Goal: Task Accomplishment & Management: Manage account settings

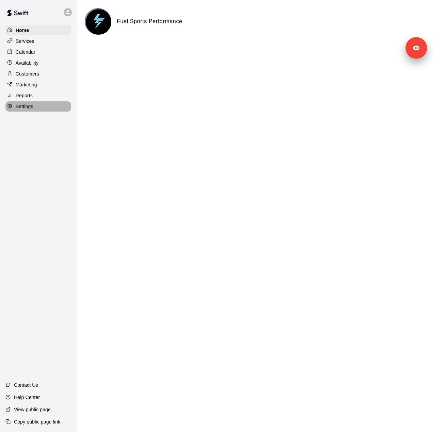
click at [33, 110] on p "Settings" at bounding box center [25, 106] width 18 height 7
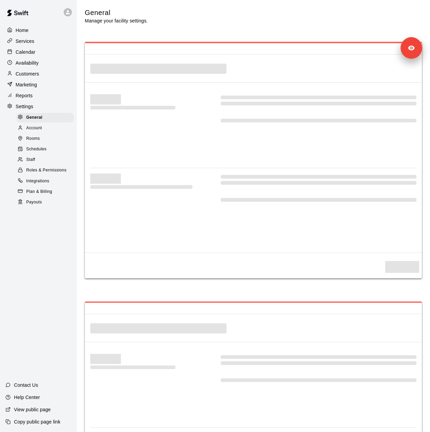
select select "**"
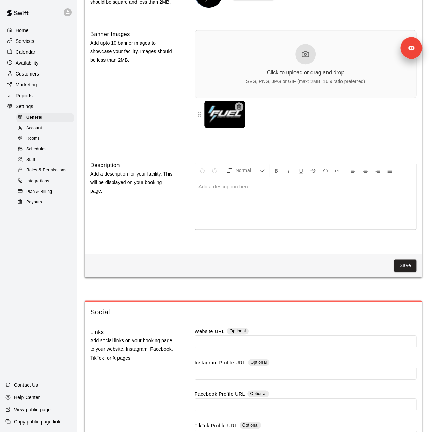
scroll to position [1741, 0]
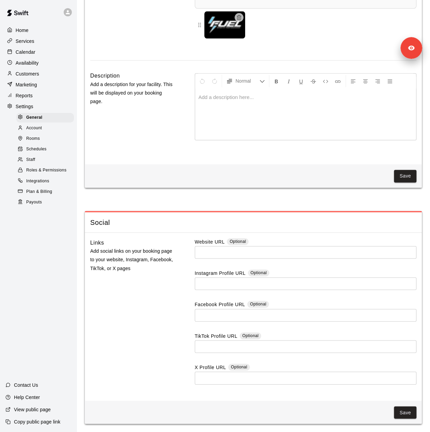
click at [37, 89] on div "Marketing" at bounding box center [38, 85] width 66 height 10
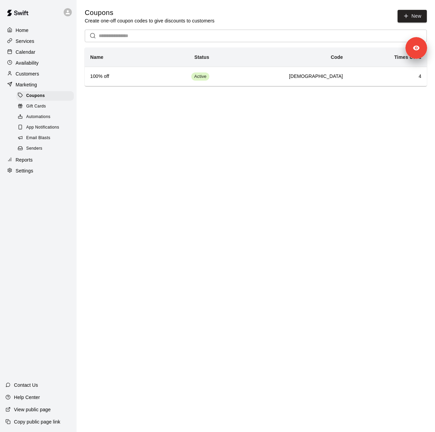
click at [44, 154] on div "Senders" at bounding box center [45, 149] width 58 height 10
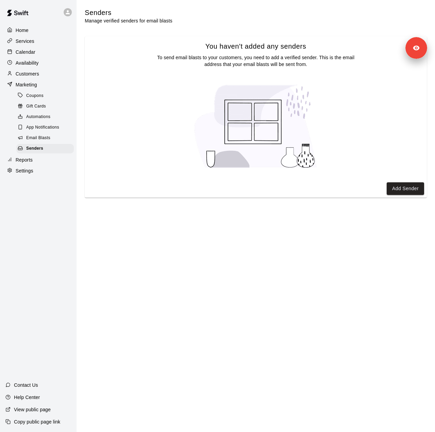
click at [31, 75] on p "Customers" at bounding box center [27, 73] width 23 height 7
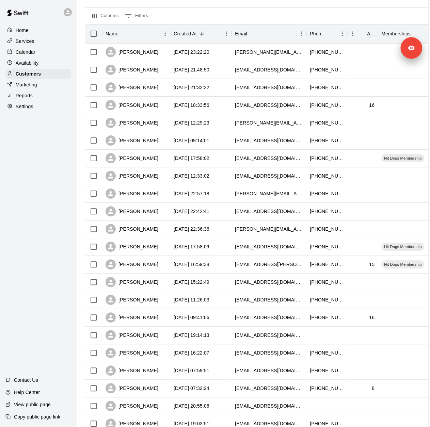
scroll to position [166, 0]
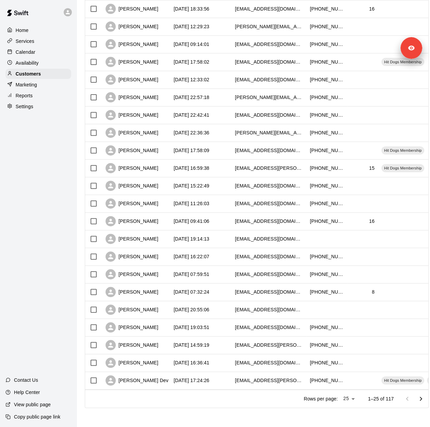
click at [46, 111] on div "Settings" at bounding box center [38, 106] width 66 height 10
select select "**"
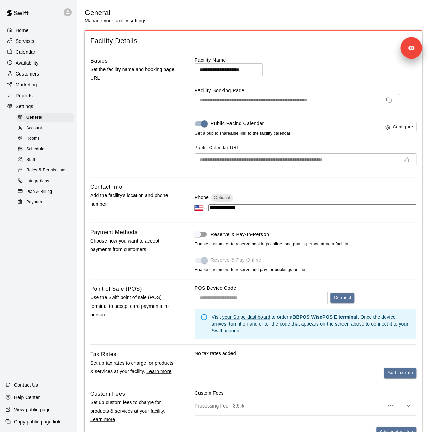
click at [43, 165] on div "Staff" at bounding box center [45, 160] width 58 height 10
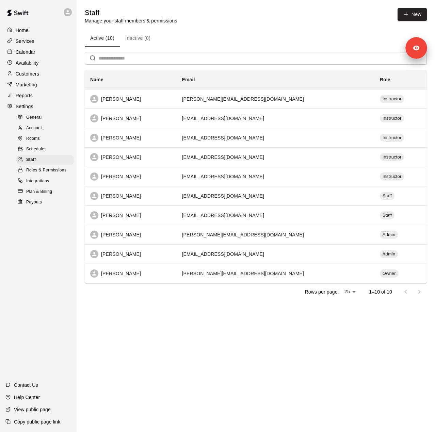
click at [34, 43] on p "Services" at bounding box center [25, 41] width 19 height 7
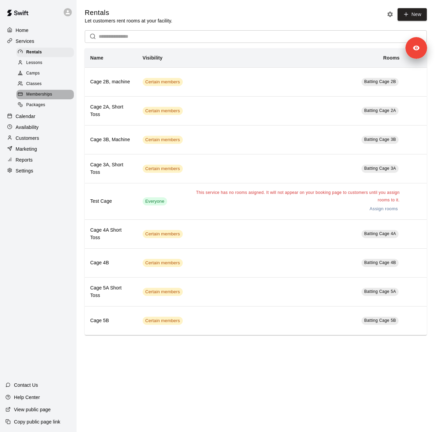
click at [60, 99] on div "Memberships" at bounding box center [45, 95] width 58 height 10
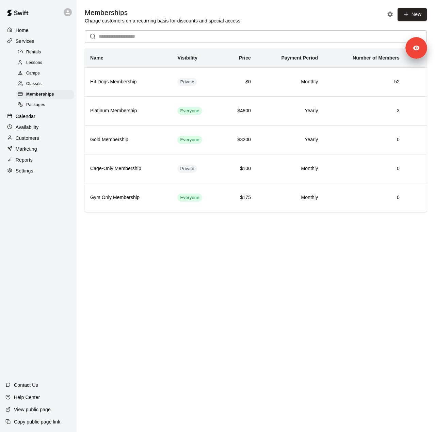
click at [40, 165] on div "Reports" at bounding box center [38, 160] width 66 height 10
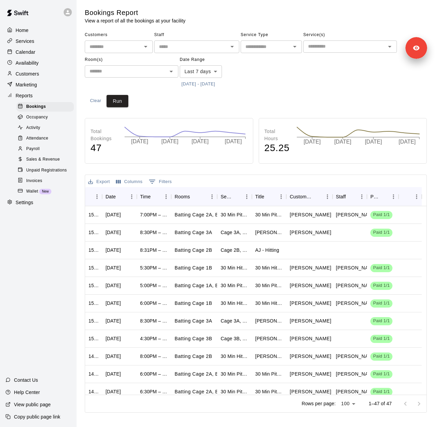
click at [217, 83] on button "[DATE] - [DATE]" at bounding box center [198, 84] width 37 height 11
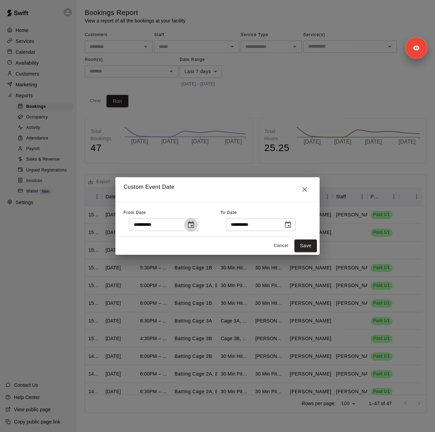
click at [194, 224] on icon "Choose date, selected date is Oct 2, 2025" at bounding box center [191, 224] width 6 height 7
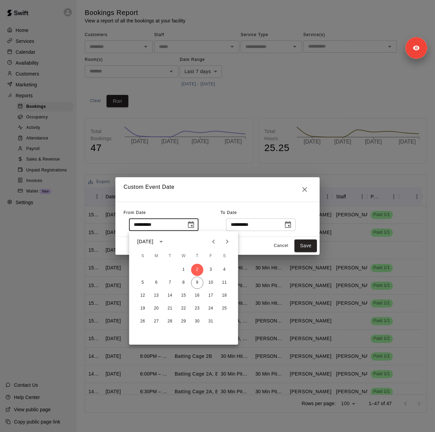
click at [216, 243] on icon "Previous month" at bounding box center [213, 242] width 8 height 8
click at [172, 296] on button "12" at bounding box center [170, 296] width 12 height 12
type input "**********"
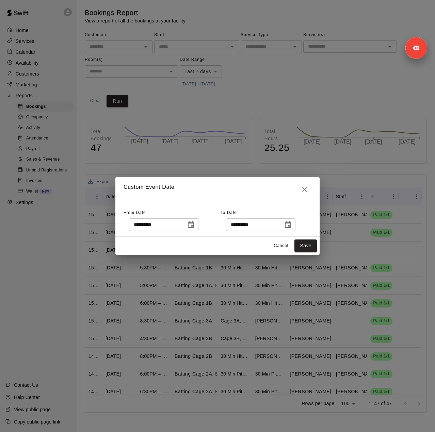
click at [292, 224] on icon "Choose date, selected date is Oct 10, 2025" at bounding box center [288, 225] width 8 height 8
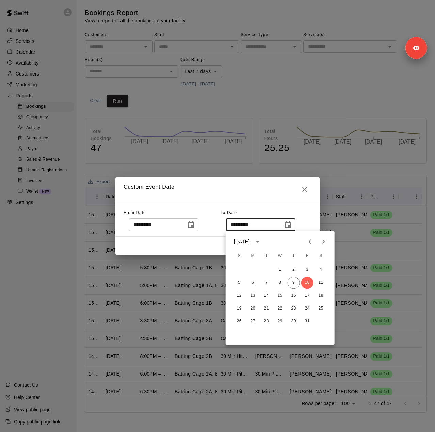
click at [310, 241] on icon "Previous month" at bounding box center [310, 242] width 2 height 4
click at [292, 283] on button "11" at bounding box center [294, 283] width 12 height 12
type input "**********"
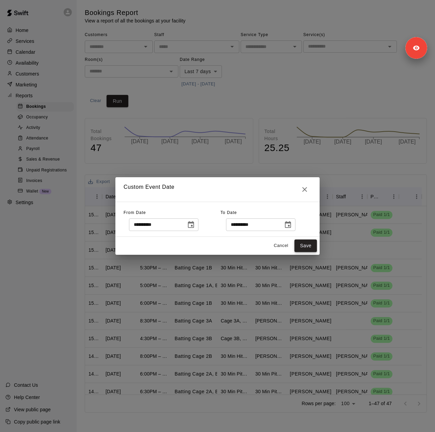
click at [312, 244] on button "Save" at bounding box center [305, 246] width 22 height 13
type input "******"
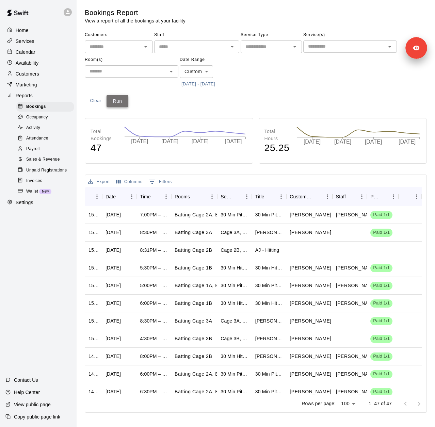
click at [123, 97] on button "Run" at bounding box center [118, 101] width 22 height 13
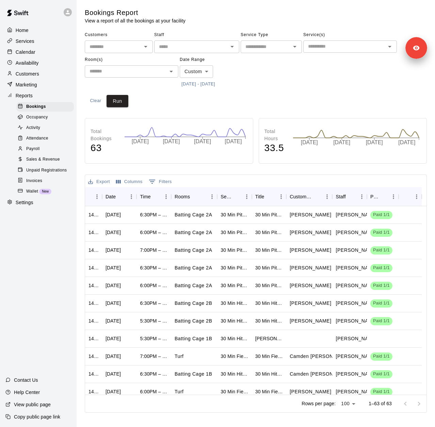
click at [49, 163] on span "Sales & Revenue" at bounding box center [43, 159] width 34 height 7
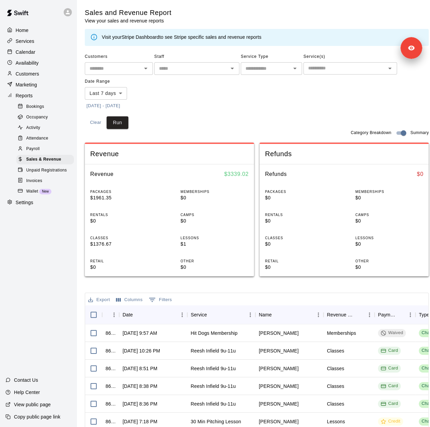
click at [122, 108] on button "10/2/2025 - 10/10/2025" at bounding box center [103, 106] width 37 height 11
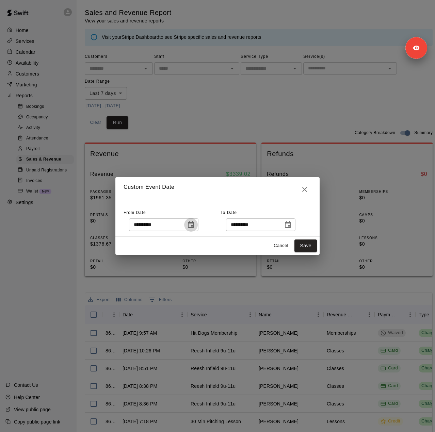
click at [194, 226] on icon "Choose date, selected date is Oct 2, 2025" at bounding box center [191, 224] width 6 height 7
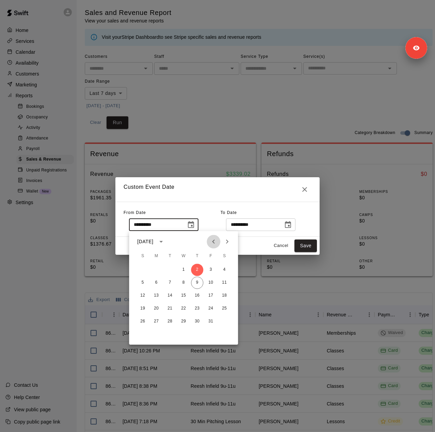
click at [212, 243] on icon "Previous month" at bounding box center [213, 242] width 8 height 8
click at [210, 245] on icon "Previous month" at bounding box center [213, 242] width 8 height 8
click at [168, 294] on button "12" at bounding box center [170, 296] width 12 height 12
type input "**********"
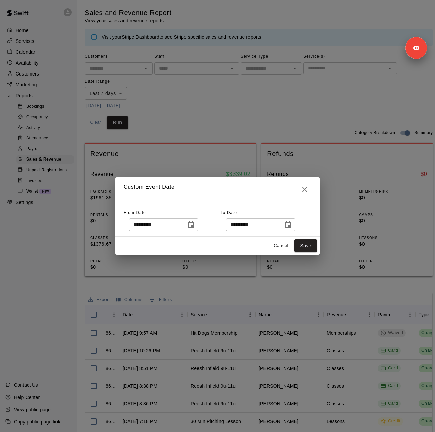
click at [292, 226] on icon "Choose date, selected date is Oct 10, 2025" at bounding box center [288, 225] width 8 height 8
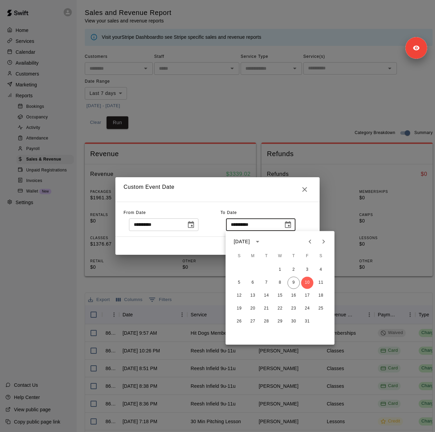
click at [308, 245] on icon "Previous month" at bounding box center [310, 242] width 8 height 8
click at [294, 279] on button "11" at bounding box center [294, 283] width 12 height 12
type input "**********"
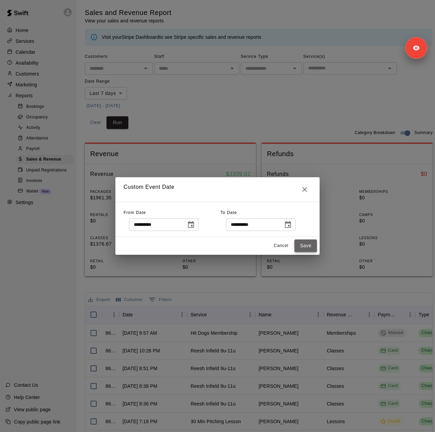
click at [302, 247] on button "Save" at bounding box center [305, 246] width 22 height 13
type input "******"
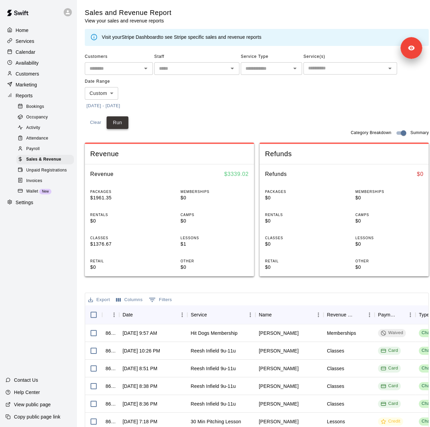
click at [124, 124] on button "Run" at bounding box center [118, 122] width 22 height 13
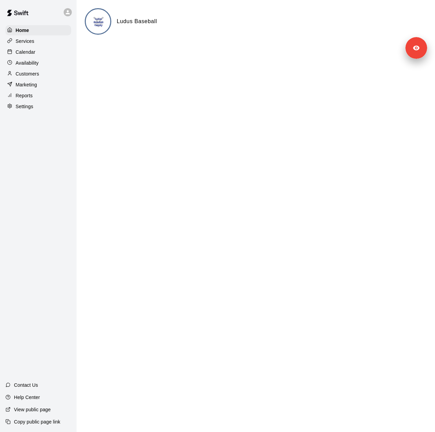
click at [34, 111] on div "Settings" at bounding box center [38, 106] width 66 height 10
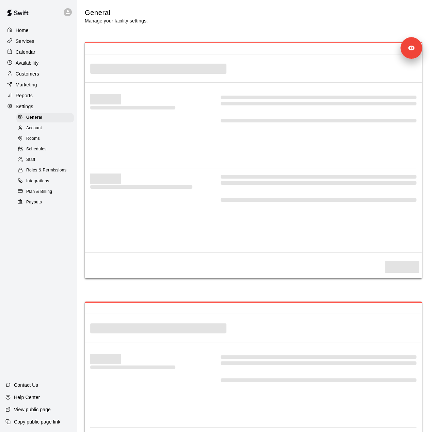
select select "**"
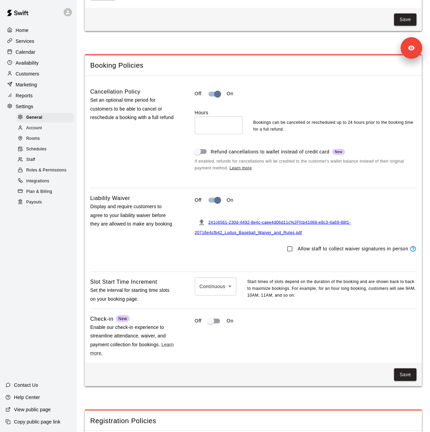
scroll to position [390, 0]
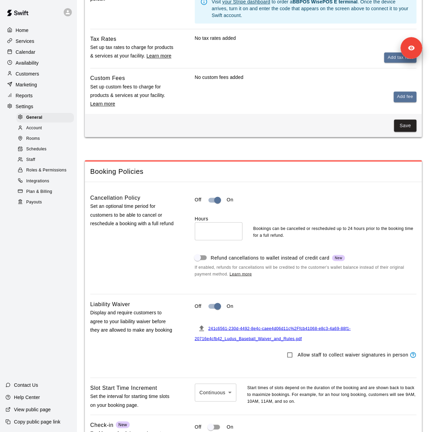
click at [42, 165] on div "Staff" at bounding box center [45, 160] width 58 height 10
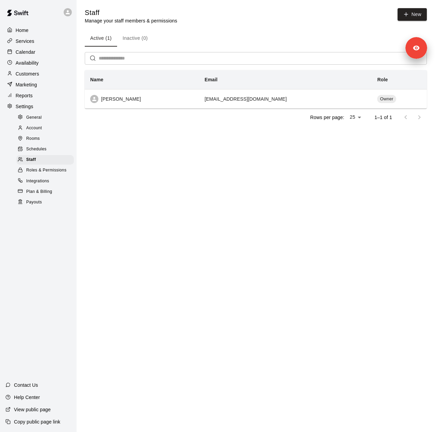
click at [38, 85] on div "Marketing" at bounding box center [38, 85] width 66 height 10
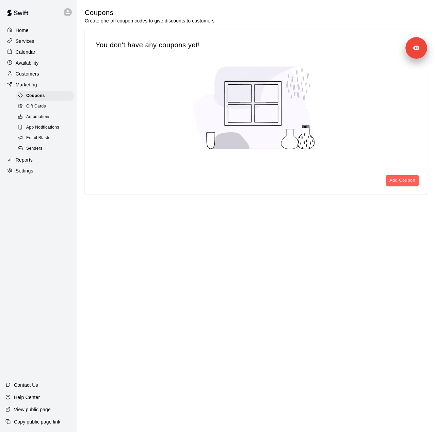
click at [43, 154] on div "Senders" at bounding box center [45, 149] width 58 height 10
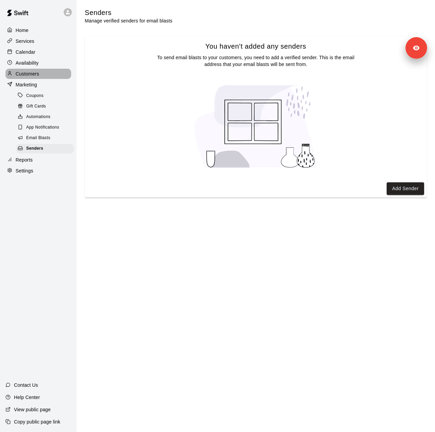
click at [34, 77] on p "Customers" at bounding box center [27, 73] width 23 height 7
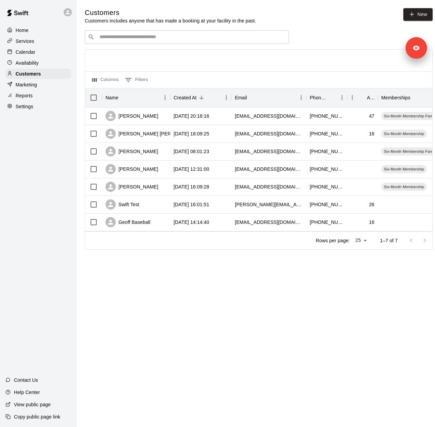
click at [45, 43] on div "Services" at bounding box center [38, 41] width 66 height 10
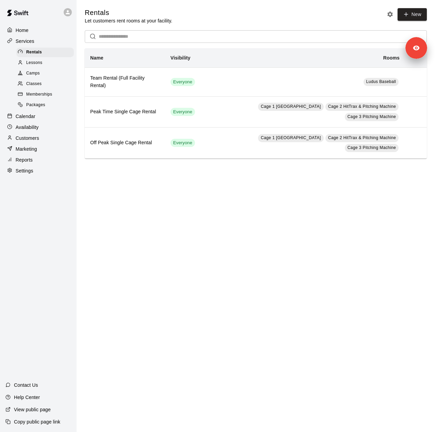
click at [46, 98] on span "Memberships" at bounding box center [39, 94] width 26 height 7
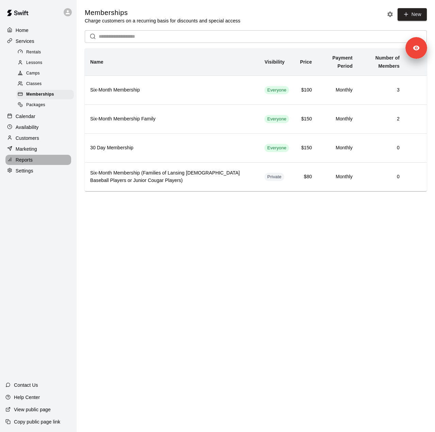
click at [36, 165] on div "Reports" at bounding box center [38, 160] width 66 height 10
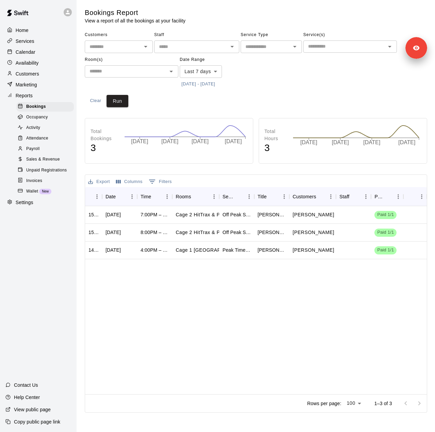
click at [205, 86] on button "10/2/2025 - 10/9/2025" at bounding box center [198, 84] width 37 height 11
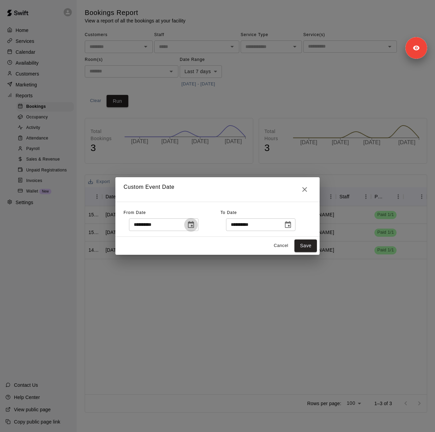
click at [194, 224] on icon "Choose date, selected date is Oct 2, 2025" at bounding box center [191, 224] width 6 height 7
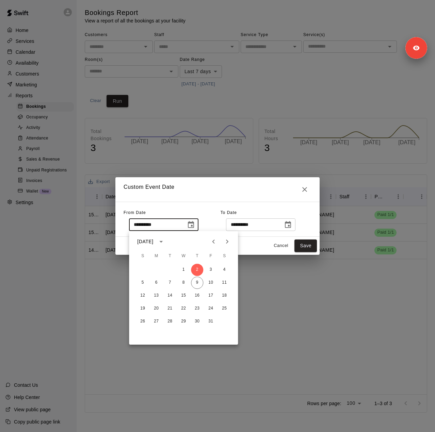
click at [215, 244] on icon "Previous month" at bounding box center [213, 242] width 8 height 8
click at [170, 296] on button "12" at bounding box center [170, 296] width 12 height 12
type input "**********"
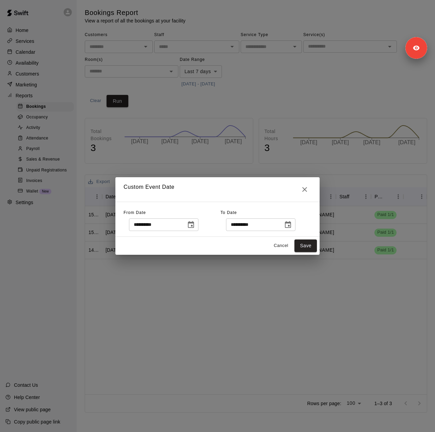
click at [292, 226] on icon "Choose date, selected date is Oct 9, 2025" at bounding box center [288, 225] width 8 height 8
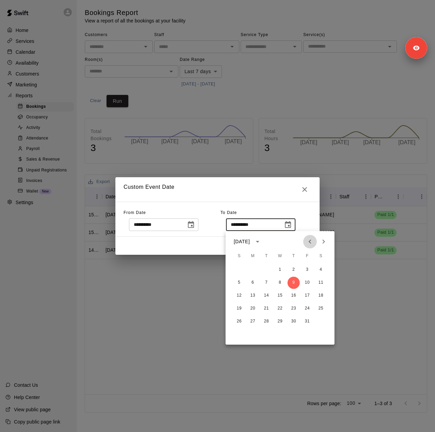
click at [310, 243] on icon "Previous month" at bounding box center [310, 242] width 2 height 4
click at [293, 284] on button "11" at bounding box center [294, 283] width 12 height 12
type input "**********"
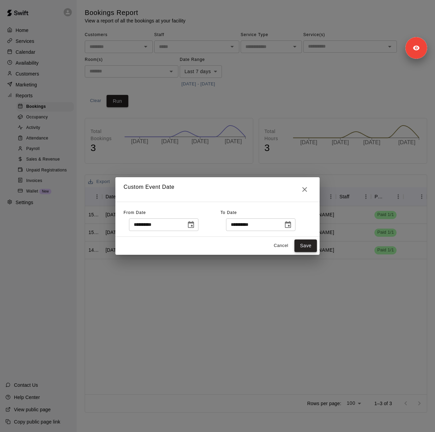
click at [302, 247] on button "Save" at bounding box center [305, 246] width 22 height 13
type input "******"
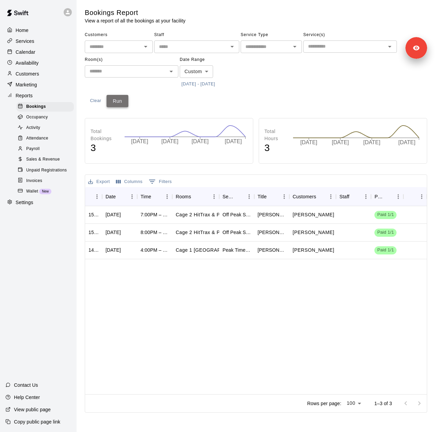
click at [121, 98] on button "Run" at bounding box center [118, 101] width 22 height 13
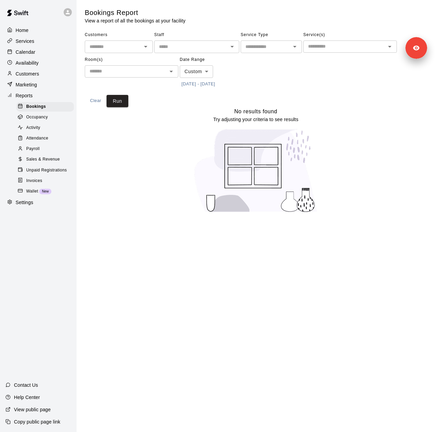
click at [51, 163] on span "Sales & Revenue" at bounding box center [43, 159] width 34 height 7
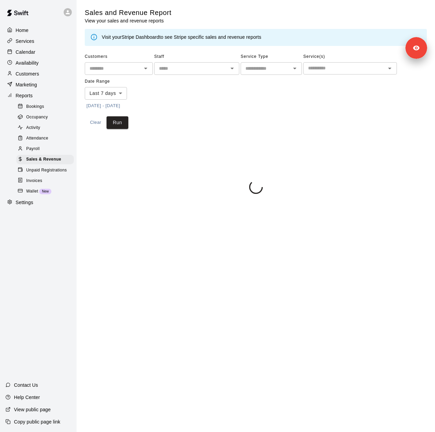
click at [122, 107] on button "10/2/2025 - 10/9/2025" at bounding box center [103, 106] width 37 height 11
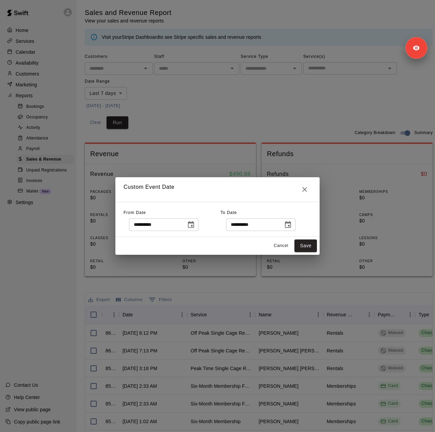
click at [195, 227] on icon "Choose date, selected date is Oct 2, 2025" at bounding box center [191, 225] width 8 height 8
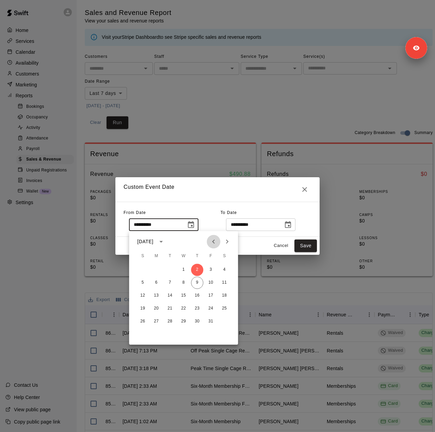
click at [209, 242] on button "Previous month" at bounding box center [214, 242] width 14 height 14
click at [169, 293] on button "12" at bounding box center [170, 296] width 12 height 12
type input "**********"
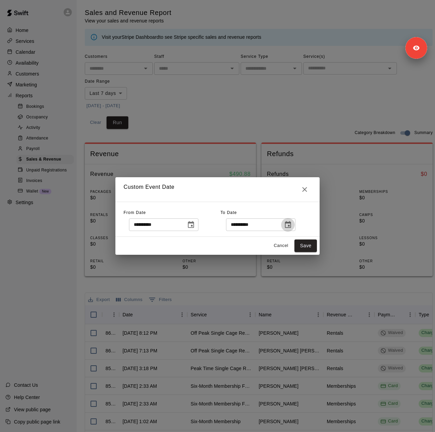
click at [292, 226] on icon "Choose date, selected date is Oct 9, 2025" at bounding box center [288, 225] width 8 height 8
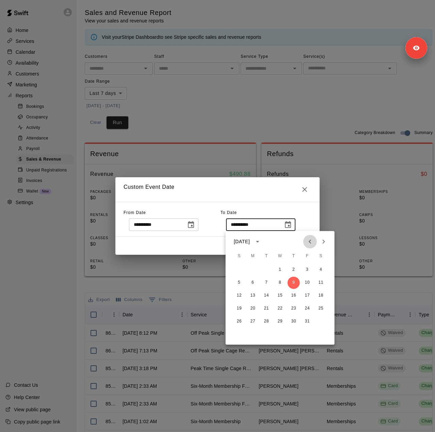
click at [308, 242] on icon "Previous month" at bounding box center [310, 242] width 8 height 8
click at [291, 283] on button "11" at bounding box center [294, 283] width 12 height 12
type input "**********"
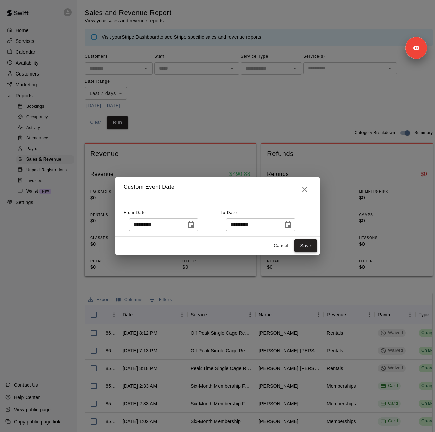
click at [306, 245] on button "Save" at bounding box center [305, 246] width 22 height 13
type input "******"
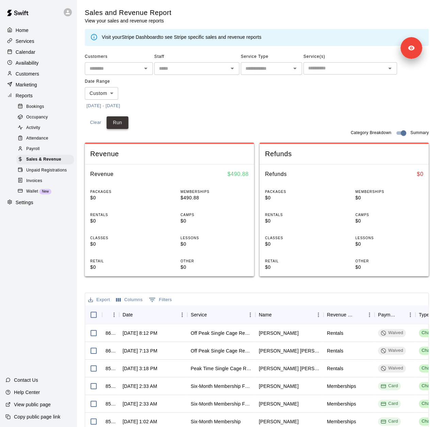
click at [117, 117] on button "Run" at bounding box center [118, 122] width 22 height 13
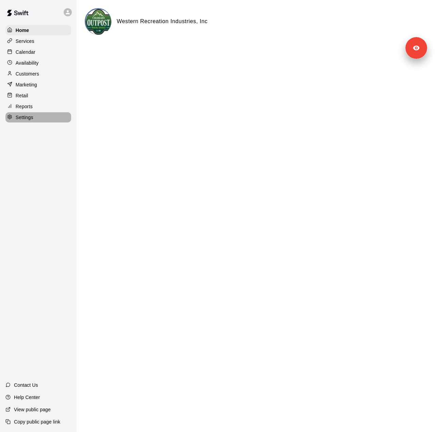
click at [22, 119] on p "Settings" at bounding box center [25, 117] width 18 height 7
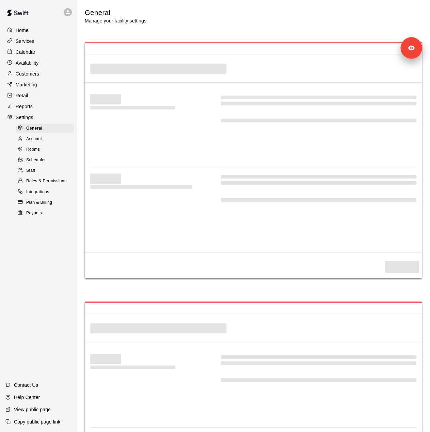
select select "**"
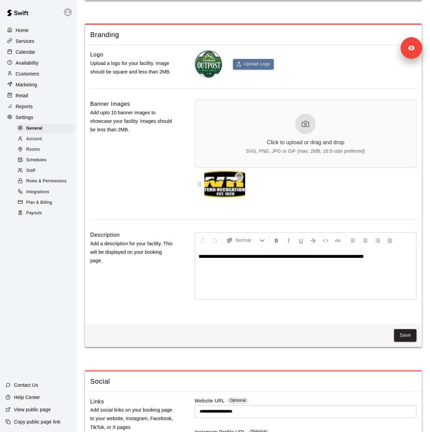
scroll to position [1668, 0]
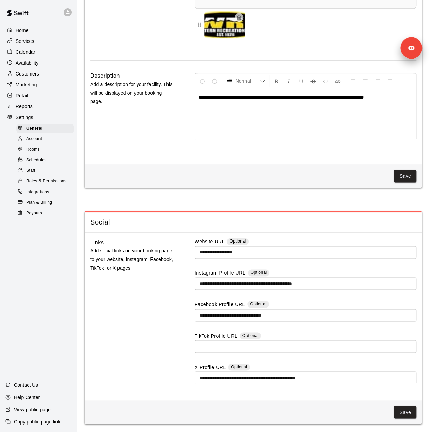
drag, startPoint x: 46, startPoint y: 176, endPoint x: 433, endPoint y: 173, distance: 387.3
click at [46, 176] on div "Staff" at bounding box center [45, 171] width 58 height 10
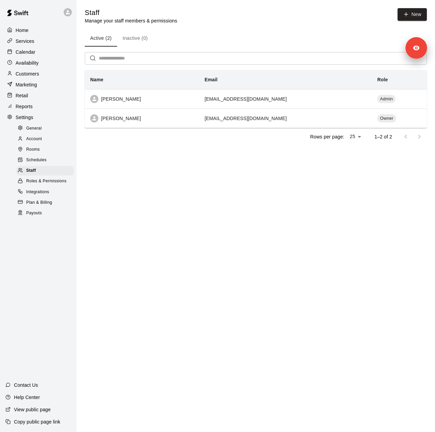
click at [50, 76] on div "Customers" at bounding box center [38, 74] width 66 height 10
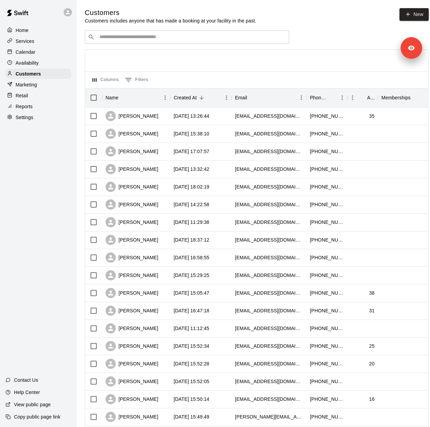
scroll to position [166, 0]
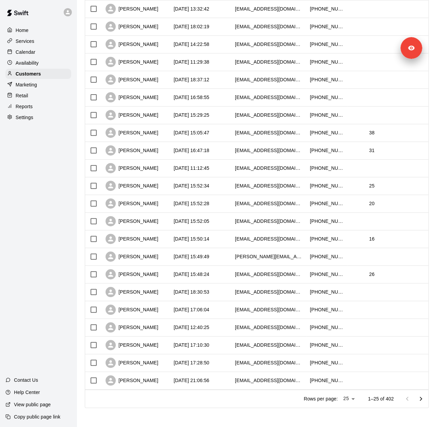
click at [37, 42] on div "Services" at bounding box center [38, 41] width 66 height 10
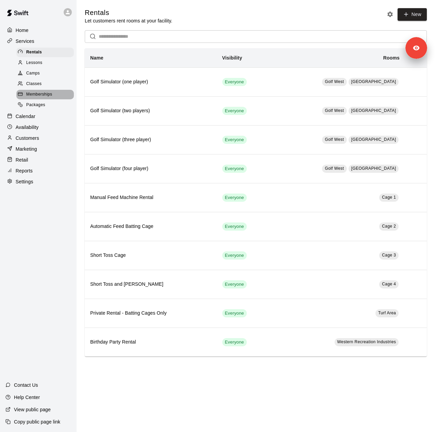
click at [54, 98] on div "Memberships" at bounding box center [45, 95] width 58 height 10
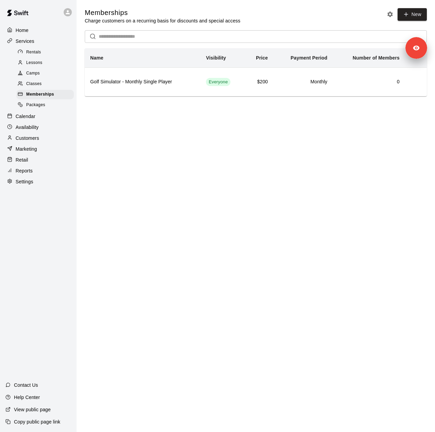
click at [44, 165] on div "Retail" at bounding box center [38, 160] width 66 height 10
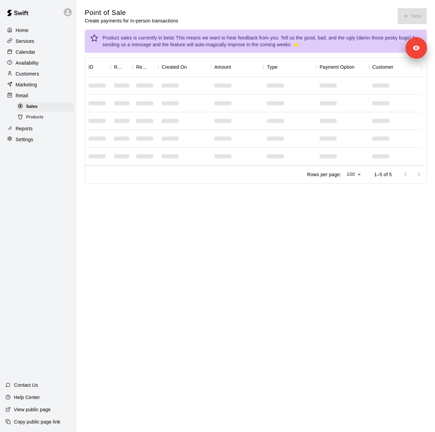
click at [38, 177] on div "Home Services Calendar Availability Customers Marketing Retail Sales Products R…" at bounding box center [38, 216] width 77 height 432
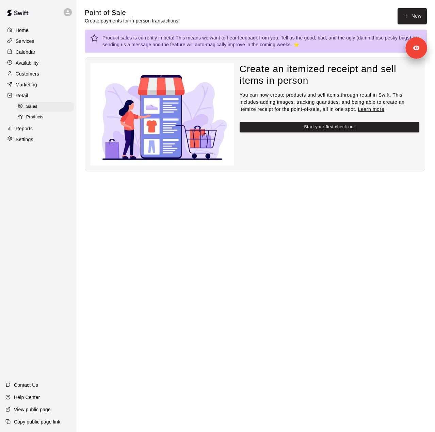
click at [42, 133] on div "Reports" at bounding box center [38, 129] width 66 height 10
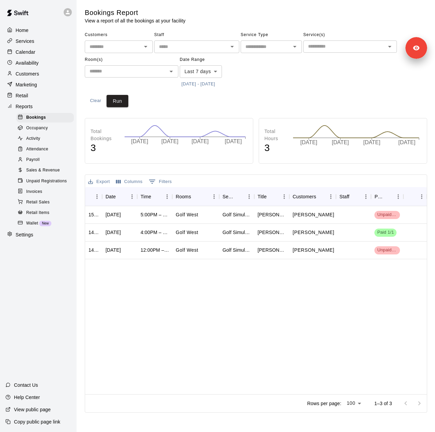
click at [196, 86] on button "[DATE] - [DATE]" at bounding box center [198, 84] width 37 height 11
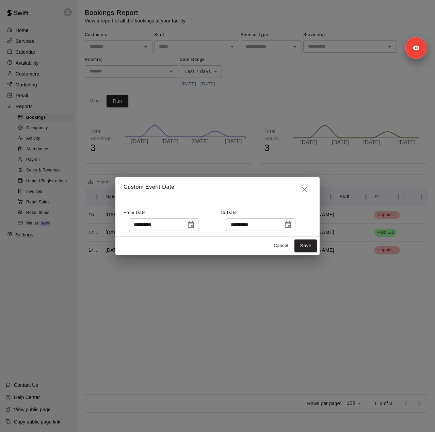
click at [198, 226] on button "Choose date, selected date is Oct 2, 2025" at bounding box center [191, 225] width 14 height 14
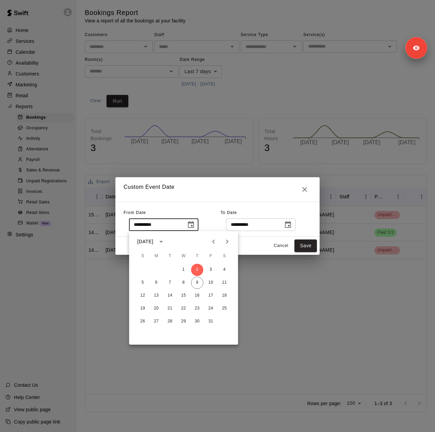
click at [214, 241] on icon "Previous month" at bounding box center [213, 242] width 2 height 4
click at [199, 295] on button "19" at bounding box center [197, 296] width 12 height 12
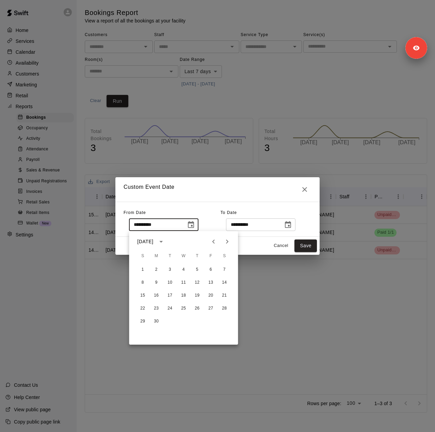
type input "**********"
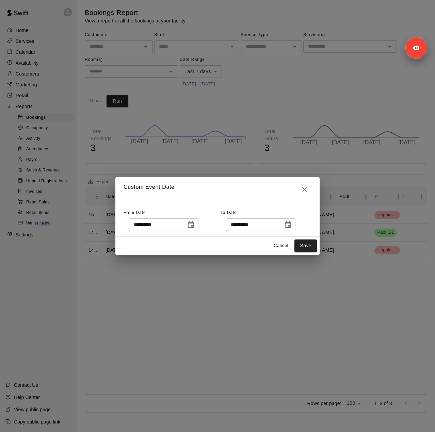
click at [292, 224] on icon "Choose date, selected date is Oct 10, 2025" at bounding box center [288, 225] width 8 height 8
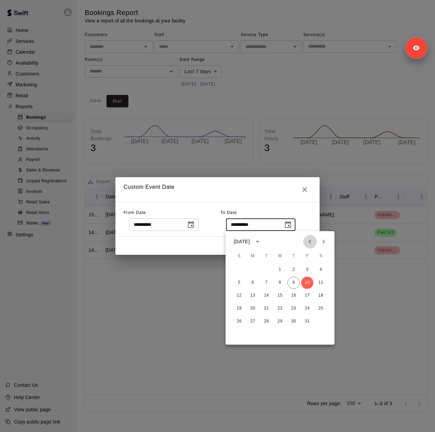
click at [311, 243] on icon "Previous month" at bounding box center [310, 242] width 8 height 8
click at [282, 297] on button "17" at bounding box center [280, 296] width 12 height 12
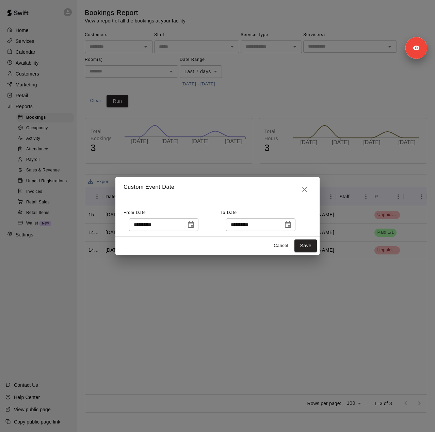
type input "**********"
click at [309, 247] on button "Save" at bounding box center [305, 246] width 22 height 13
type input "******"
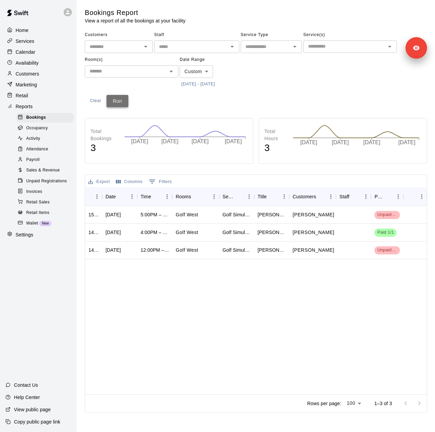
click at [116, 102] on button "Run" at bounding box center [118, 101] width 22 height 13
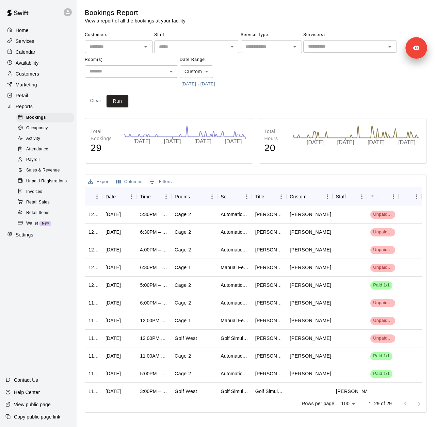
scroll to position [324, 0]
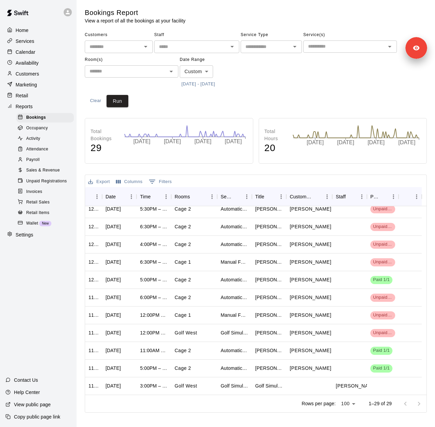
click at [49, 174] on span "Sales & Revenue" at bounding box center [43, 170] width 34 height 7
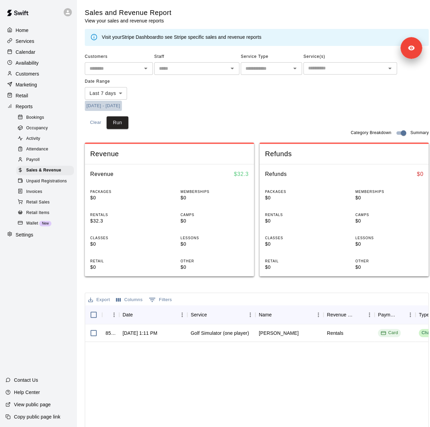
click at [112, 104] on button "10/2/2025 - 10/10/2025" at bounding box center [103, 106] width 37 height 11
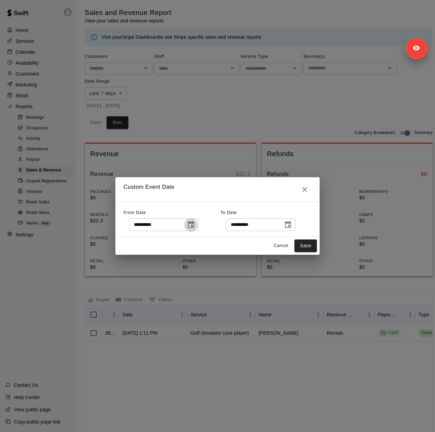
click at [195, 225] on icon "Choose date, selected date is Oct 2, 2025" at bounding box center [191, 225] width 8 height 8
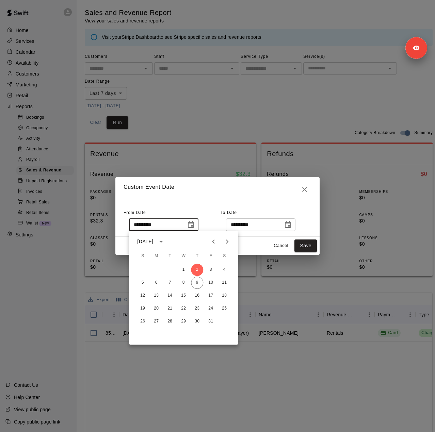
click at [212, 242] on icon "Previous month" at bounding box center [213, 242] width 2 height 4
click at [217, 240] on icon "Previous month" at bounding box center [213, 242] width 8 height 8
click at [193, 294] on button "19" at bounding box center [197, 296] width 12 height 12
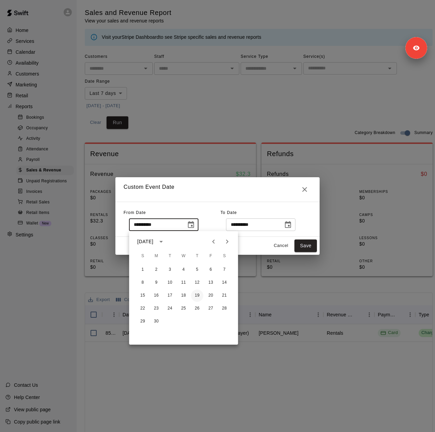
type input "**********"
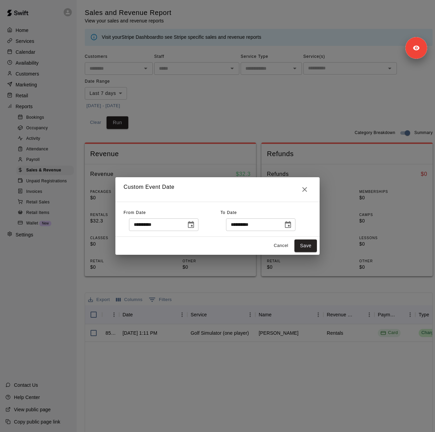
click at [291, 226] on icon "Choose date, selected date is Oct 10, 2025" at bounding box center [288, 224] width 6 height 7
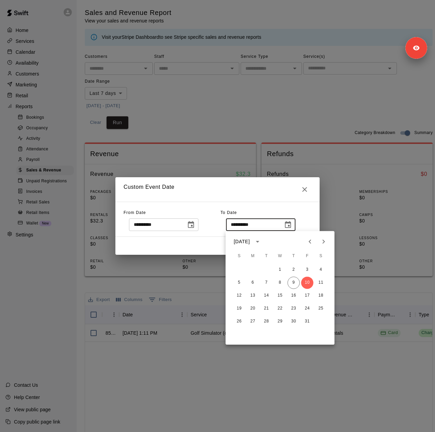
click at [312, 243] on icon "Previous month" at bounding box center [310, 242] width 8 height 8
click at [278, 298] on button "17" at bounding box center [280, 296] width 12 height 12
type input "**********"
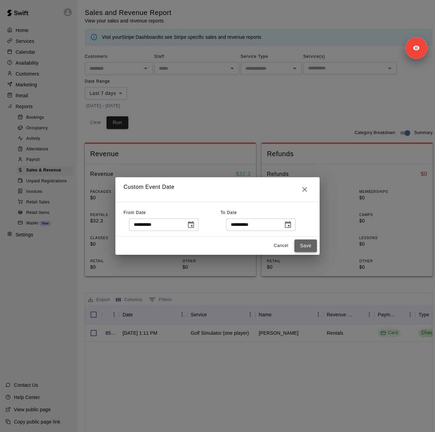
click at [314, 245] on button "Save" at bounding box center [305, 246] width 22 height 13
type input "******"
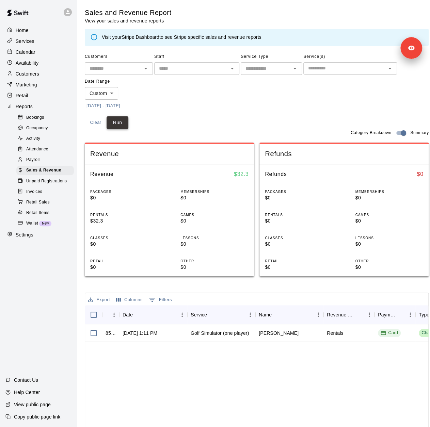
click at [118, 121] on button "Run" at bounding box center [118, 122] width 22 height 13
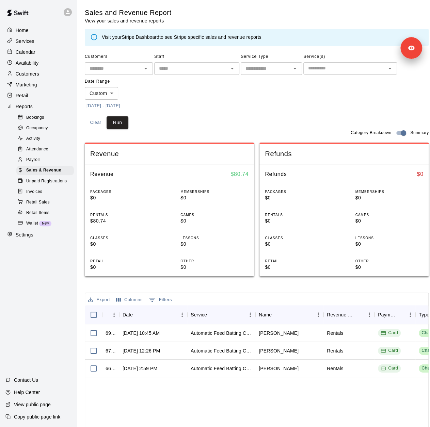
click at [40, 185] on span "Unpaid Registrations" at bounding box center [46, 181] width 41 height 7
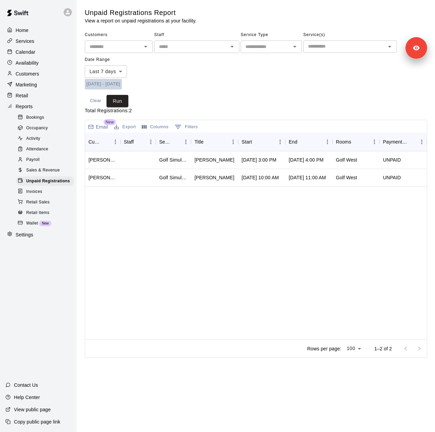
click at [122, 87] on button "10/2/2025 - 10/10/2025" at bounding box center [103, 84] width 37 height 11
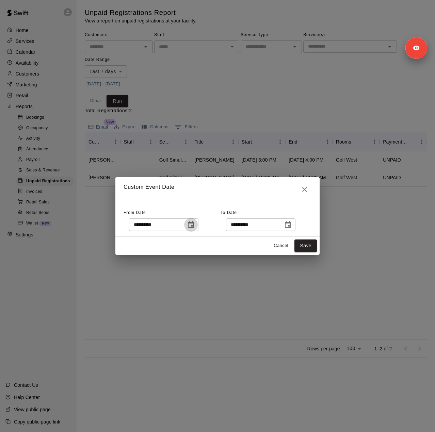
click at [198, 225] on button "Choose date, selected date is Oct 2, 2025" at bounding box center [191, 225] width 14 height 14
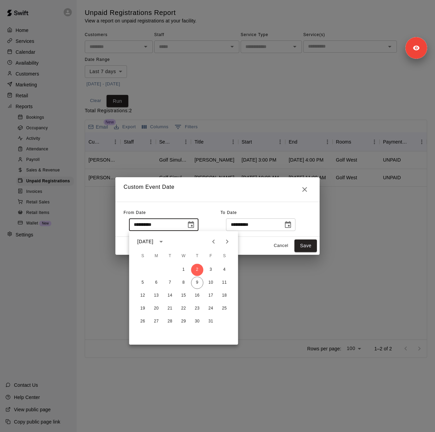
click at [215, 238] on icon "Previous month" at bounding box center [213, 242] width 8 height 8
click at [212, 243] on icon "Previous month" at bounding box center [213, 242] width 8 height 8
click at [196, 295] on button "19" at bounding box center [197, 296] width 12 height 12
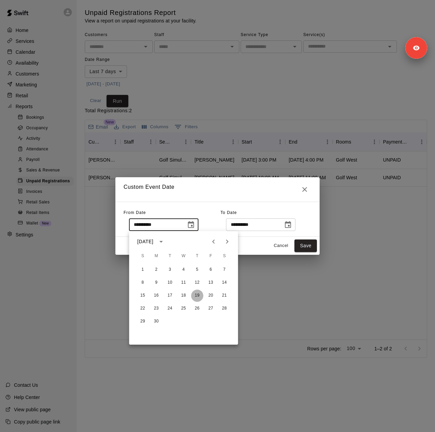
type input "**********"
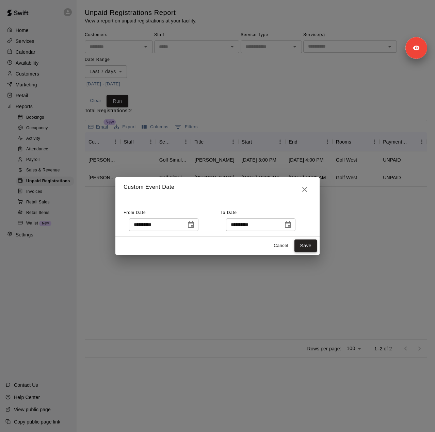
click at [303, 246] on button "Save" at bounding box center [305, 246] width 22 height 13
type input "******"
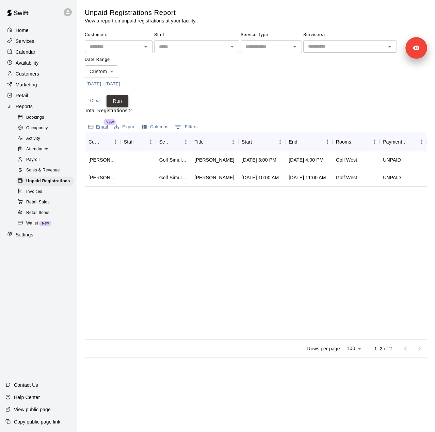
click at [115, 99] on button "Run" at bounding box center [118, 101] width 22 height 13
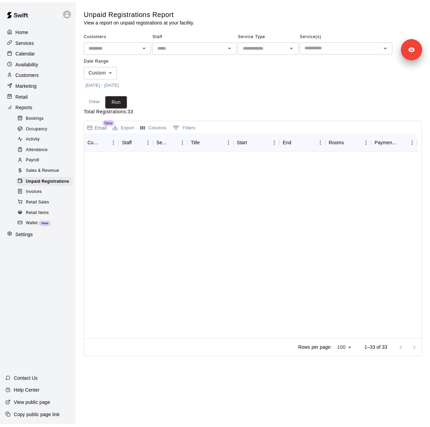
scroll to position [395, 0]
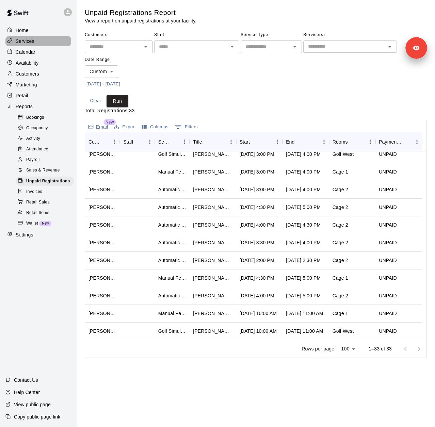
click at [37, 41] on div "Services" at bounding box center [38, 41] width 66 height 10
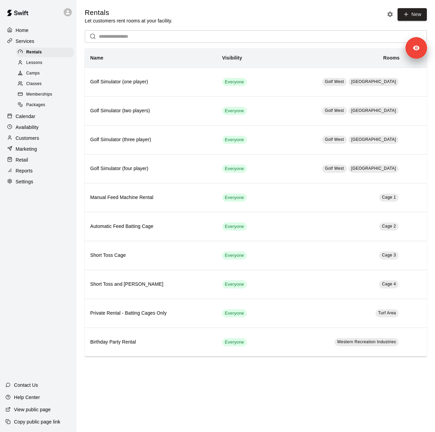
click at [25, 119] on p "Calendar" at bounding box center [26, 116] width 20 height 7
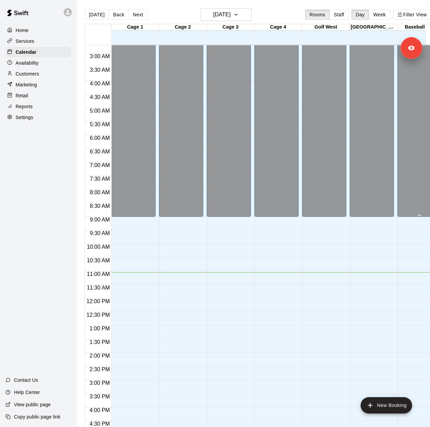
scroll to position [238, 0]
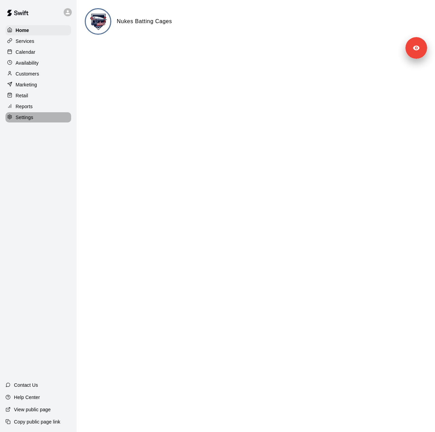
click at [29, 121] on p "Settings" at bounding box center [25, 117] width 18 height 7
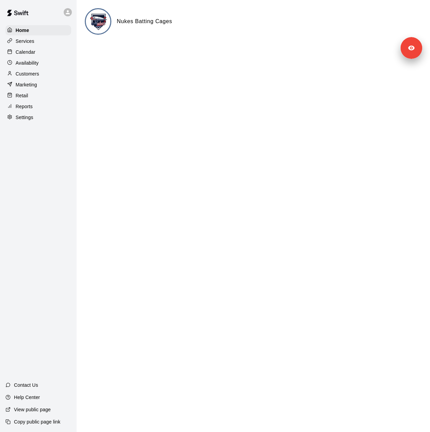
select select "**"
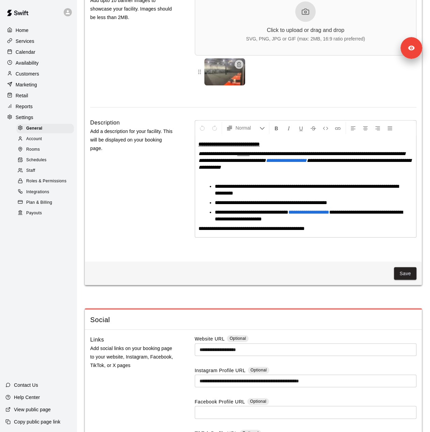
scroll to position [1770, 0]
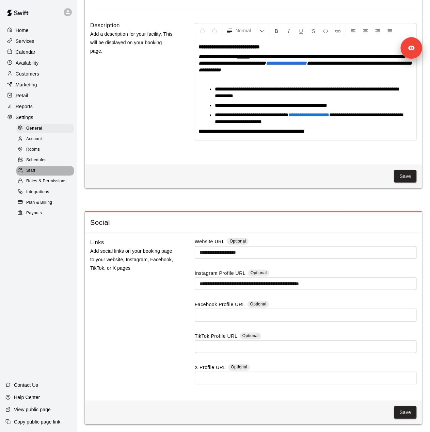
click at [39, 176] on div "Staff" at bounding box center [45, 171] width 58 height 10
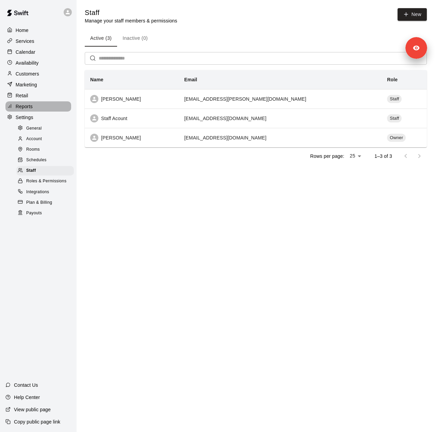
click at [41, 112] on div "Reports" at bounding box center [38, 106] width 66 height 10
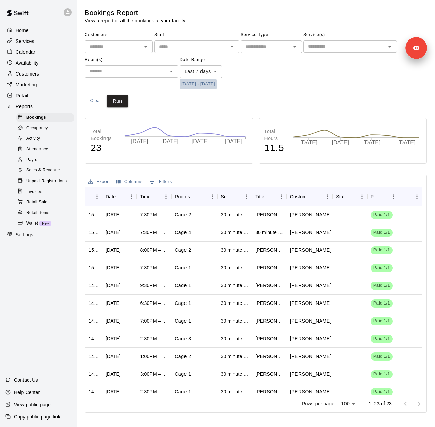
click at [207, 85] on button "[DATE] - [DATE]" at bounding box center [198, 84] width 37 height 11
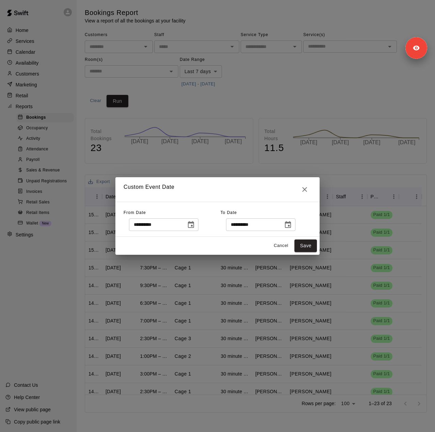
drag, startPoint x: 284, startPoint y: 153, endPoint x: 275, endPoint y: 192, distance: 40.1
click at [284, 176] on div "**********" at bounding box center [217, 216] width 435 height 432
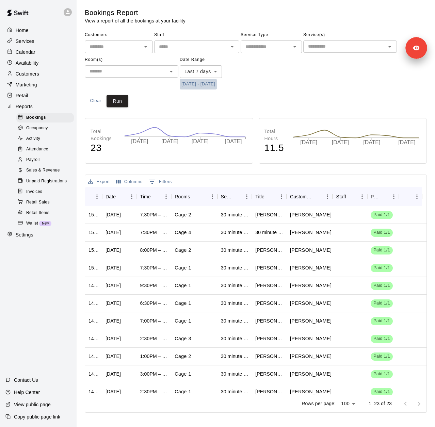
click at [217, 86] on button "[DATE] - [DATE]" at bounding box center [198, 84] width 37 height 11
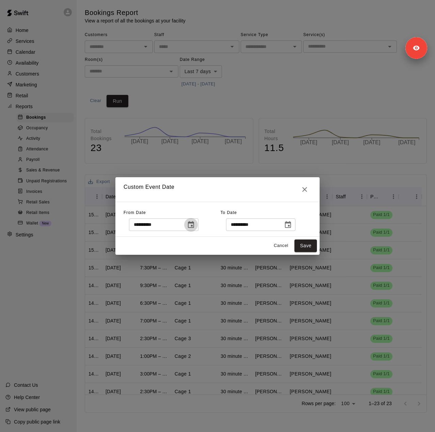
click at [198, 223] on button "Choose date, selected date is Oct 2, 2025" at bounding box center [191, 225] width 14 height 14
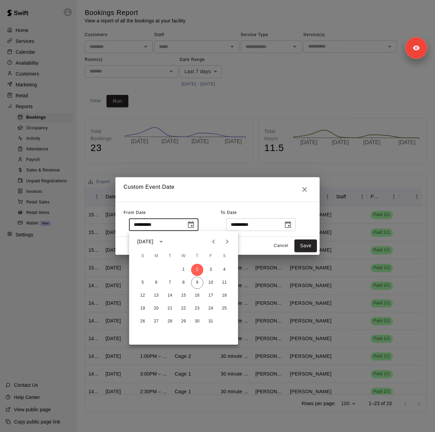
click at [210, 244] on icon "Previous month" at bounding box center [213, 242] width 8 height 8
click at [210, 243] on icon "Previous month" at bounding box center [213, 242] width 8 height 8
click at [184, 295] on button "18" at bounding box center [183, 296] width 12 height 12
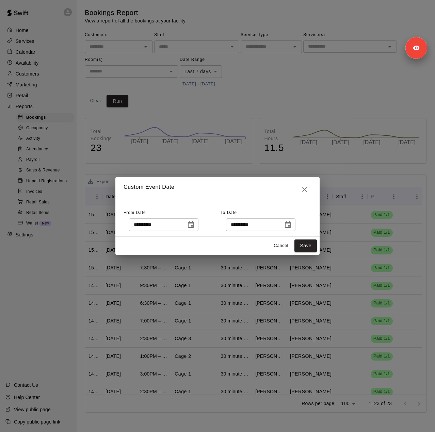
type input "**********"
click at [295, 220] on button "Choose date, selected date is Oct 10, 2025" at bounding box center [288, 225] width 14 height 14
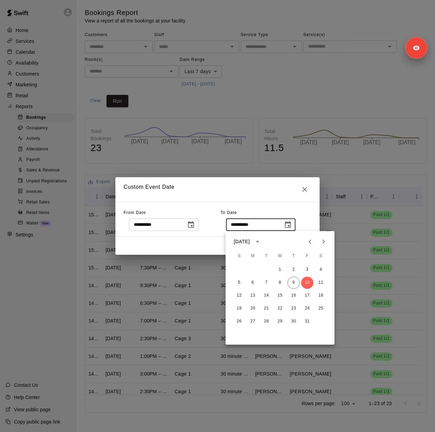
click at [309, 241] on icon "Previous month" at bounding box center [310, 242] width 2 height 4
click at [264, 295] on button "16" at bounding box center [266, 296] width 12 height 12
type input "**********"
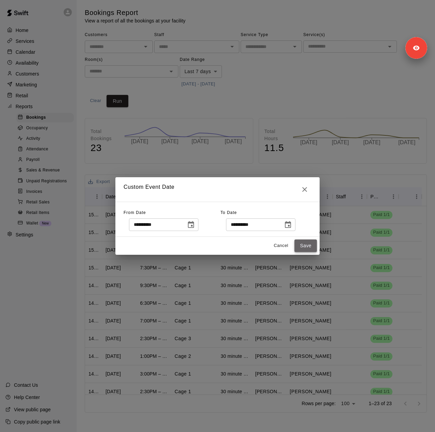
click at [311, 246] on button "Save" at bounding box center [305, 246] width 22 height 13
type input "******"
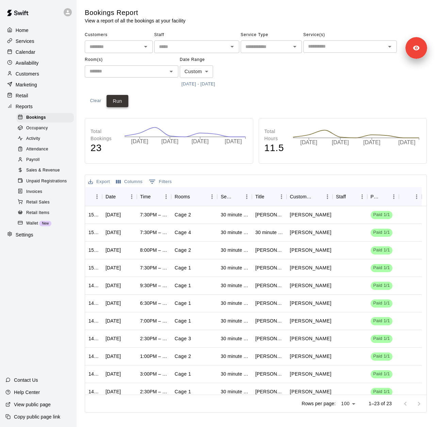
click at [123, 102] on button "Run" at bounding box center [118, 101] width 22 height 13
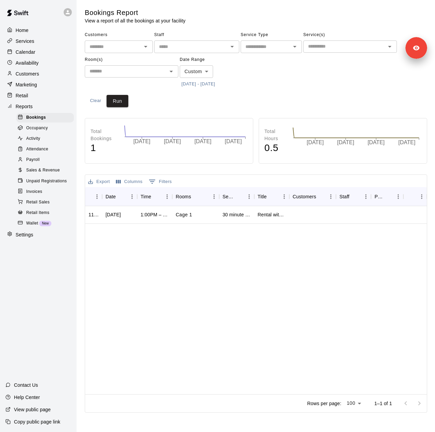
click at [46, 71] on div "Customers" at bounding box center [38, 74] width 66 height 10
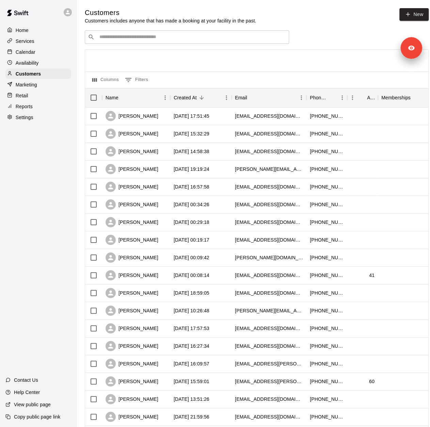
scroll to position [166, 0]
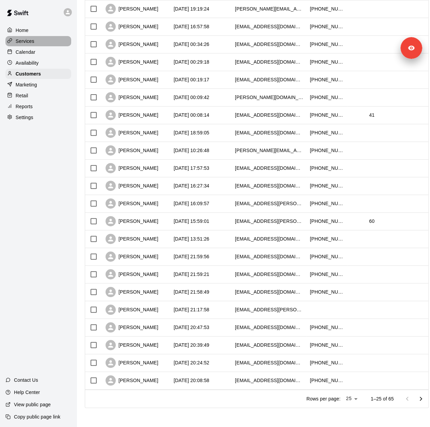
click at [31, 45] on p "Services" at bounding box center [25, 41] width 19 height 7
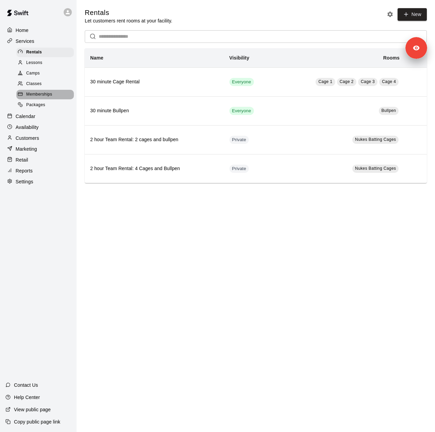
click at [52, 96] on div "Memberships" at bounding box center [45, 95] width 58 height 10
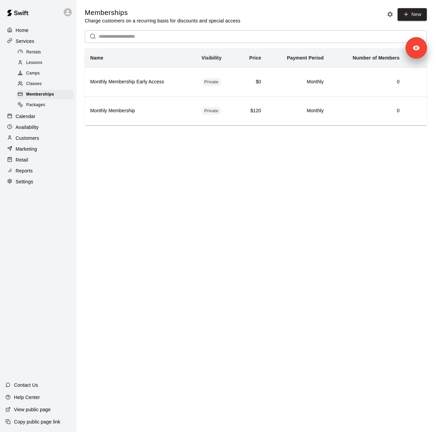
click at [36, 174] on div "Reports" at bounding box center [38, 171] width 66 height 10
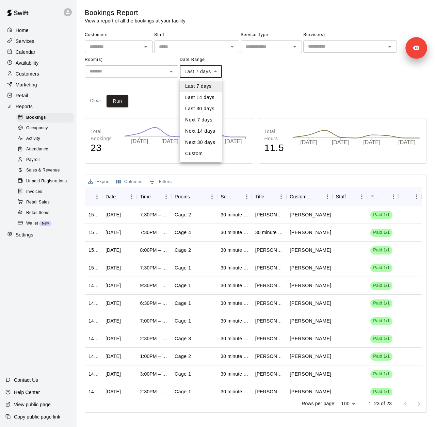
click at [206, 72] on body "Home Services Calendar Availability Customers Marketing Retail Reports Bookings…" at bounding box center [217, 208] width 435 height 416
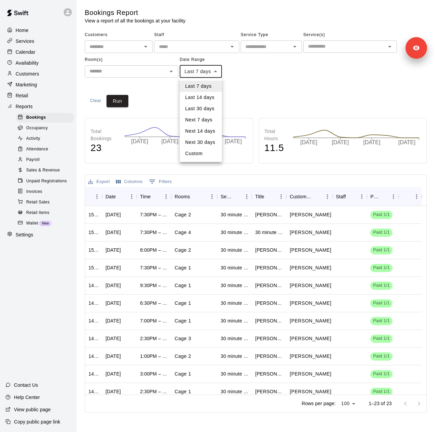
click at [273, 96] on div at bounding box center [217, 216] width 435 height 432
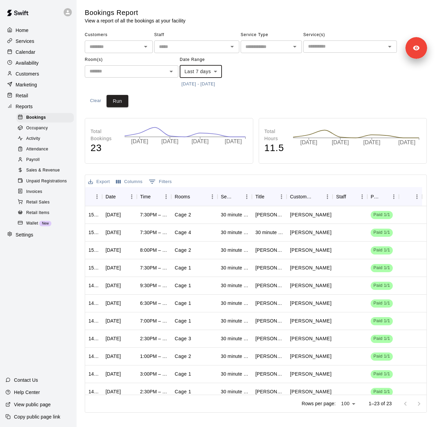
click at [45, 174] on span "Sales & Revenue" at bounding box center [43, 170] width 34 height 7
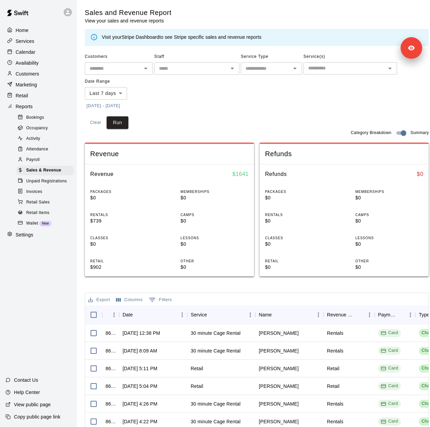
click at [118, 107] on button "[DATE] - [DATE]" at bounding box center [103, 106] width 37 height 11
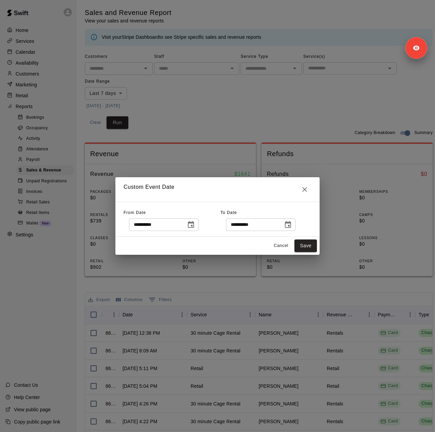
click at [195, 225] on icon "Choose date, selected date is Oct 2, 2025" at bounding box center [191, 225] width 8 height 8
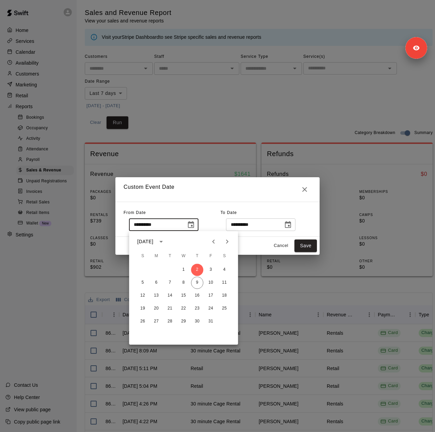
click at [211, 241] on icon "Previous month" at bounding box center [213, 242] width 8 height 8
click at [213, 243] on icon "Previous month" at bounding box center [213, 242] width 8 height 8
click at [186, 295] on button "18" at bounding box center [183, 296] width 12 height 12
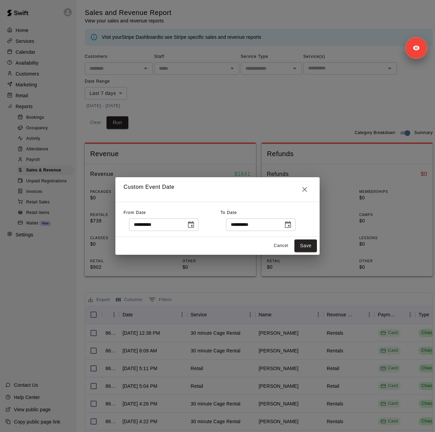
type input "**********"
click at [292, 228] on icon "Choose date, selected date is Oct 10, 2025" at bounding box center [288, 225] width 8 height 8
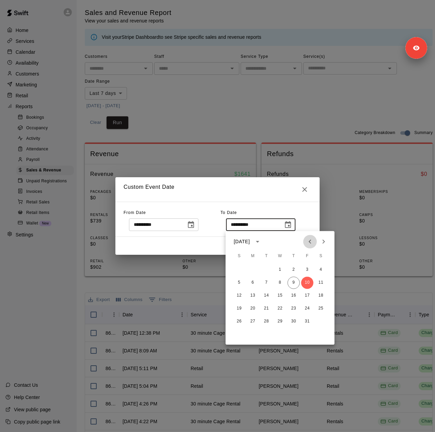
click at [312, 241] on icon "Previous month" at bounding box center [310, 242] width 8 height 8
drag, startPoint x: 267, startPoint y: 295, endPoint x: 270, endPoint y: 289, distance: 7.0
click at [267, 295] on button "16" at bounding box center [266, 296] width 12 height 12
type input "**********"
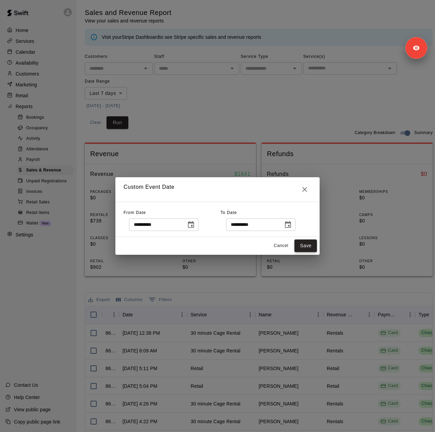
click at [303, 244] on button "Save" at bounding box center [305, 246] width 22 height 13
type input "******"
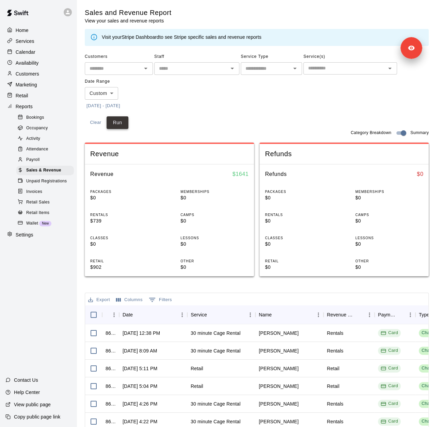
click at [119, 123] on button "Run" at bounding box center [118, 122] width 22 height 13
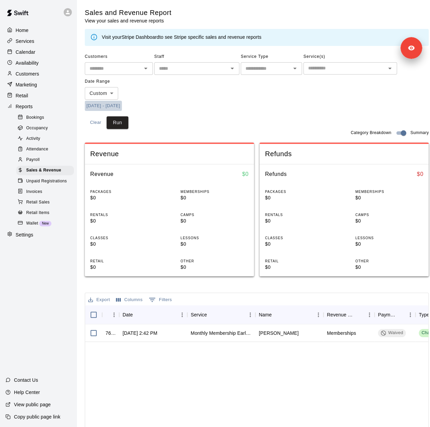
click at [122, 106] on button "6/18/2025 - 9/16/2025" at bounding box center [103, 106] width 37 height 11
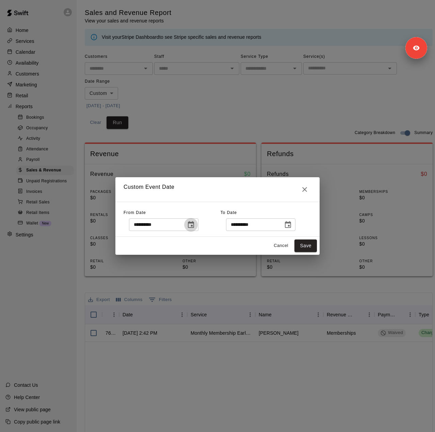
click at [195, 227] on icon "Choose date, selected date is Jun 18, 2025" at bounding box center [191, 225] width 8 height 8
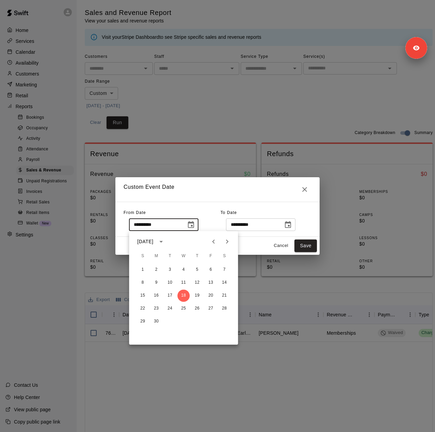
click at [216, 246] on button "Previous month" at bounding box center [214, 242] width 14 height 14
click at [228, 241] on icon "Next month" at bounding box center [227, 242] width 8 height 8
click at [292, 224] on icon "Choose date, selected date is Sep 16, 2025" at bounding box center [288, 225] width 8 height 8
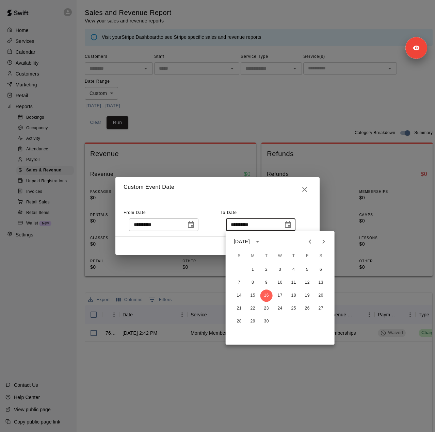
click at [326, 241] on icon "Next month" at bounding box center [324, 242] width 8 height 8
click at [295, 281] on button "9" at bounding box center [294, 283] width 12 height 12
type input "**********"
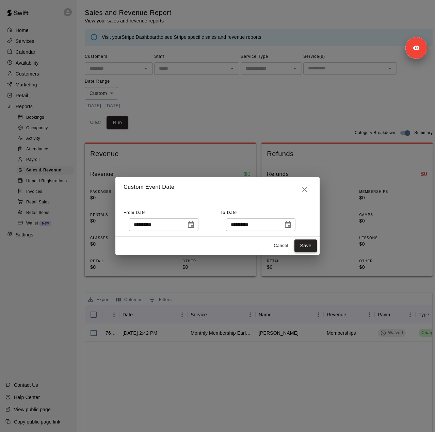
click at [308, 244] on button "Save" at bounding box center [305, 246] width 22 height 13
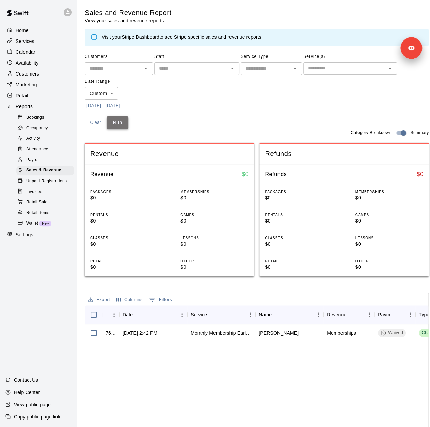
click at [115, 121] on button "Run" at bounding box center [118, 122] width 22 height 13
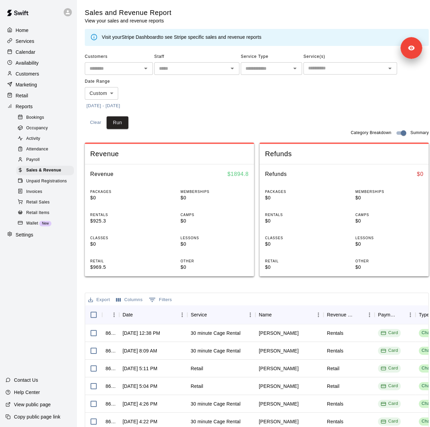
click at [51, 120] on div "Bookings" at bounding box center [45, 118] width 58 height 10
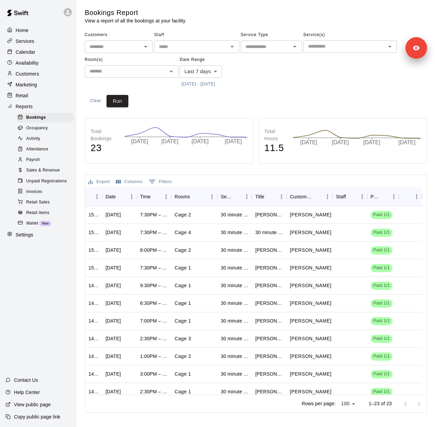
click at [215, 84] on button "[DATE] - [DATE]" at bounding box center [198, 84] width 37 height 11
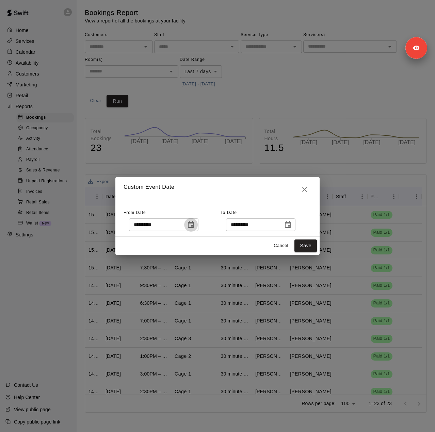
click at [198, 226] on button "Choose date, selected date is Oct 2, 2025" at bounding box center [191, 225] width 14 height 14
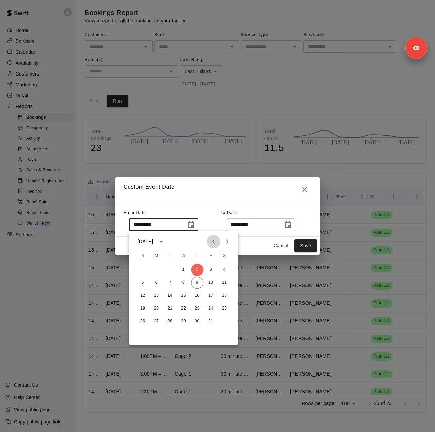
click at [216, 240] on icon "Previous month" at bounding box center [213, 242] width 8 height 8
click at [216, 241] on icon "Previous month" at bounding box center [213, 242] width 8 height 8
click at [181, 295] on button "18" at bounding box center [183, 296] width 12 height 12
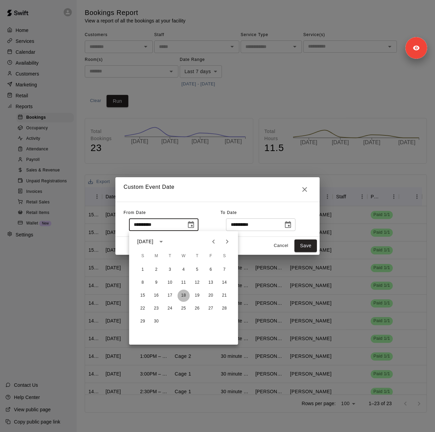
type input "**********"
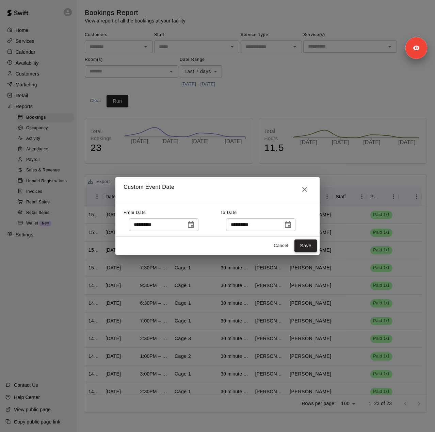
click at [303, 249] on button "Save" at bounding box center [305, 246] width 22 height 13
type input "******"
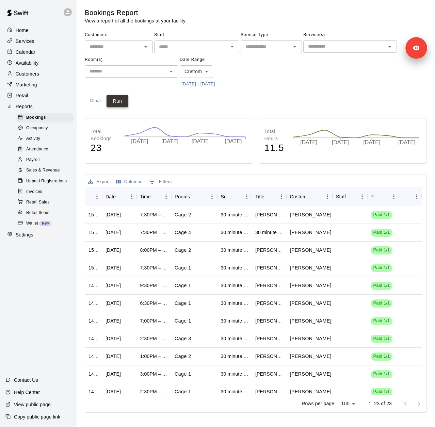
click at [118, 101] on button "Run" at bounding box center [118, 101] width 22 height 13
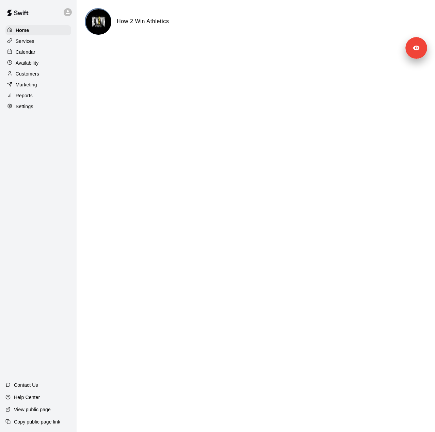
click at [50, 110] on div "Settings" at bounding box center [38, 106] width 66 height 10
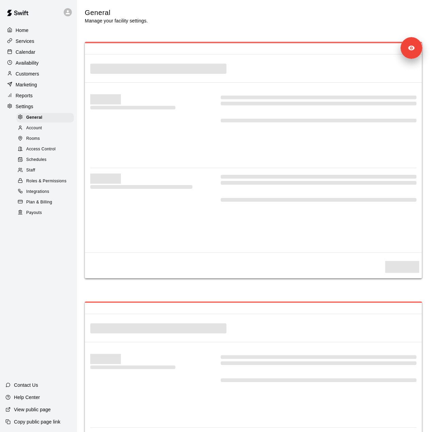
select select "**"
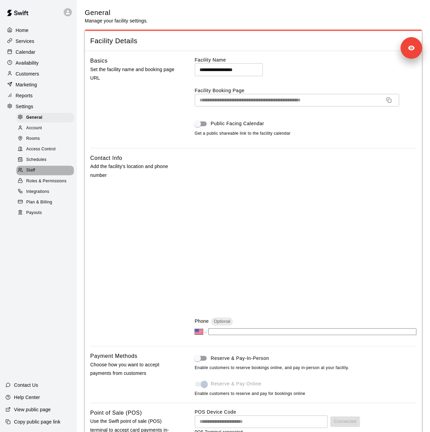
click at [42, 174] on div "Staff" at bounding box center [45, 171] width 58 height 10
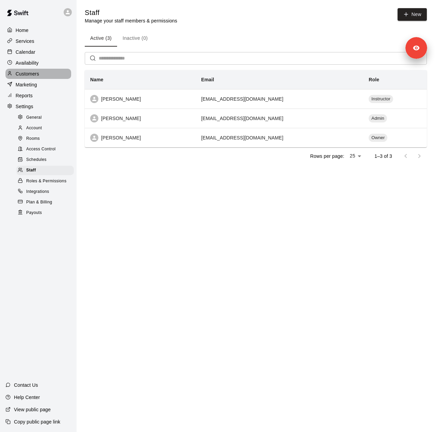
click at [44, 76] on div "Customers" at bounding box center [38, 74] width 66 height 10
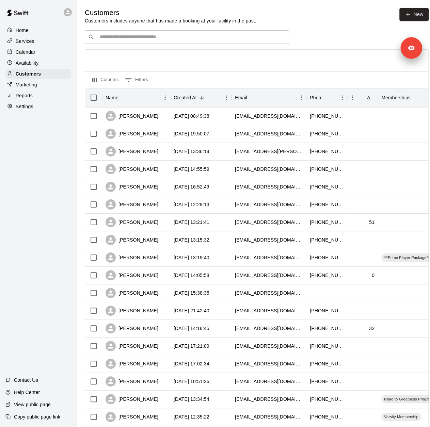
scroll to position [166, 0]
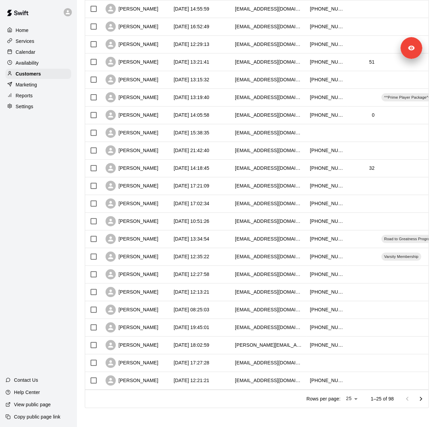
click at [37, 42] on div "Services" at bounding box center [38, 41] width 66 height 10
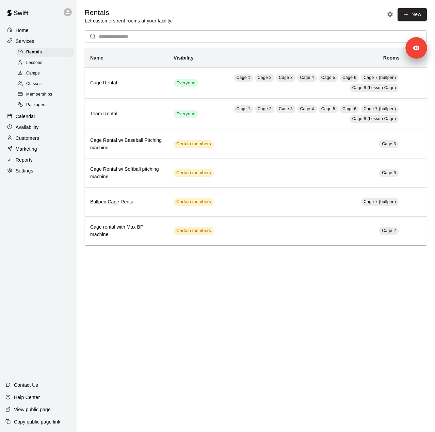
click at [54, 98] on div "Memberships" at bounding box center [45, 95] width 58 height 10
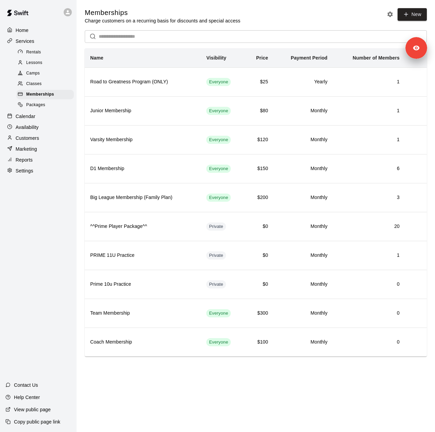
click at [37, 165] on div "Reports" at bounding box center [38, 160] width 66 height 10
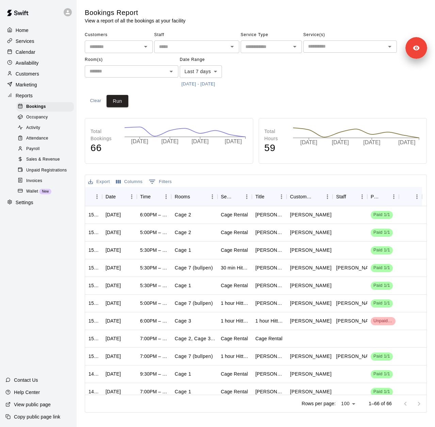
click at [199, 84] on button "10/2/2025 - 10/10/2025" at bounding box center [198, 84] width 37 height 11
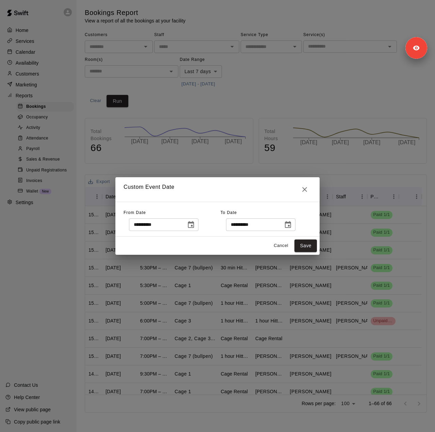
click at [195, 224] on icon "Choose date, selected date is Oct 2, 2025" at bounding box center [191, 225] width 8 height 8
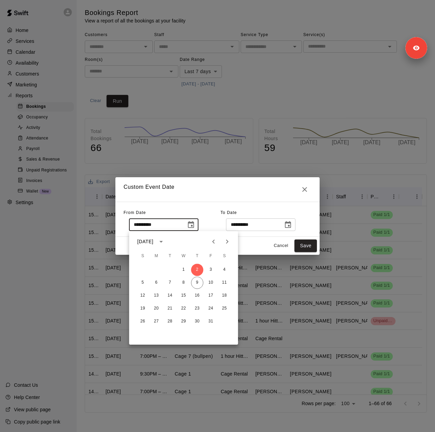
click at [213, 241] on icon "Previous month" at bounding box center [213, 242] width 8 height 8
click at [168, 295] on button "17" at bounding box center [170, 296] width 12 height 12
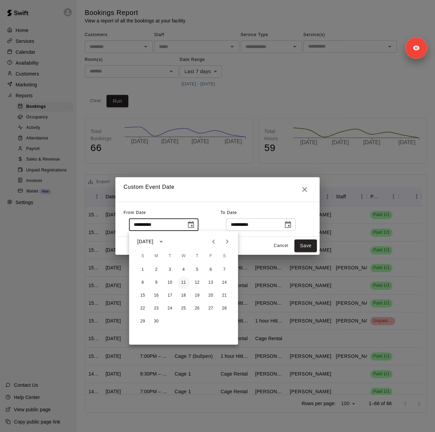
type input "**********"
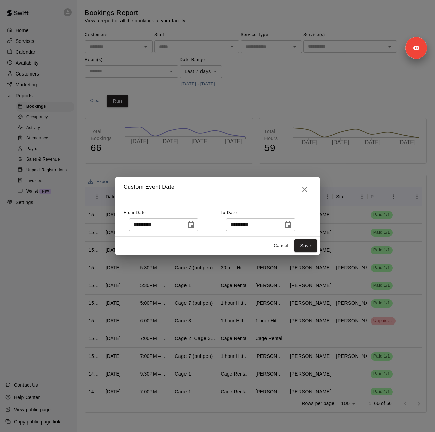
click at [292, 224] on icon "Choose date, selected date is Oct 10, 2025" at bounding box center [288, 225] width 8 height 8
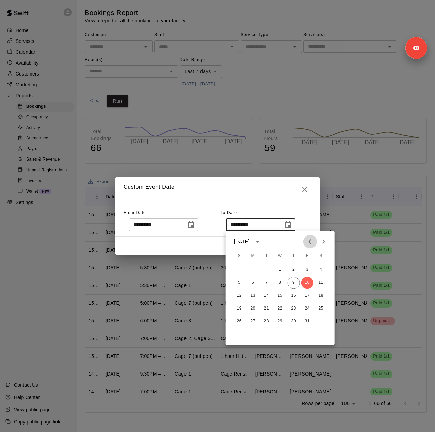
click at [311, 243] on icon "Previous month" at bounding box center [310, 242] width 8 height 8
click at [252, 295] on button "15" at bounding box center [253, 296] width 12 height 12
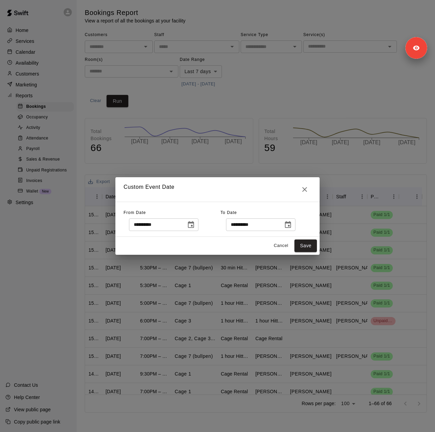
type input "**********"
click at [303, 246] on button "Save" at bounding box center [305, 246] width 22 height 13
type input "******"
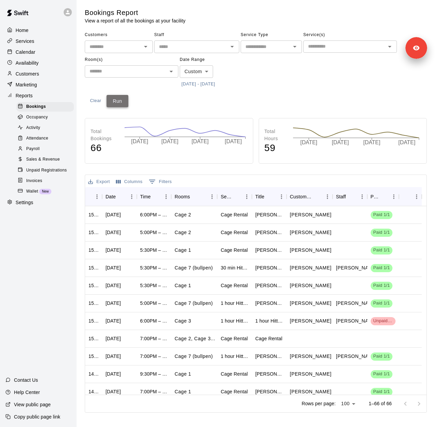
click at [120, 103] on button "Run" at bounding box center [118, 101] width 22 height 13
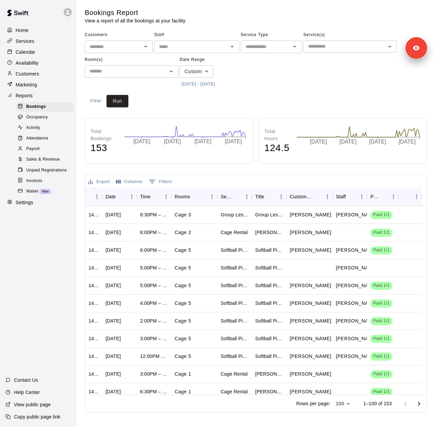
click at [216, 83] on button "6/17/2025 - 9/15/2025" at bounding box center [198, 84] width 37 height 11
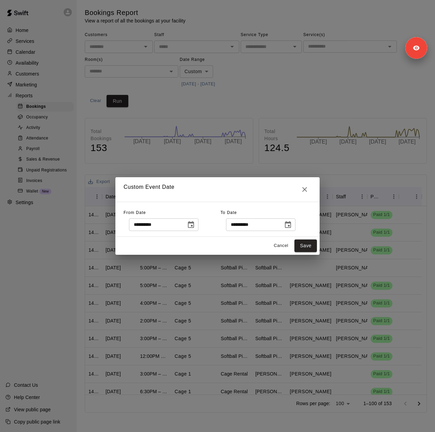
click at [292, 225] on icon "Choose date, selected date is Sep 15, 2025" at bounding box center [288, 225] width 8 height 8
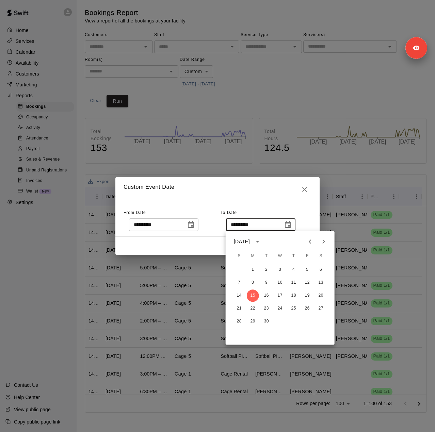
click at [324, 244] on icon "Next month" at bounding box center [324, 242] width 8 height 8
click at [294, 280] on button "9" at bounding box center [294, 283] width 12 height 12
type input "**********"
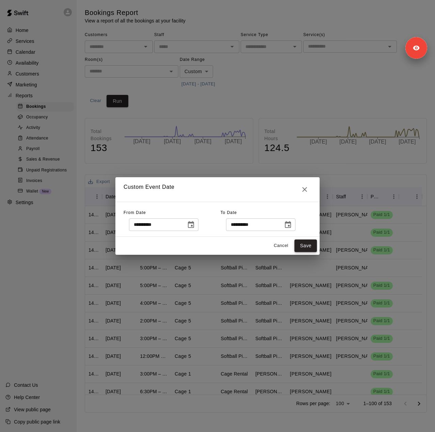
click at [303, 248] on button "Save" at bounding box center [305, 246] width 22 height 13
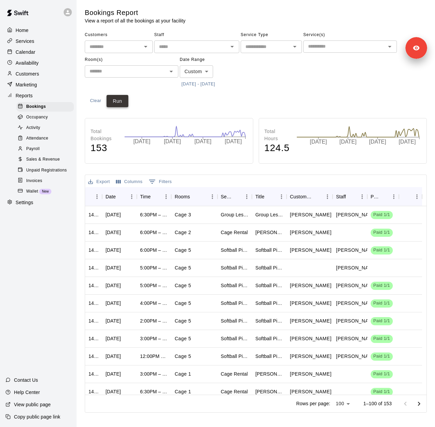
click at [120, 99] on button "Run" at bounding box center [118, 101] width 22 height 13
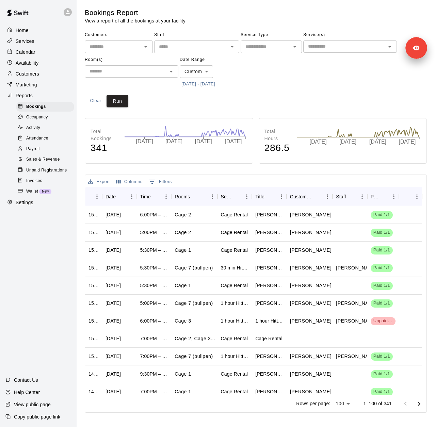
click at [47, 163] on span "Sales & Revenue" at bounding box center [43, 159] width 34 height 7
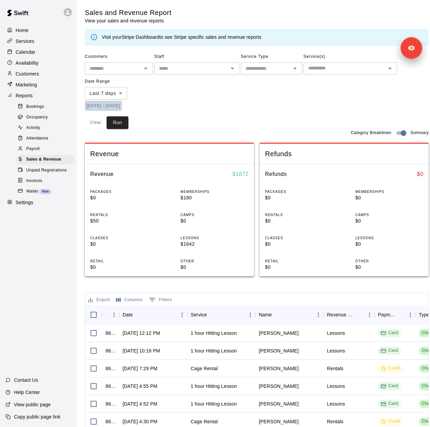
click at [122, 108] on button "[DATE] - [DATE]" at bounding box center [103, 106] width 37 height 11
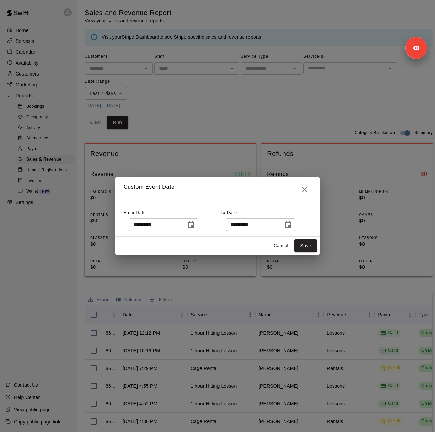
click at [195, 224] on icon "Choose date, selected date is Oct 2, 2025" at bounding box center [191, 225] width 8 height 8
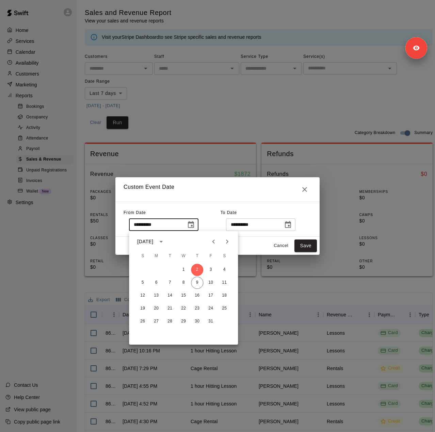
click at [216, 243] on icon "Previous month" at bounding box center [213, 242] width 8 height 8
click at [170, 295] on button "17" at bounding box center [170, 296] width 12 height 12
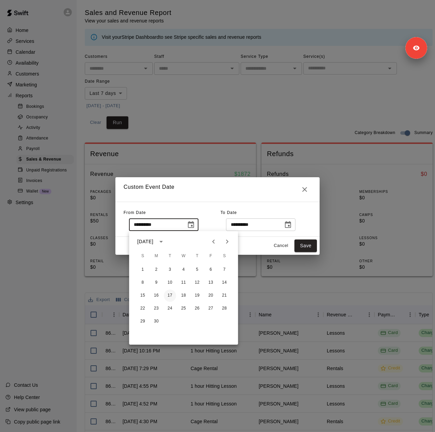
type input "**********"
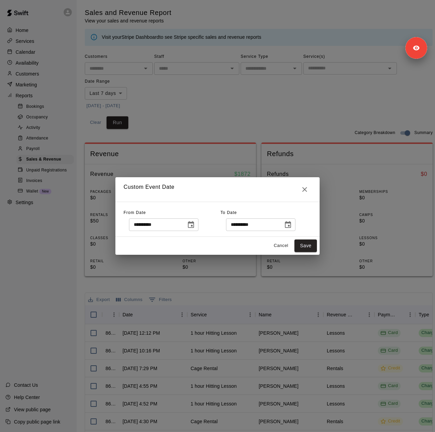
click at [292, 226] on icon "Choose date, selected date is Oct 10, 2025" at bounding box center [288, 225] width 8 height 8
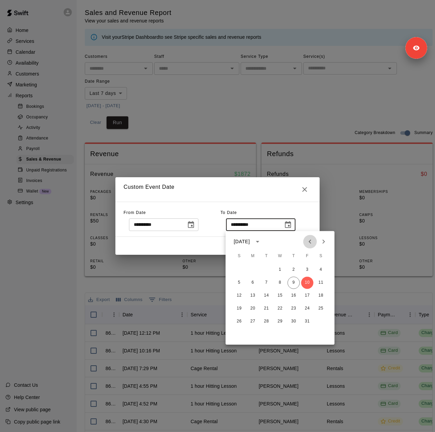
click at [308, 243] on icon "Previous month" at bounding box center [310, 242] width 8 height 8
click at [254, 295] on button "15" at bounding box center [253, 296] width 12 height 12
type input "**********"
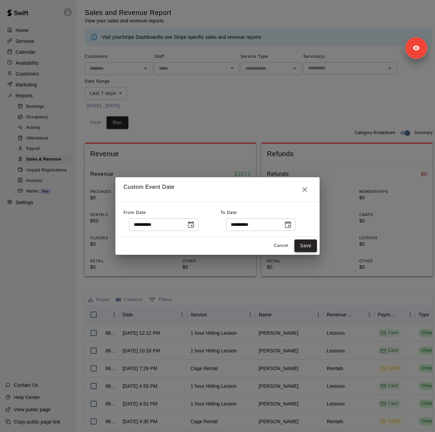
click at [307, 244] on button "Save" at bounding box center [305, 246] width 22 height 13
type input "******"
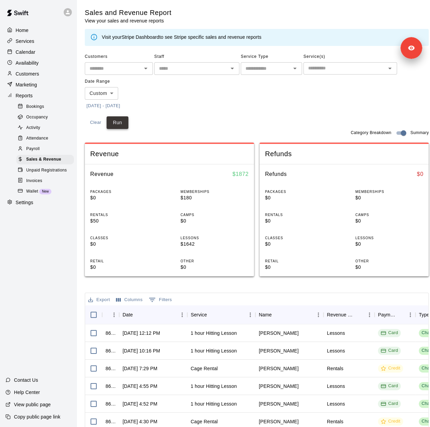
click at [113, 127] on button "Run" at bounding box center [118, 122] width 22 height 13
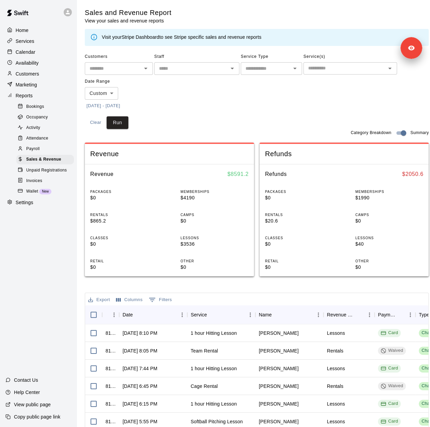
click at [122, 107] on button "6/17/2025 - 9/15/2025" at bounding box center [103, 106] width 37 height 11
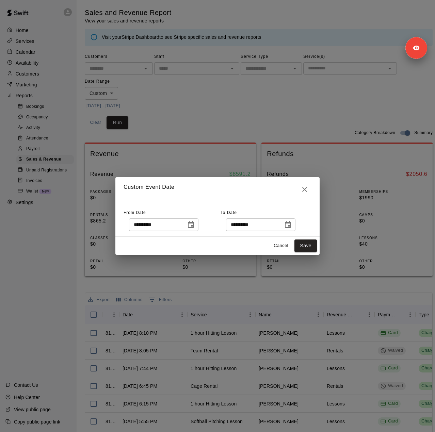
click at [291, 223] on icon "Choose date, selected date is Sep 15, 2025" at bounding box center [288, 224] width 6 height 7
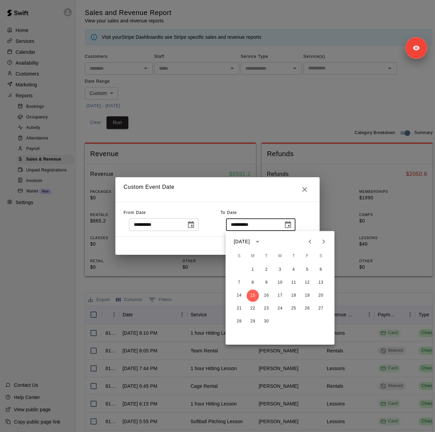
click at [327, 240] on icon "Next month" at bounding box center [324, 242] width 8 height 8
click at [294, 281] on button "9" at bounding box center [294, 283] width 12 height 12
type input "**********"
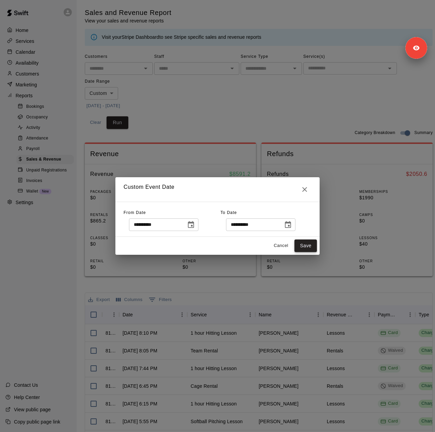
click at [302, 245] on button "Save" at bounding box center [305, 246] width 22 height 13
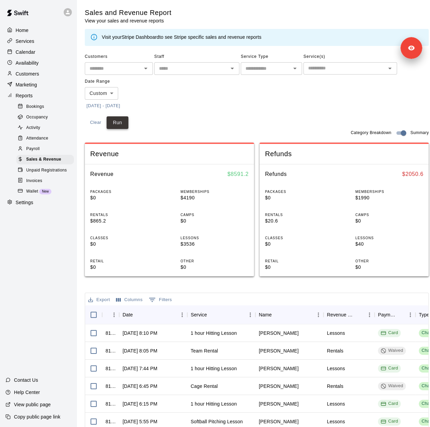
click at [123, 126] on button "Run" at bounding box center [118, 122] width 22 height 13
click at [35, 416] on p "Copy public page link" at bounding box center [37, 417] width 46 height 7
click at [23, 206] on p "Settings" at bounding box center [25, 202] width 18 height 7
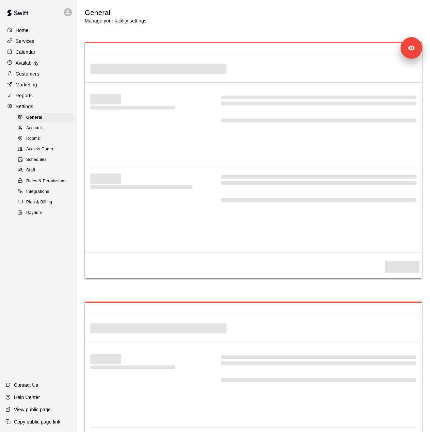
select select "**"
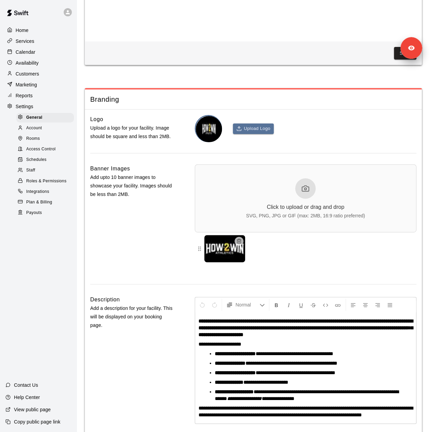
scroll to position [1372, 0]
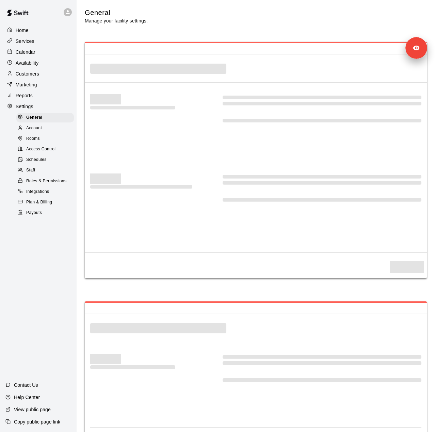
select select "**"
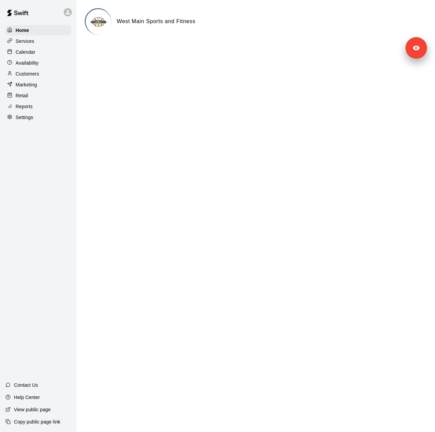
click at [23, 121] on p "Settings" at bounding box center [25, 117] width 18 height 7
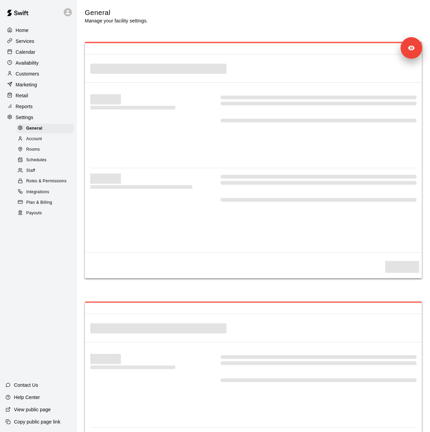
select select "**"
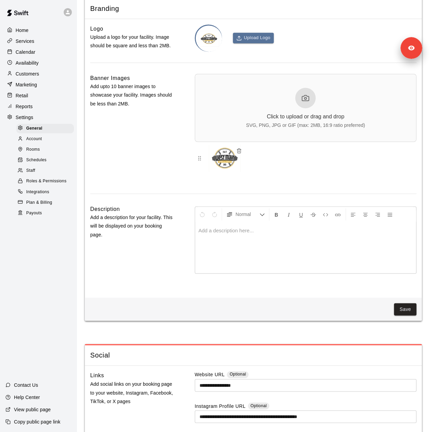
scroll to position [1534, 0]
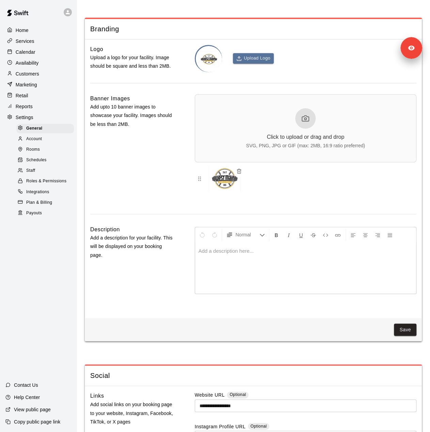
click at [31, 174] on span "Staff" at bounding box center [30, 170] width 9 height 7
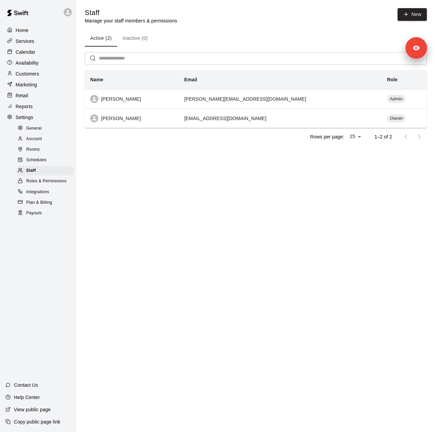
click at [40, 79] on div "Customers" at bounding box center [38, 74] width 66 height 10
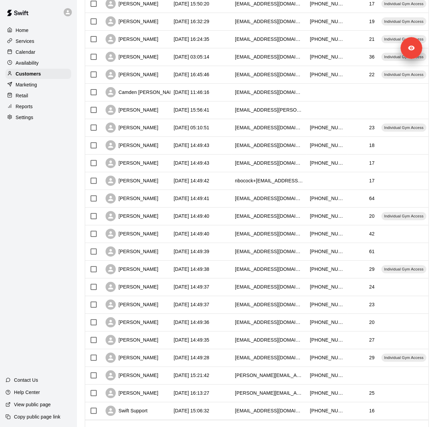
scroll to position [166, 0]
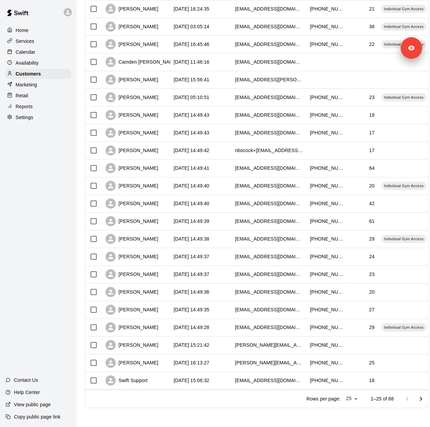
click at [23, 39] on p "Services" at bounding box center [25, 41] width 19 height 7
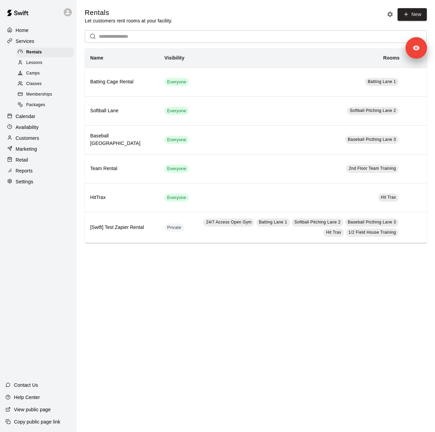
click at [36, 97] on span "Memberships" at bounding box center [39, 94] width 26 height 7
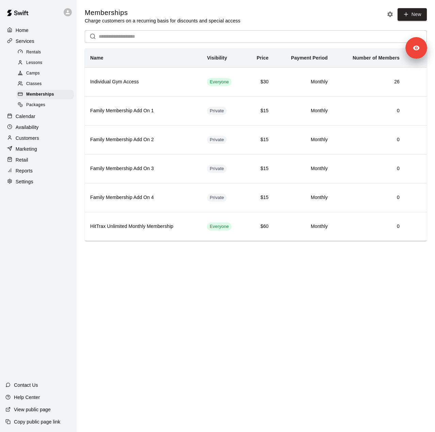
click at [43, 122] on div "Calendar" at bounding box center [38, 116] width 66 height 10
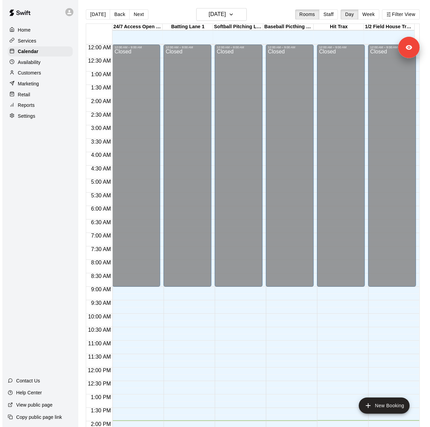
scroll to position [238, 0]
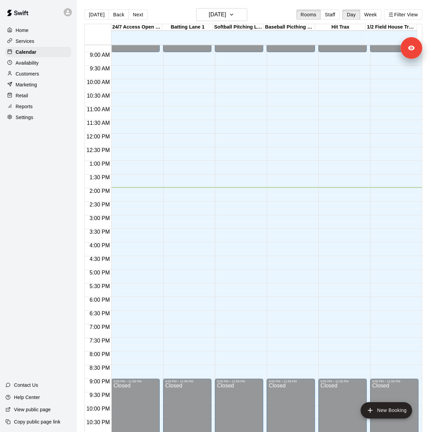
click at [33, 87] on p "Marketing" at bounding box center [26, 84] width 21 height 7
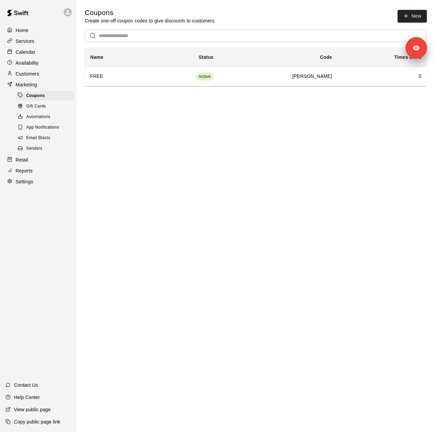
click at [41, 152] on span "Senders" at bounding box center [34, 148] width 16 height 7
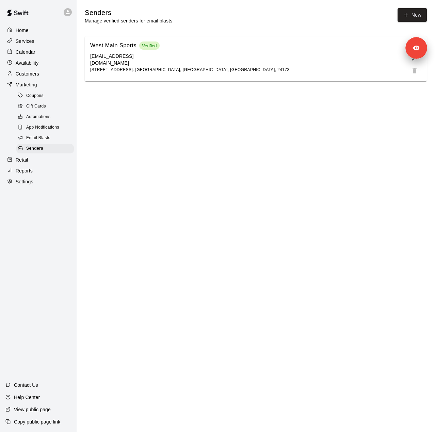
click at [35, 176] on div "Reports" at bounding box center [38, 171] width 66 height 10
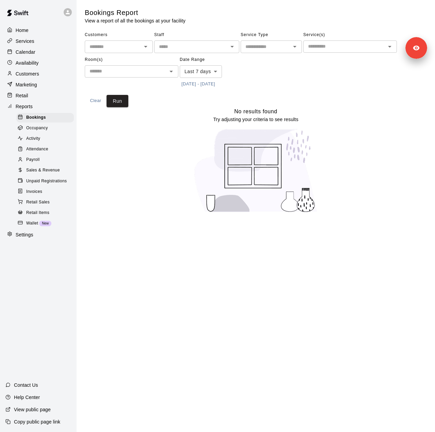
click at [200, 84] on button "[DATE] - [DATE]" at bounding box center [198, 84] width 37 height 11
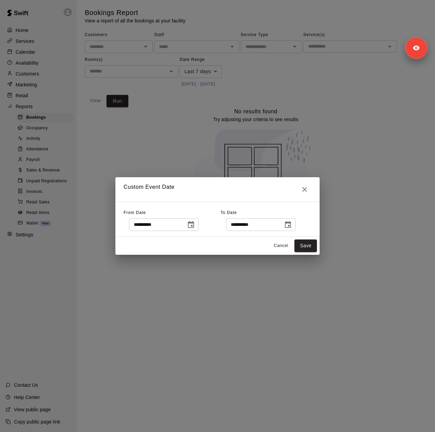
click at [195, 228] on icon "Choose date, selected date is Oct 2, 2025" at bounding box center [191, 225] width 8 height 8
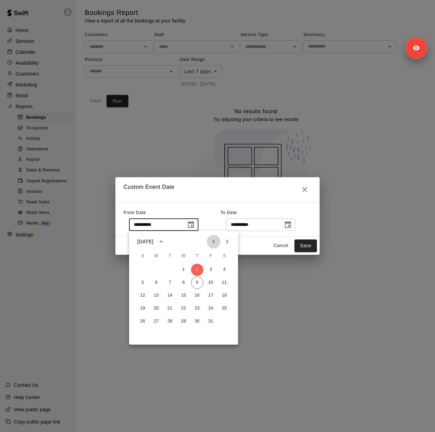
click at [218, 240] on button "Previous month" at bounding box center [214, 242] width 14 height 14
click at [198, 298] on button "17" at bounding box center [197, 296] width 12 height 12
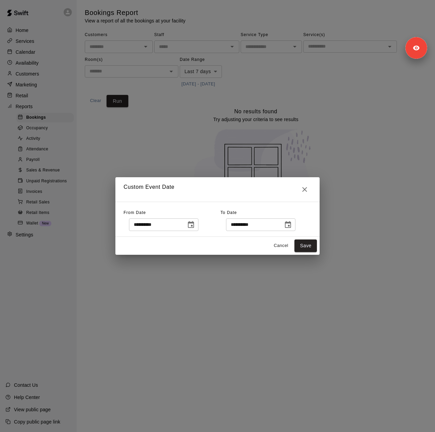
type input "**********"
click at [292, 227] on icon "Choose date, selected date is Oct 9, 2025" at bounding box center [288, 225] width 8 height 8
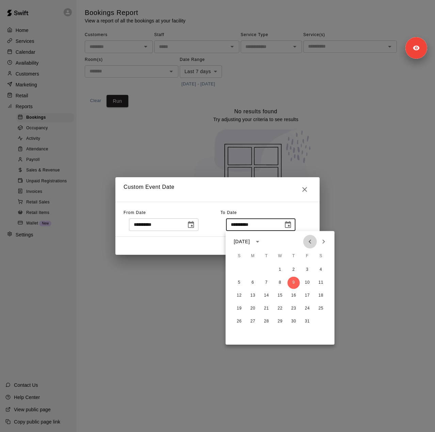
click at [307, 241] on icon "Previous month" at bounding box center [310, 242] width 8 height 8
click at [252, 294] on button "15" at bounding box center [253, 296] width 12 height 12
type input "**********"
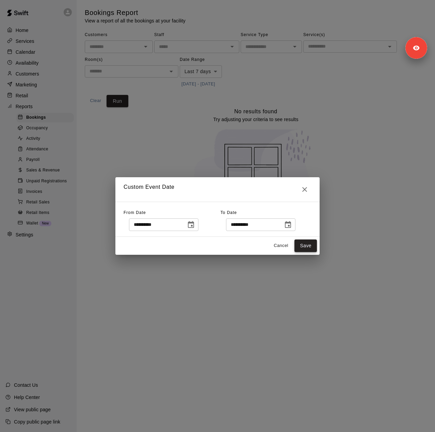
click at [307, 246] on button "Save" at bounding box center [305, 246] width 22 height 13
type input "******"
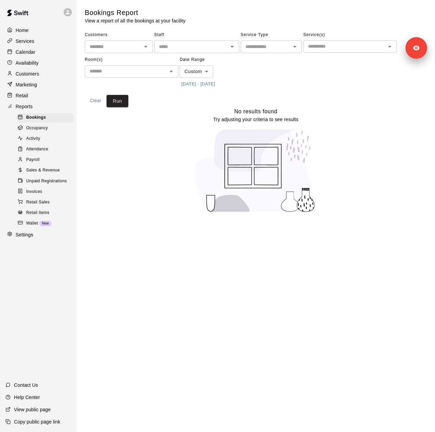
click at [129, 103] on div "Customers ​ Staff ​ Service Type ​ Service(s) ​ Room(s) ​ Date Range Custom ***…" at bounding box center [256, 69] width 342 height 78
click at [122, 103] on button "Run" at bounding box center [118, 101] width 22 height 13
click at [54, 173] on span "Sales & Revenue" at bounding box center [43, 170] width 34 height 7
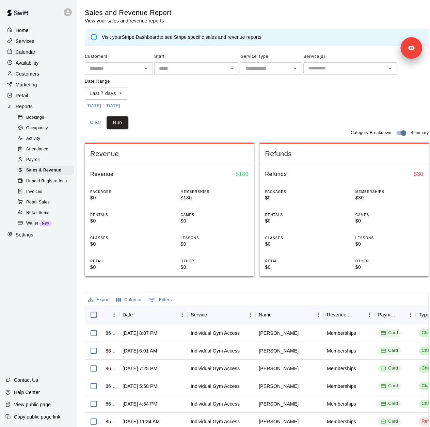
click at [122, 106] on button "[DATE] - [DATE]" at bounding box center [103, 106] width 37 height 11
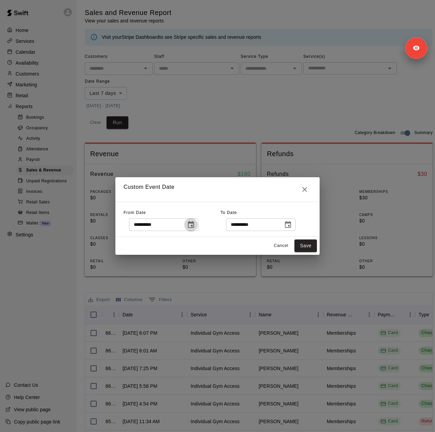
click at [198, 224] on button "Choose date, selected date is Oct 2, 2025" at bounding box center [191, 225] width 14 height 14
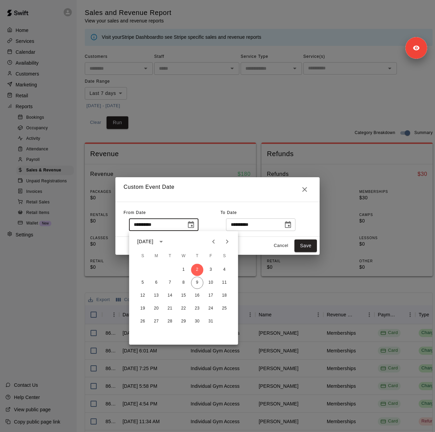
click at [215, 243] on icon "Previous month" at bounding box center [213, 242] width 8 height 8
click at [214, 243] on icon "Previous month" at bounding box center [213, 242] width 8 height 8
click at [210, 244] on icon "Previous month" at bounding box center [213, 242] width 8 height 8
click at [195, 296] on button "17" at bounding box center [197, 296] width 12 height 12
type input "**********"
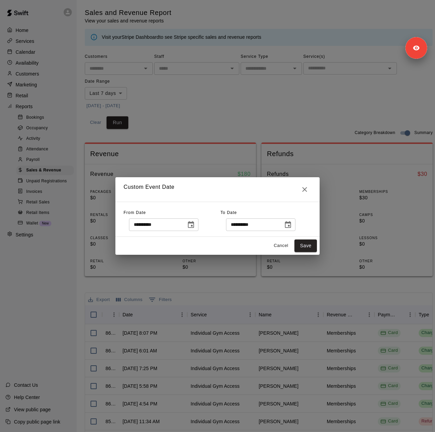
click at [292, 226] on icon "Choose date, selected date is Oct 9, 2025" at bounding box center [288, 225] width 8 height 8
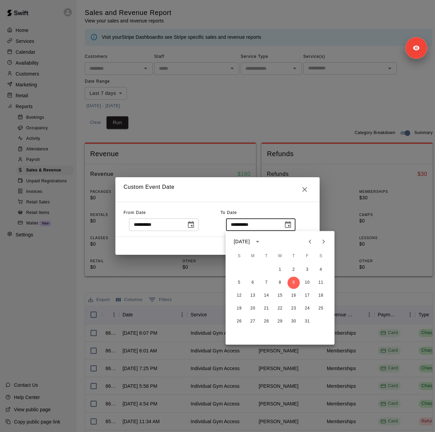
click at [310, 239] on icon "Previous month" at bounding box center [310, 242] width 8 height 8
click at [251, 295] on button "15" at bounding box center [253, 296] width 12 height 12
type input "**********"
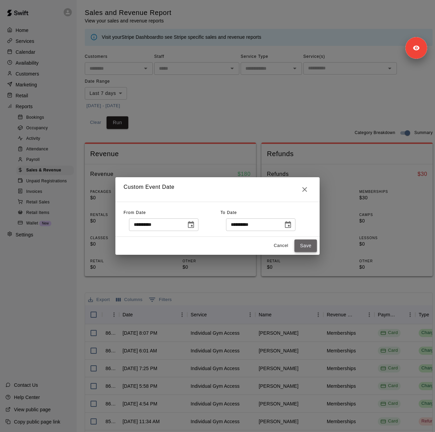
click at [302, 247] on button "Save" at bounding box center [305, 246] width 22 height 13
type input "******"
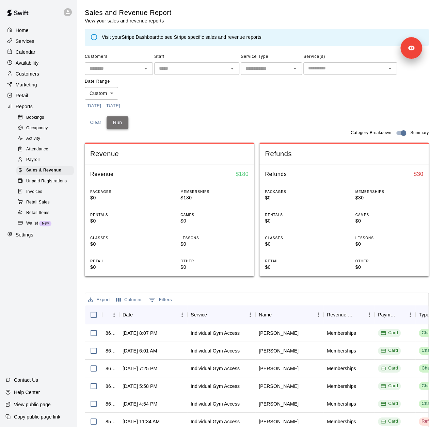
click at [119, 122] on button "Run" at bounding box center [118, 122] width 22 height 13
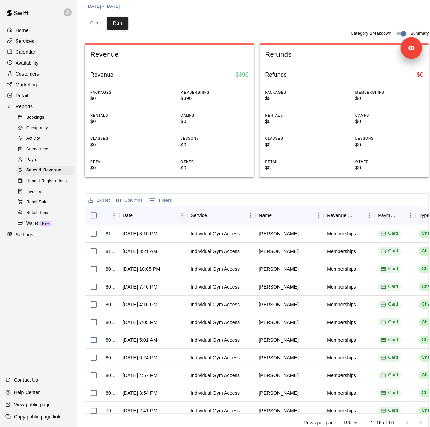
scroll to position [102, 0]
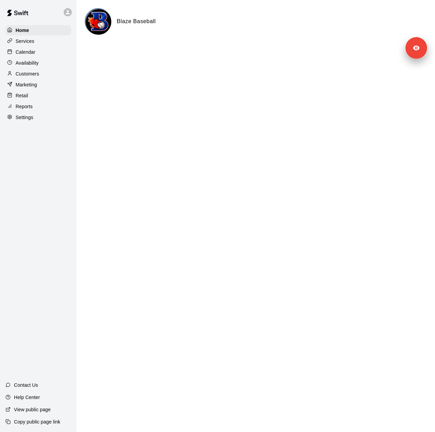
click at [19, 120] on p "Settings" at bounding box center [25, 117] width 18 height 7
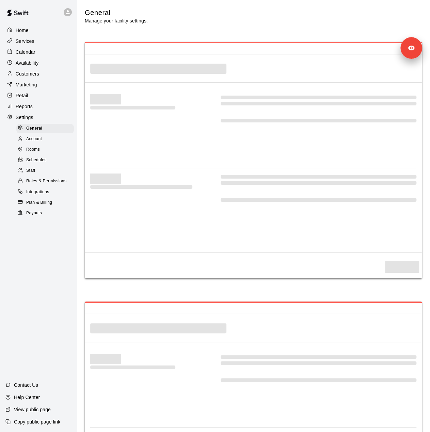
select select "**"
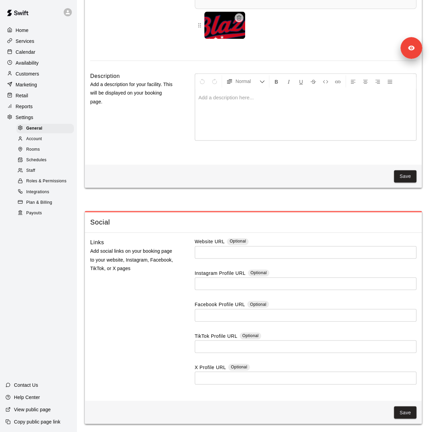
scroll to position [1704, 0]
click at [34, 174] on span "Staff" at bounding box center [30, 170] width 9 height 7
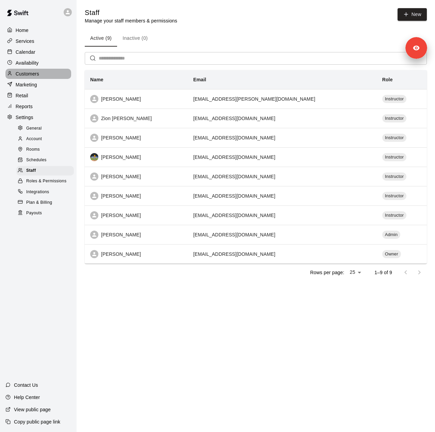
click at [38, 75] on p "Customers" at bounding box center [27, 73] width 23 height 7
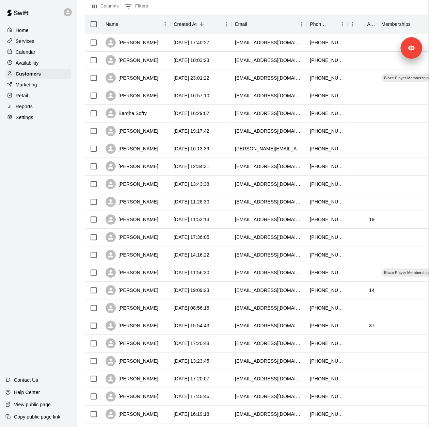
scroll to position [166, 0]
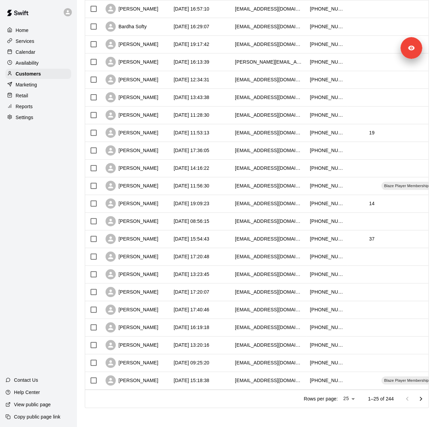
click at [28, 44] on p "Services" at bounding box center [25, 41] width 19 height 7
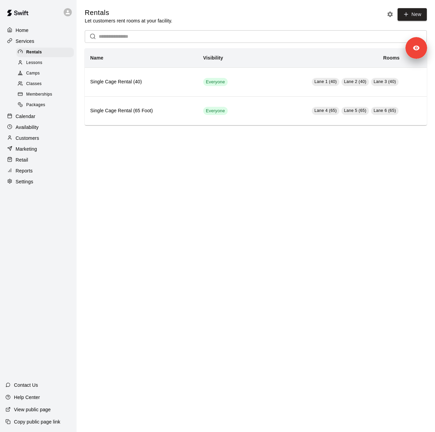
click at [44, 98] on span "Memberships" at bounding box center [39, 94] width 26 height 7
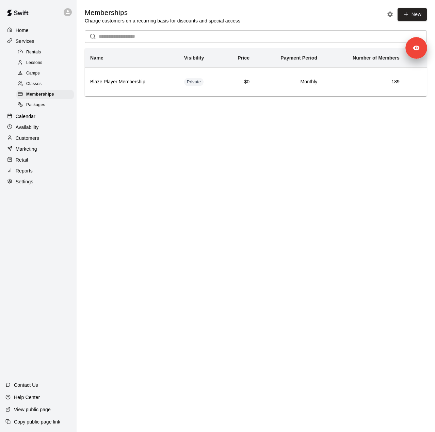
click at [36, 176] on div "Reports" at bounding box center [38, 171] width 66 height 10
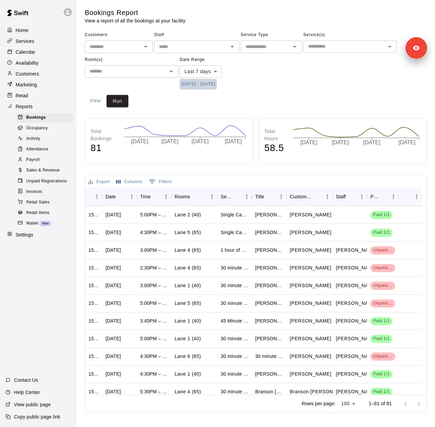
click at [211, 83] on button "[DATE] - [DATE]" at bounding box center [198, 84] width 37 height 11
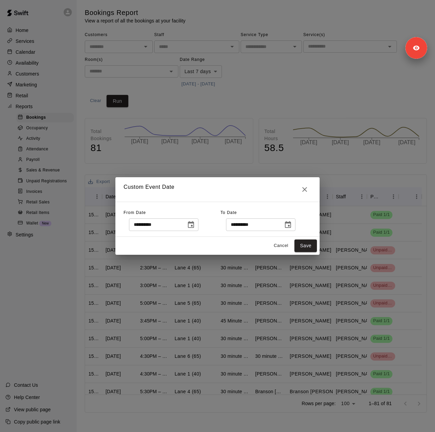
click at [195, 225] on icon "Choose date, selected date is Oct 2, 2025" at bounding box center [191, 225] width 8 height 8
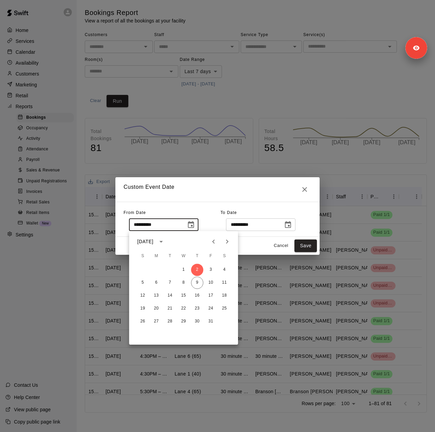
click at [214, 242] on icon "Previous month" at bounding box center [213, 242] width 8 height 8
click at [212, 243] on icon "Previous month" at bounding box center [213, 242] width 8 height 8
click at [168, 292] on button "15" at bounding box center [170, 296] width 12 height 12
type input "**********"
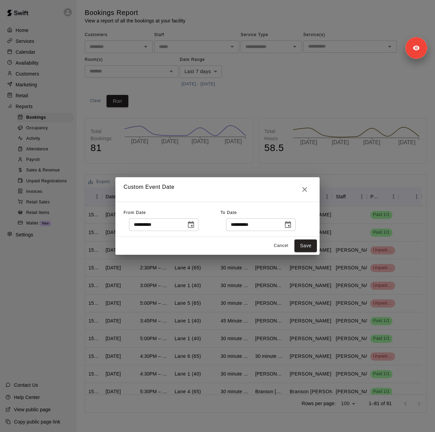
click at [292, 222] on icon "Choose date, selected date is Oct 9, 2025" at bounding box center [288, 225] width 8 height 8
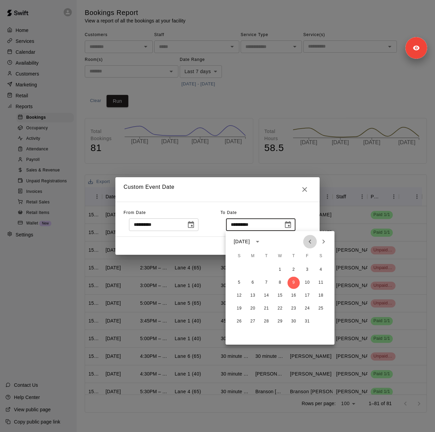
click at [308, 241] on icon "Previous month" at bounding box center [310, 242] width 8 height 8
click at [323, 282] on button "13" at bounding box center [321, 283] width 12 height 12
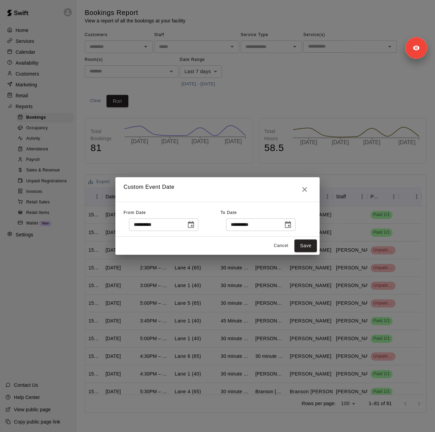
type input "**********"
click at [311, 245] on button "Save" at bounding box center [305, 246] width 22 height 13
type input "******"
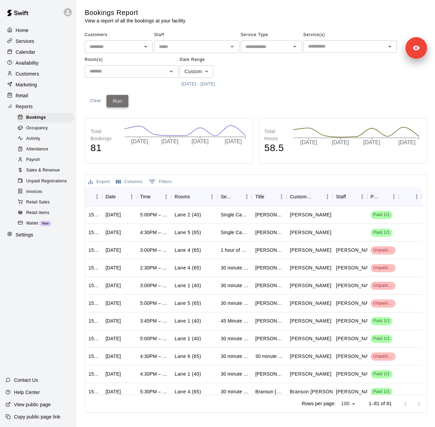
click at [119, 102] on button "Run" at bounding box center [118, 101] width 22 height 13
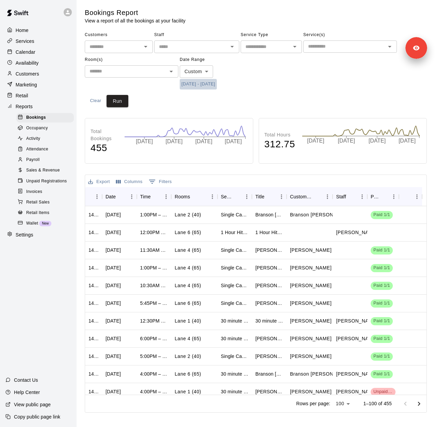
click at [210, 85] on button "7/15/2025 - 9/13/2025" at bounding box center [198, 84] width 37 height 11
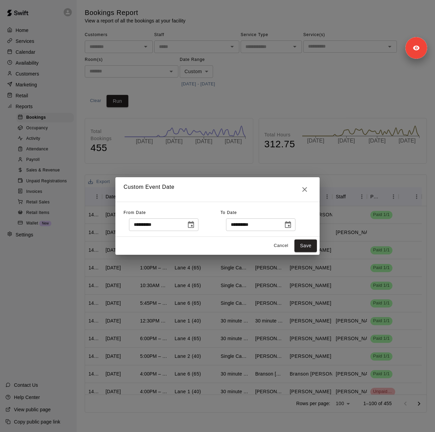
click at [295, 223] on button "Choose date, selected date is Sep 13, 2025" at bounding box center [288, 225] width 14 height 14
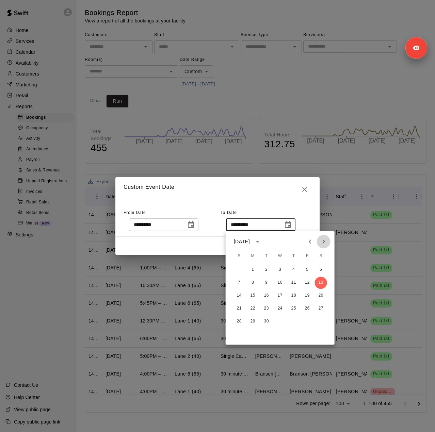
click at [323, 240] on icon "Next month" at bounding box center [323, 242] width 2 height 4
click at [292, 281] on button "9" at bounding box center [294, 283] width 12 height 12
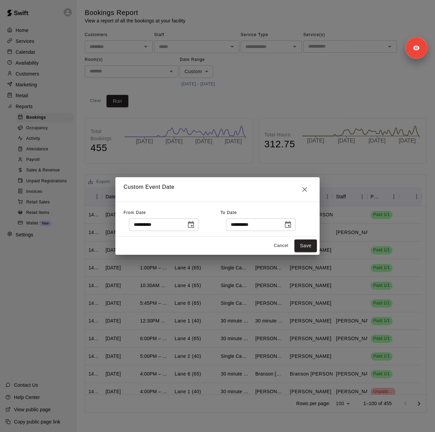
type input "**********"
click at [312, 246] on button "Save" at bounding box center [305, 246] width 22 height 13
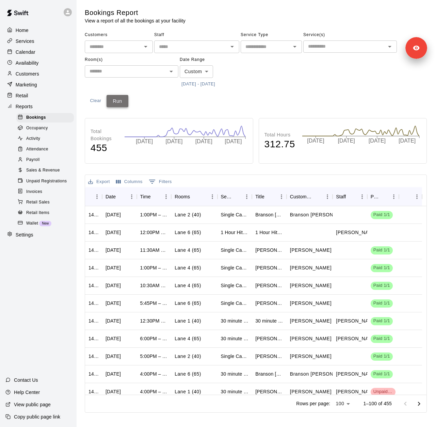
click at [119, 101] on button "Run" at bounding box center [118, 101] width 22 height 13
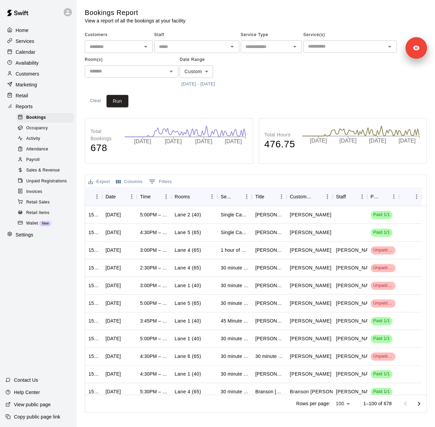
click at [38, 174] on span "Sales & Revenue" at bounding box center [43, 170] width 34 height 7
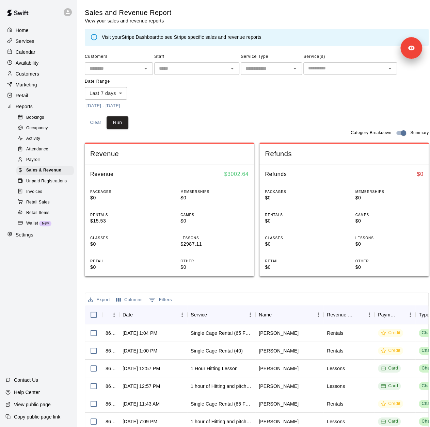
click at [120, 106] on button "10/2/2025 - 10/9/2025" at bounding box center [103, 106] width 37 height 11
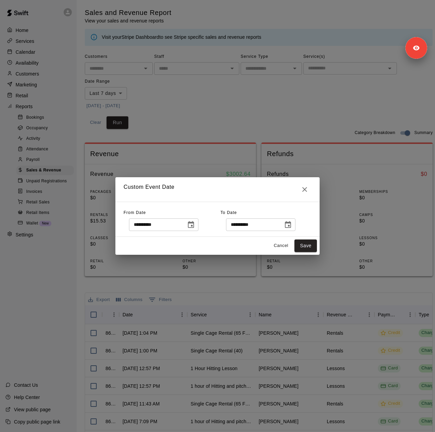
click at [195, 225] on icon "Choose date, selected date is Oct 2, 2025" at bounding box center [191, 225] width 8 height 8
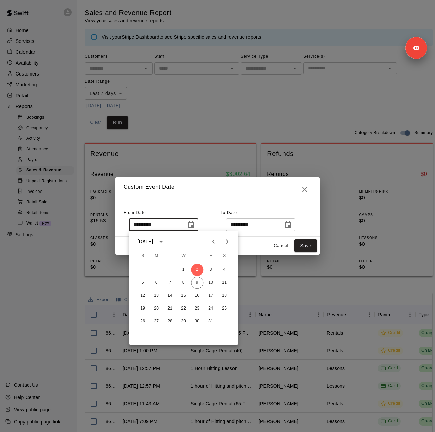
click at [213, 242] on icon "Previous month" at bounding box center [213, 242] width 2 height 4
click at [171, 294] on button "15" at bounding box center [170, 296] width 12 height 12
type input "**********"
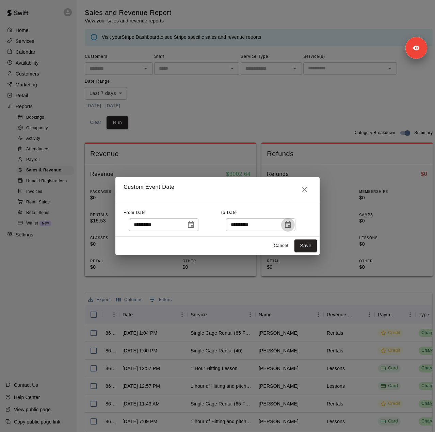
click at [292, 227] on icon "Choose date, selected date is Oct 9, 2025" at bounding box center [288, 225] width 8 height 8
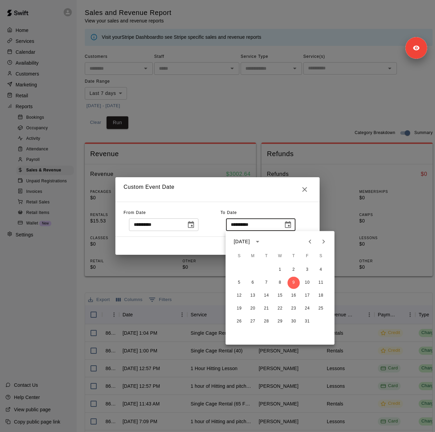
click at [309, 244] on icon "Previous month" at bounding box center [310, 242] width 8 height 8
click at [323, 283] on button "13" at bounding box center [321, 283] width 12 height 12
type input "**********"
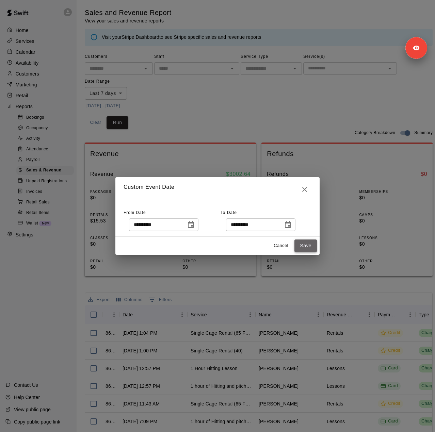
click at [304, 247] on button "Save" at bounding box center [305, 246] width 22 height 13
type input "******"
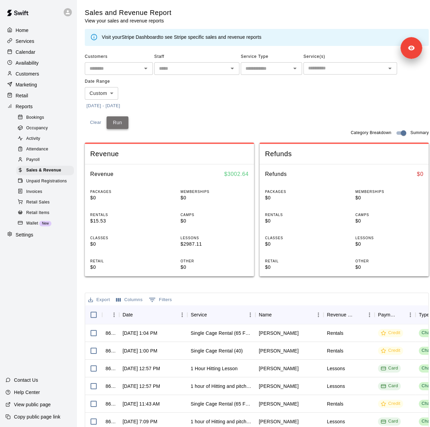
click at [114, 121] on button "Run" at bounding box center [118, 122] width 22 height 13
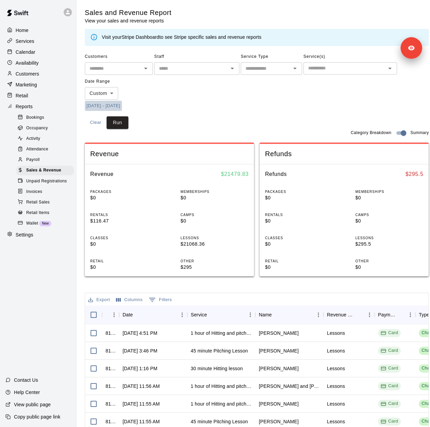
click at [110, 104] on button "7/15/2025 - 9/13/2025" at bounding box center [103, 106] width 37 height 11
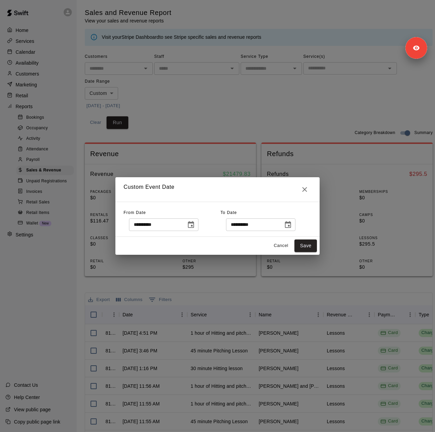
click at [291, 223] on icon "Choose date, selected date is Sep 13, 2025" at bounding box center [288, 224] width 6 height 7
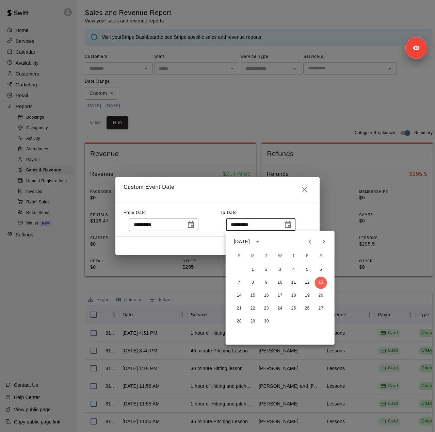
click at [324, 242] on icon "Next month" at bounding box center [323, 242] width 2 height 4
click at [291, 283] on button "9" at bounding box center [294, 283] width 12 height 12
type input "**********"
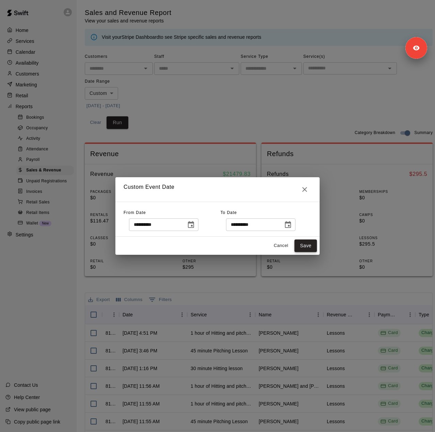
click at [305, 246] on button "Save" at bounding box center [305, 246] width 22 height 13
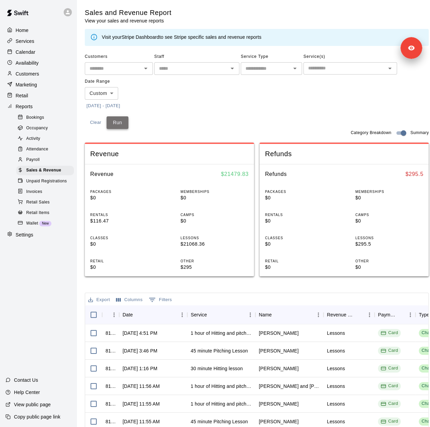
click at [120, 122] on button "Run" at bounding box center [118, 122] width 22 height 13
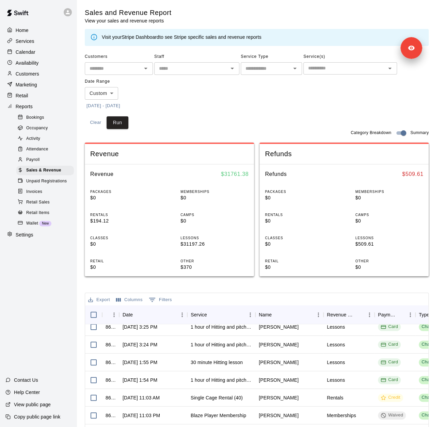
scroll to position [170, 0]
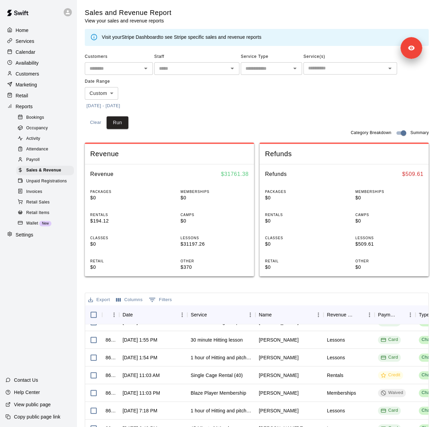
click at [27, 419] on p "Copy public page link" at bounding box center [37, 417] width 46 height 7
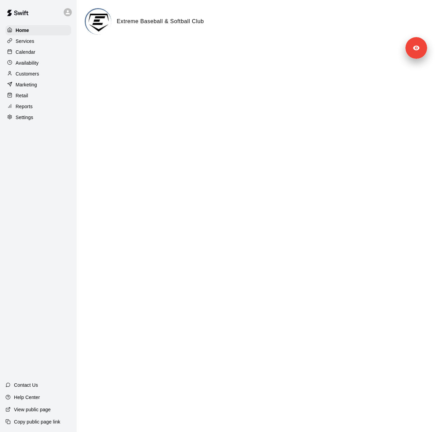
click at [37, 122] on div "Settings" at bounding box center [38, 117] width 66 height 10
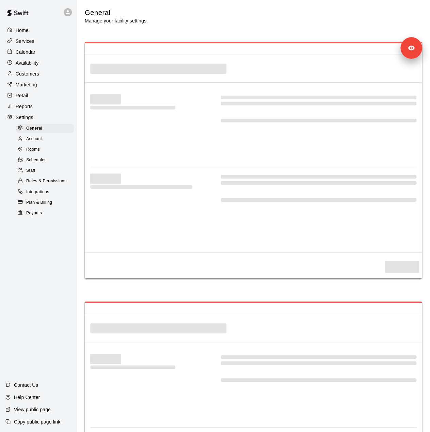
select select "**"
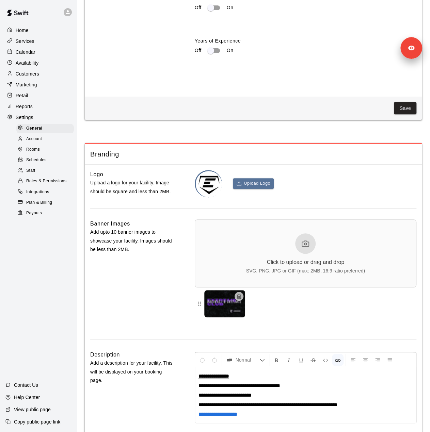
scroll to position [1360, 0]
click at [35, 176] on div "Staff" at bounding box center [45, 171] width 58 height 10
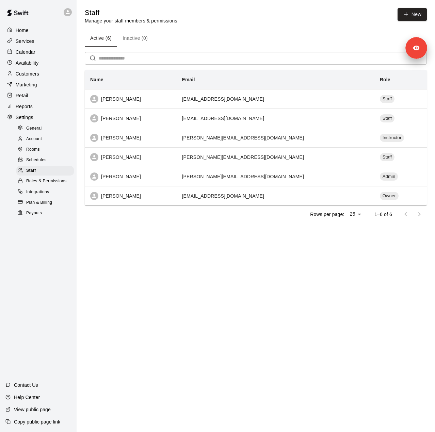
click at [39, 75] on p "Customers" at bounding box center [27, 73] width 23 height 7
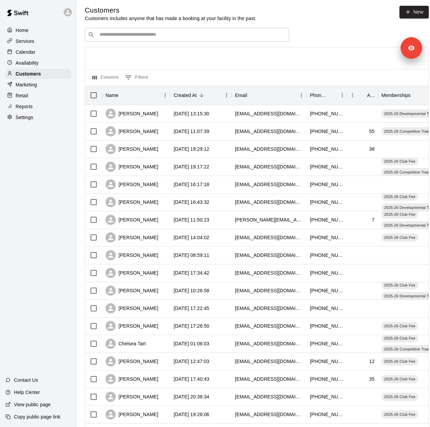
scroll to position [166, 0]
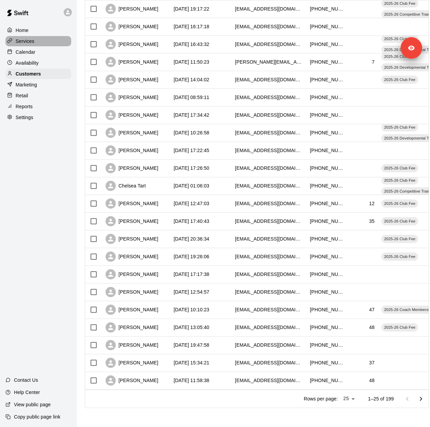
click at [25, 41] on p "Services" at bounding box center [25, 41] width 19 height 7
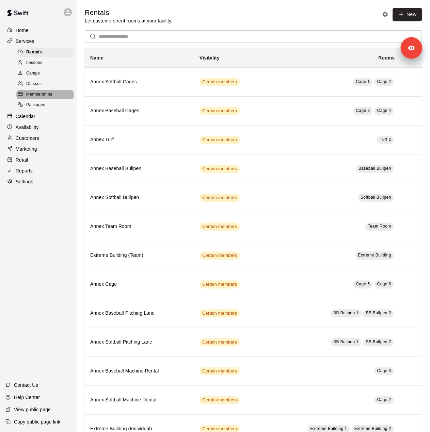
click at [47, 98] on span "Memberships" at bounding box center [39, 94] width 26 height 7
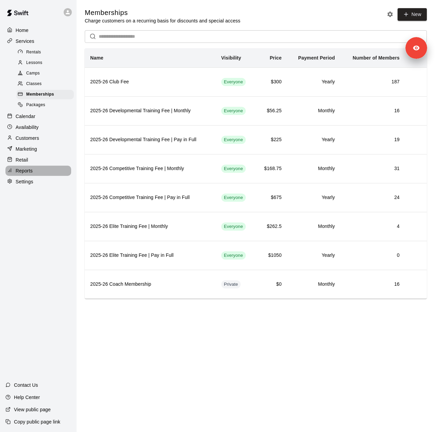
click at [50, 176] on div "Reports" at bounding box center [38, 171] width 66 height 10
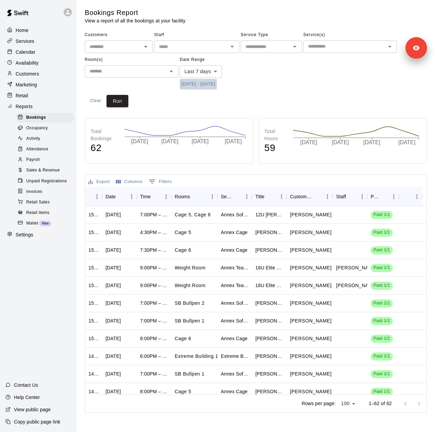
click at [217, 84] on button "[DATE] - [DATE]" at bounding box center [198, 84] width 37 height 11
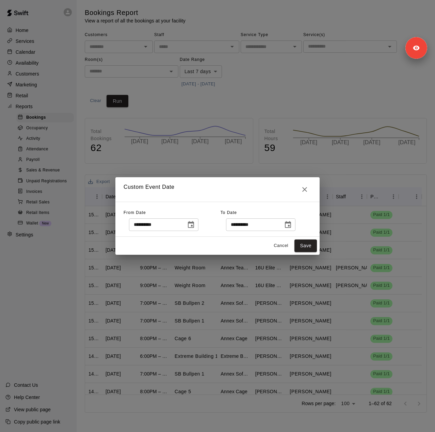
click at [195, 225] on icon "Choose date, selected date is Oct 2, 2025" at bounding box center [191, 225] width 8 height 8
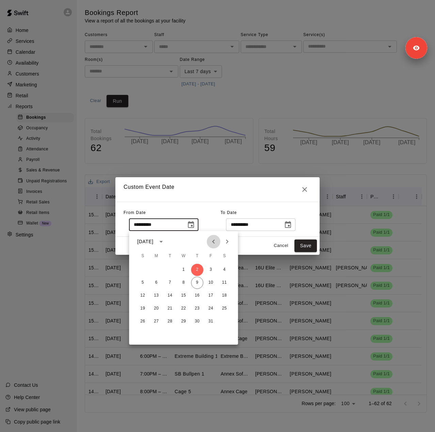
click at [214, 243] on icon "Previous month" at bounding box center [213, 242] width 2 height 4
click at [214, 242] on icon "Previous month" at bounding box center [213, 242] width 8 height 8
click at [171, 296] on button "15" at bounding box center [170, 296] width 12 height 12
type input "**********"
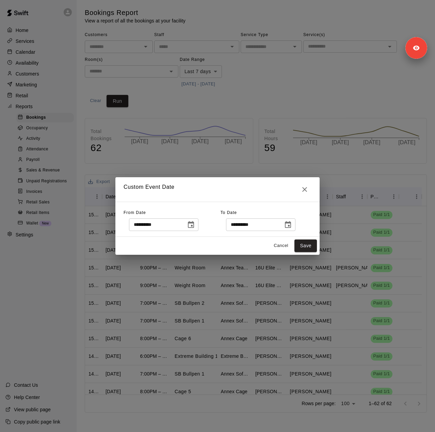
click at [291, 222] on icon "Choose date, selected date is Oct 10, 2025" at bounding box center [288, 224] width 6 height 7
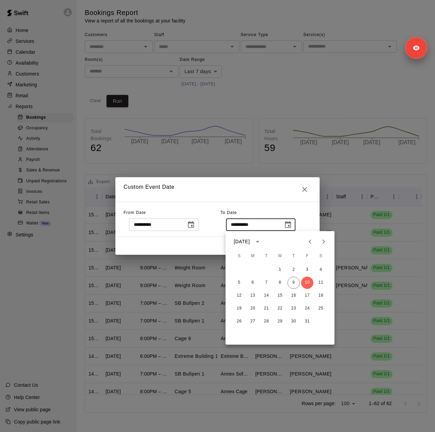
click at [308, 243] on icon "Previous month" at bounding box center [310, 242] width 8 height 8
click at [322, 280] on button "13" at bounding box center [321, 283] width 12 height 12
type input "**********"
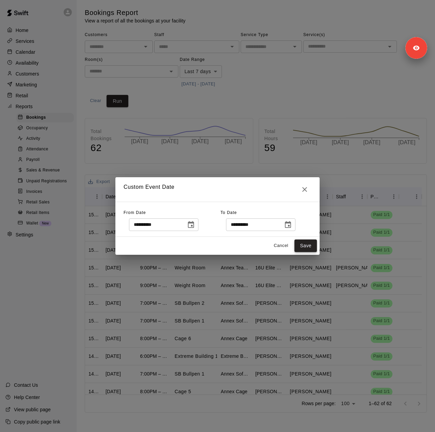
click at [302, 246] on button "Save" at bounding box center [305, 246] width 22 height 13
type input "******"
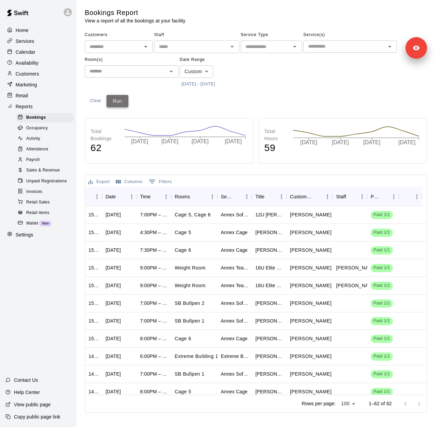
click at [121, 102] on button "Run" at bounding box center [118, 101] width 22 height 13
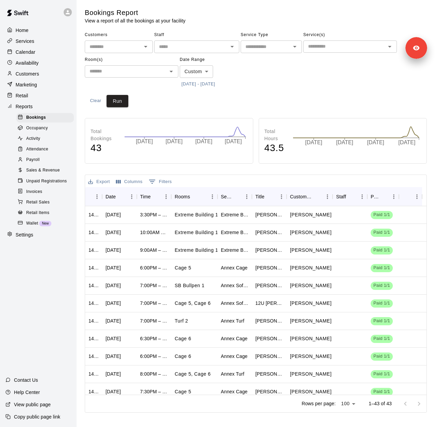
click at [50, 174] on span "Sales & Revenue" at bounding box center [43, 170] width 34 height 7
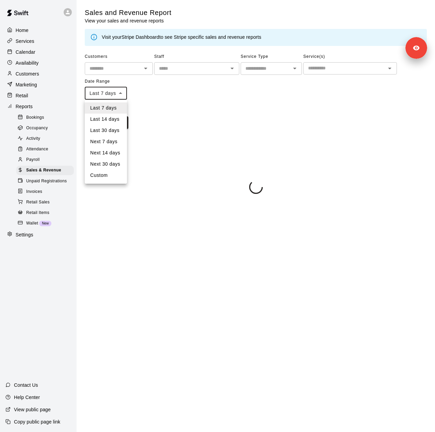
click at [116, 97] on body "Home Services Calendar Availability Customers Marketing Retail Reports Bookings…" at bounding box center [217, 98] width 435 height 197
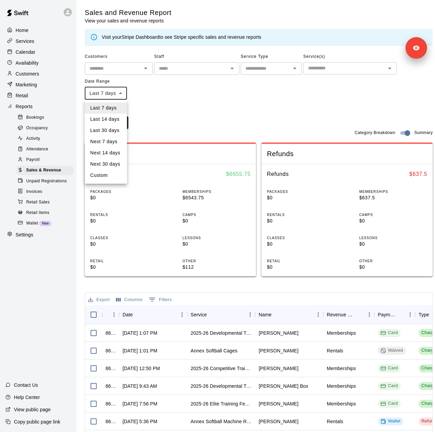
click at [149, 104] on div at bounding box center [217, 216] width 435 height 432
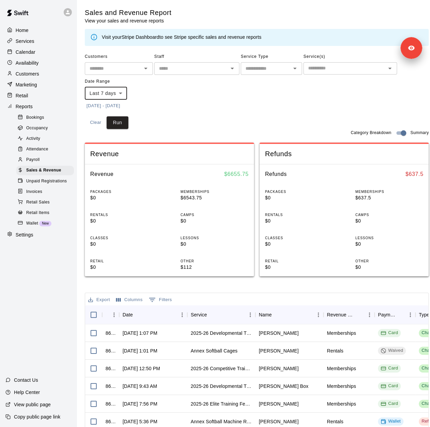
click at [129, 107] on div "Last 7 days Last 14 days Last 30 days Next 7 days Next 14 days Next 30 days Cus…" at bounding box center [215, 213] width 430 height 427
click at [122, 104] on button "[DATE] - [DATE]" at bounding box center [103, 106] width 37 height 11
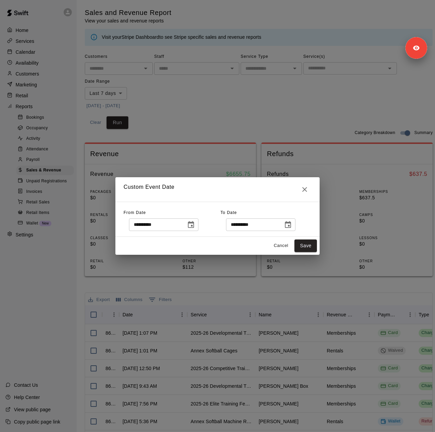
click at [198, 220] on button "Choose date, selected date is Oct 2, 2025" at bounding box center [191, 225] width 14 height 14
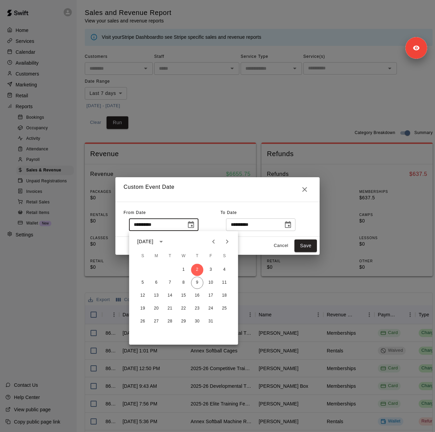
click at [211, 242] on icon "Previous month" at bounding box center [213, 242] width 8 height 8
click at [212, 246] on button "Previous month" at bounding box center [214, 242] width 14 height 14
click at [170, 296] on button "15" at bounding box center [170, 296] width 12 height 12
type input "**********"
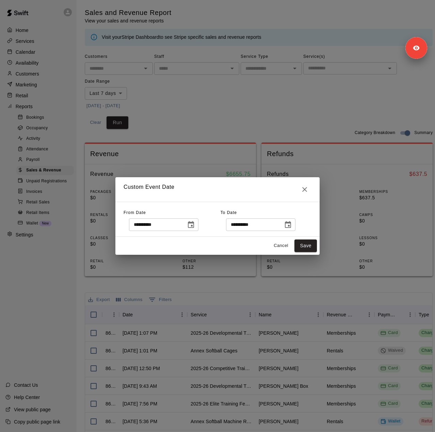
click at [291, 225] on icon "Choose date, selected date is Oct 10, 2025" at bounding box center [288, 224] width 6 height 7
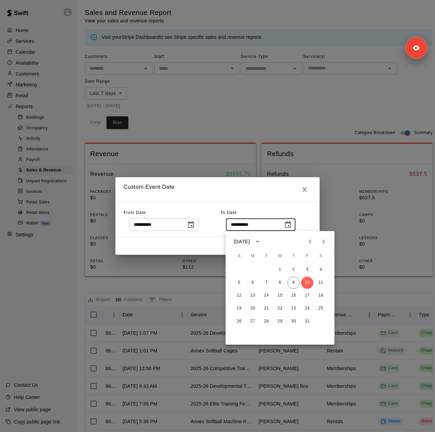
click at [310, 243] on icon "Previous month" at bounding box center [310, 242] width 8 height 8
click at [319, 281] on button "13" at bounding box center [321, 283] width 12 height 12
type input "**********"
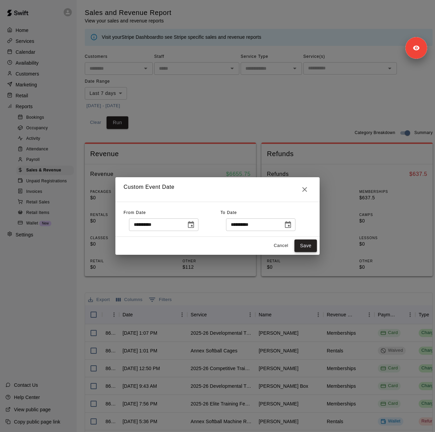
click at [307, 244] on button "Save" at bounding box center [305, 246] width 22 height 13
type input "******"
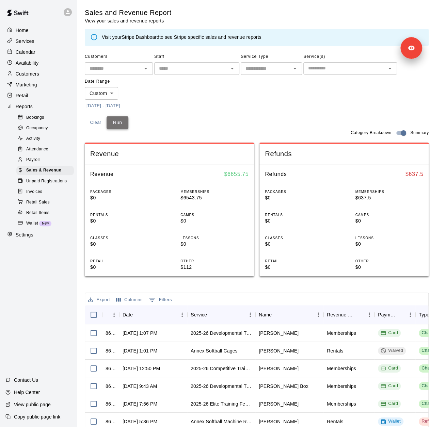
click at [122, 126] on button "Run" at bounding box center [118, 122] width 22 height 13
drag, startPoint x: 252, startPoint y: 174, endPoint x: 226, endPoint y: 176, distance: 25.3
click at [226, 176] on div "Revenue $ 105607.5" at bounding box center [169, 174] width 169 height 20
copy h6 "105607.5"
drag, startPoint x: 215, startPoint y: 200, endPoint x: 178, endPoint y: 198, distance: 37.1
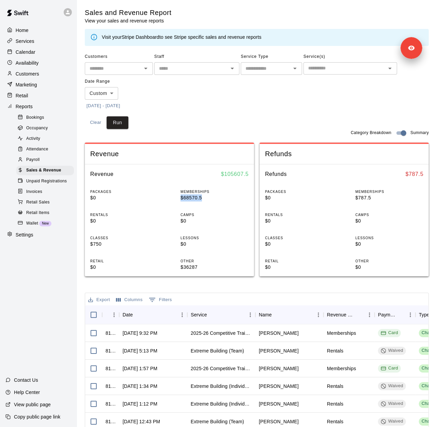
click at [178, 198] on div "PACKAGES $0 MEMBERSHIPS $68570.5 RENTALS $0 CAMPS $0 CLASSES $750 LESSONS $0 RE…" at bounding box center [169, 230] width 169 height 93
copy p "$68570.5"
drag, startPoint x: 209, startPoint y: 267, endPoint x: 182, endPoint y: 269, distance: 27.0
click at [182, 269] on div "PACKAGES $0 MEMBERSHIPS $68570.5 RENTALS $0 CAMPS $0 CLASSES $750 LESSONS $0 RE…" at bounding box center [169, 230] width 169 height 93
copy p "$36287"
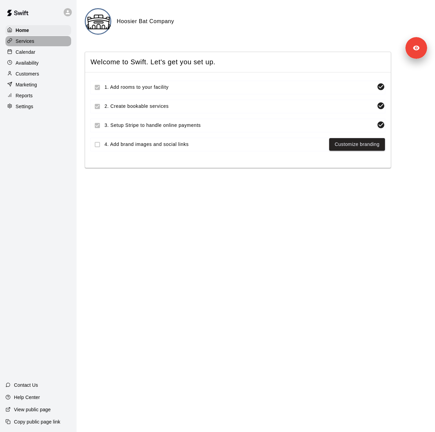
click at [25, 42] on p "Services" at bounding box center [25, 41] width 19 height 7
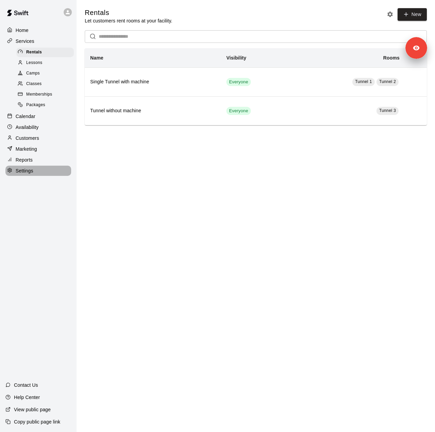
click at [38, 176] on div "Settings" at bounding box center [38, 171] width 66 height 10
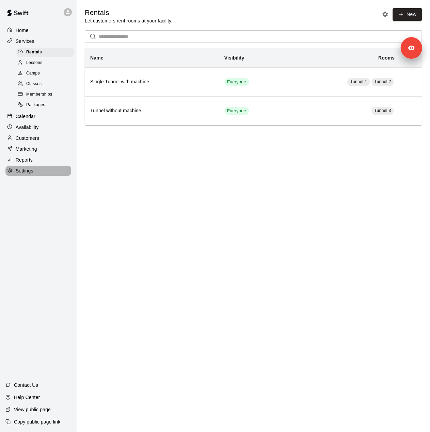
select select "**"
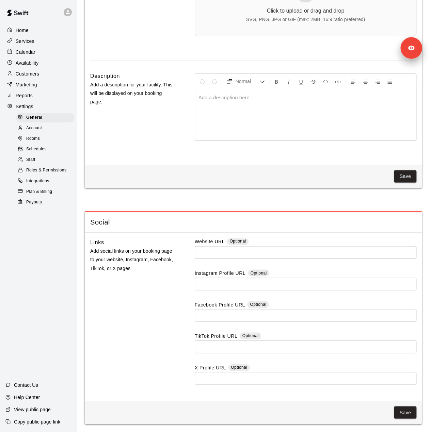
scroll to position [1683, 0]
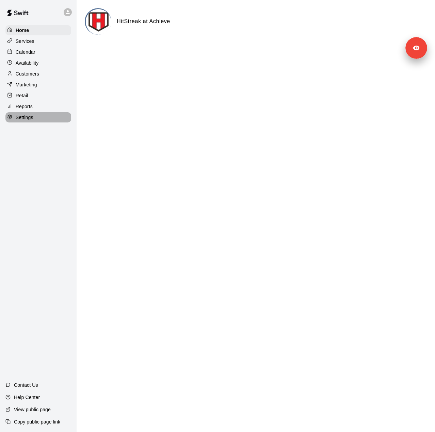
click at [31, 120] on p "Settings" at bounding box center [25, 117] width 18 height 7
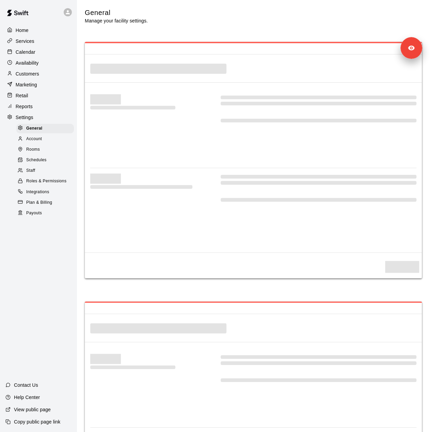
select select "**"
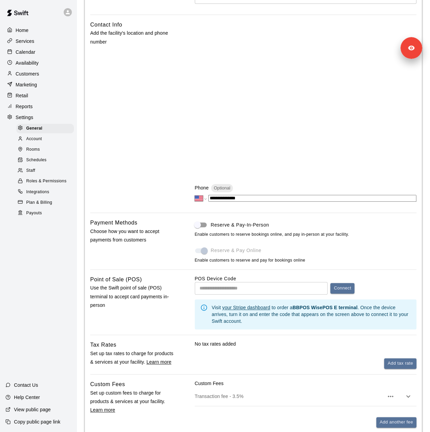
scroll to position [128, 0]
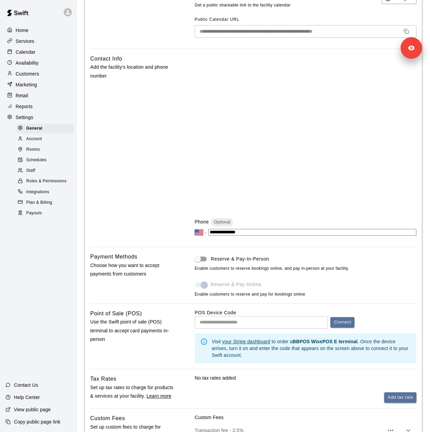
click at [49, 218] on div "Payouts" at bounding box center [45, 214] width 58 height 10
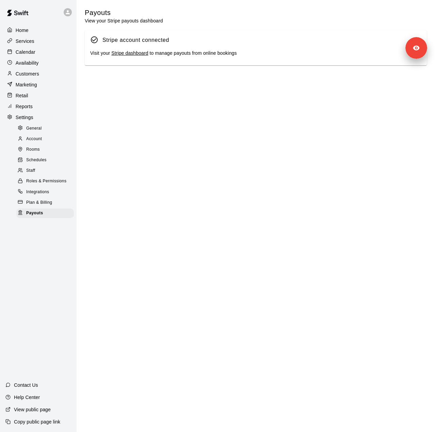
click at [46, 144] on div "Account" at bounding box center [45, 139] width 58 height 10
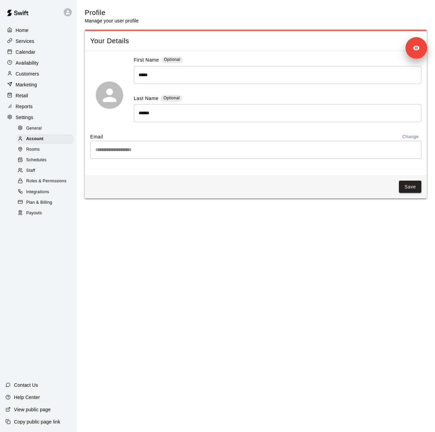
click at [44, 132] on div "General" at bounding box center [45, 129] width 58 height 10
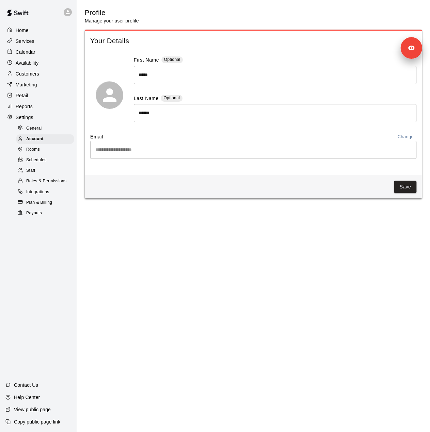
select select "**"
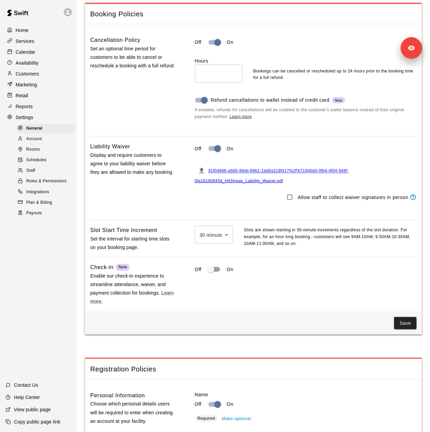
scroll to position [503, 0]
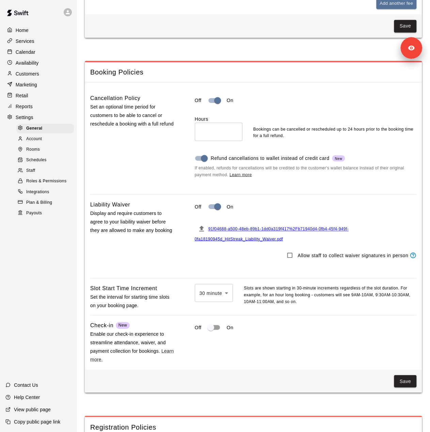
drag, startPoint x: 44, startPoint y: 176, endPoint x: 433, endPoint y: 248, distance: 395.3
click at [44, 176] on div "Staff" at bounding box center [45, 171] width 58 height 10
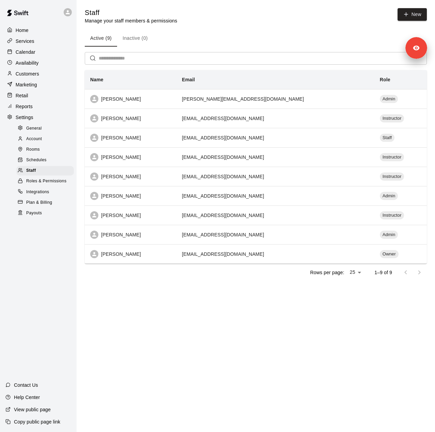
click at [38, 77] on p "Customers" at bounding box center [27, 73] width 23 height 7
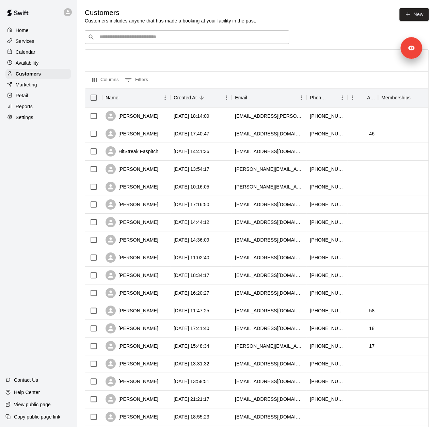
scroll to position [166, 0]
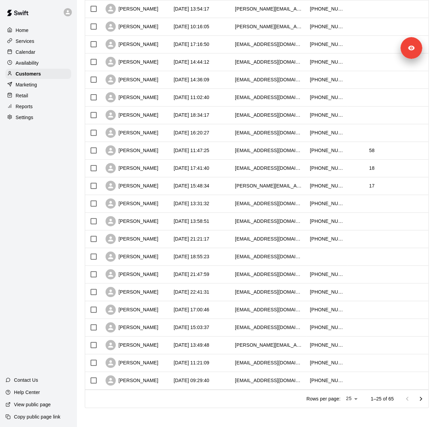
click at [40, 39] on div "Services" at bounding box center [38, 41] width 66 height 10
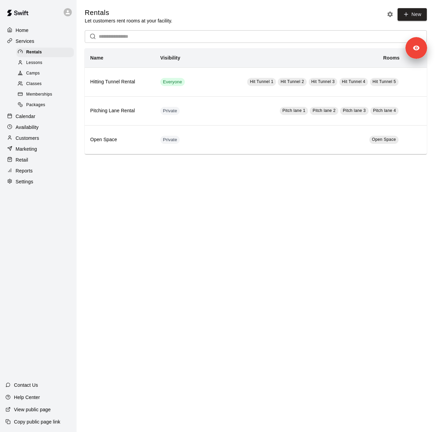
click at [45, 98] on span "Memberships" at bounding box center [39, 94] width 26 height 7
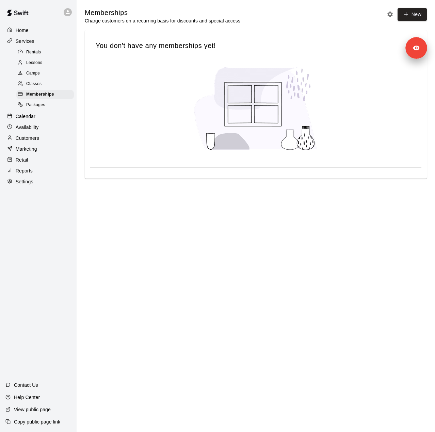
click at [36, 176] on div "Reports" at bounding box center [38, 171] width 66 height 10
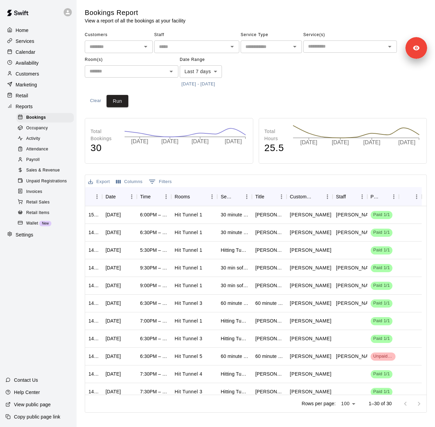
click at [216, 83] on button "[DATE] - [DATE]" at bounding box center [198, 84] width 37 height 11
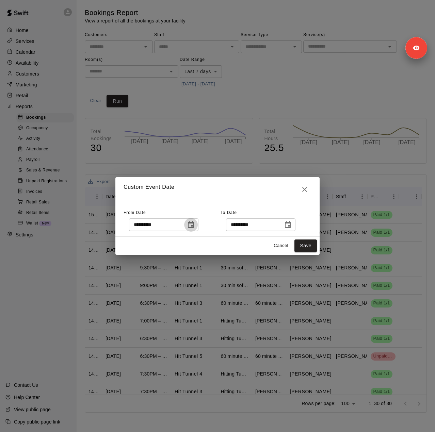
click at [194, 227] on icon "Choose date, selected date is Oct 2, 2025" at bounding box center [191, 224] width 6 height 7
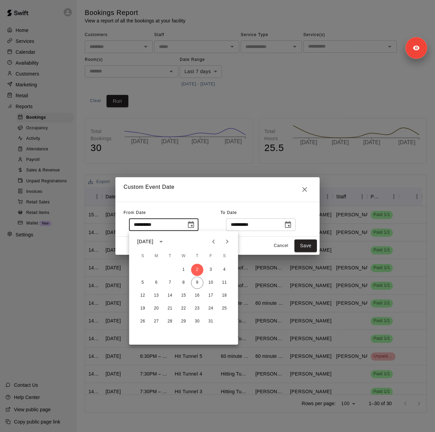
click at [212, 242] on icon "Previous month" at bounding box center [213, 242] width 2 height 4
click at [195, 293] on button "14" at bounding box center [197, 296] width 12 height 12
type input "**********"
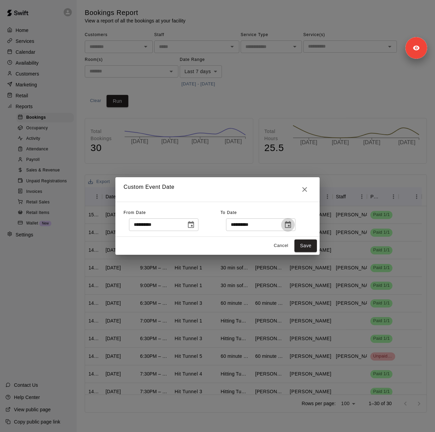
click at [292, 221] on icon "Choose date, selected date is Oct 10, 2025" at bounding box center [288, 225] width 8 height 8
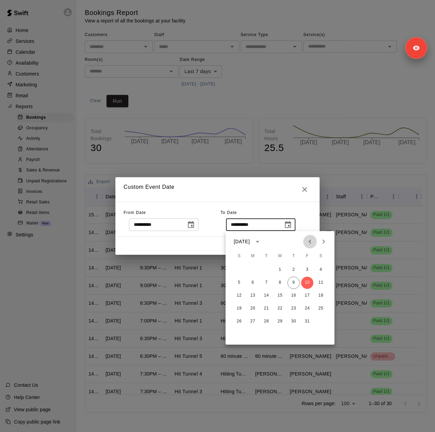
click at [313, 242] on icon "Previous month" at bounding box center [310, 242] width 8 height 8
click at [322, 284] on button "13" at bounding box center [321, 283] width 12 height 12
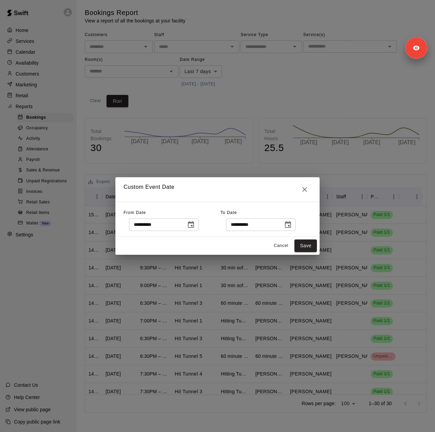
type input "**********"
click at [310, 245] on button "Save" at bounding box center [305, 246] width 22 height 13
type input "******"
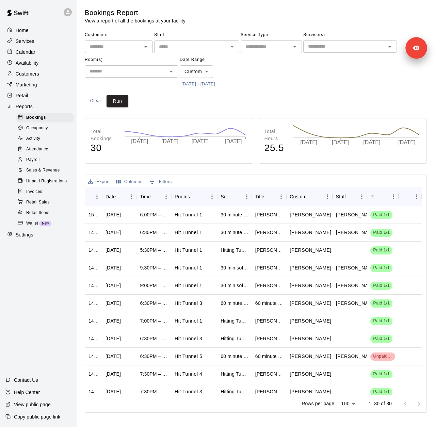
click at [215, 85] on button "[DATE] - [DATE]" at bounding box center [198, 84] width 37 height 11
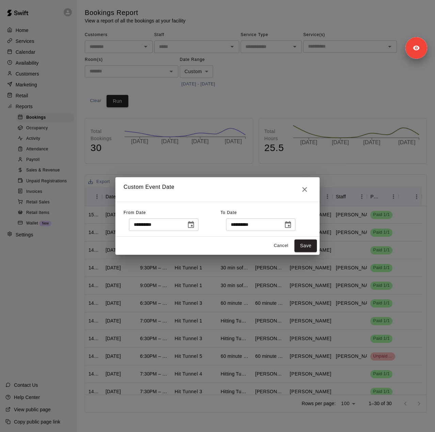
click at [282, 98] on div "**********" at bounding box center [217, 216] width 435 height 432
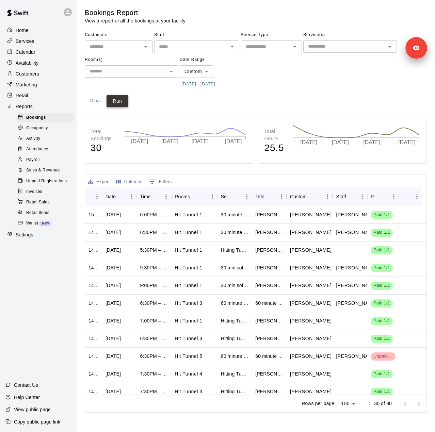
click at [125, 102] on button "Run" at bounding box center [118, 101] width 22 height 13
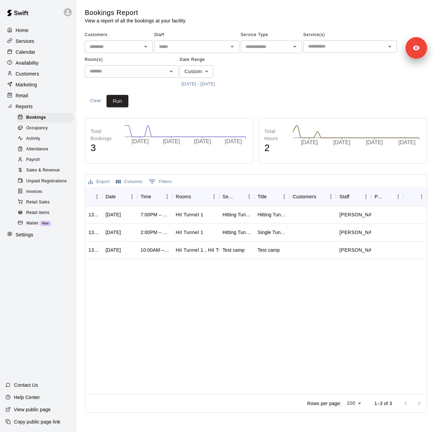
click at [49, 174] on span "Sales & Revenue" at bounding box center [43, 170] width 34 height 7
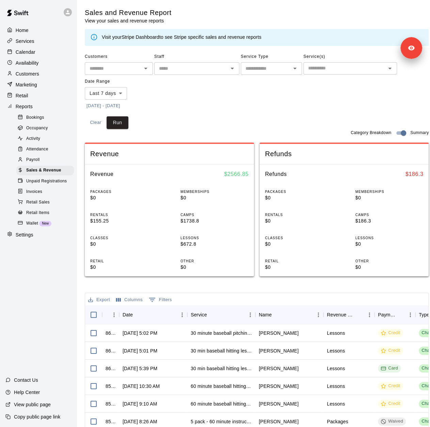
click at [122, 105] on button "10/2/2025 - 10/10/2025" at bounding box center [103, 106] width 37 height 11
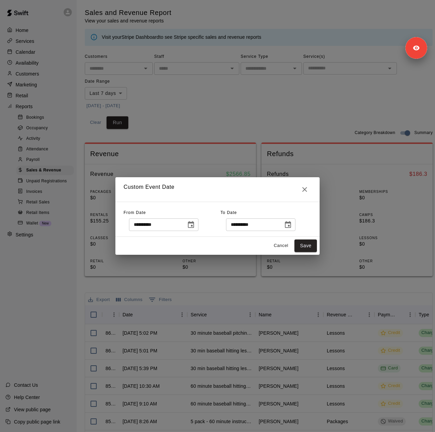
click at [195, 224] on icon "Choose date, selected date is Oct 2, 2025" at bounding box center [191, 225] width 8 height 8
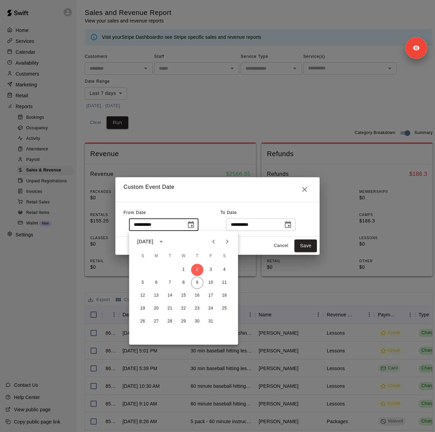
click at [216, 244] on icon "Previous month" at bounding box center [213, 242] width 8 height 8
click at [195, 294] on button "14" at bounding box center [197, 296] width 12 height 12
type input "**********"
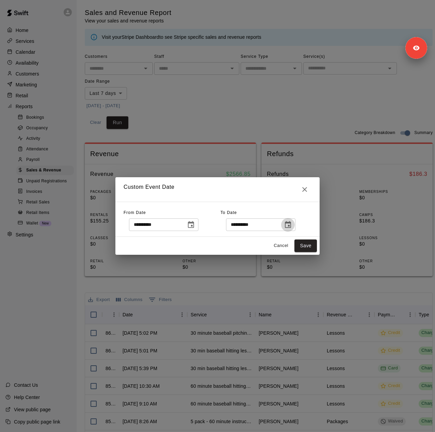
click at [292, 226] on icon "Choose date, selected date is Oct 10, 2025" at bounding box center [288, 225] width 8 height 8
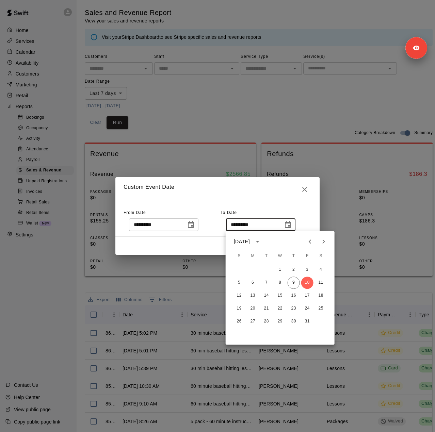
click at [312, 241] on icon "Previous month" at bounding box center [310, 242] width 8 height 8
click at [320, 283] on button "13" at bounding box center [321, 283] width 12 height 12
type input "**********"
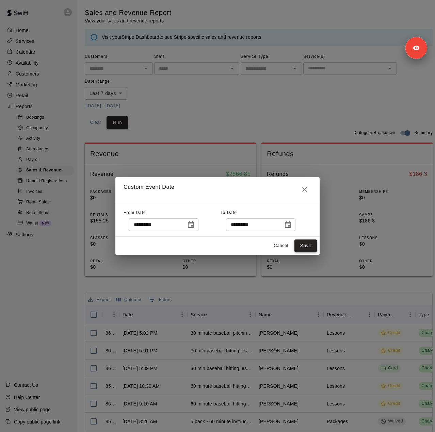
click at [304, 246] on button "Save" at bounding box center [305, 246] width 22 height 13
type input "******"
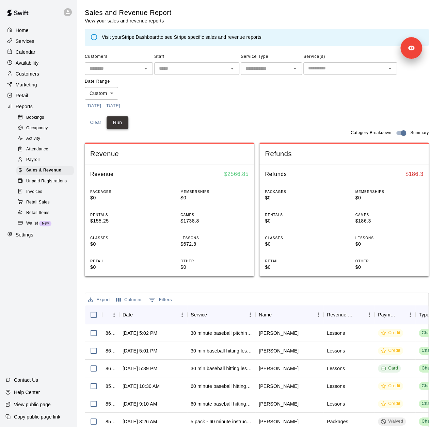
click at [112, 124] on button "Run" at bounding box center [118, 122] width 22 height 13
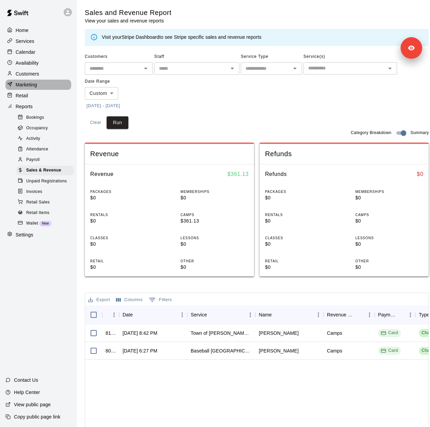
click at [34, 88] on p "Marketing" at bounding box center [26, 84] width 21 height 7
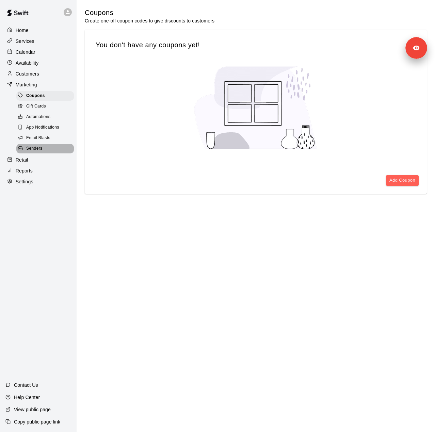
click at [45, 152] on div "Senders" at bounding box center [45, 149] width 58 height 10
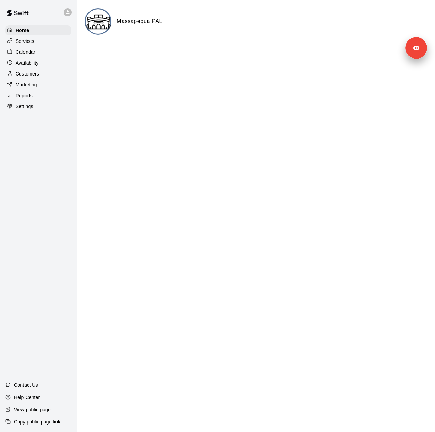
click at [42, 109] on div "Settings" at bounding box center [38, 106] width 66 height 10
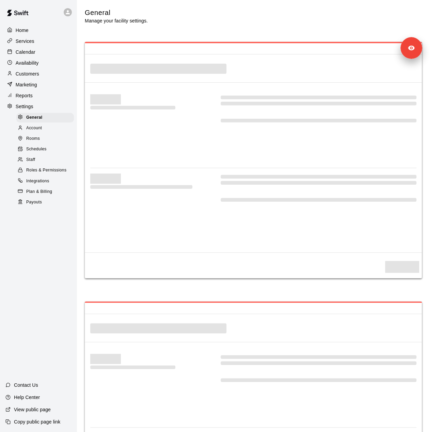
select select "**"
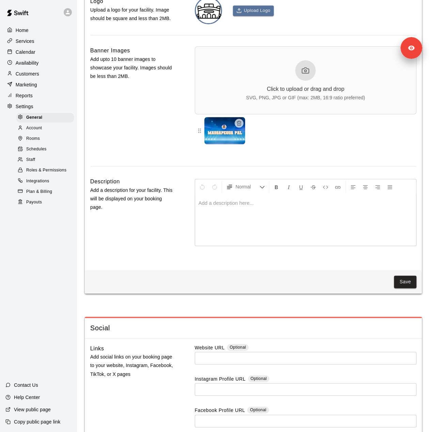
scroll to position [1702, 0]
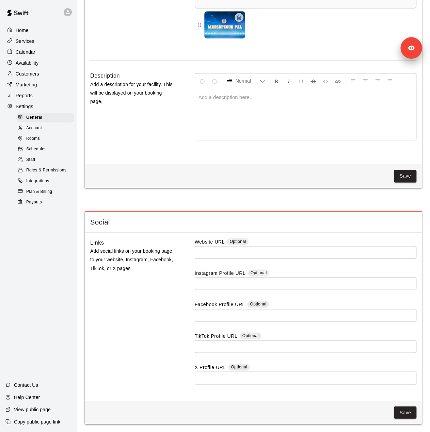
click at [38, 165] on div "Staff" at bounding box center [45, 160] width 58 height 10
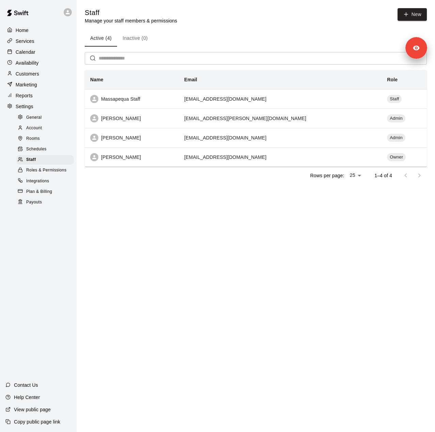
click at [41, 79] on div "Customers" at bounding box center [38, 74] width 66 height 10
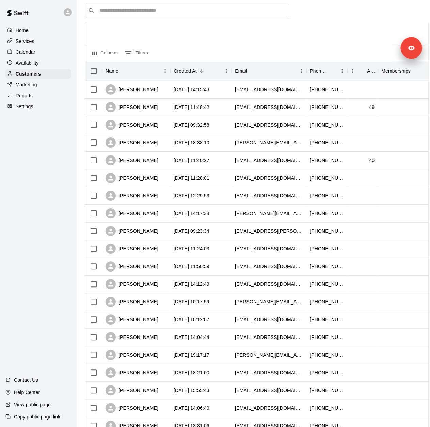
scroll to position [166, 0]
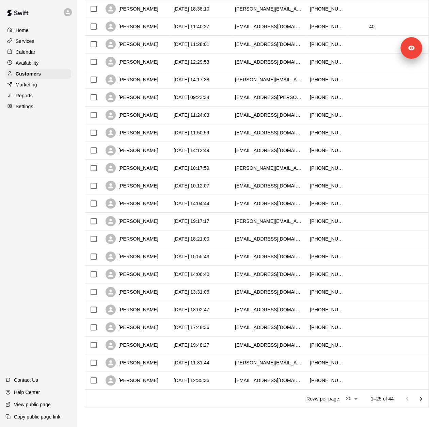
click at [41, 45] on div "Services" at bounding box center [38, 41] width 66 height 10
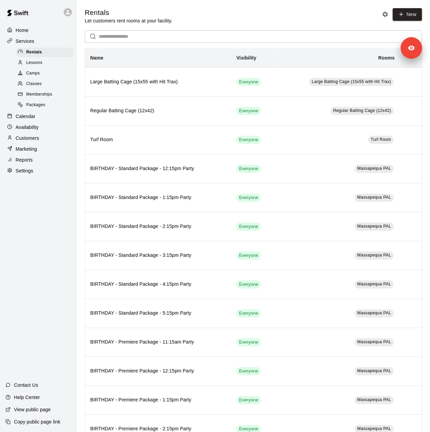
click at [43, 96] on span "Memberships" at bounding box center [39, 94] width 26 height 7
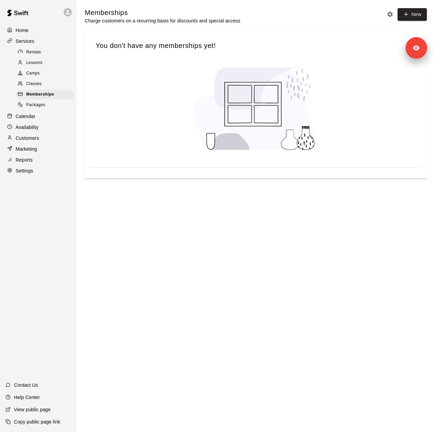
click at [33, 165] on div "Reports" at bounding box center [38, 160] width 66 height 10
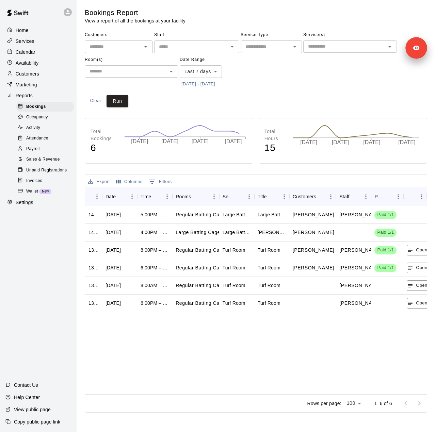
click at [214, 83] on button "10/2/2025 - 10/9/2025" at bounding box center [198, 84] width 37 height 11
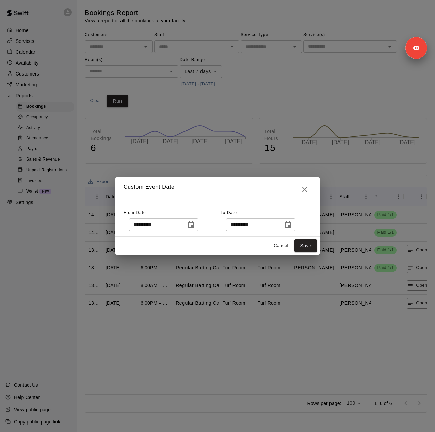
click at [195, 225] on icon "Choose date, selected date is Oct 2, 2025" at bounding box center [191, 225] width 8 height 8
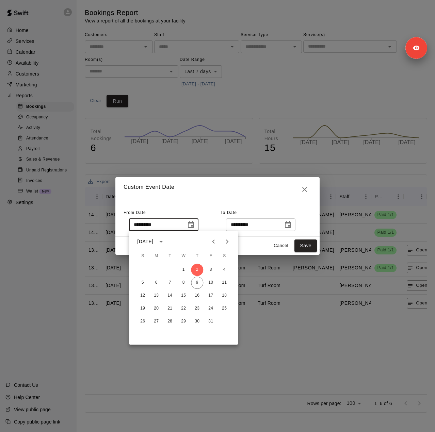
click at [215, 243] on icon "Previous month" at bounding box center [213, 242] width 8 height 8
click at [196, 294] on button "14" at bounding box center [197, 296] width 12 height 12
type input "**********"
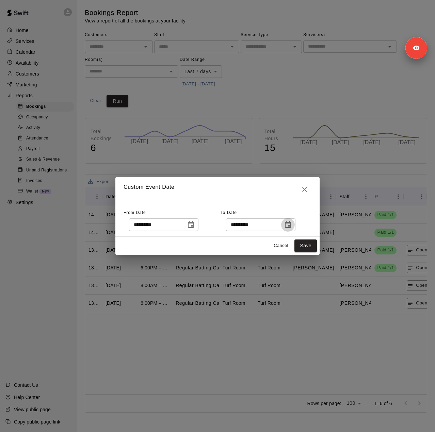
click at [291, 226] on icon "Choose date, selected date is Oct 9, 2025" at bounding box center [288, 224] width 6 height 7
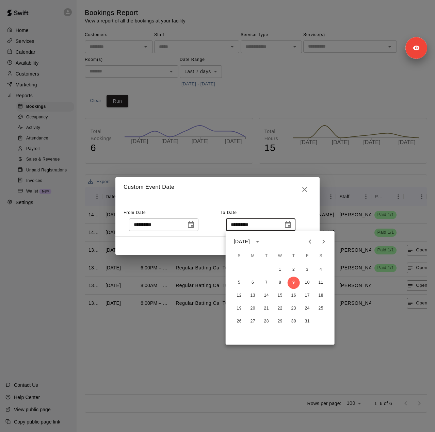
click at [312, 241] on icon "Previous month" at bounding box center [310, 242] width 8 height 8
click at [319, 281] on button "13" at bounding box center [321, 283] width 12 height 12
type input "**********"
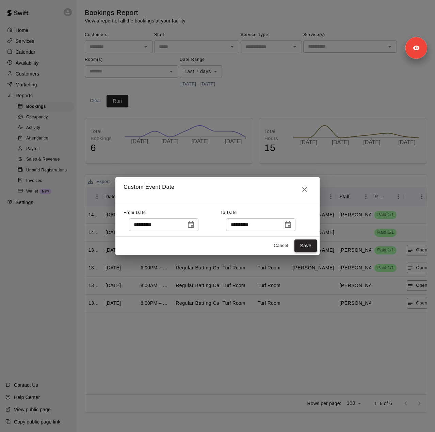
click at [305, 242] on button "Save" at bounding box center [305, 246] width 22 height 13
type input "******"
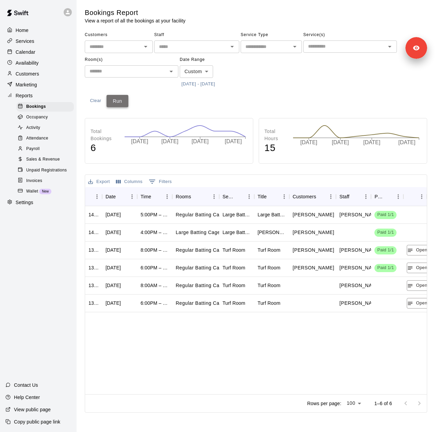
click at [114, 101] on button "Run" at bounding box center [118, 101] width 22 height 13
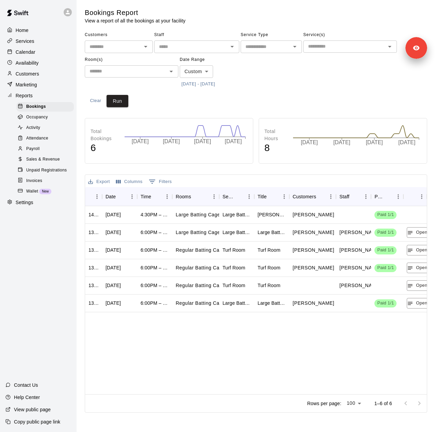
click at [52, 163] on span "Sales & Revenue" at bounding box center [43, 159] width 34 height 7
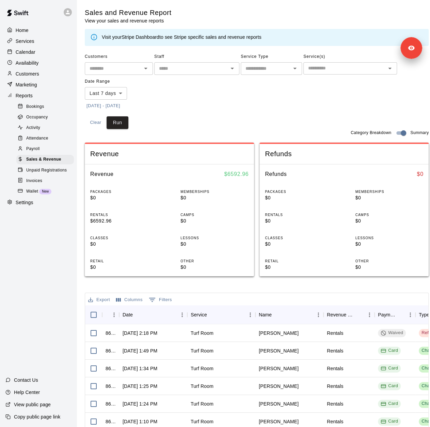
click at [122, 107] on button "[DATE] - [DATE]" at bounding box center [103, 106] width 37 height 11
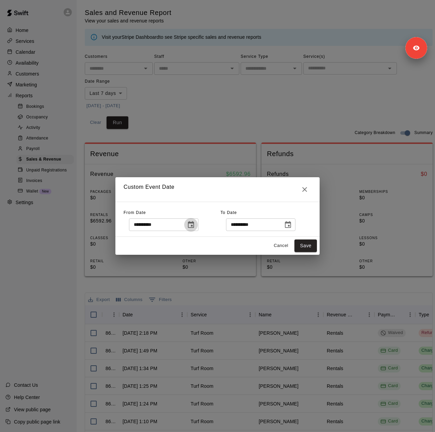
click at [195, 223] on icon "Choose date, selected date is Oct 2, 2025" at bounding box center [191, 225] width 8 height 8
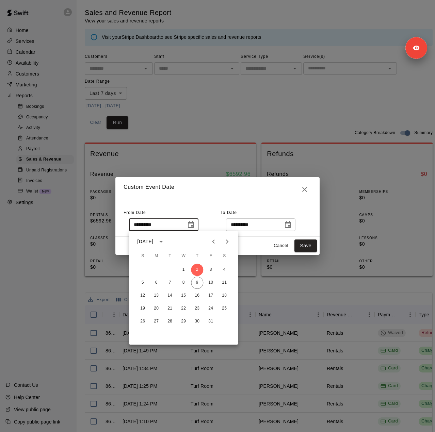
click at [217, 244] on button "Previous month" at bounding box center [214, 242] width 14 height 14
click at [199, 296] on button "14" at bounding box center [197, 296] width 12 height 12
type input "**********"
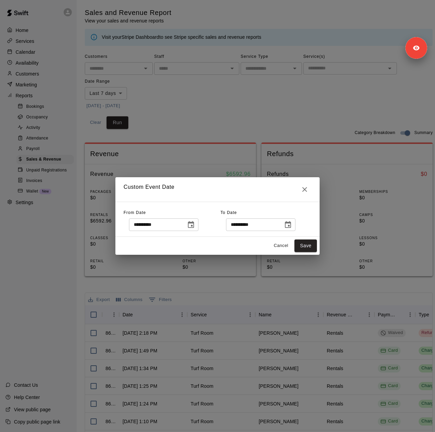
click at [292, 226] on icon "Choose date, selected date is Oct 9, 2025" at bounding box center [288, 225] width 8 height 8
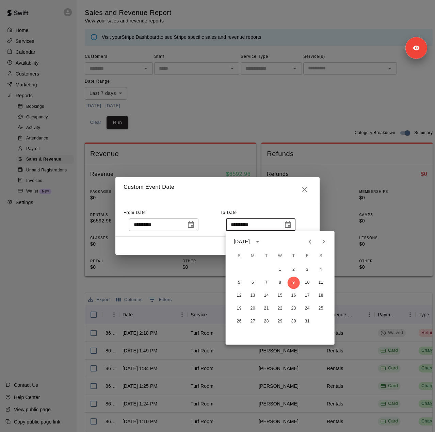
click at [311, 241] on icon "Previous month" at bounding box center [310, 242] width 8 height 8
click at [322, 283] on button "13" at bounding box center [321, 283] width 12 height 12
type input "**********"
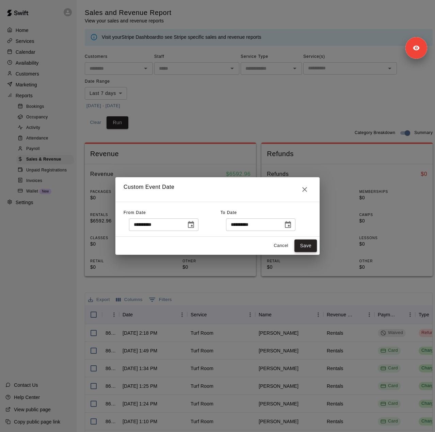
click at [304, 244] on button "Save" at bounding box center [305, 246] width 22 height 13
type input "******"
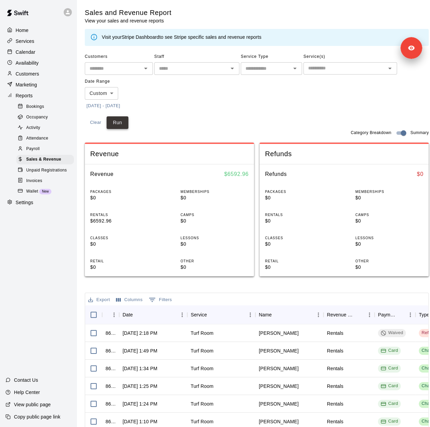
click at [117, 120] on button "Run" at bounding box center [118, 122] width 22 height 13
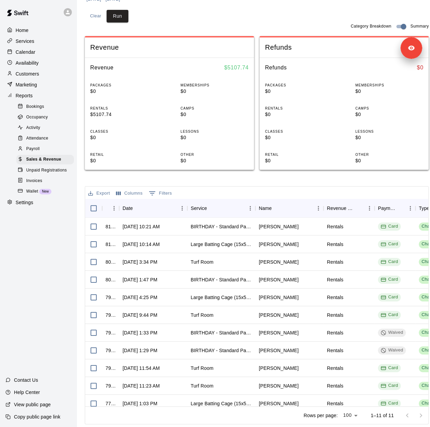
click at [36, 88] on p "Marketing" at bounding box center [26, 84] width 21 height 7
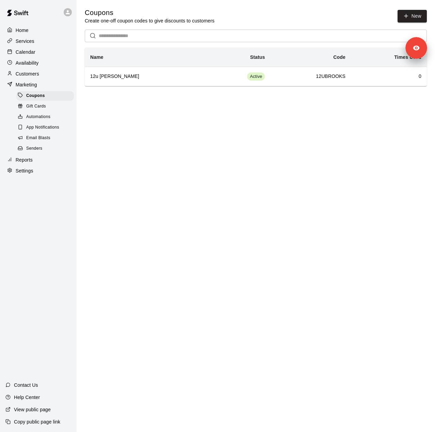
click at [46, 154] on div "Senders" at bounding box center [45, 149] width 58 height 10
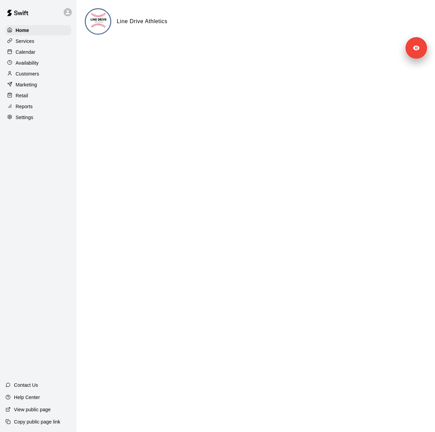
click at [31, 121] on p "Settings" at bounding box center [25, 117] width 18 height 7
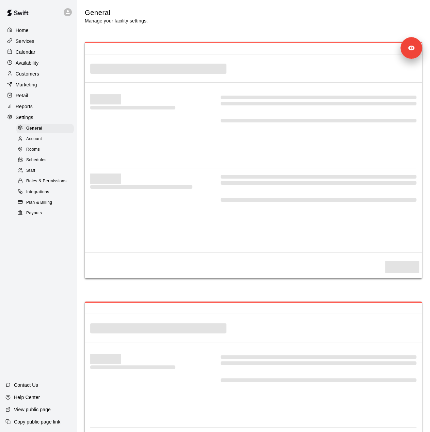
select select "**"
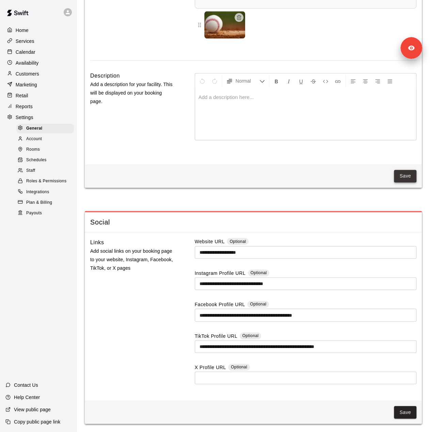
scroll to position [1702, 0]
click at [47, 175] on div "Staff" at bounding box center [45, 171] width 58 height 10
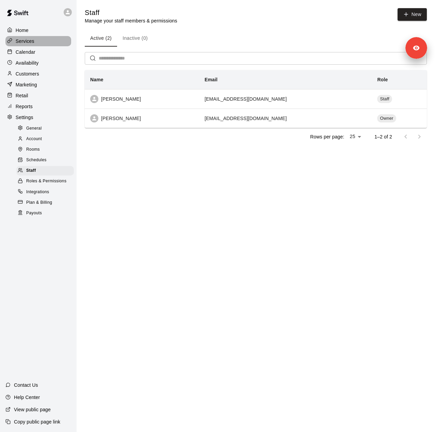
click at [28, 41] on p "Services" at bounding box center [25, 41] width 19 height 7
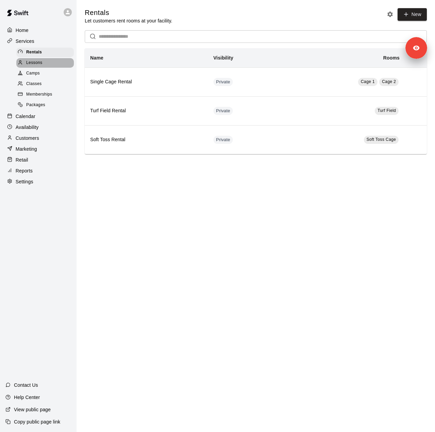
click at [37, 66] on span "Lessons" at bounding box center [34, 63] width 16 height 7
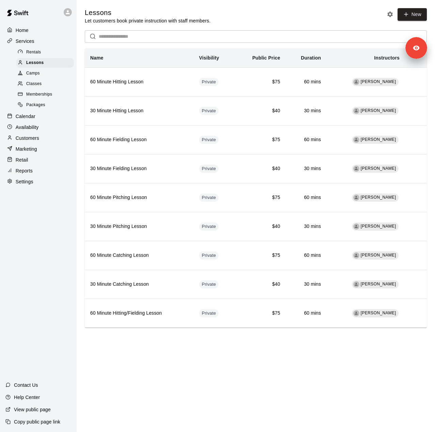
click at [38, 77] on span "Camps" at bounding box center [33, 73] width 14 height 7
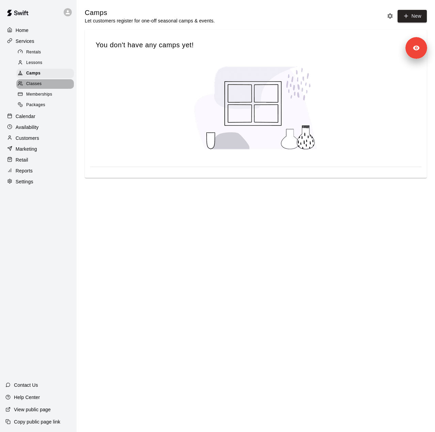
click at [40, 87] on span "Classes" at bounding box center [33, 84] width 15 height 7
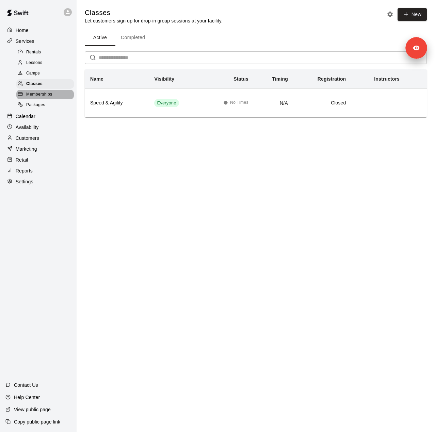
click at [45, 98] on span "Memberships" at bounding box center [39, 94] width 26 height 7
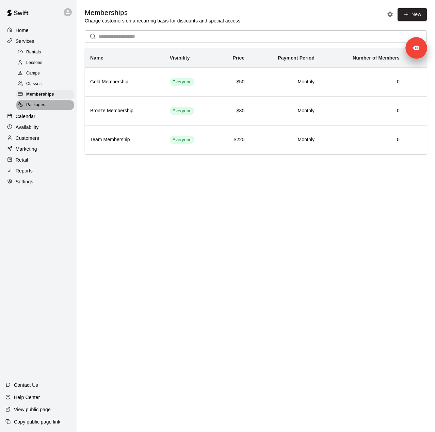
click at [35, 107] on span "Packages" at bounding box center [35, 105] width 19 height 7
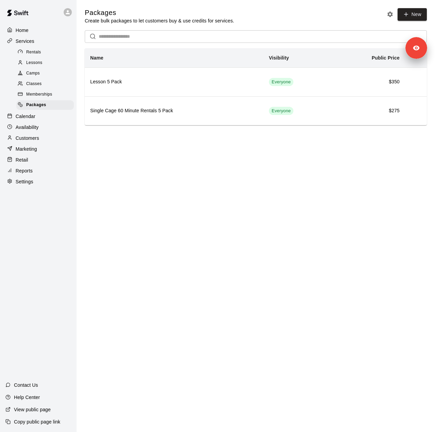
click at [26, 152] on p "Marketing" at bounding box center [26, 149] width 21 height 7
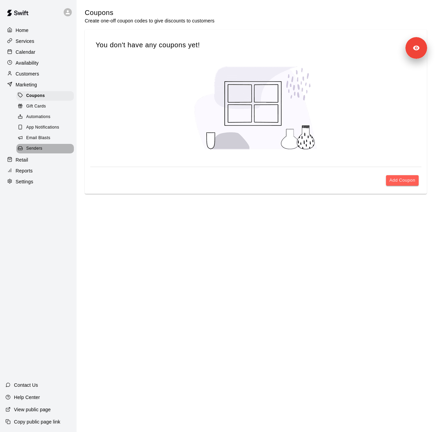
click at [36, 154] on div "Senders" at bounding box center [45, 149] width 58 height 10
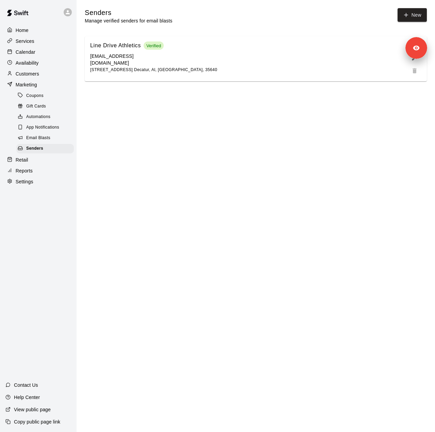
click at [32, 77] on p "Customers" at bounding box center [27, 73] width 23 height 7
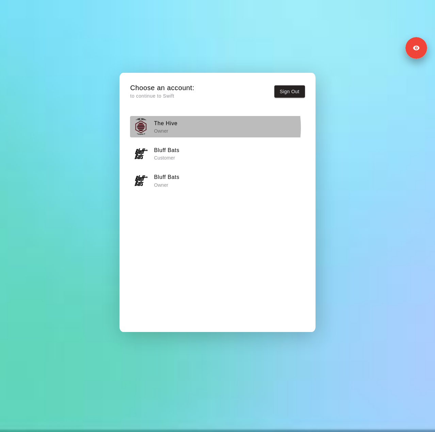
click at [199, 128] on div "The Hive Owner" at bounding box center [217, 126] width 170 height 17
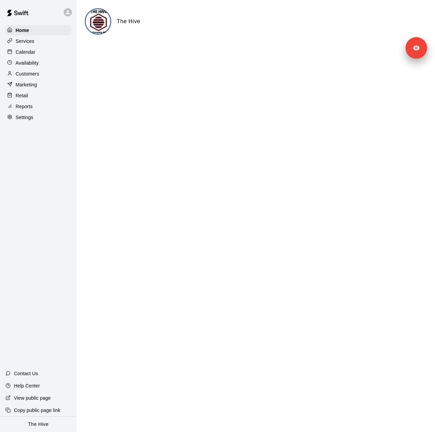
click at [28, 120] on p "Settings" at bounding box center [25, 117] width 18 height 7
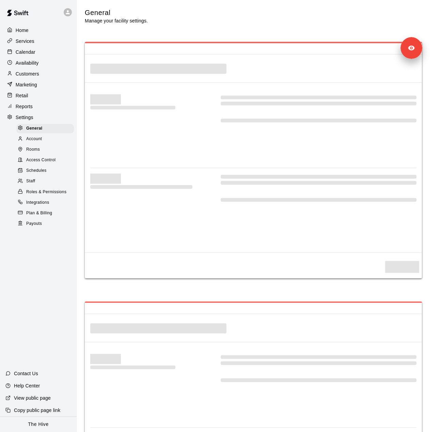
select select "**"
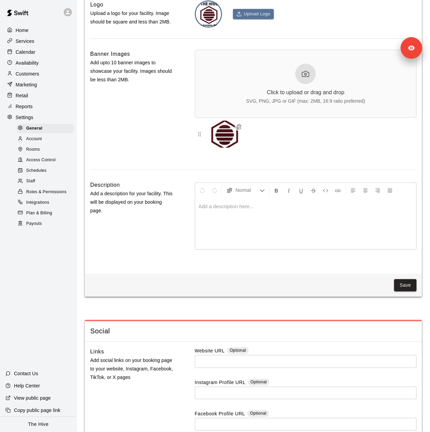
scroll to position [1583, 0]
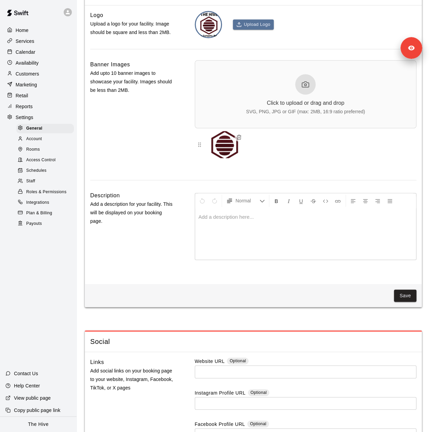
click at [45, 186] on div "Staff" at bounding box center [45, 182] width 58 height 10
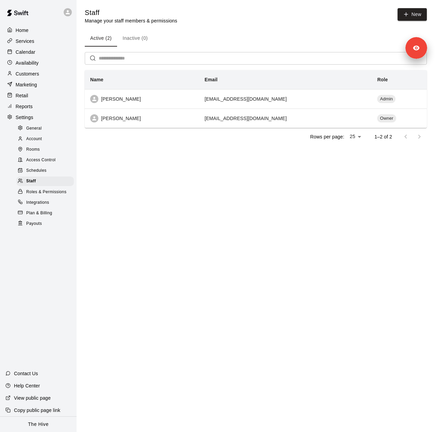
click at [32, 43] on p "Services" at bounding box center [25, 41] width 19 height 7
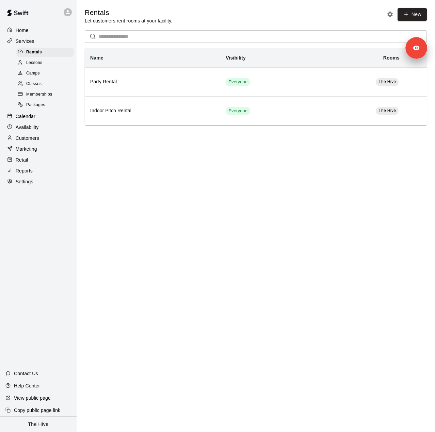
click at [37, 98] on span "Memberships" at bounding box center [39, 94] width 26 height 7
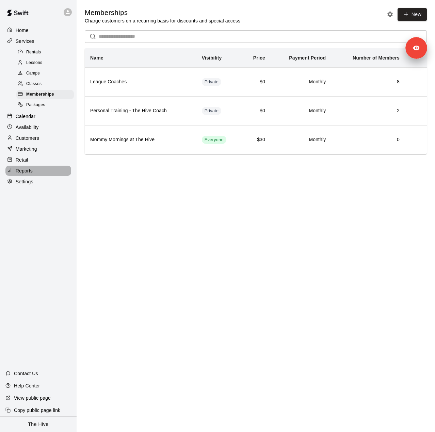
click at [28, 173] on div "Reports" at bounding box center [38, 171] width 66 height 10
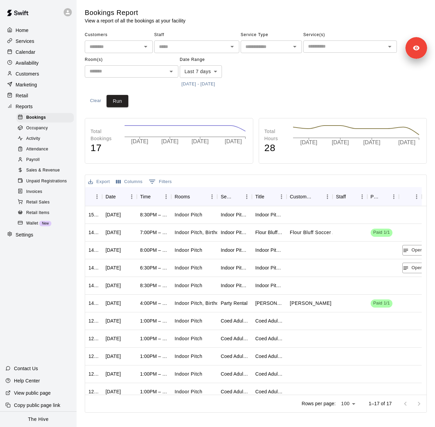
click at [203, 83] on button "[DATE] - [DATE]" at bounding box center [198, 84] width 37 height 11
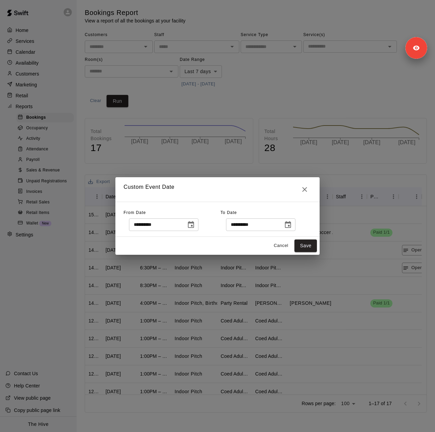
click at [195, 225] on icon "Choose date, selected date is Oct 2, 2025" at bounding box center [191, 225] width 8 height 8
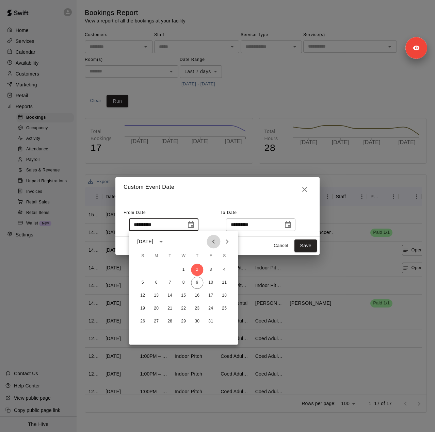
click at [214, 239] on icon "Previous month" at bounding box center [213, 242] width 8 height 8
click at [210, 240] on icon "Previous month" at bounding box center [213, 242] width 8 height 8
click at [183, 295] on button "16" at bounding box center [183, 296] width 12 height 12
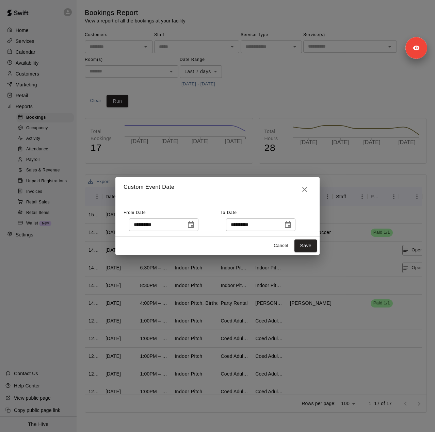
click at [194, 222] on icon "Choose date, selected date is Jul 16, 2025" at bounding box center [191, 224] width 6 height 7
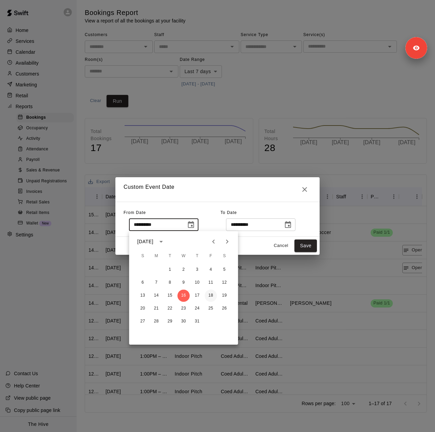
click at [212, 297] on button "18" at bounding box center [211, 296] width 12 height 12
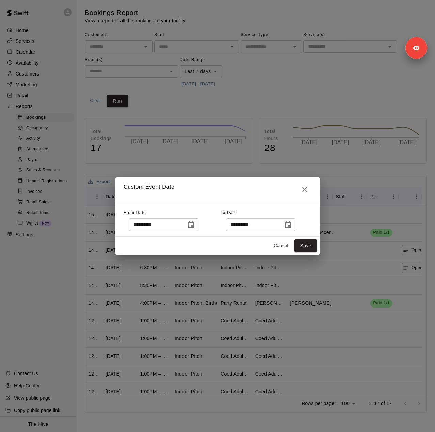
type input "**********"
click at [291, 226] on icon "Choose date, selected date is Oct 10, 2025" at bounding box center [288, 224] width 6 height 7
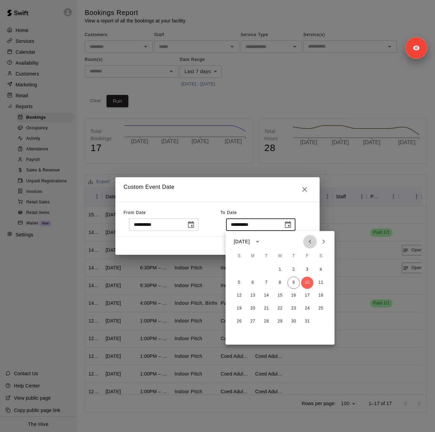
click at [307, 242] on icon "Previous month" at bounding box center [310, 242] width 8 height 8
click at [267, 295] on button "16" at bounding box center [266, 296] width 12 height 12
type input "**********"
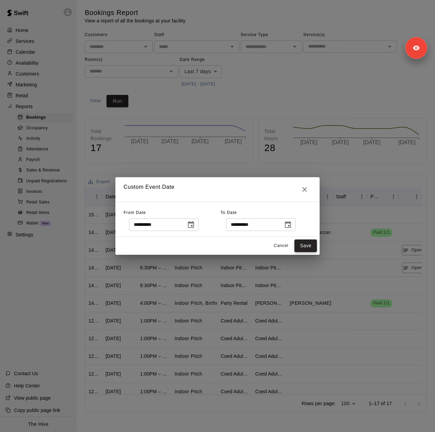
click at [306, 243] on button "Save" at bounding box center [305, 246] width 22 height 13
type input "******"
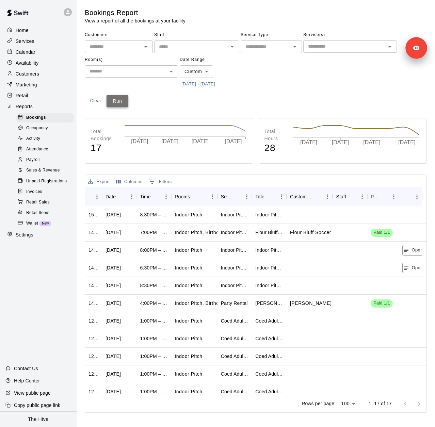
click at [123, 98] on button "Run" at bounding box center [118, 101] width 22 height 13
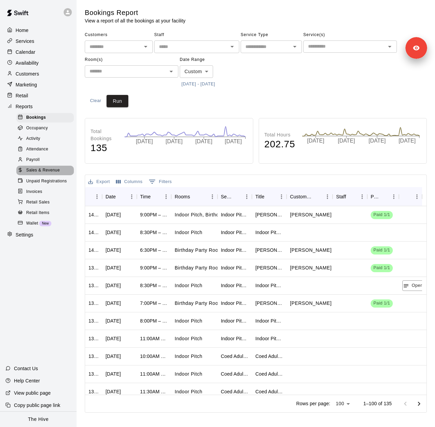
click at [49, 174] on span "Sales & Revenue" at bounding box center [43, 170] width 34 height 7
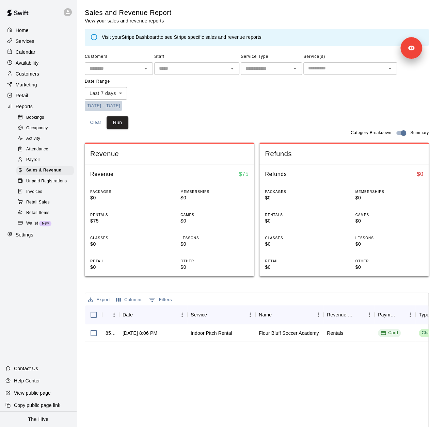
click at [122, 109] on button "10/2/2025 - 10/10/2025" at bounding box center [103, 106] width 37 height 11
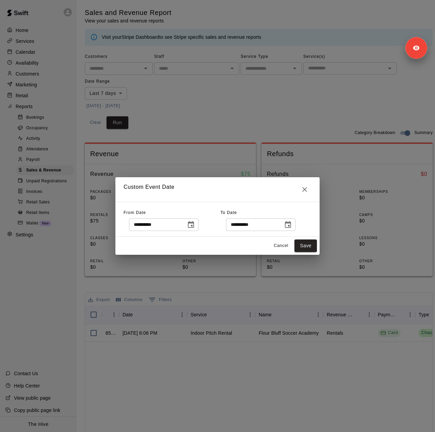
click at [194, 225] on icon "Choose date, selected date is Oct 2, 2025" at bounding box center [191, 224] width 6 height 7
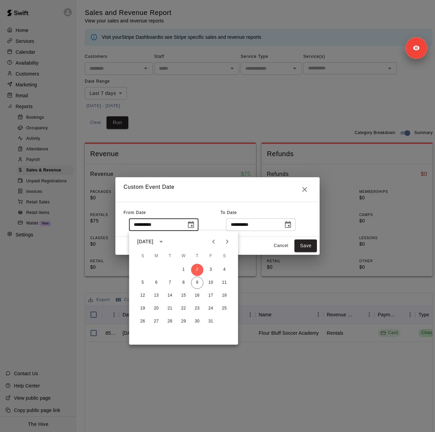
click at [213, 242] on icon "Previous month" at bounding box center [213, 242] width 2 height 4
click at [213, 240] on icon "Previous month" at bounding box center [213, 242] width 8 height 8
click at [172, 297] on button "15" at bounding box center [170, 296] width 12 height 12
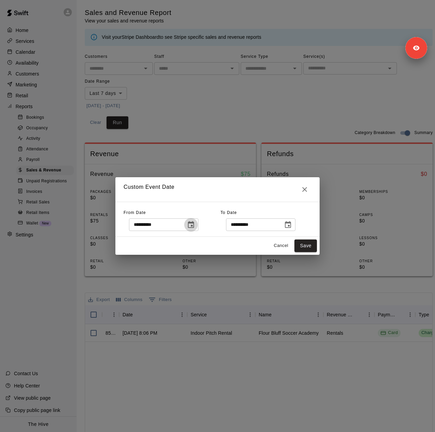
click at [195, 227] on icon "Choose date, selected date is Jul 15, 2025" at bounding box center [191, 225] width 8 height 8
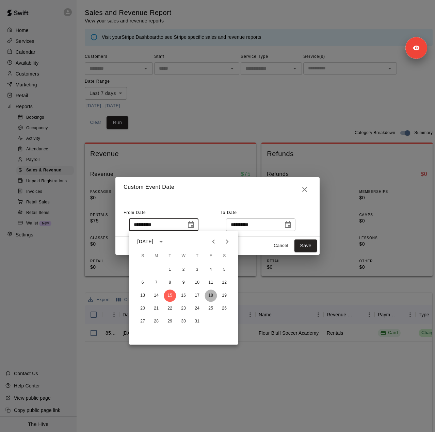
click at [210, 298] on button "18" at bounding box center [211, 296] width 12 height 12
type input "**********"
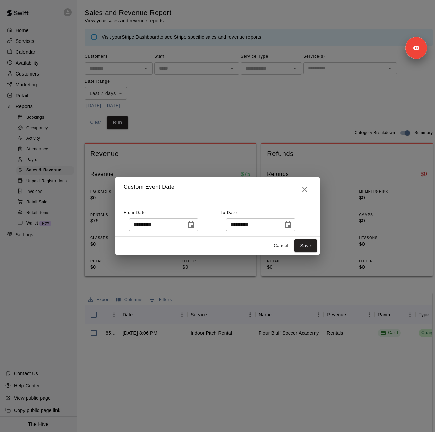
click at [295, 227] on button "Choose date, selected date is Oct 10, 2025" at bounding box center [288, 225] width 14 height 14
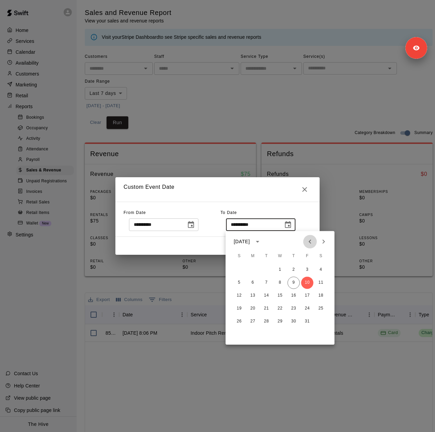
click at [312, 240] on icon "Previous month" at bounding box center [310, 242] width 8 height 8
click at [266, 296] on button "16" at bounding box center [266, 296] width 12 height 12
type input "**********"
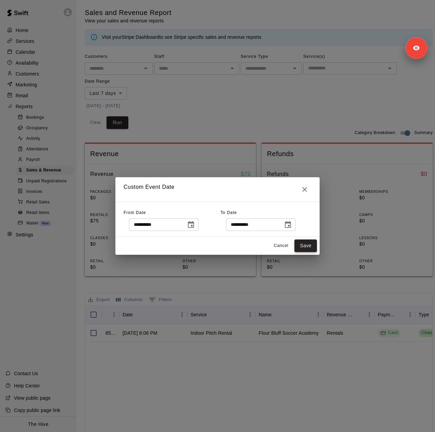
click at [310, 243] on button "Save" at bounding box center [305, 246] width 22 height 13
type input "******"
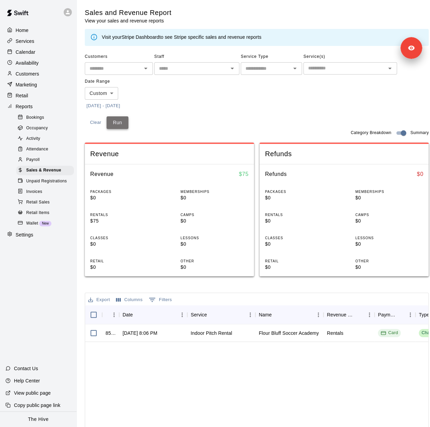
click at [112, 124] on button "Run" at bounding box center [118, 122] width 22 height 13
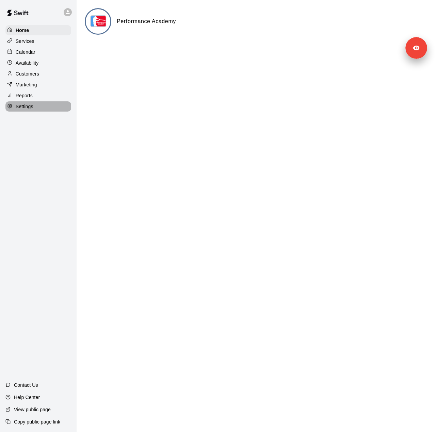
click at [29, 109] on p "Settings" at bounding box center [25, 106] width 18 height 7
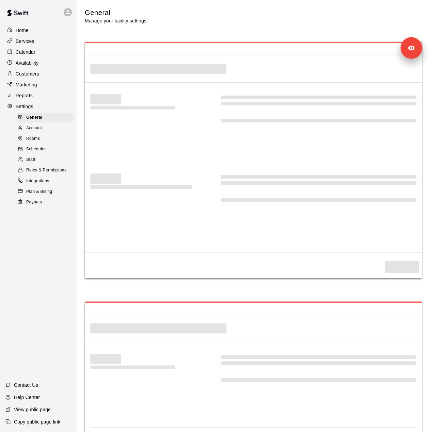
select select "**"
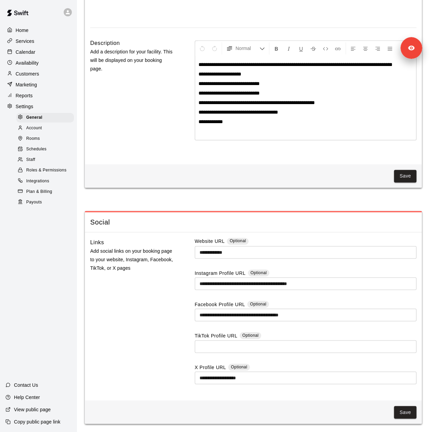
scroll to position [1706, 0]
click at [43, 165] on div "Staff" at bounding box center [45, 160] width 58 height 10
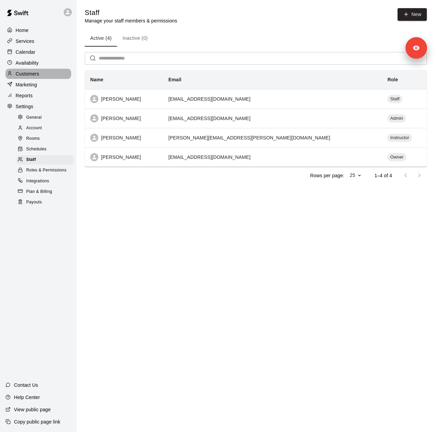
click at [33, 74] on p "Customers" at bounding box center [27, 73] width 23 height 7
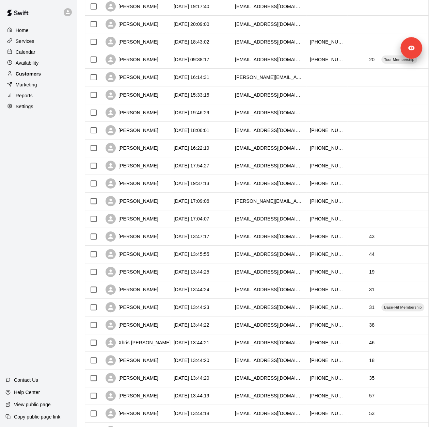
scroll to position [166, 0]
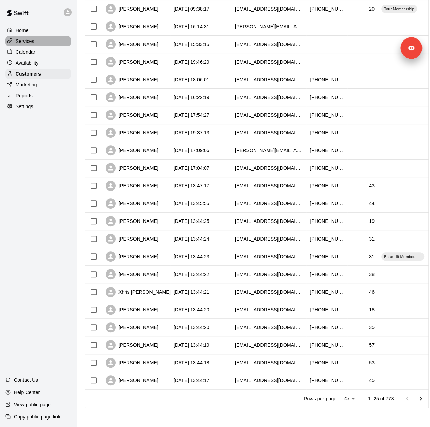
click at [28, 41] on p "Services" at bounding box center [25, 41] width 19 height 7
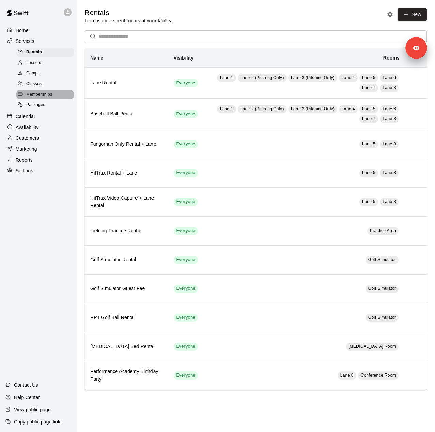
click at [42, 98] on span "Memberships" at bounding box center [39, 94] width 26 height 7
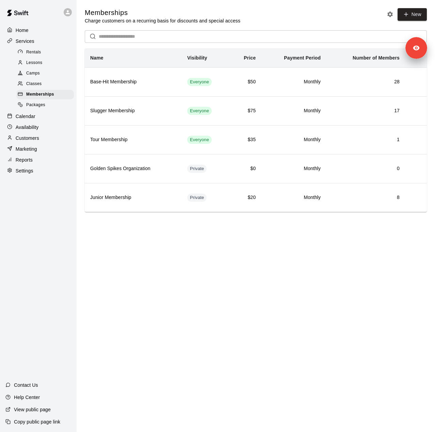
click at [44, 162] on div "Reports" at bounding box center [38, 160] width 66 height 10
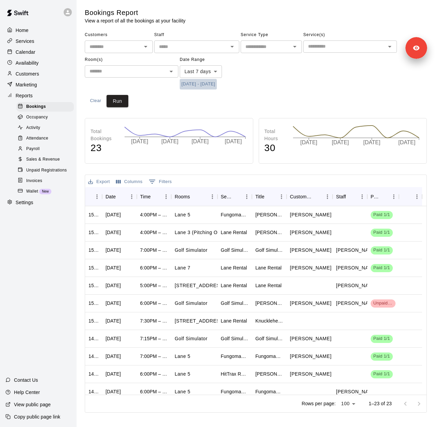
click at [207, 82] on button "10/2/2025 - 10/10/2025" at bounding box center [198, 84] width 37 height 11
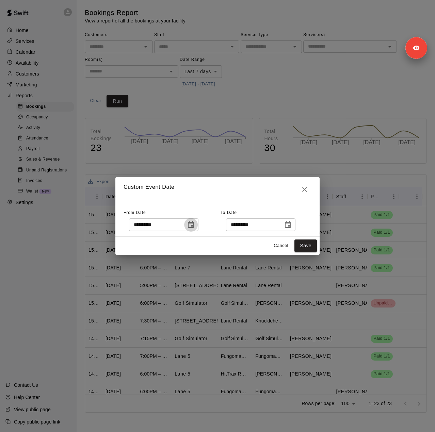
click at [195, 227] on icon "Choose date, selected date is Oct 2, 2025" at bounding box center [191, 225] width 8 height 8
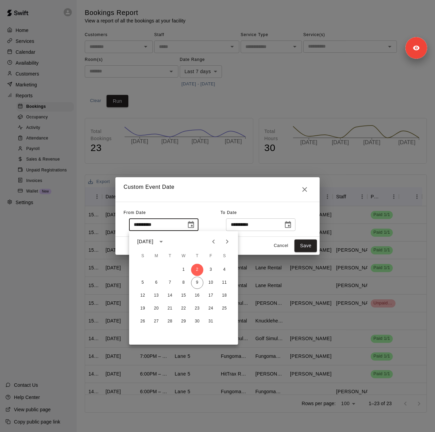
click at [217, 245] on icon "Previous month" at bounding box center [213, 242] width 8 height 8
click at [211, 296] on button "15" at bounding box center [211, 296] width 12 height 12
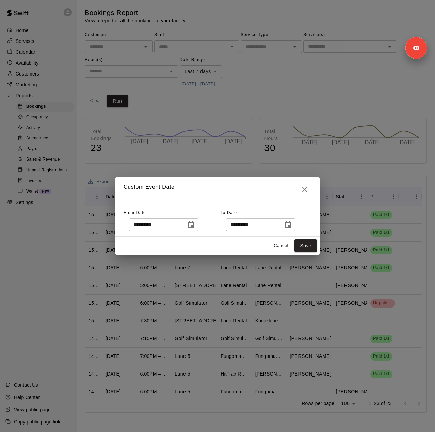
type input "**********"
click at [291, 224] on icon "Choose date, selected date is Oct 10, 2025" at bounding box center [288, 224] width 6 height 7
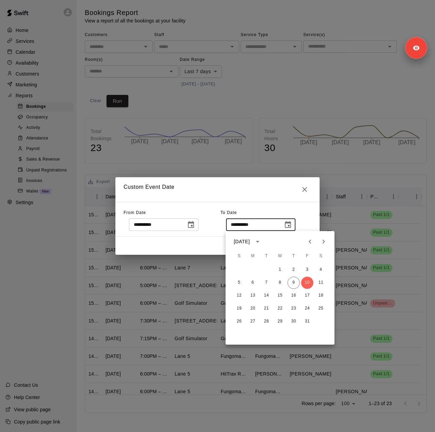
click at [309, 244] on icon "Previous month" at bounding box center [310, 242] width 8 height 8
click at [235, 294] on button "14" at bounding box center [239, 296] width 12 height 12
type input "**********"
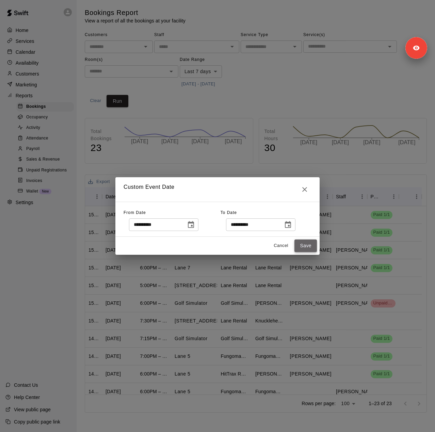
click at [304, 245] on button "Save" at bounding box center [305, 246] width 22 height 13
type input "******"
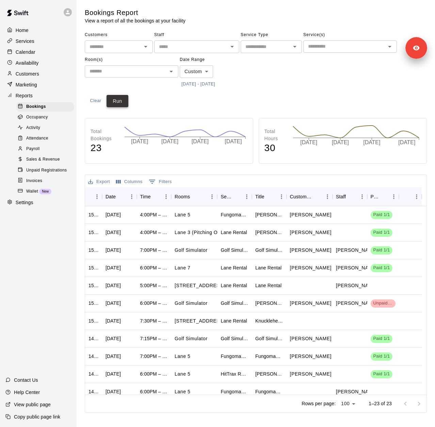
click at [121, 101] on button "Run" at bounding box center [118, 101] width 22 height 13
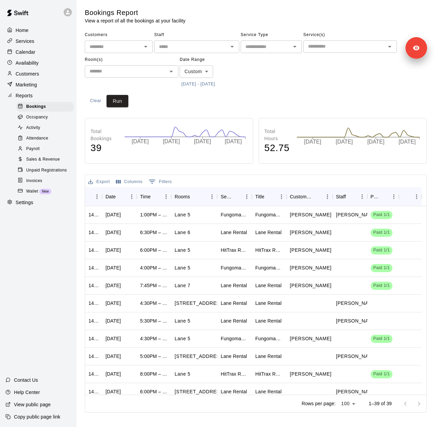
click at [40, 163] on span "Sales & Revenue" at bounding box center [43, 159] width 34 height 7
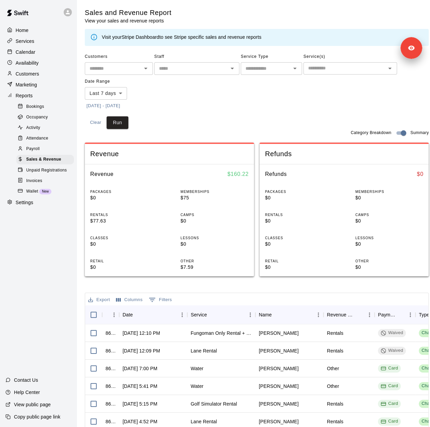
click at [122, 104] on button "[DATE] - [DATE]" at bounding box center [103, 106] width 37 height 11
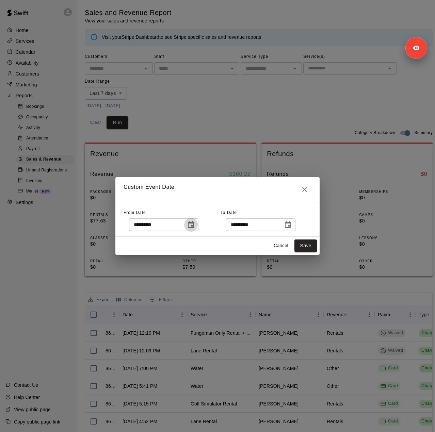
click at [194, 225] on icon "Choose date, selected date is Oct 2, 2025" at bounding box center [191, 224] width 6 height 7
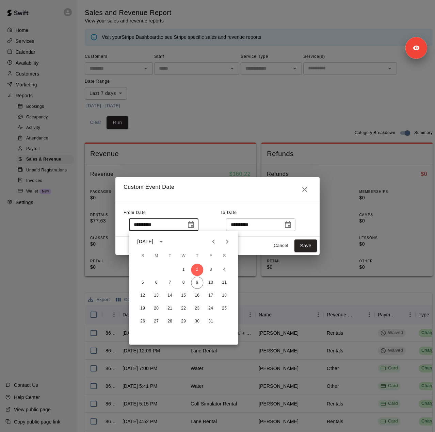
click at [214, 240] on icon "Previous month" at bounding box center [213, 242] width 8 height 8
click at [212, 294] on button "15" at bounding box center [211, 296] width 12 height 12
type input "**********"
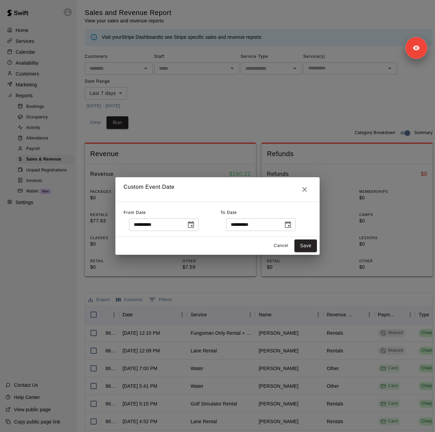
click at [291, 223] on icon "Choose date, selected date is Oct 10, 2025" at bounding box center [288, 224] width 6 height 7
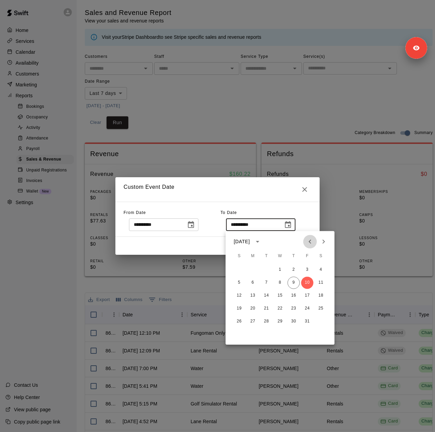
click at [310, 242] on icon "Previous month" at bounding box center [310, 242] width 2 height 4
click at [239, 293] on button "14" at bounding box center [239, 296] width 12 height 12
type input "**********"
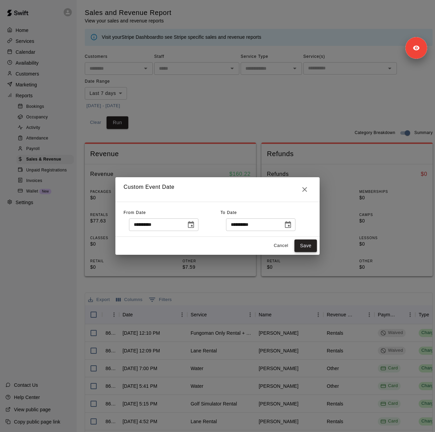
click at [311, 248] on button "Save" at bounding box center [305, 246] width 22 height 13
type input "******"
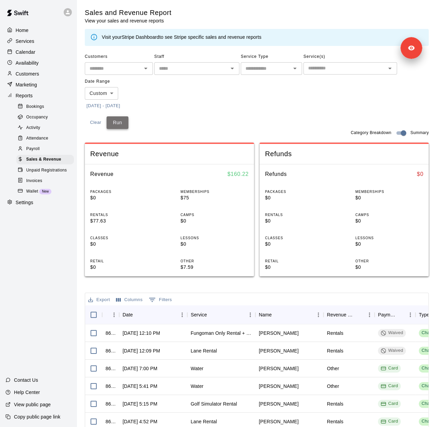
click at [114, 126] on button "Run" at bounding box center [118, 122] width 22 height 13
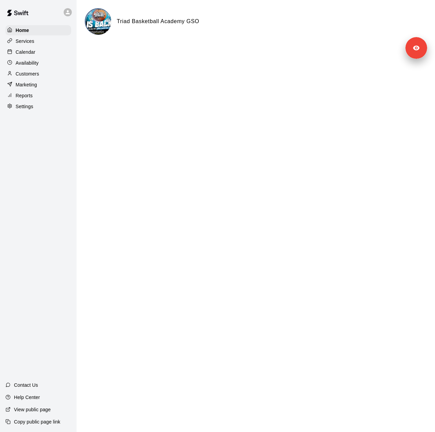
click at [18, 110] on p "Settings" at bounding box center [25, 106] width 18 height 7
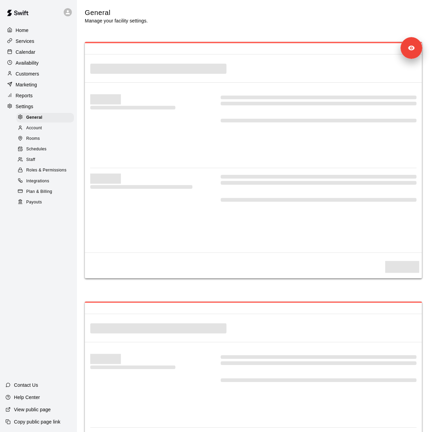
select select "**"
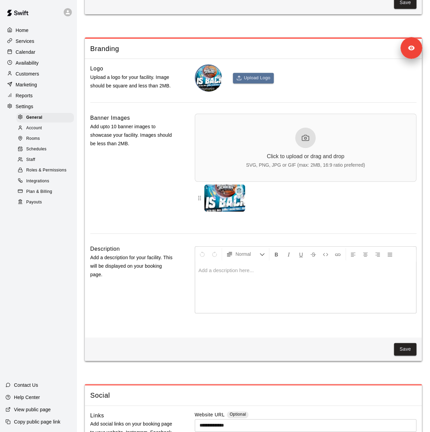
scroll to position [1532, 0]
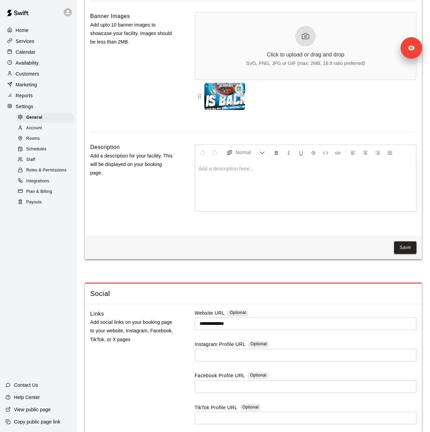
click at [42, 165] on div "Staff" at bounding box center [45, 160] width 58 height 10
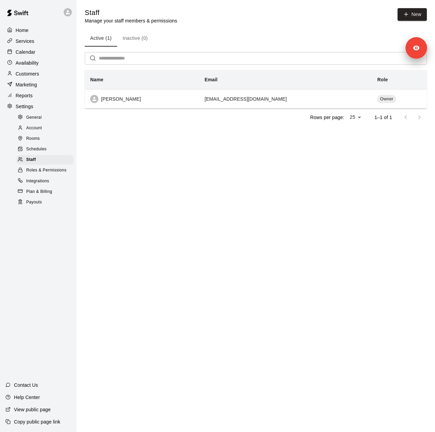
click at [36, 39] on div "Services" at bounding box center [38, 41] width 66 height 10
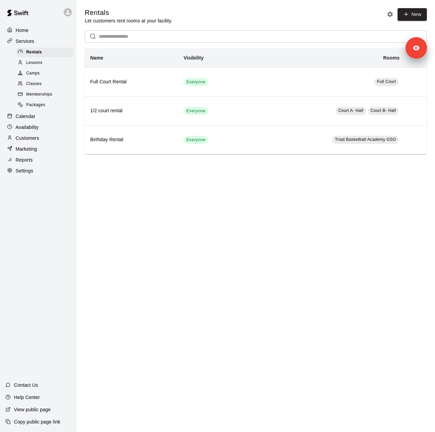
click at [45, 95] on span "Memberships" at bounding box center [39, 94] width 26 height 7
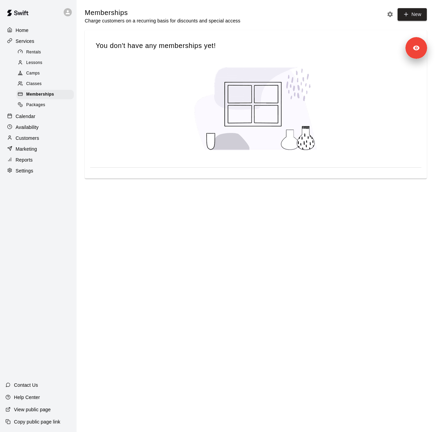
click at [37, 121] on div "Calendar" at bounding box center [38, 116] width 66 height 10
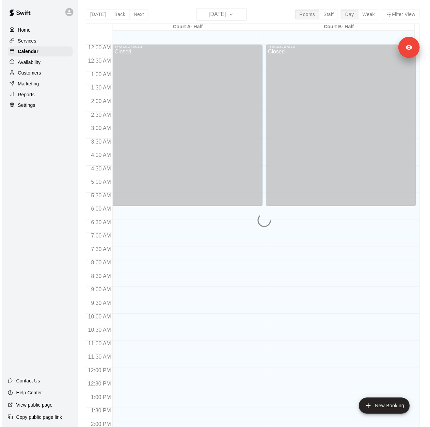
scroll to position [238, 0]
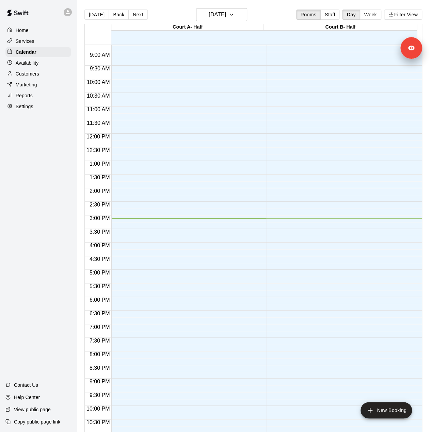
click at [34, 88] on p "Marketing" at bounding box center [26, 84] width 21 height 7
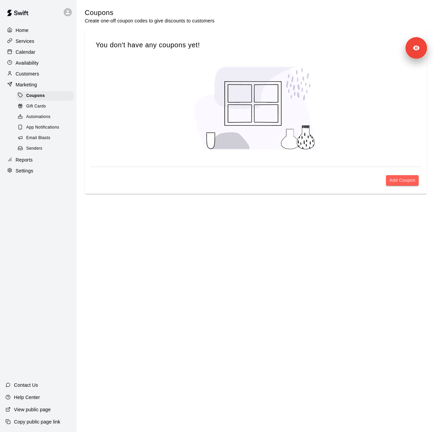
click at [33, 74] on p "Customers" at bounding box center [27, 73] width 23 height 7
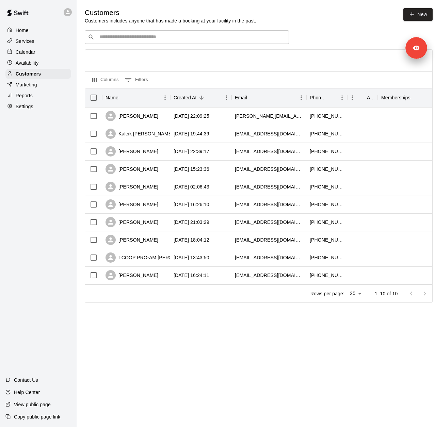
click at [30, 99] on p "Reports" at bounding box center [24, 95] width 17 height 7
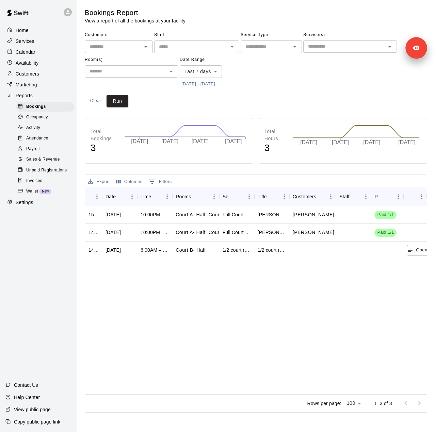
click at [208, 85] on button "[DATE] - [DATE]" at bounding box center [198, 84] width 37 height 11
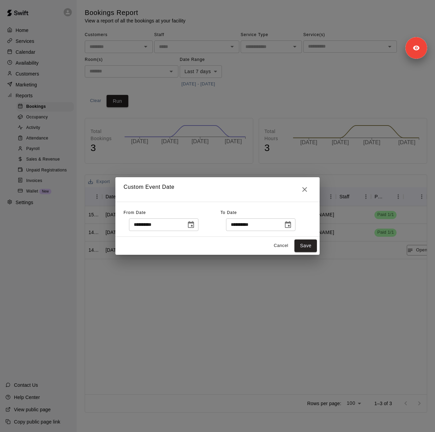
click at [195, 226] on icon "Choose date, selected date is Oct 2, 2025" at bounding box center [191, 225] width 8 height 8
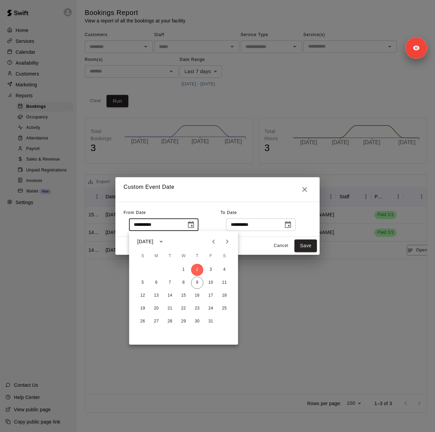
click at [213, 241] on icon "Previous month" at bounding box center [213, 242] width 8 height 8
click at [209, 297] on button "15" at bounding box center [211, 296] width 12 height 12
type input "**********"
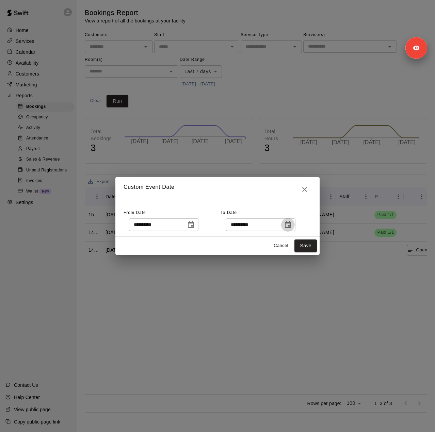
click at [292, 226] on icon "Choose date, selected date is Oct 9, 2025" at bounding box center [288, 225] width 8 height 8
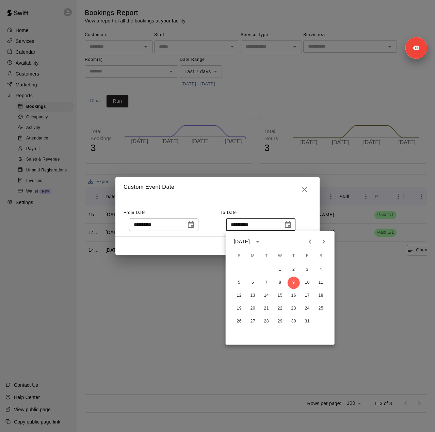
click at [312, 242] on icon "Previous month" at bounding box center [310, 242] width 8 height 8
click at [239, 294] on button "14" at bounding box center [239, 296] width 12 height 12
type input "**********"
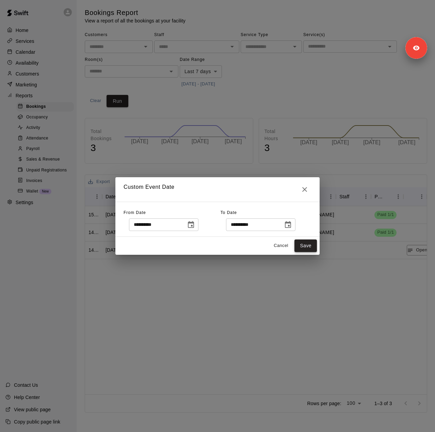
click at [303, 243] on button "Save" at bounding box center [305, 246] width 22 height 13
type input "******"
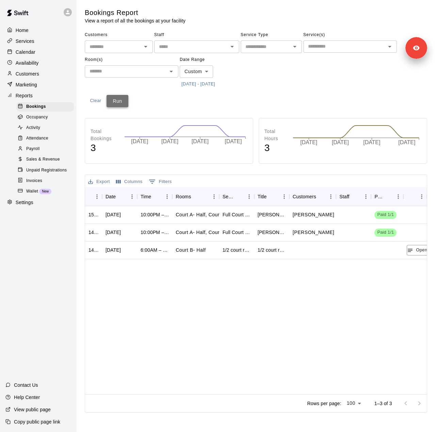
click at [120, 103] on button "Run" at bounding box center [118, 101] width 22 height 13
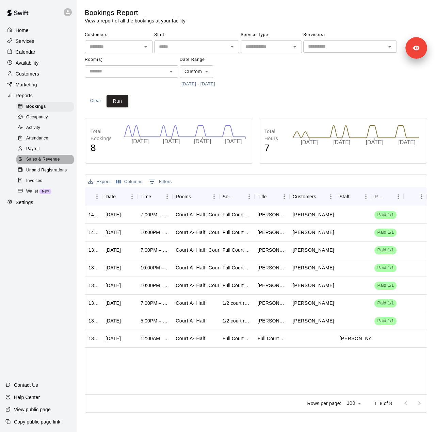
click at [53, 163] on span "Sales & Revenue" at bounding box center [43, 159] width 34 height 7
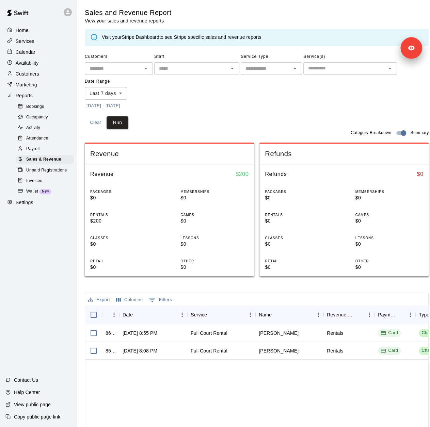
click at [122, 107] on button "[DATE] - [DATE]" at bounding box center [103, 106] width 37 height 11
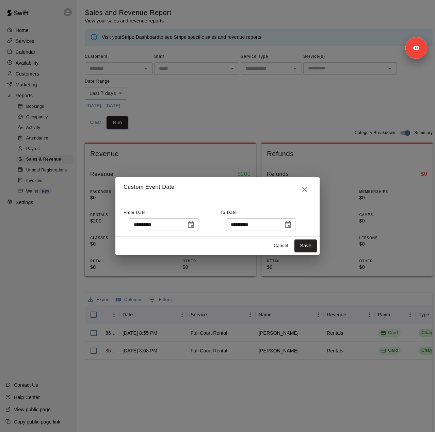
click at [194, 223] on icon "Choose date, selected date is Oct 2, 2025" at bounding box center [191, 224] width 6 height 7
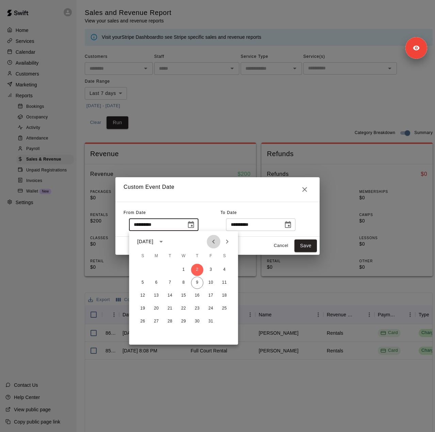
click at [214, 241] on icon "Previous month" at bounding box center [213, 242] width 8 height 8
click at [209, 296] on button "15" at bounding box center [211, 296] width 12 height 12
type input "**********"
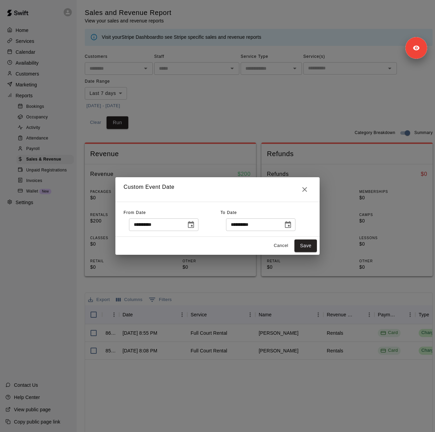
click at [291, 226] on icon "Choose date, selected date is Oct 9, 2025" at bounding box center [288, 224] width 6 height 7
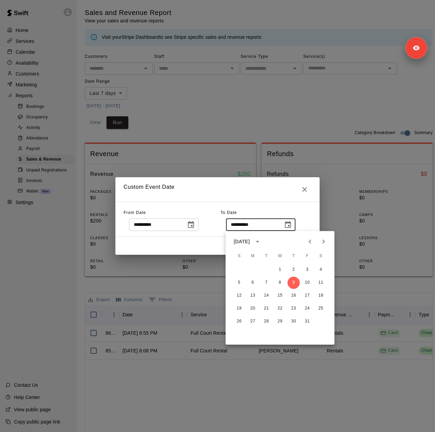
click at [309, 244] on icon "Previous month" at bounding box center [310, 242] width 8 height 8
click at [241, 295] on button "14" at bounding box center [239, 296] width 12 height 12
type input "**********"
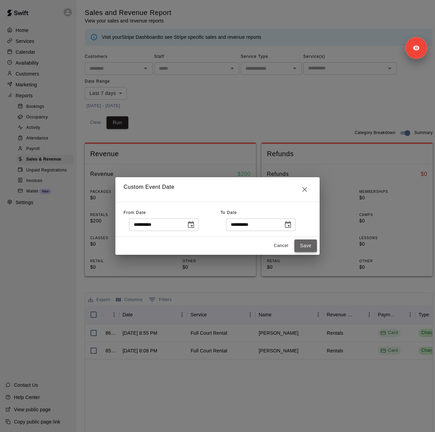
click at [309, 244] on button "Save" at bounding box center [305, 246] width 22 height 13
type input "******"
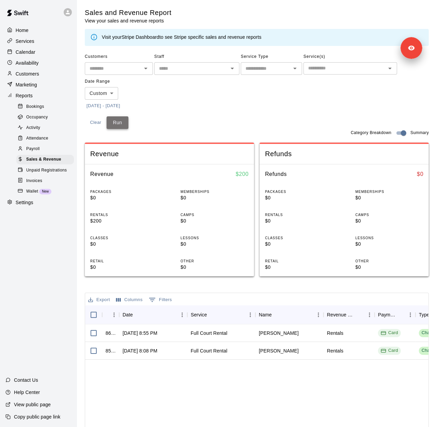
click at [125, 119] on button "Run" at bounding box center [118, 122] width 22 height 13
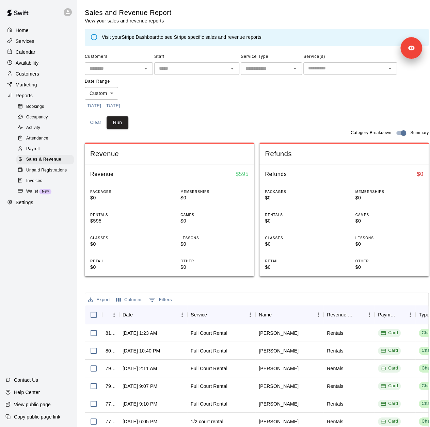
click at [122, 106] on button "[DATE] - [DATE]" at bounding box center [103, 106] width 37 height 11
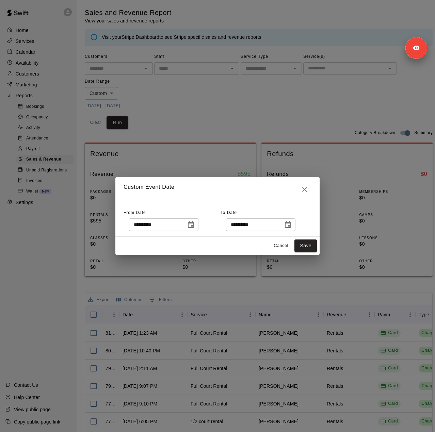
click at [295, 223] on button "Choose date, selected date is Sep 14, 2025" at bounding box center [288, 225] width 14 height 14
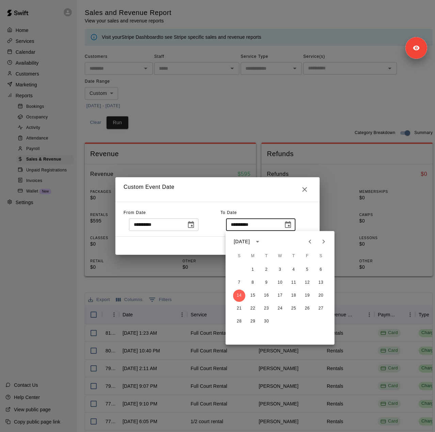
click at [331, 245] on div "[DATE]" at bounding box center [280, 242] width 109 height 10
click at [324, 239] on icon "Next month" at bounding box center [324, 242] width 8 height 8
click at [295, 285] on button "9" at bounding box center [294, 283] width 12 height 12
type input "**********"
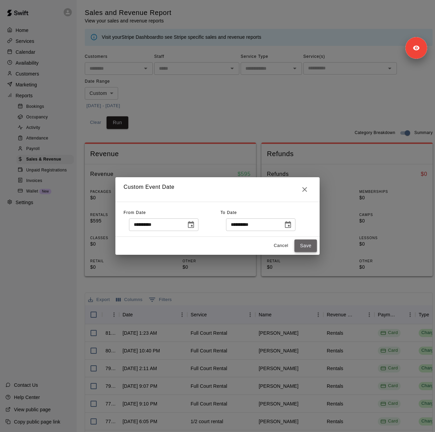
click at [306, 246] on button "Save" at bounding box center [305, 246] width 22 height 13
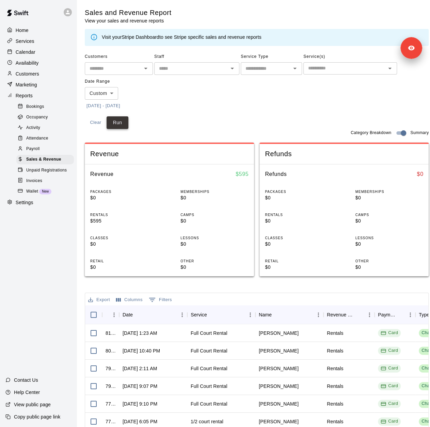
click at [119, 122] on button "Run" at bounding box center [118, 122] width 22 height 13
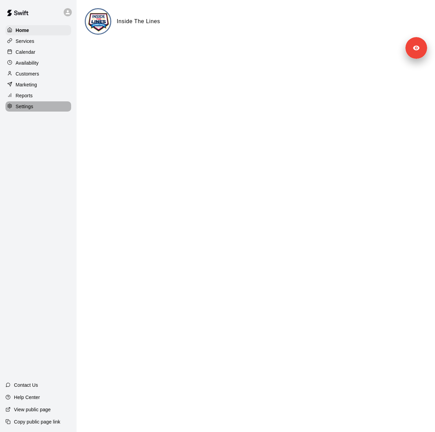
click at [31, 107] on p "Settings" at bounding box center [25, 106] width 18 height 7
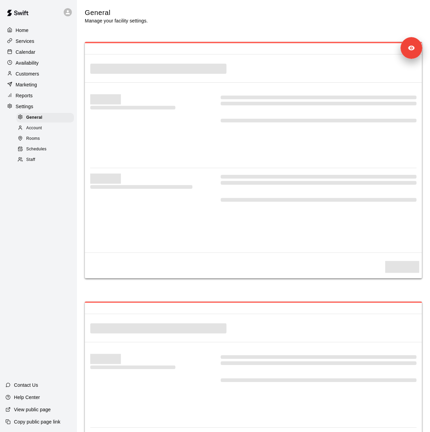
select select "**"
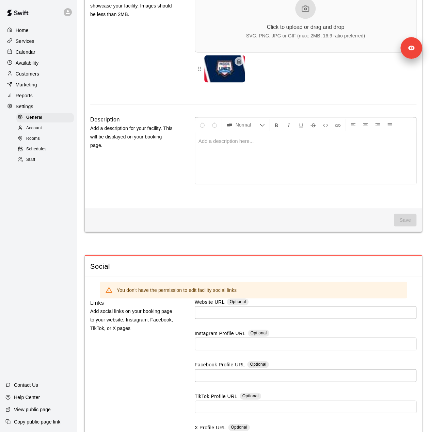
scroll to position [1828, 0]
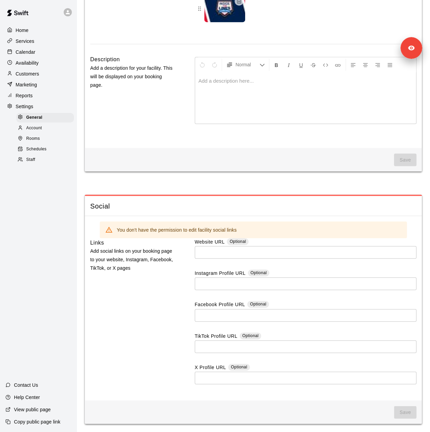
click at [42, 165] on div "Staff" at bounding box center [45, 160] width 58 height 10
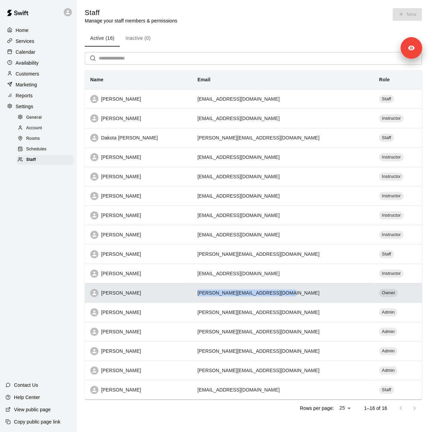
drag, startPoint x: 288, startPoint y: 292, endPoint x: 202, endPoint y: 292, distance: 86.1
click at [202, 292] on td "m.harris@tbkbanksportscomplex.com" at bounding box center [283, 292] width 182 height 19
drag, startPoint x: 261, startPoint y: 293, endPoint x: 258, endPoint y: 294, distance: 3.4
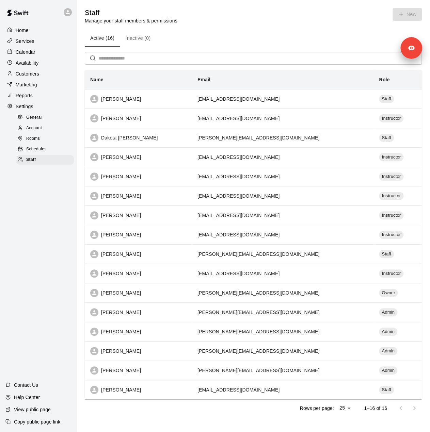
click at [49, 123] on div "General" at bounding box center [45, 118] width 58 height 10
select select "**"
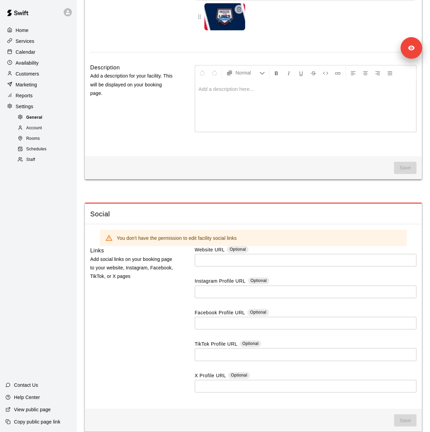
scroll to position [1750, 0]
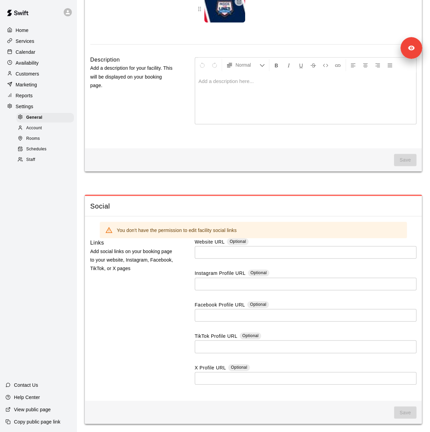
click at [53, 100] on div "Reports" at bounding box center [38, 96] width 66 height 10
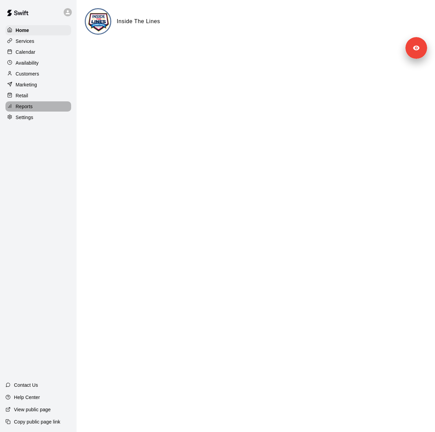
click at [43, 109] on div "Reports" at bounding box center [38, 106] width 66 height 10
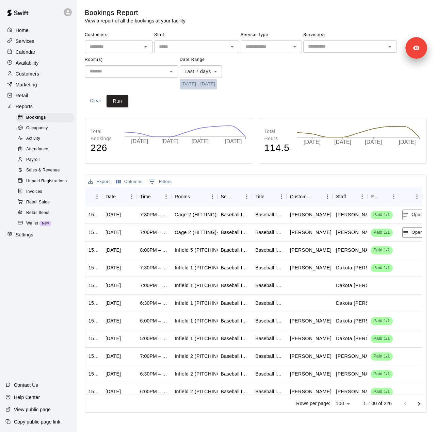
click at [217, 83] on button "[DATE] - [DATE]" at bounding box center [198, 84] width 37 height 11
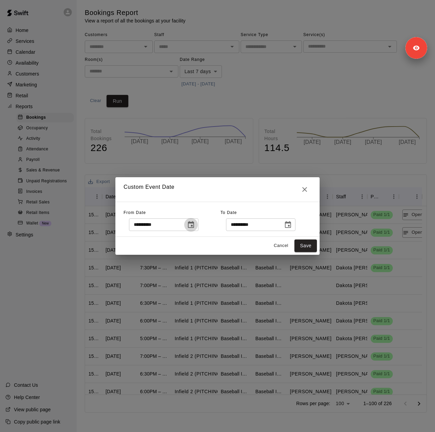
click at [195, 224] on icon "Choose date, selected date is Oct 2, 2025" at bounding box center [191, 225] width 8 height 8
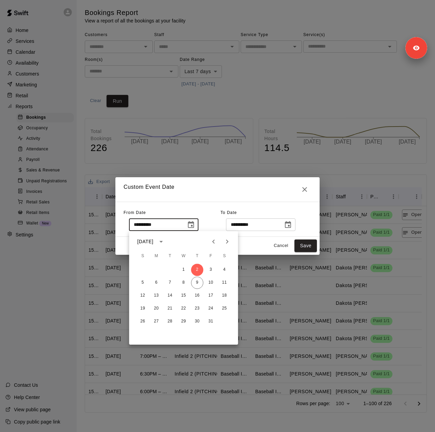
click at [214, 245] on icon "Previous month" at bounding box center [213, 242] width 8 height 8
click at [170, 309] on button "19" at bounding box center [170, 309] width 12 height 12
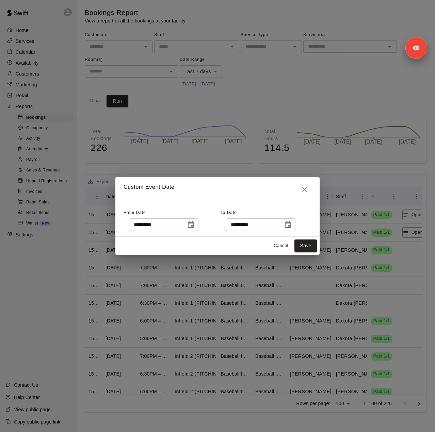
type input "**********"
click at [292, 226] on icon "Choose date, selected date is Oct 10, 2025" at bounding box center [288, 225] width 8 height 8
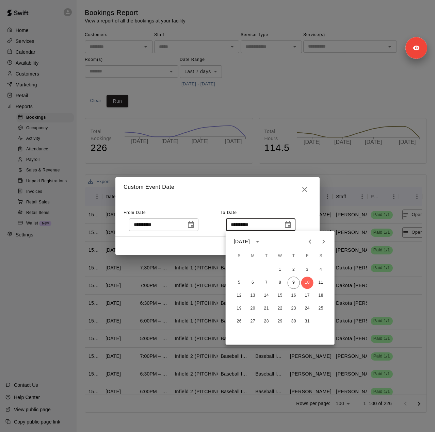
click at [310, 243] on icon "Previous month" at bounding box center [310, 242] width 8 height 8
click at [294, 295] on button "18" at bounding box center [294, 296] width 12 height 12
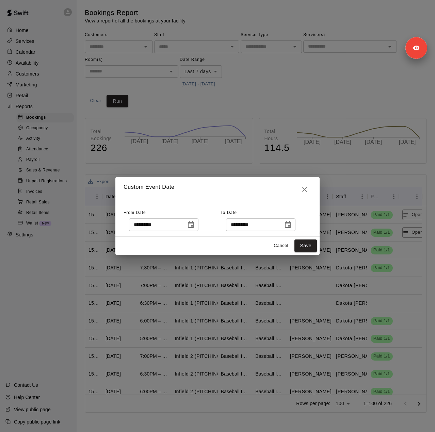
type input "**********"
click at [306, 246] on button "Save" at bounding box center [305, 246] width 22 height 13
type input "******"
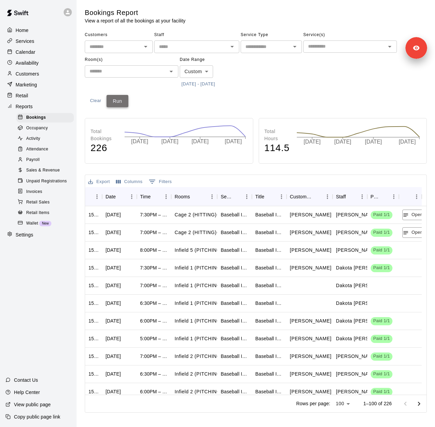
click at [111, 103] on button "Run" at bounding box center [118, 101] width 22 height 13
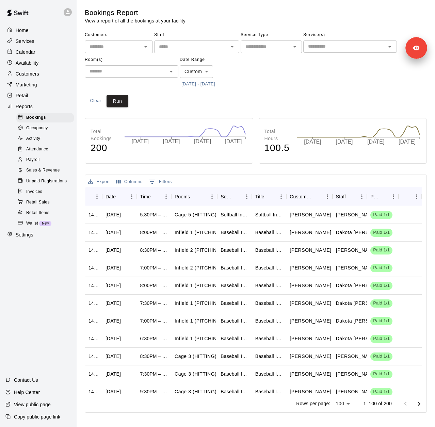
click at [60, 175] on div "Sales & Revenue" at bounding box center [45, 171] width 58 height 10
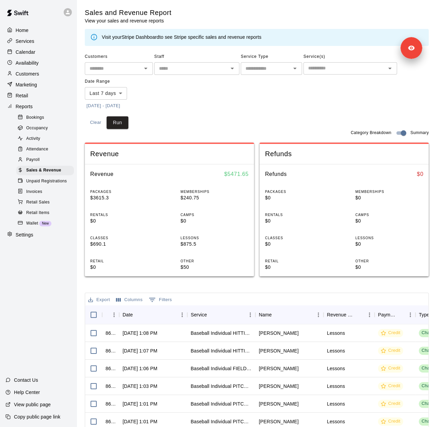
click at [122, 104] on button "[DATE] - [DATE]" at bounding box center [103, 106] width 37 height 11
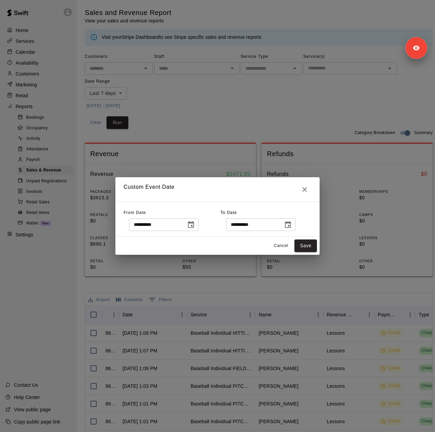
click at [195, 224] on icon "Choose date, selected date is Oct 2, 2025" at bounding box center [191, 225] width 8 height 8
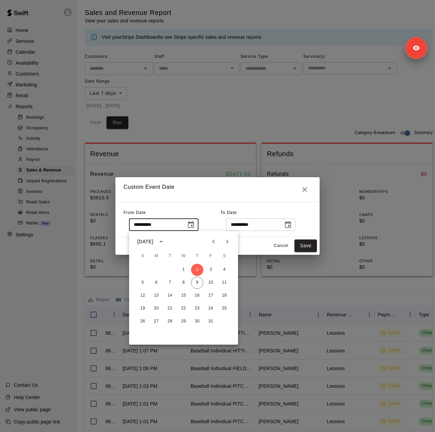
click at [212, 239] on icon "Previous month" at bounding box center [213, 242] width 8 height 8
click at [168, 309] on button "19" at bounding box center [170, 309] width 12 height 12
type input "**********"
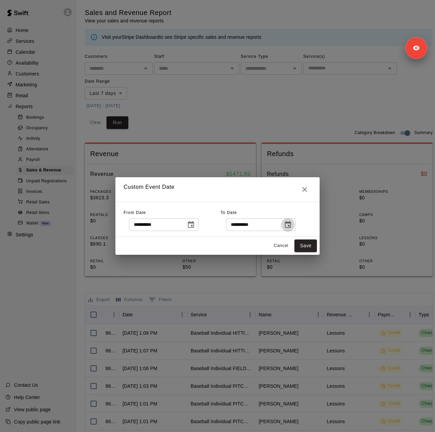
click at [292, 224] on icon "Choose date, selected date is Oct 10, 2025" at bounding box center [288, 225] width 8 height 8
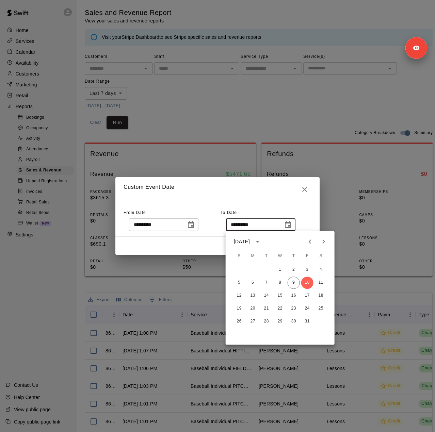
click at [307, 241] on icon "Previous month" at bounding box center [310, 242] width 8 height 8
click at [292, 295] on button "18" at bounding box center [294, 296] width 12 height 12
type input "**********"
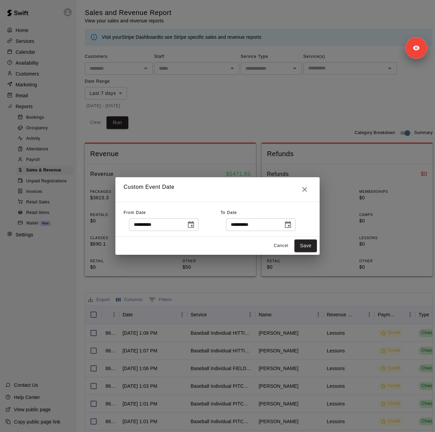
click at [301, 236] on div "**********" at bounding box center [217, 219] width 204 height 35
click at [304, 245] on button "Save" at bounding box center [305, 246] width 22 height 13
type input "******"
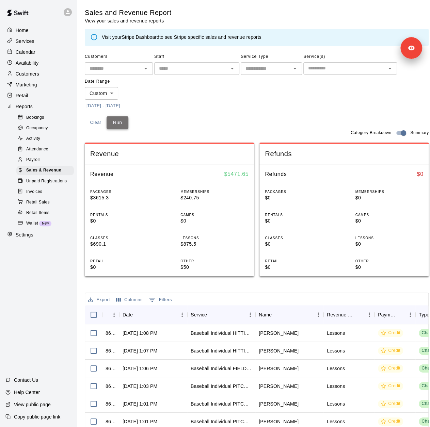
click at [116, 120] on button "Run" at bounding box center [118, 122] width 22 height 13
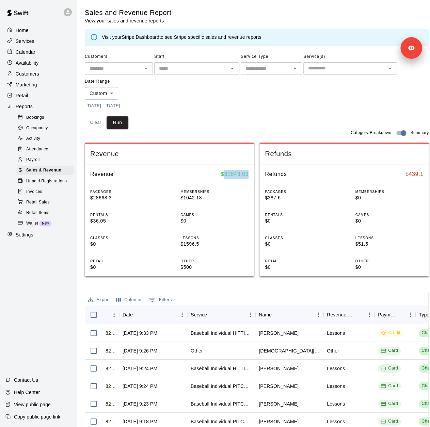
drag, startPoint x: 253, startPoint y: 174, endPoint x: 226, endPoint y: 173, distance: 26.9
click at [226, 173] on div "Revenue $ 31843.03" at bounding box center [169, 174] width 169 height 20
copy h6 "31843.03"
click at [181, 231] on div "PACKAGES $28668.3 MEMBERSHIPS $1042.18 RENTALS $36.05 CAMPS $0 CLASSES $0 LESSO…" at bounding box center [169, 230] width 169 height 93
click at [38, 75] on p "Customers" at bounding box center [27, 73] width 23 height 7
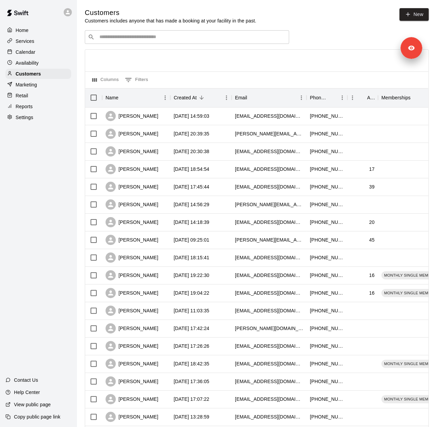
scroll to position [166, 0]
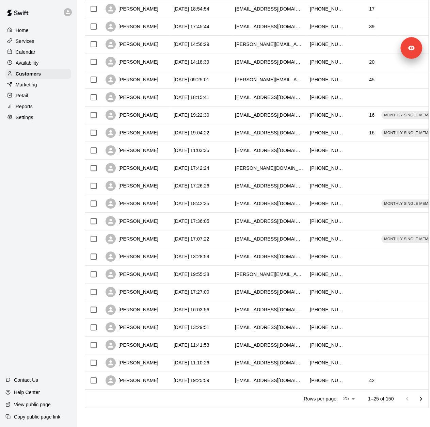
click at [38, 40] on div "Services" at bounding box center [38, 41] width 66 height 10
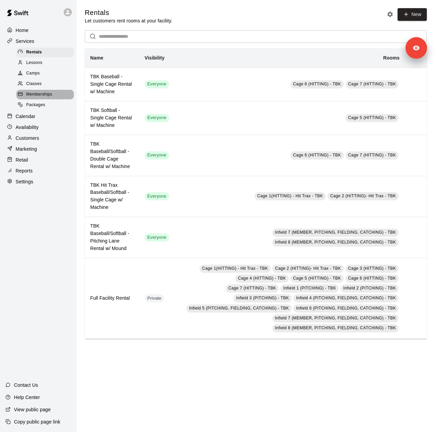
click at [39, 96] on span "Memberships" at bounding box center [39, 94] width 26 height 7
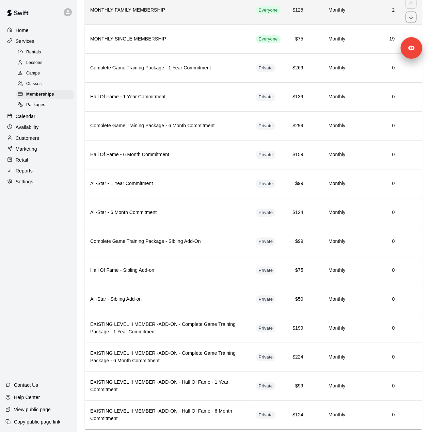
scroll to position [89, 0]
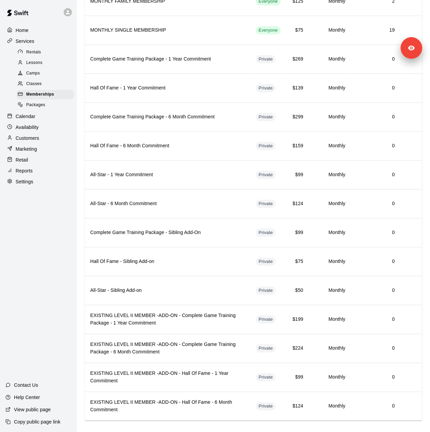
click at [25, 51] on div at bounding box center [22, 52] width 9 height 6
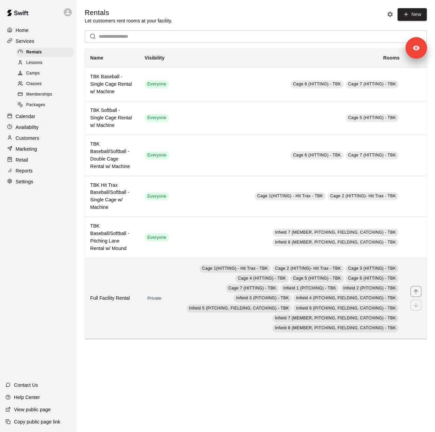
click at [146, 279] on td "Private" at bounding box center [156, 298] width 35 height 81
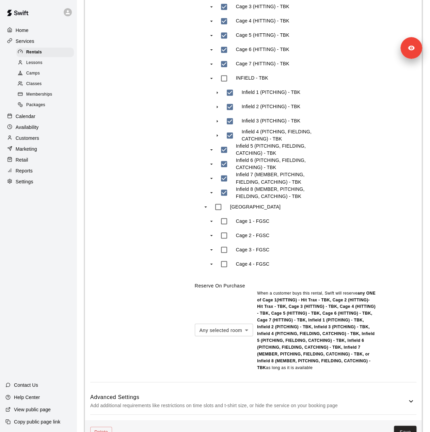
scroll to position [477, 0]
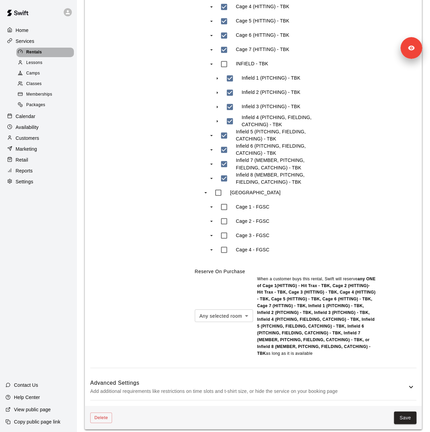
click at [40, 51] on span "Rentals" at bounding box center [34, 52] width 16 height 7
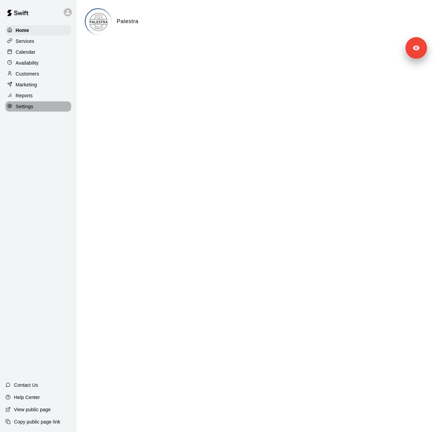
click at [30, 110] on p "Settings" at bounding box center [25, 106] width 18 height 7
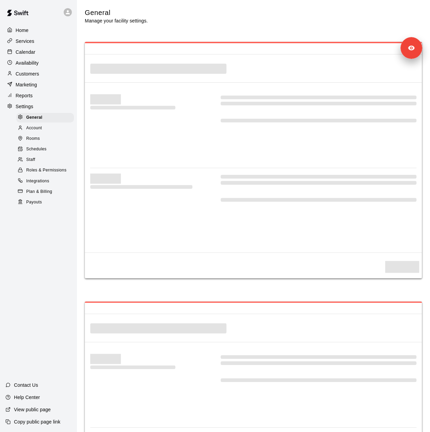
select select "**"
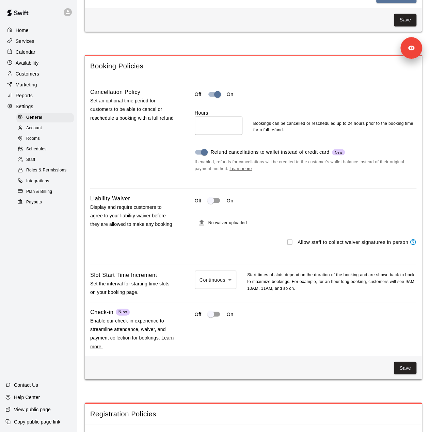
scroll to position [346, 0]
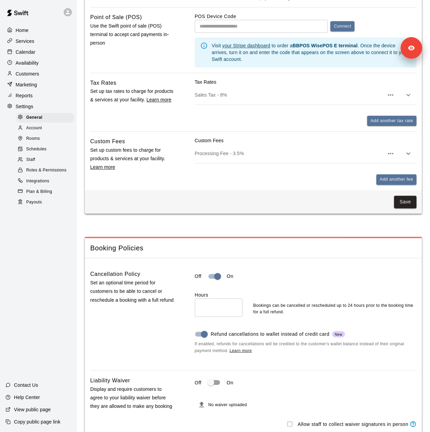
click at [37, 165] on div "Staff" at bounding box center [45, 160] width 58 height 10
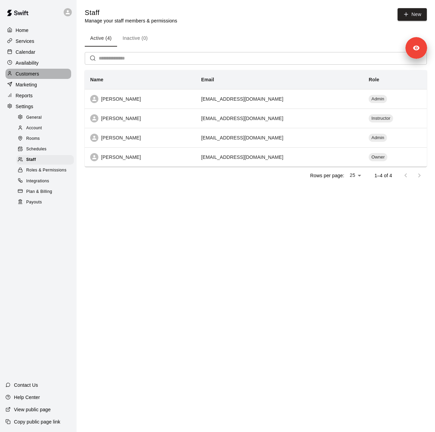
click at [33, 77] on p "Customers" at bounding box center [27, 73] width 23 height 7
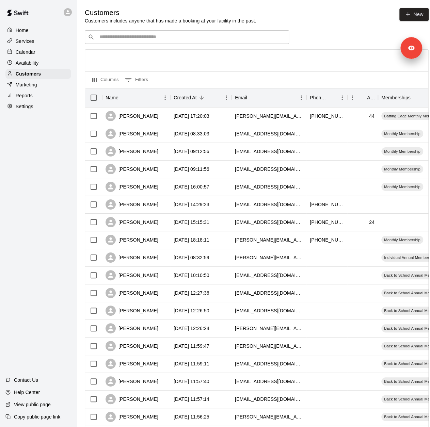
scroll to position [166, 0]
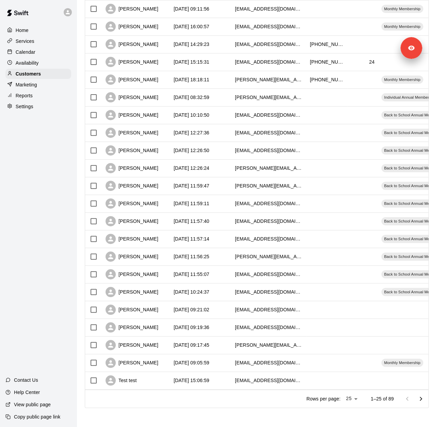
drag, startPoint x: 28, startPoint y: 42, endPoint x: 48, endPoint y: 83, distance: 45.8
click at [28, 42] on p "Services" at bounding box center [25, 41] width 19 height 7
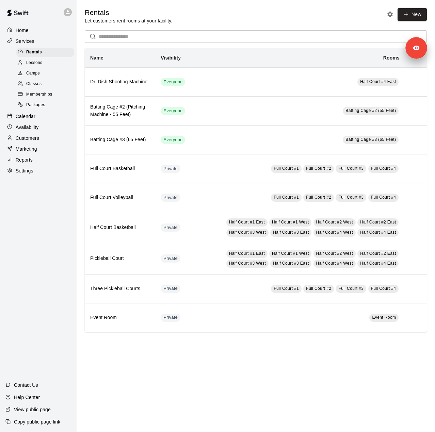
click at [48, 98] on span "Memberships" at bounding box center [39, 94] width 26 height 7
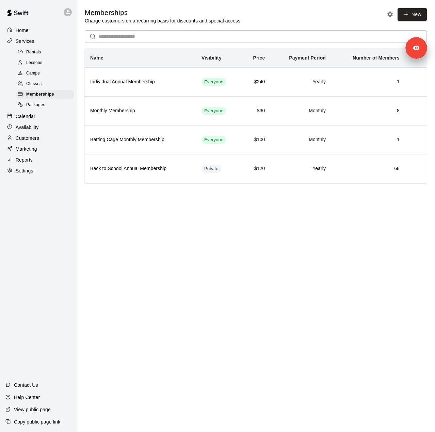
click at [36, 152] on p "Marketing" at bounding box center [26, 149] width 21 height 7
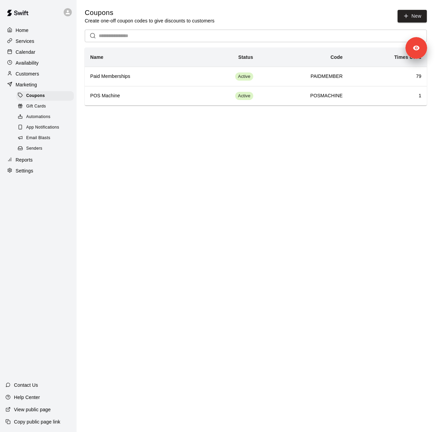
click at [39, 152] on span "Senders" at bounding box center [34, 148] width 16 height 7
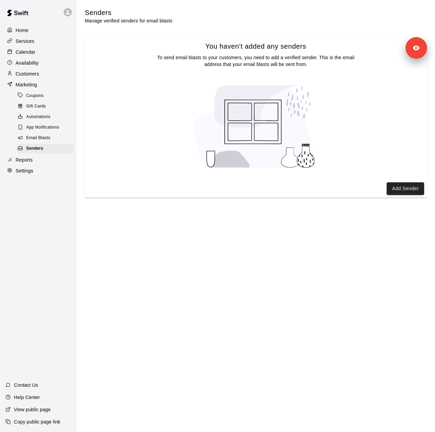
click at [30, 163] on p "Reports" at bounding box center [24, 160] width 17 height 7
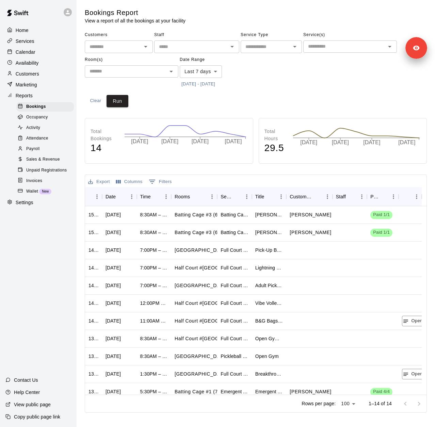
click at [213, 85] on button "[DATE] - [DATE]" at bounding box center [198, 84] width 37 height 11
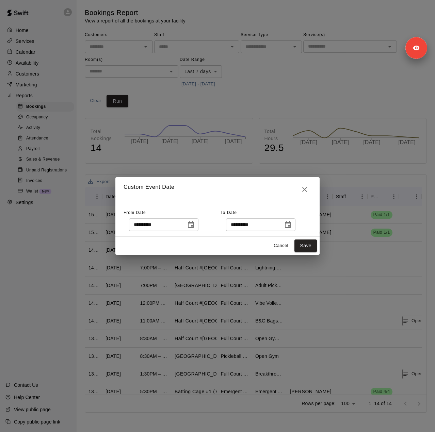
click at [194, 223] on icon "Choose date, selected date is Oct 2, 2025" at bounding box center [191, 224] width 6 height 7
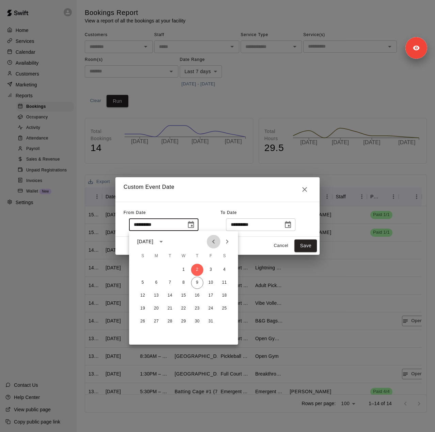
click at [217, 240] on icon "Previous month" at bounding box center [213, 242] width 8 height 8
click at [214, 242] on icon "Previous month" at bounding box center [213, 242] width 8 height 8
click at [171, 308] on button "19" at bounding box center [170, 309] width 12 height 12
type input "**********"
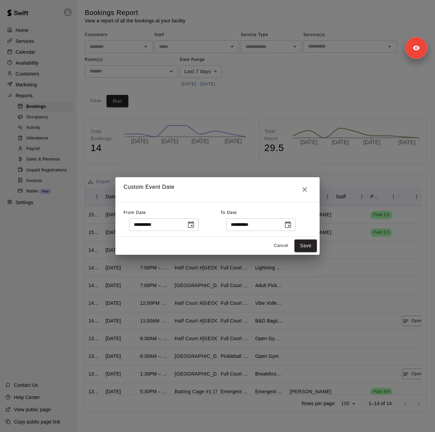
click at [295, 225] on button "Choose date, selected date is Oct 10, 2025" at bounding box center [288, 225] width 14 height 14
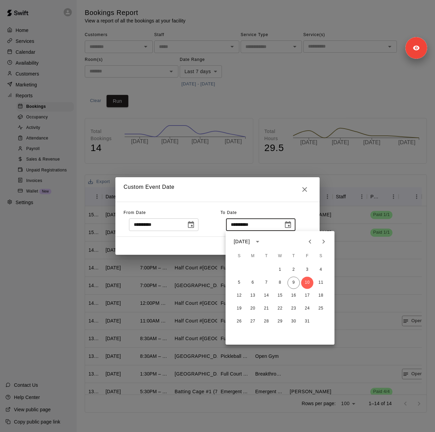
click at [312, 241] on icon "Previous month" at bounding box center [310, 242] width 8 height 8
click at [293, 294] on button "18" at bounding box center [294, 296] width 12 height 12
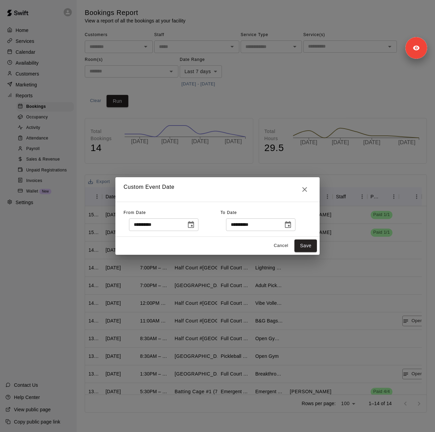
type input "**********"
click at [305, 242] on button "Save" at bounding box center [305, 246] width 22 height 13
type input "******"
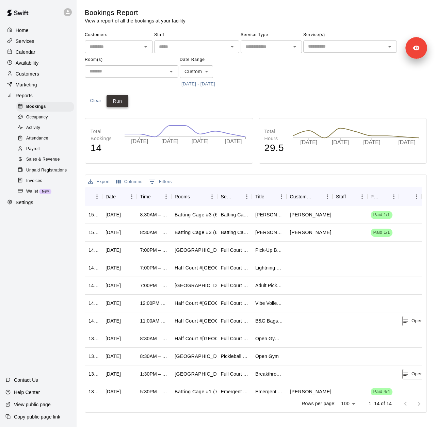
click at [115, 100] on button "Run" at bounding box center [118, 101] width 22 height 13
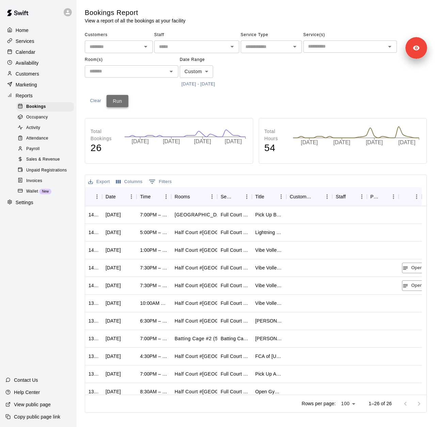
click at [118, 101] on button "Run" at bounding box center [118, 101] width 22 height 13
click at [43, 163] on span "Sales & Revenue" at bounding box center [43, 159] width 34 height 7
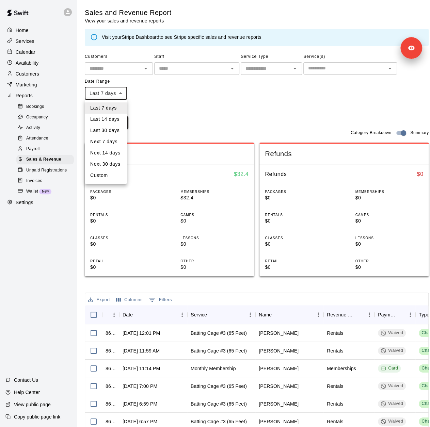
click at [120, 97] on body "Home Services Calendar Availability Customers Marketing Reports Bookings Occupa…" at bounding box center [215, 267] width 430 height 534
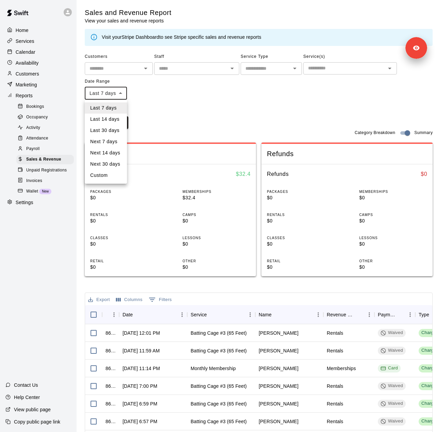
click at [121, 178] on li "Custom" at bounding box center [106, 175] width 42 height 11
type input "******"
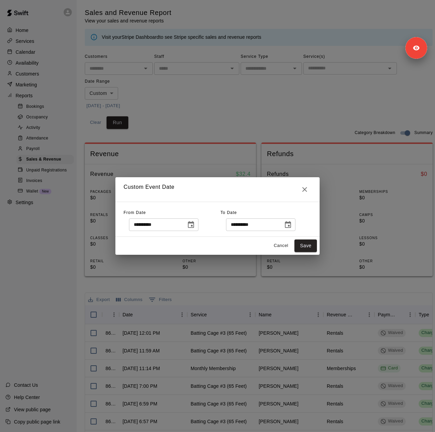
click at [198, 221] on button "Choose date, selected date is Oct 2, 2025" at bounding box center [191, 225] width 14 height 14
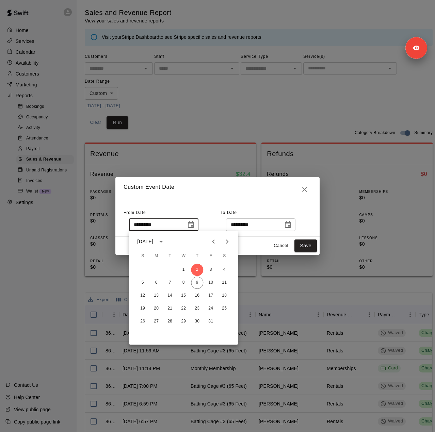
click at [218, 241] on button "Previous month" at bounding box center [214, 242] width 14 height 14
click at [218, 243] on button "Previous month" at bounding box center [214, 242] width 14 height 14
click at [168, 307] on button "19" at bounding box center [170, 309] width 12 height 12
type input "**********"
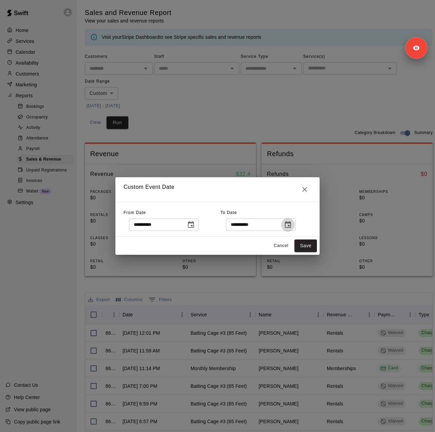
click at [291, 223] on icon "Choose date, selected date is Oct 10, 2025" at bounding box center [288, 224] width 6 height 7
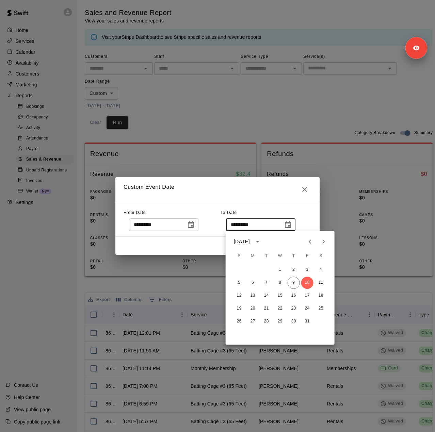
click at [310, 243] on icon "Previous month" at bounding box center [310, 242] width 2 height 4
click at [294, 294] on button "18" at bounding box center [294, 296] width 12 height 12
type input "**********"
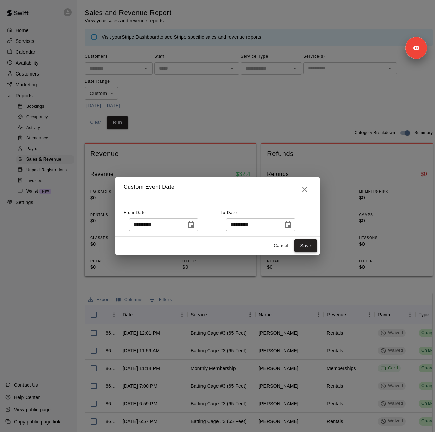
click at [315, 246] on button "Save" at bounding box center [305, 246] width 22 height 13
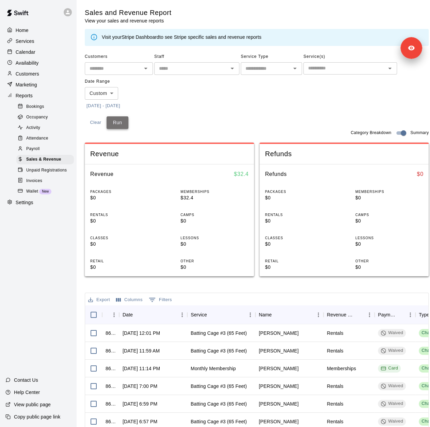
click at [122, 119] on button "Run" at bounding box center [118, 122] width 22 height 13
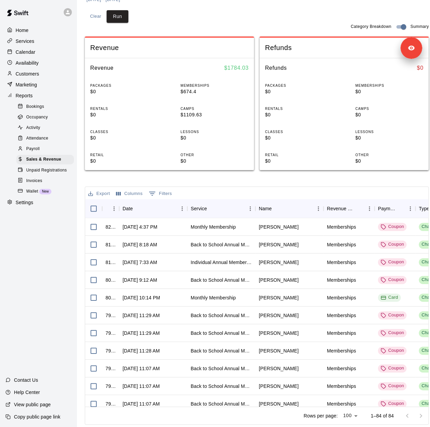
scroll to position [107, 0]
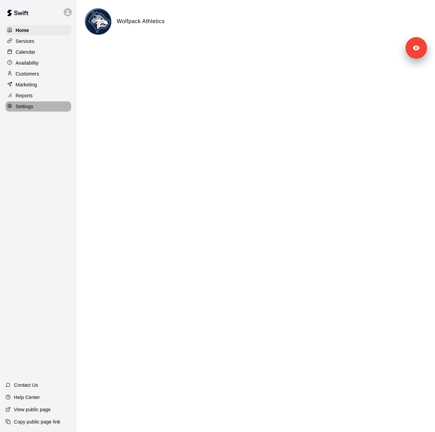
click at [46, 109] on div "Settings" at bounding box center [38, 106] width 66 height 10
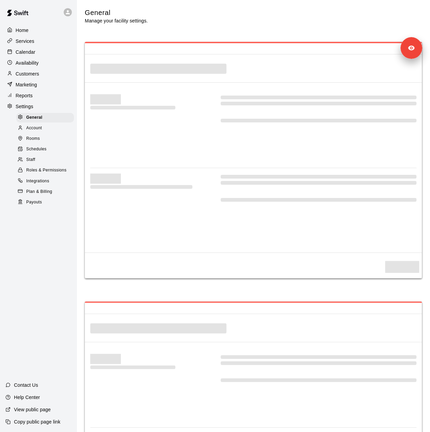
select select "**"
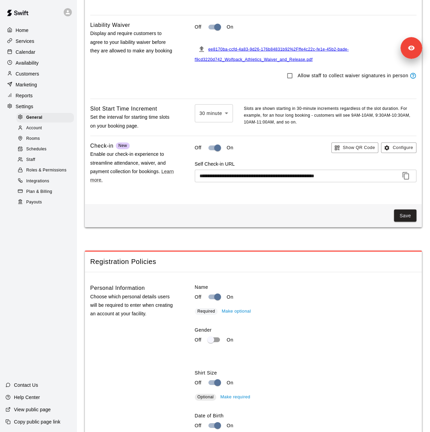
scroll to position [638, 0]
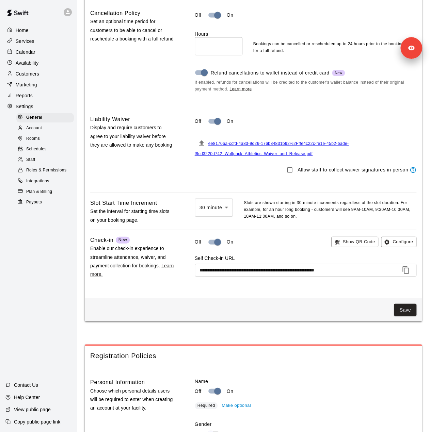
click at [44, 164] on div "Staff" at bounding box center [45, 160] width 58 height 10
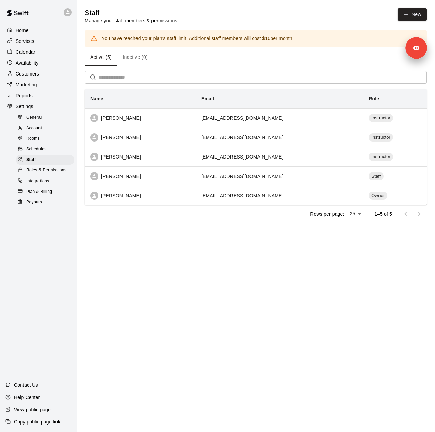
click at [36, 72] on p "Customers" at bounding box center [27, 73] width 23 height 7
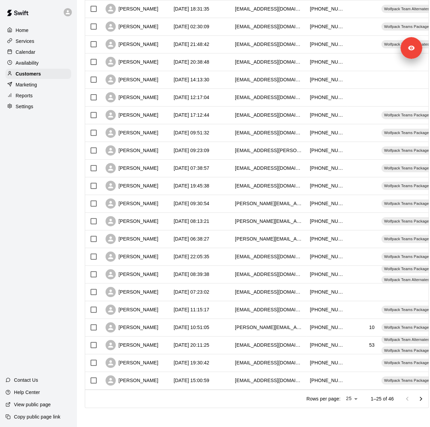
scroll to position [166, 0]
click at [41, 109] on div "Settings" at bounding box center [38, 106] width 66 height 10
select select "**"
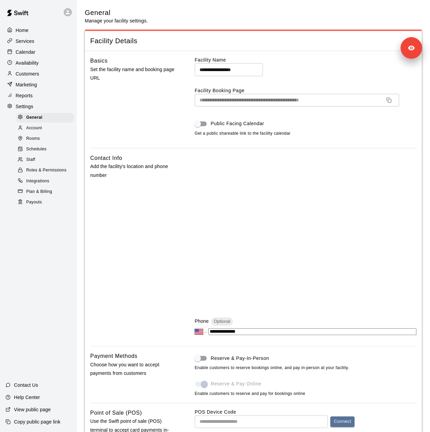
click at [30, 40] on p "Services" at bounding box center [25, 41] width 19 height 7
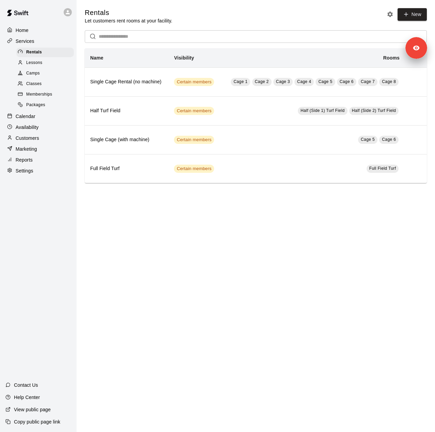
click at [36, 96] on span "Memberships" at bounding box center [39, 94] width 26 height 7
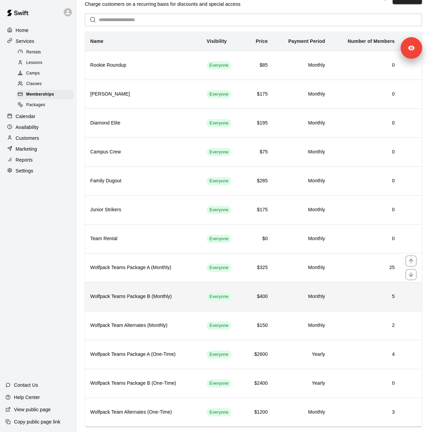
scroll to position [24, 0]
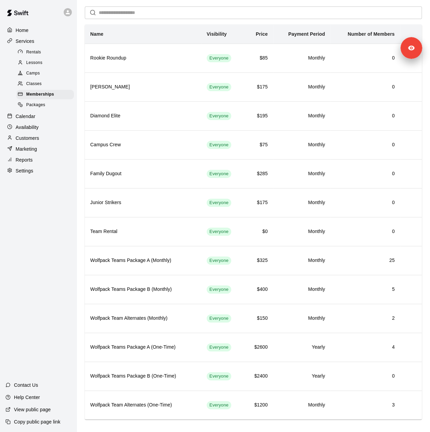
click at [33, 165] on div "Reports" at bounding box center [38, 160] width 66 height 10
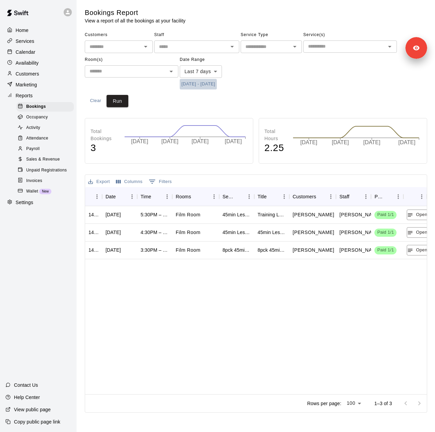
click at [217, 84] on button "10/2/2025 - 10/9/2025" at bounding box center [198, 84] width 37 height 11
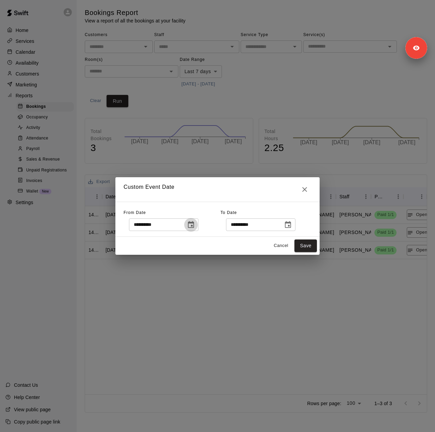
click at [195, 227] on icon "Choose date, selected date is Oct 2, 2025" at bounding box center [191, 225] width 8 height 8
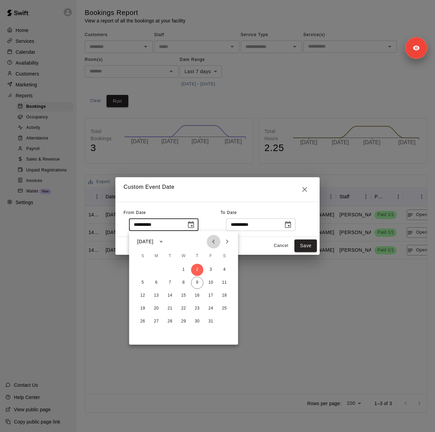
click at [213, 245] on icon "Previous month" at bounding box center [213, 242] width 8 height 8
click at [171, 308] on button "19" at bounding box center [170, 309] width 12 height 12
type input "**********"
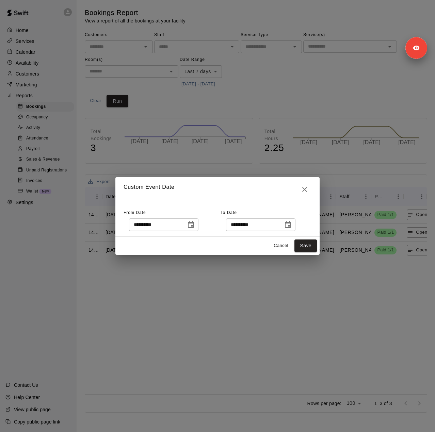
click at [292, 224] on icon "Choose date, selected date is Oct 9, 2025" at bounding box center [288, 225] width 8 height 8
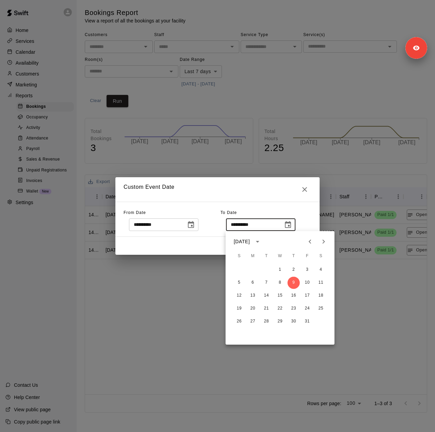
click at [310, 240] on icon "Previous month" at bounding box center [310, 242] width 2 height 4
click at [293, 295] on button "18" at bounding box center [294, 296] width 12 height 12
type input "**********"
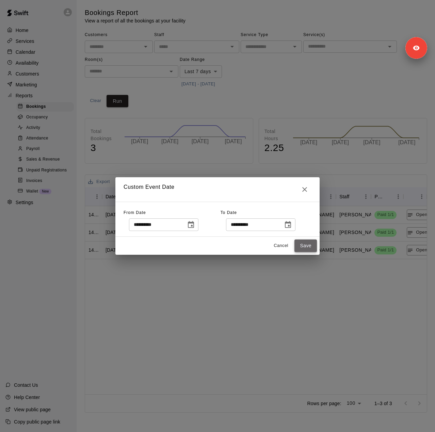
click at [309, 247] on button "Save" at bounding box center [305, 246] width 22 height 13
type input "******"
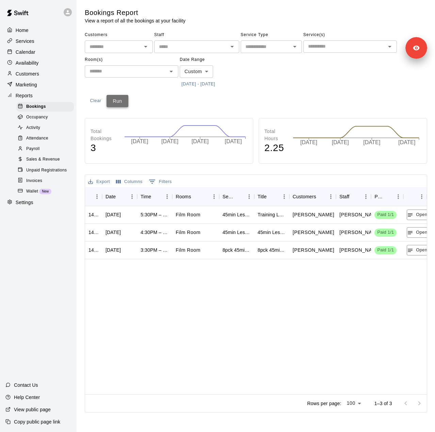
click at [117, 101] on button "Run" at bounding box center [118, 101] width 22 height 13
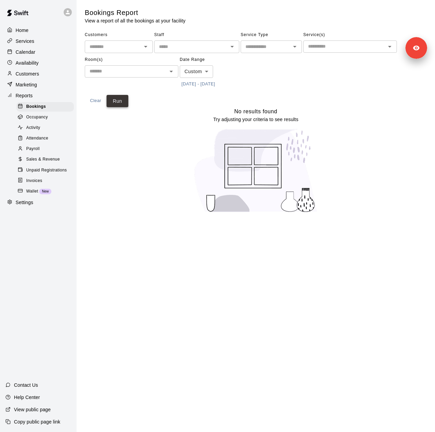
click at [117, 100] on button "Run" at bounding box center [118, 101] width 22 height 13
click at [50, 163] on span "Sales & Revenue" at bounding box center [43, 159] width 34 height 7
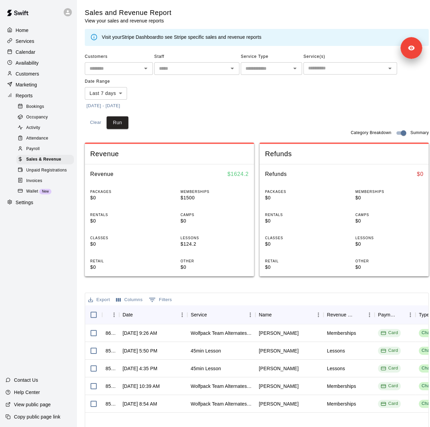
click at [120, 105] on button "10/2/2025 - 10/9/2025" at bounding box center [103, 106] width 37 height 11
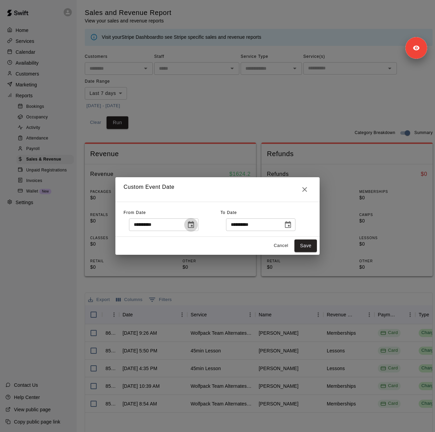
click at [198, 226] on button "Choose date, selected date is Oct 2, 2025" at bounding box center [191, 225] width 14 height 14
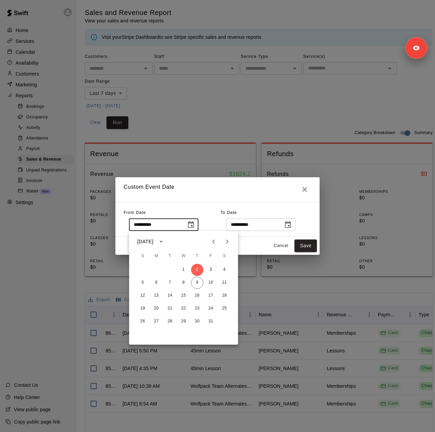
click at [214, 239] on icon "Previous month" at bounding box center [213, 242] width 8 height 8
click at [214, 238] on icon "Previous month" at bounding box center [213, 242] width 8 height 8
click at [170, 309] on button "19" at bounding box center [170, 309] width 12 height 12
type input "**********"
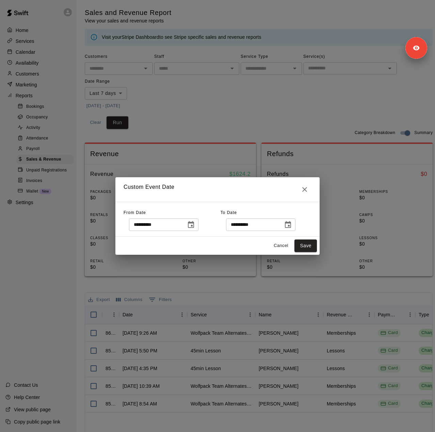
click at [291, 221] on icon "Choose date, selected date is Oct 9, 2025" at bounding box center [288, 224] width 6 height 7
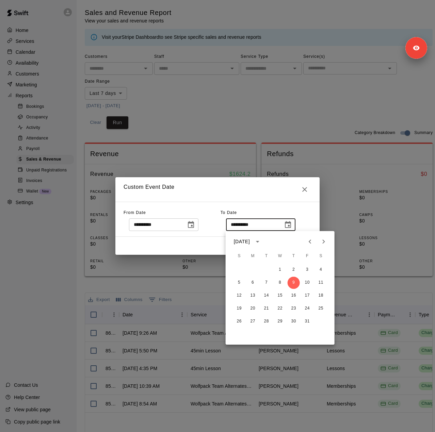
click at [310, 241] on icon "Previous month" at bounding box center [310, 242] width 2 height 4
click at [308, 295] on button "19" at bounding box center [307, 296] width 12 height 12
type input "**********"
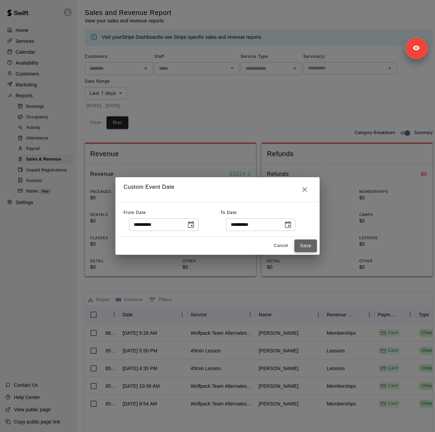
click at [302, 245] on button "Save" at bounding box center [305, 246] width 22 height 13
type input "******"
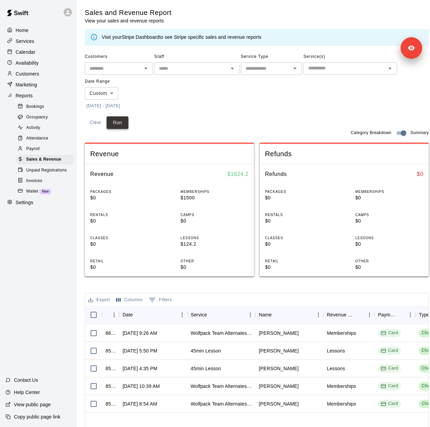
click at [115, 124] on button "Run" at bounding box center [118, 122] width 22 height 13
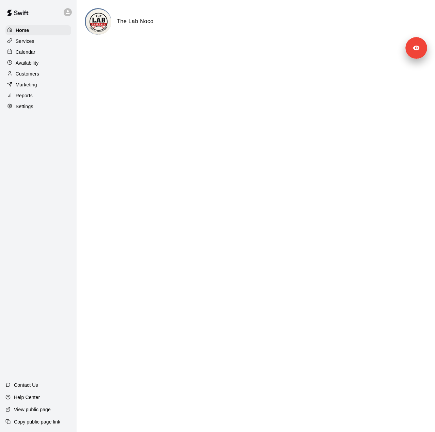
click at [38, 112] on div "Settings" at bounding box center [38, 106] width 66 height 10
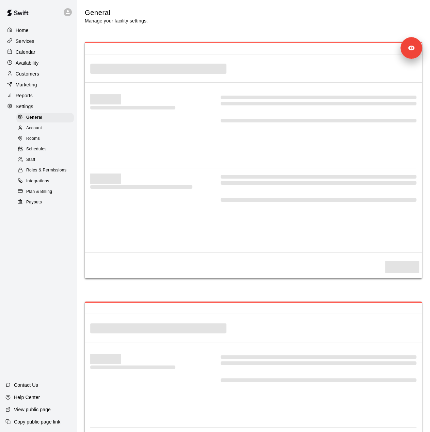
select select "**"
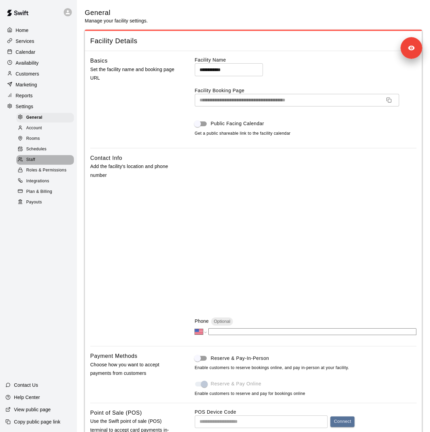
click at [31, 163] on span "Staff" at bounding box center [30, 160] width 9 height 7
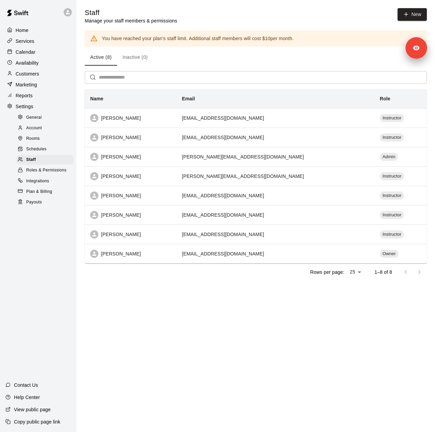
click at [36, 77] on p "Customers" at bounding box center [27, 73] width 23 height 7
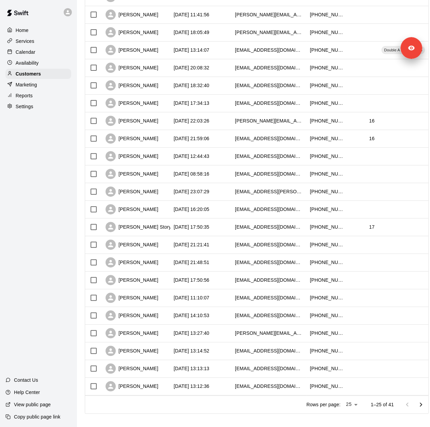
scroll to position [166, 0]
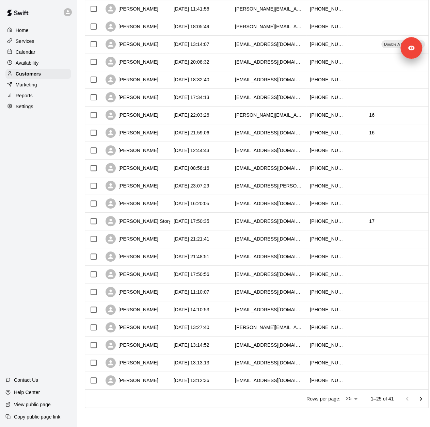
click at [46, 37] on div "Services" at bounding box center [38, 41] width 66 height 10
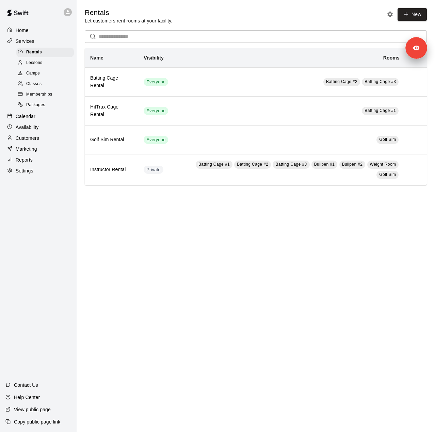
click at [60, 96] on div "Memberships" at bounding box center [45, 95] width 58 height 10
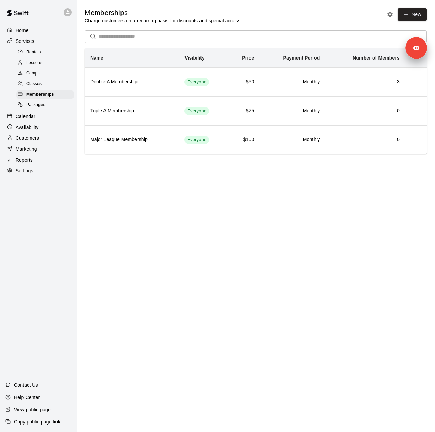
click at [35, 164] on div "Reports" at bounding box center [38, 160] width 66 height 10
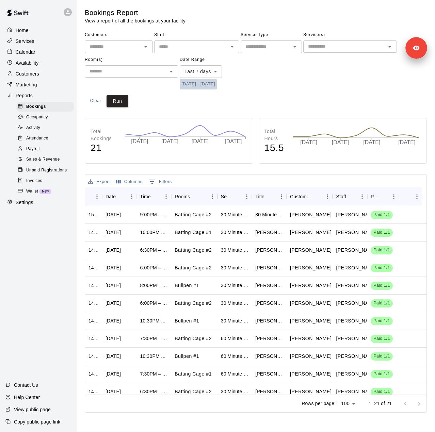
click at [217, 86] on button "[DATE] - [DATE]" at bounding box center [198, 84] width 37 height 11
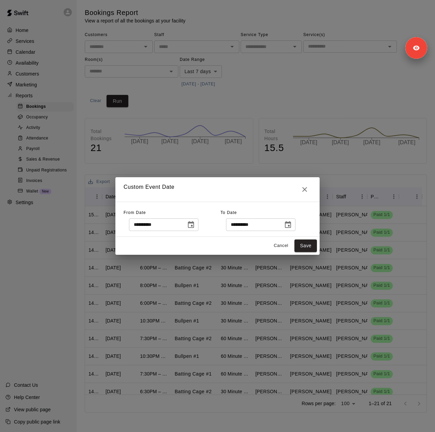
click at [198, 229] on button "Choose date, selected date is Oct 2, 2025" at bounding box center [191, 225] width 14 height 14
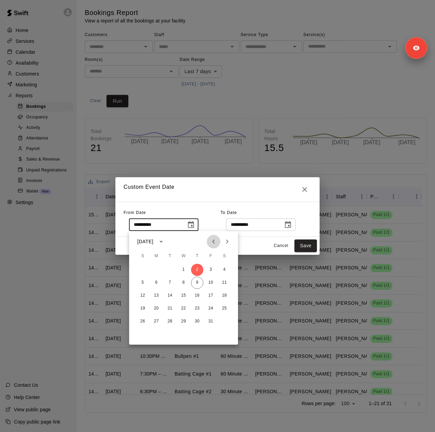
click at [208, 243] on button "Previous month" at bounding box center [214, 242] width 14 height 14
click at [209, 243] on button "Previous month" at bounding box center [214, 242] width 14 height 14
click at [156, 309] on button "18" at bounding box center [156, 309] width 12 height 12
type input "**********"
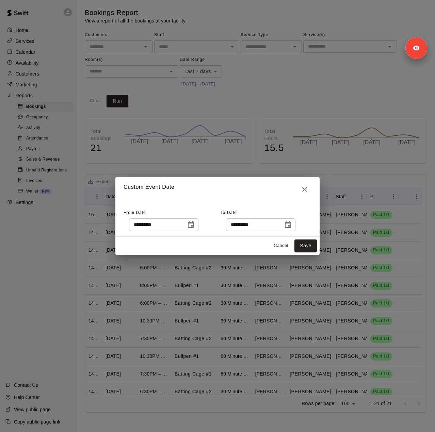
click at [292, 228] on icon "Choose date, selected date is Oct 10, 2025" at bounding box center [288, 225] width 8 height 8
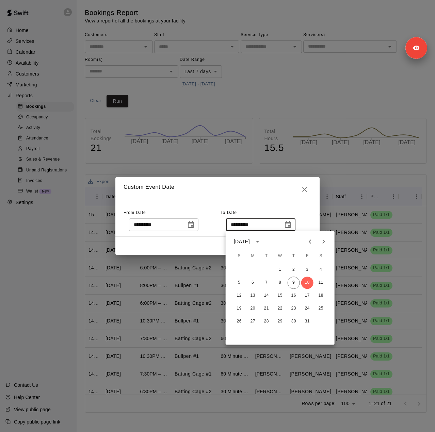
click at [311, 244] on icon "Previous month" at bounding box center [310, 242] width 8 height 8
click at [280, 295] on button "17" at bounding box center [280, 296] width 12 height 12
type input "**********"
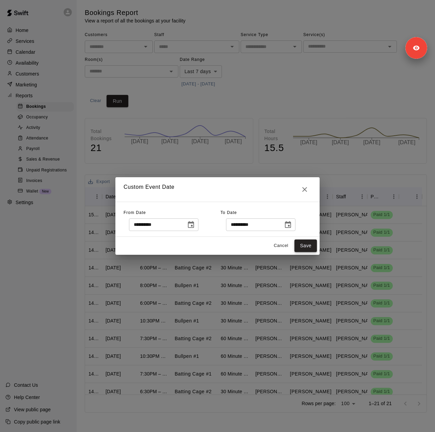
click at [306, 245] on button "Save" at bounding box center [305, 246] width 22 height 13
type input "******"
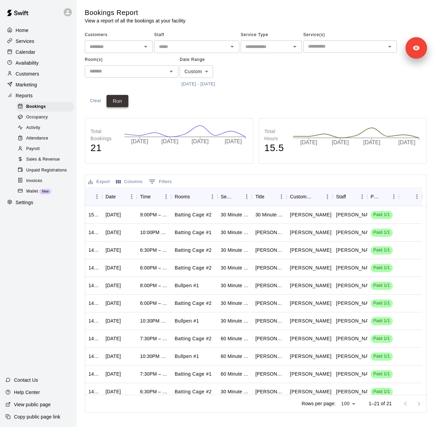
click at [125, 99] on button "Run" at bounding box center [118, 101] width 22 height 13
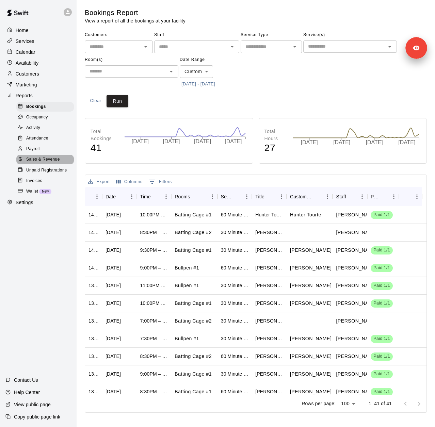
click at [42, 163] on span "Sales & Revenue" at bounding box center [43, 159] width 34 height 7
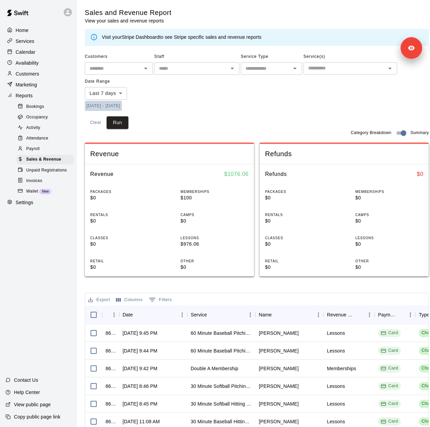
click at [122, 104] on button "[DATE] - [DATE]" at bounding box center [103, 106] width 37 height 11
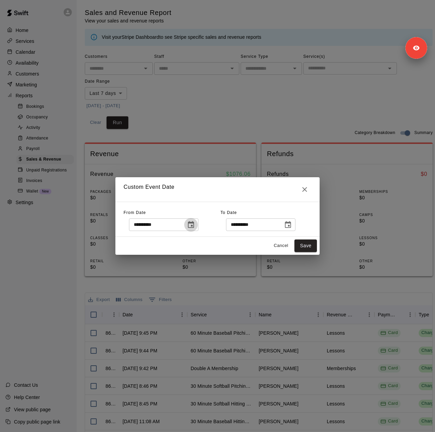
click at [195, 227] on icon "Choose date, selected date is Oct 2, 2025" at bounding box center [191, 225] width 8 height 8
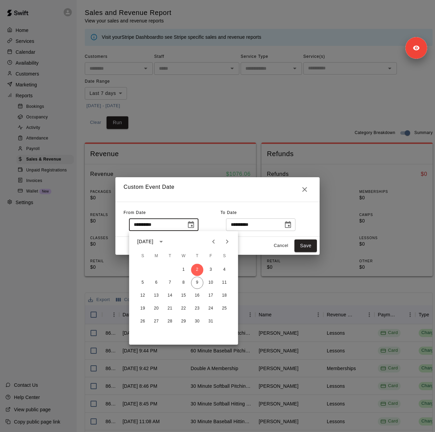
click at [214, 246] on button "Previous month" at bounding box center [214, 242] width 14 height 14
click at [152, 309] on button "18" at bounding box center [156, 309] width 12 height 12
type input "**********"
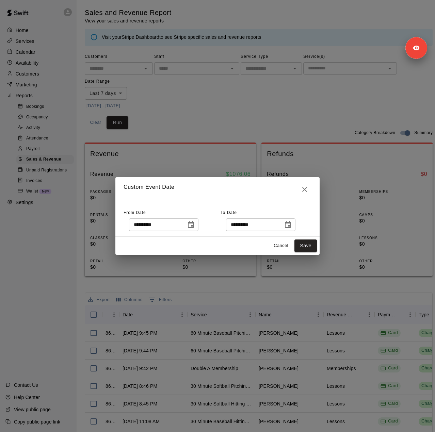
click at [292, 224] on icon "Choose date, selected date is Oct 10, 2025" at bounding box center [288, 225] width 8 height 8
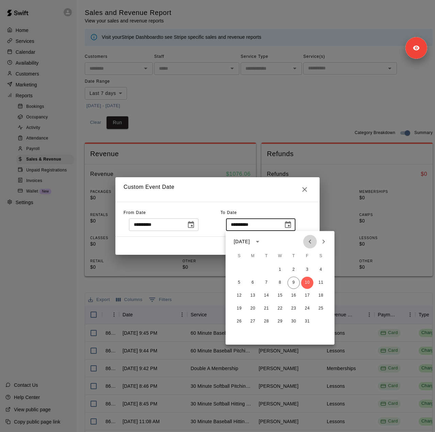
click at [307, 240] on icon "Previous month" at bounding box center [310, 242] width 8 height 8
click at [281, 296] on button "17" at bounding box center [280, 296] width 12 height 12
type input "**********"
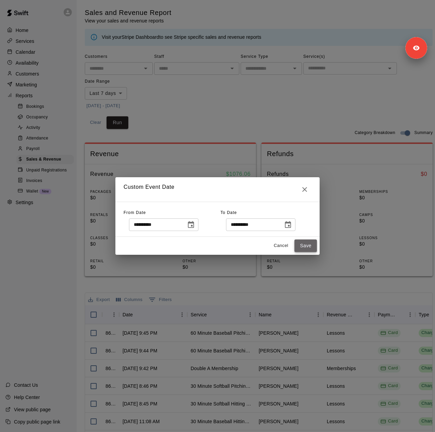
click at [310, 245] on button "Save" at bounding box center [305, 246] width 22 height 13
type input "******"
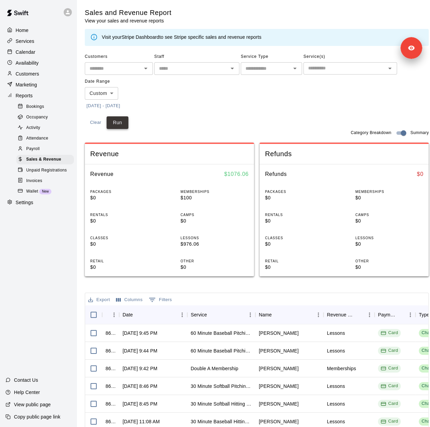
click at [110, 122] on button "Run" at bounding box center [118, 122] width 22 height 13
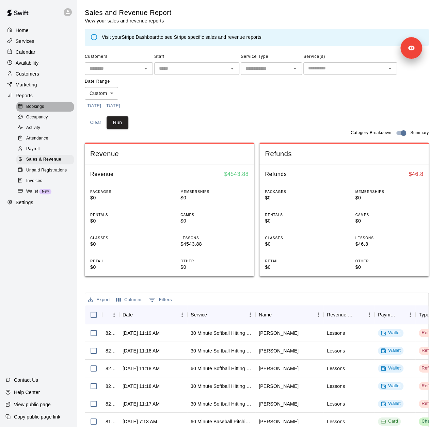
click at [41, 110] on span "Bookings" at bounding box center [35, 106] width 18 height 7
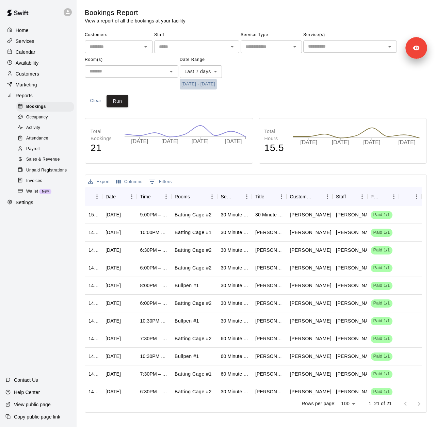
click at [209, 87] on button "[DATE] - [DATE]" at bounding box center [198, 84] width 37 height 11
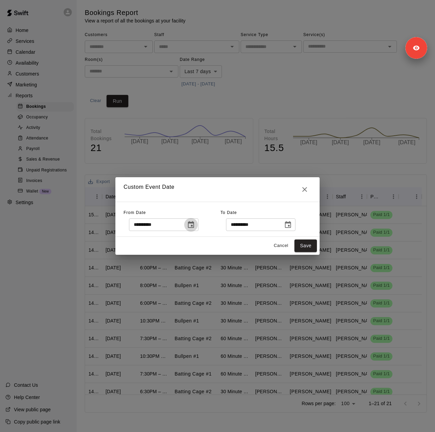
click at [194, 225] on icon "Choose date, selected date is Oct 2, 2025" at bounding box center [191, 224] width 6 height 7
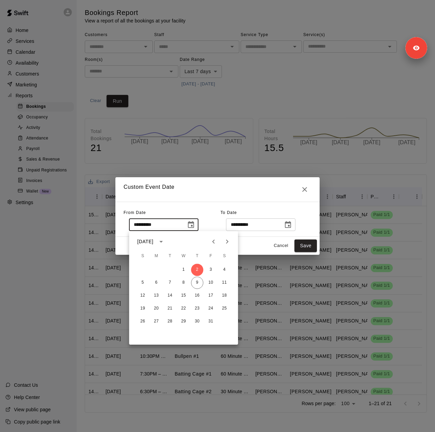
click at [219, 243] on button "Previous month" at bounding box center [214, 242] width 14 height 14
click at [156, 308] on button "18" at bounding box center [156, 309] width 12 height 12
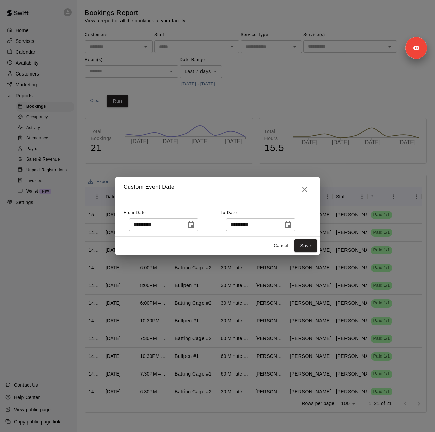
type input "**********"
click at [292, 225] on icon "Choose date, selected date is Oct 10, 2025" at bounding box center [288, 225] width 8 height 8
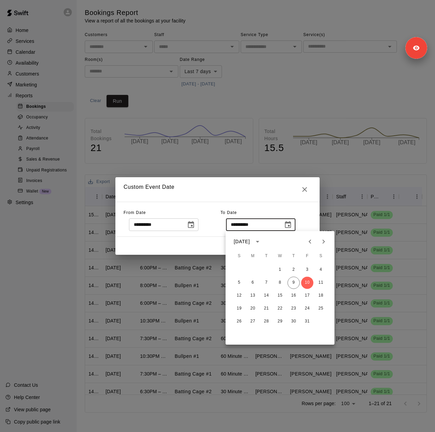
click at [308, 240] on icon "Previous month" at bounding box center [310, 242] width 8 height 8
click at [291, 294] on button "18" at bounding box center [294, 296] width 12 height 12
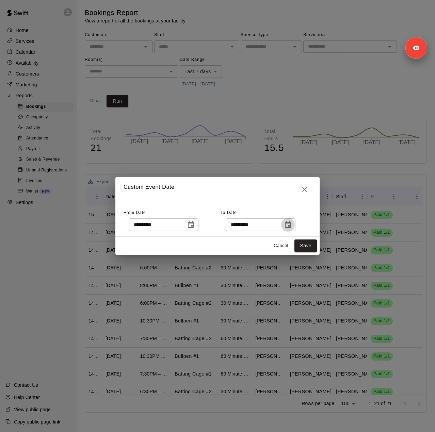
click at [292, 221] on icon "Choose date, selected date is Sep 18, 2025" at bounding box center [288, 225] width 8 height 8
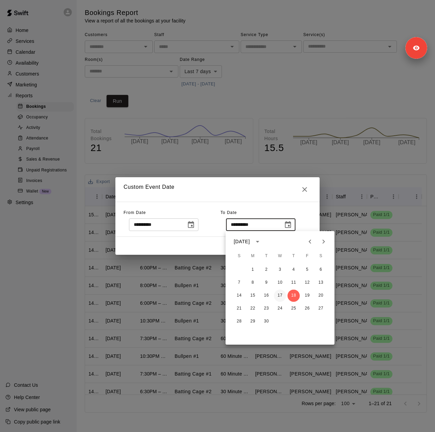
click at [283, 294] on button "17" at bounding box center [280, 296] width 12 height 12
type input "**********"
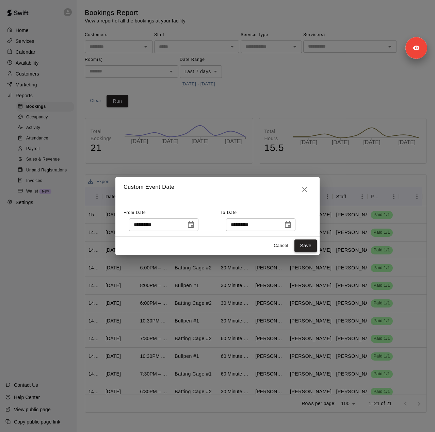
click at [313, 245] on button "Save" at bounding box center [305, 246] width 22 height 13
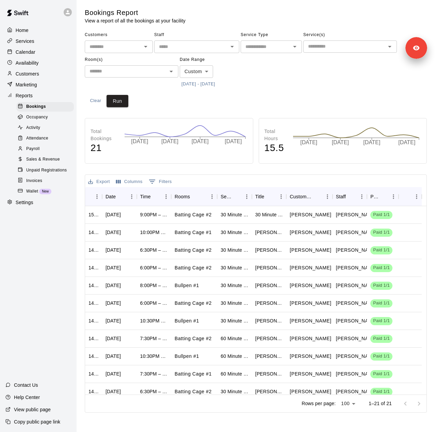
type input "******"
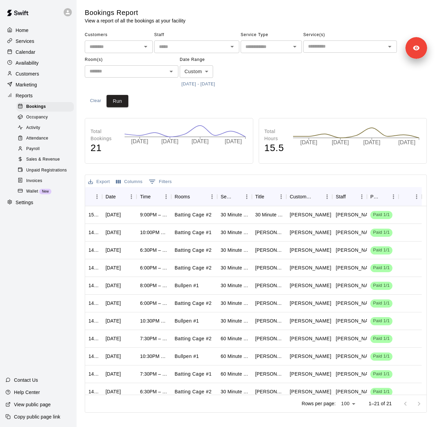
click at [131, 104] on div "Customers ​ Staff ​ Service Type ​ Service(s) ​ Room(s) ​ Date Range Custom ***…" at bounding box center [256, 69] width 342 height 78
click at [123, 102] on button "Run" at bounding box center [118, 101] width 22 height 13
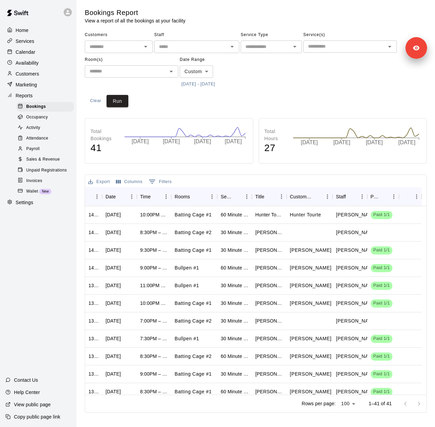
click at [37, 75] on p "Customers" at bounding box center [27, 73] width 23 height 7
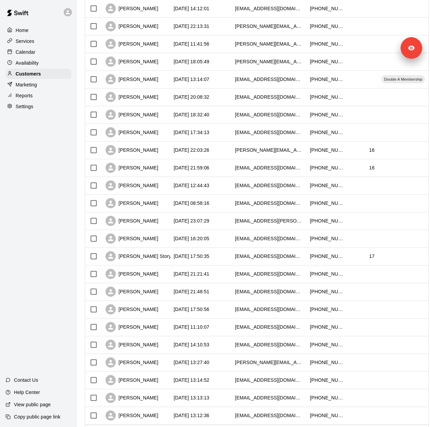
scroll to position [166, 0]
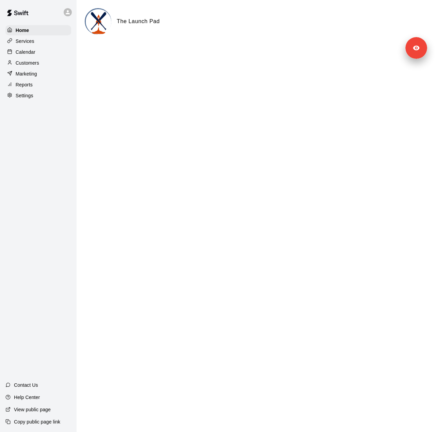
drag, startPoint x: 43, startPoint y: 101, endPoint x: 47, endPoint y: 101, distance: 4.1
click at [43, 101] on div "Settings" at bounding box center [38, 96] width 66 height 10
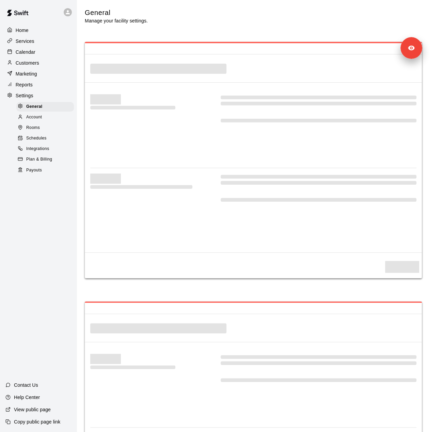
select select "**"
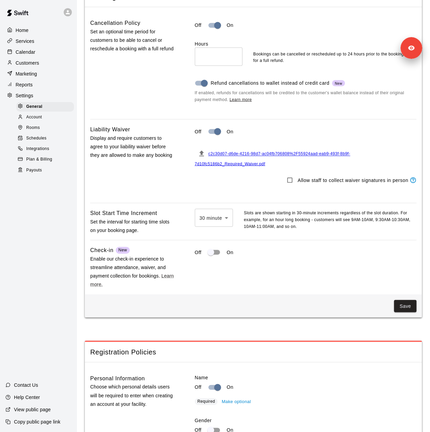
scroll to position [573, 0]
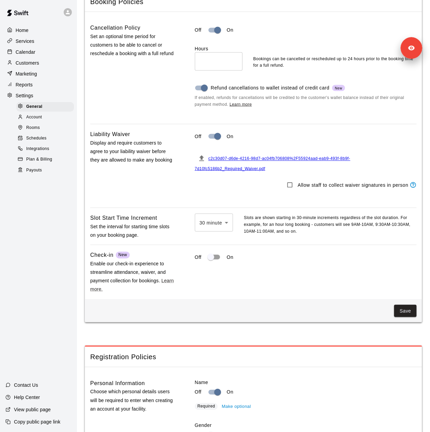
click at [36, 60] on div "Customers" at bounding box center [38, 63] width 66 height 10
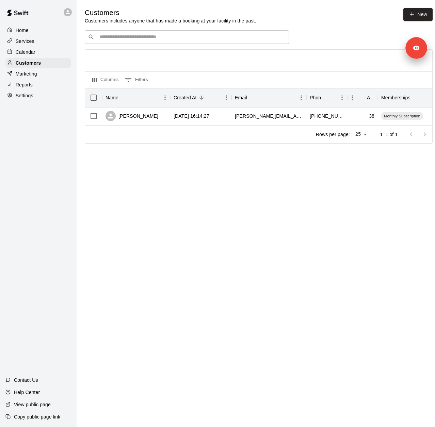
click at [28, 42] on p "Services" at bounding box center [25, 41] width 19 height 7
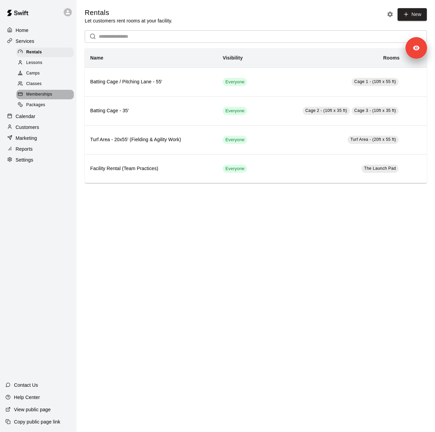
click at [41, 98] on span "Memberships" at bounding box center [39, 94] width 26 height 7
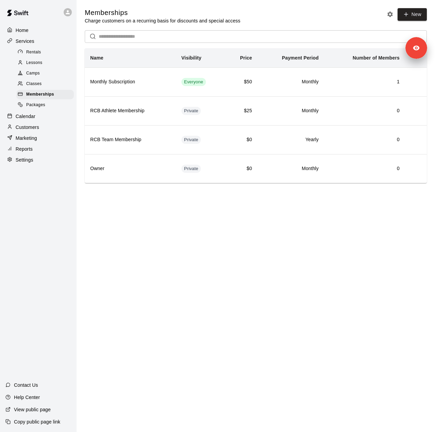
click at [41, 153] on div "Reports" at bounding box center [38, 149] width 66 height 10
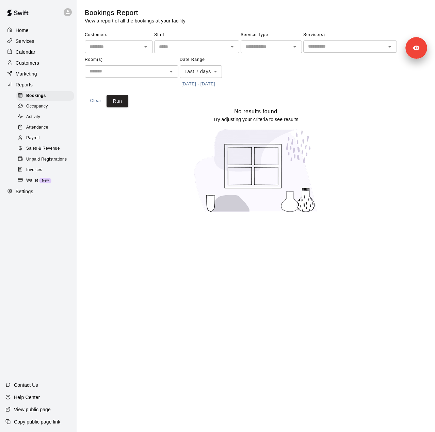
click at [209, 86] on button "[DATE] - [DATE]" at bounding box center [198, 84] width 37 height 11
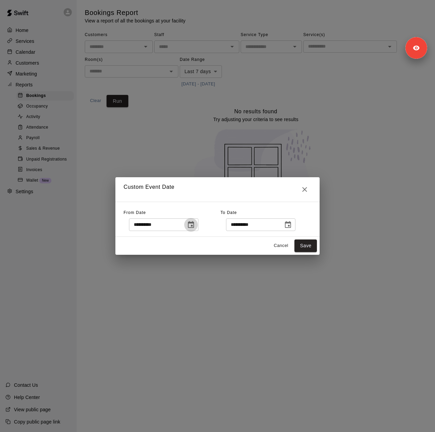
click at [194, 225] on icon "Choose date, selected date is Oct 2, 2025" at bounding box center [191, 224] width 6 height 7
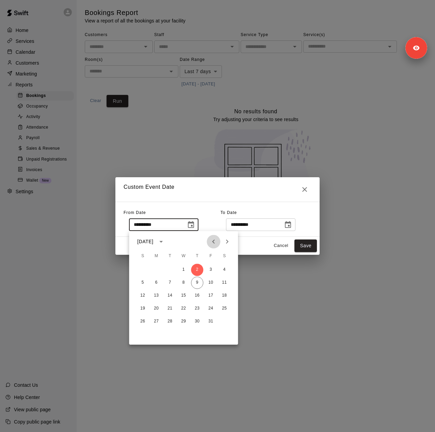
click at [212, 238] on icon "Previous month" at bounding box center [213, 242] width 8 height 8
click at [213, 241] on icon "Previous month" at bounding box center [213, 242] width 2 height 4
click at [208, 296] on button "15" at bounding box center [211, 296] width 12 height 12
type input "**********"
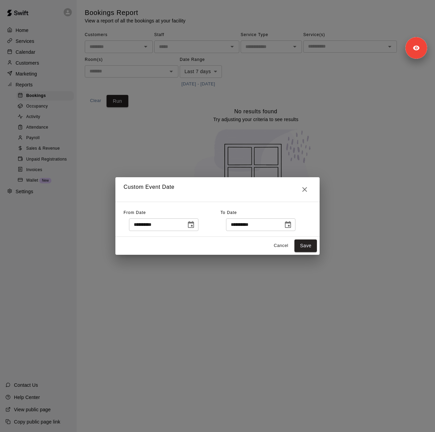
click at [292, 224] on icon "Choose date, selected date is Oct 10, 2025" at bounding box center [288, 225] width 8 height 8
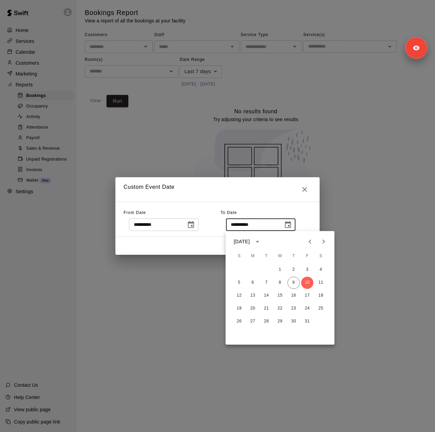
click at [312, 245] on icon "Previous month" at bounding box center [310, 242] width 8 height 8
click at [243, 297] on button "14" at bounding box center [239, 296] width 12 height 12
type input "**********"
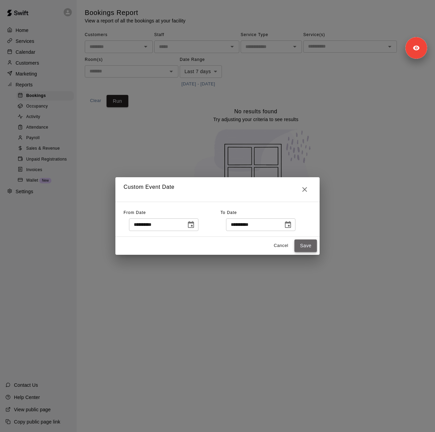
click at [305, 247] on button "Save" at bounding box center [305, 246] width 22 height 13
type input "******"
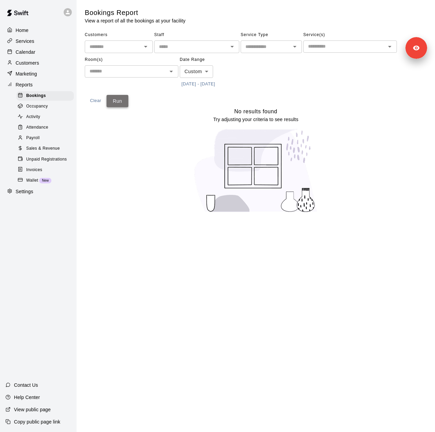
click at [119, 100] on button "Run" at bounding box center [118, 101] width 22 height 13
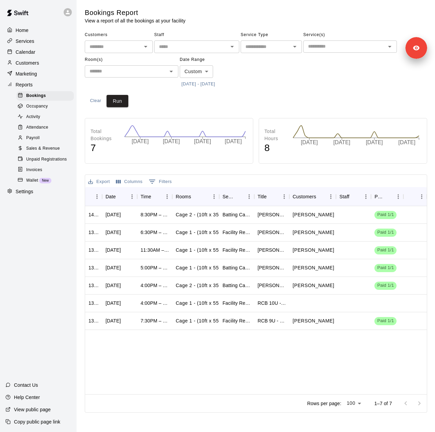
click at [32, 152] on span "Sales & Revenue" at bounding box center [43, 148] width 34 height 7
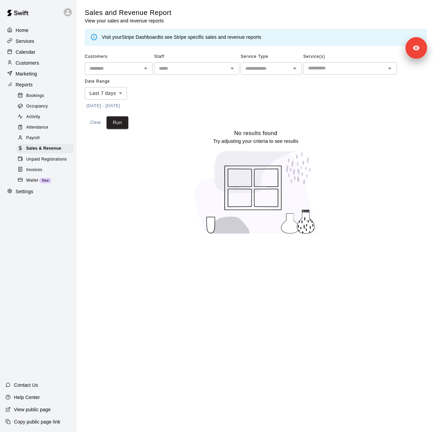
click at [116, 93] on body "Home Services Calendar Customers Marketing Reports Bookings Occupancy Activity …" at bounding box center [217, 121] width 435 height 243
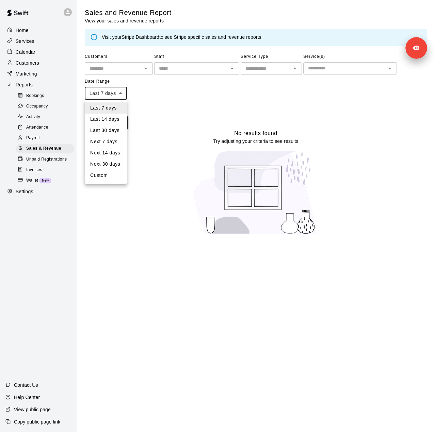
click at [178, 98] on div at bounding box center [217, 216] width 435 height 432
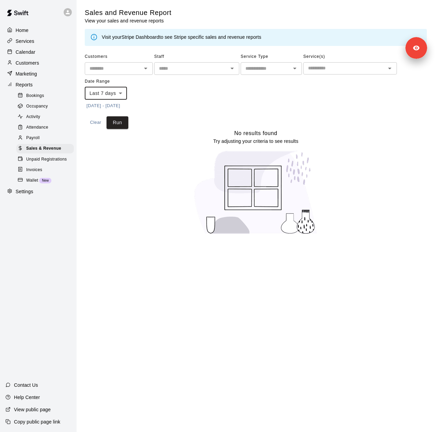
click at [122, 108] on button "[DATE] - [DATE]" at bounding box center [103, 106] width 37 height 11
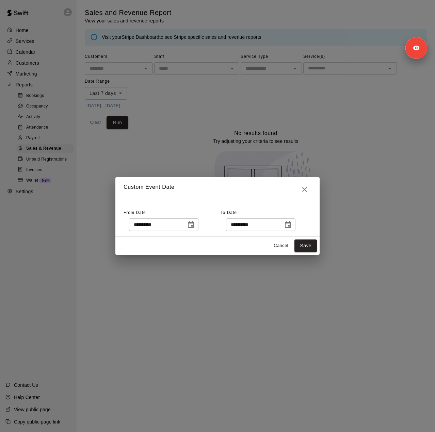
click at [195, 229] on icon "Choose date, selected date is Oct 2, 2025" at bounding box center [191, 225] width 8 height 8
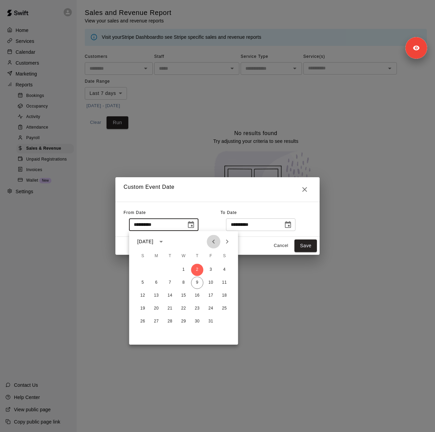
click at [215, 239] on icon "Previous month" at bounding box center [213, 242] width 8 height 8
click at [211, 241] on icon "Previous month" at bounding box center [213, 242] width 8 height 8
click at [208, 296] on button "15" at bounding box center [211, 296] width 12 height 12
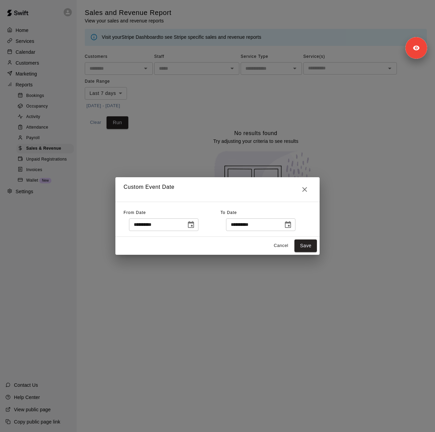
type input "**********"
click at [292, 224] on icon "Choose date, selected date is Oct 10, 2025" at bounding box center [288, 225] width 8 height 8
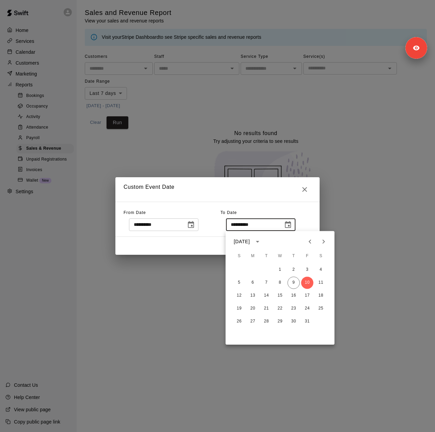
click at [309, 241] on icon "Previous month" at bounding box center [310, 242] width 2 height 4
click at [241, 296] on button "14" at bounding box center [239, 296] width 12 height 12
type input "**********"
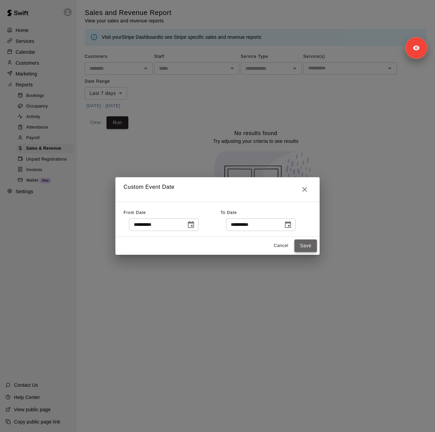
click at [310, 245] on button "Save" at bounding box center [305, 246] width 22 height 13
type input "******"
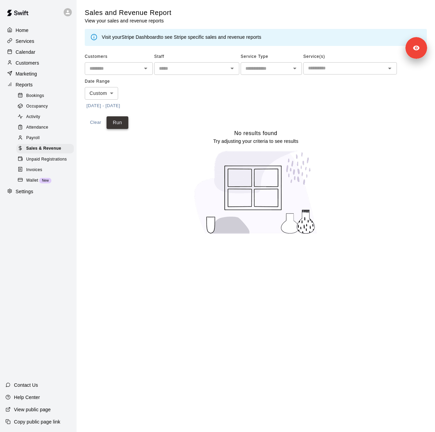
click at [126, 118] on button "Run" at bounding box center [118, 122] width 22 height 13
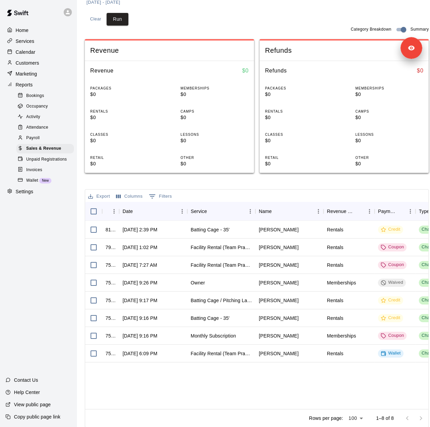
scroll to position [107, 0]
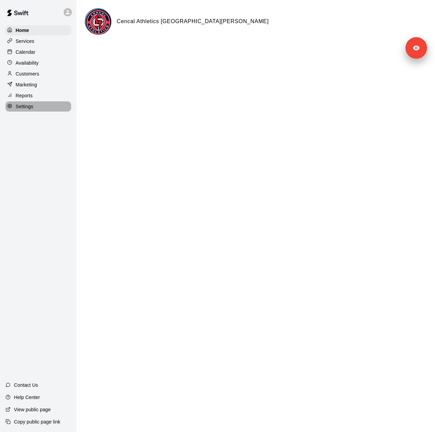
click at [42, 107] on div "Settings" at bounding box center [38, 106] width 66 height 10
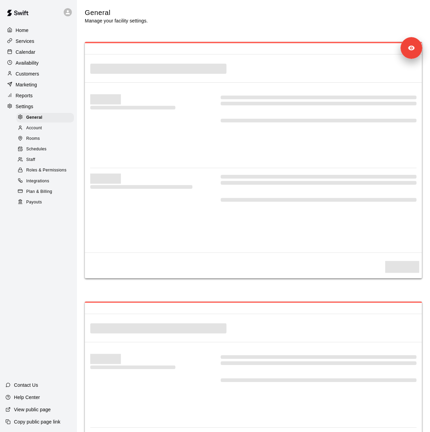
select select "**"
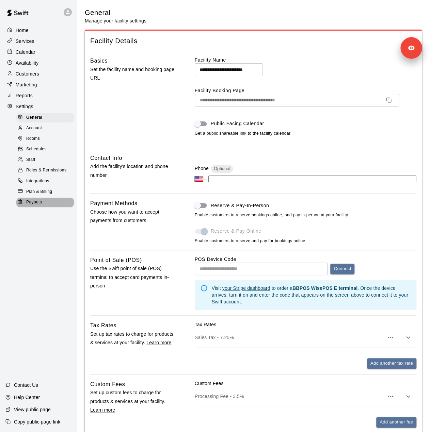
click at [37, 206] on span "Payouts" at bounding box center [34, 202] width 16 height 7
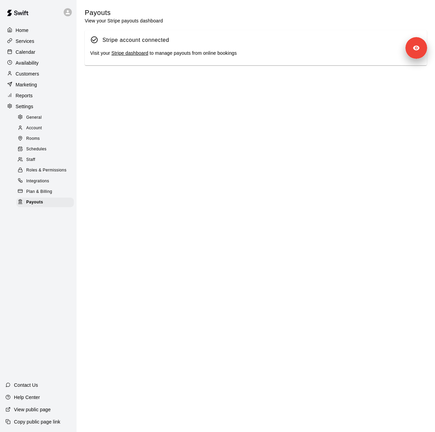
click at [48, 120] on div "General" at bounding box center [45, 118] width 58 height 10
select select "**"
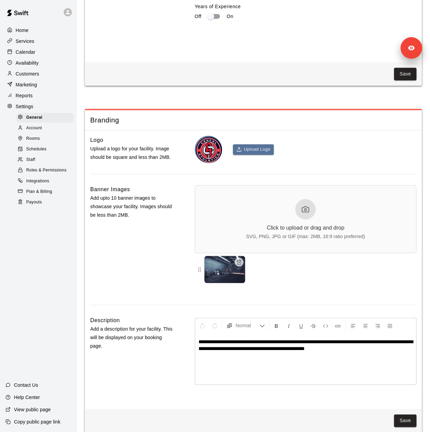
scroll to position [1746, 0]
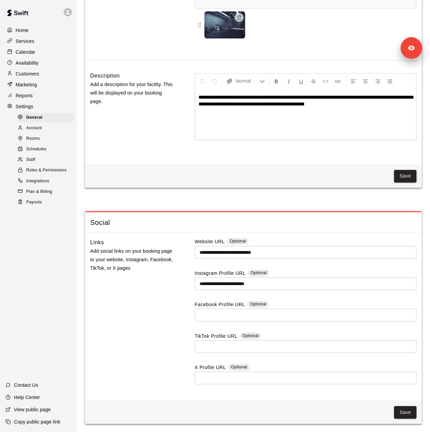
click at [32, 163] on span "Staff" at bounding box center [30, 160] width 9 height 7
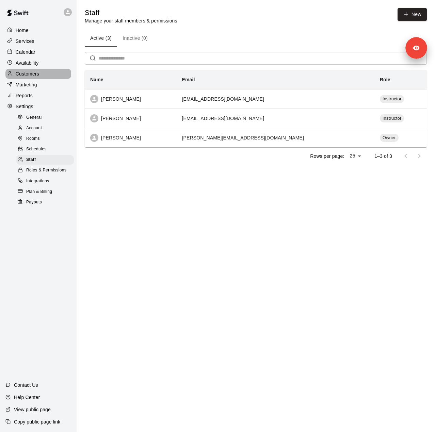
click at [26, 76] on p "Customers" at bounding box center [27, 73] width 23 height 7
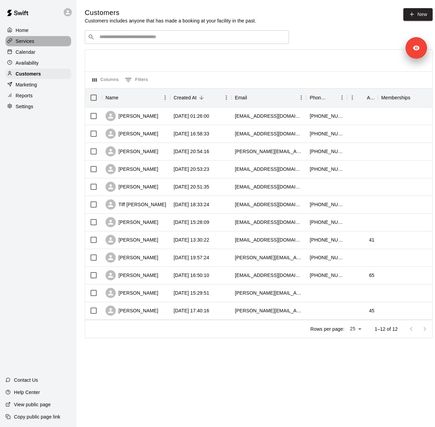
click at [33, 43] on p "Services" at bounding box center [25, 41] width 19 height 7
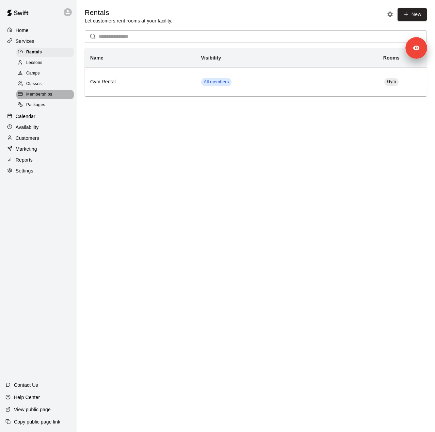
click at [43, 98] on span "Memberships" at bounding box center [39, 94] width 26 height 7
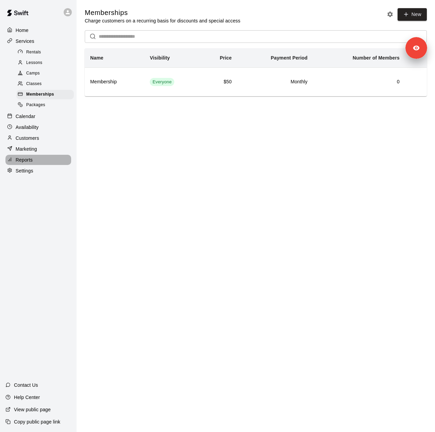
click at [43, 165] on div "Reports" at bounding box center [38, 160] width 66 height 10
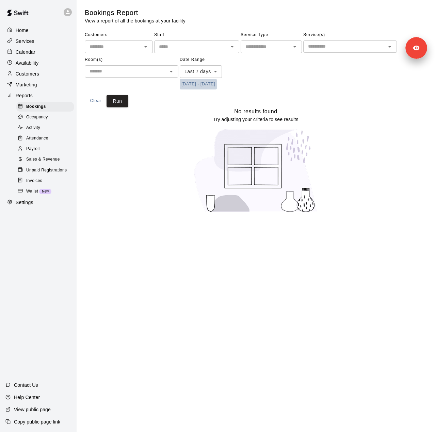
click at [217, 84] on button "10/2/2025 - 10/10/2025" at bounding box center [198, 84] width 37 height 11
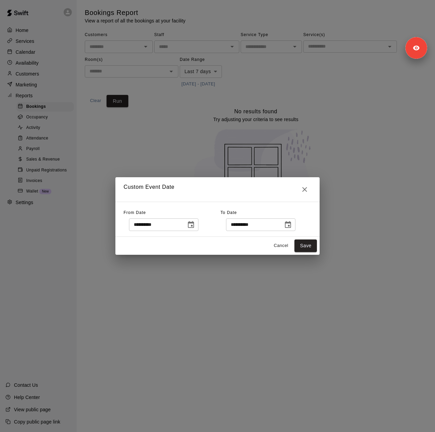
click at [195, 224] on icon "Choose date, selected date is Oct 2, 2025" at bounding box center [191, 225] width 8 height 8
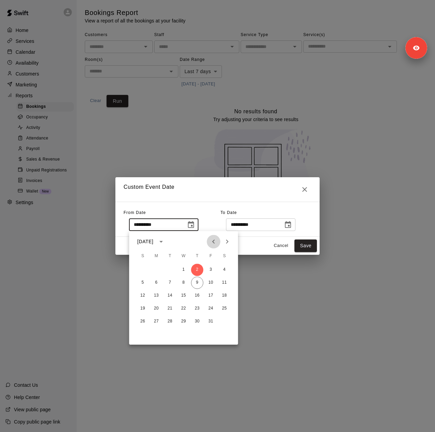
click at [216, 242] on icon "Previous month" at bounding box center [213, 242] width 8 height 8
click at [208, 283] on button "12" at bounding box center [211, 283] width 12 height 12
type input "**********"
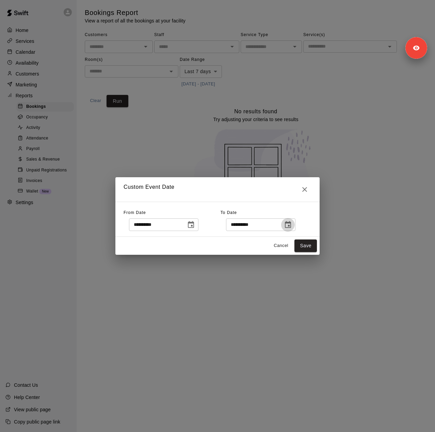
click at [291, 226] on icon "Choose date, selected date is Oct 10, 2025" at bounding box center [288, 224] width 6 height 7
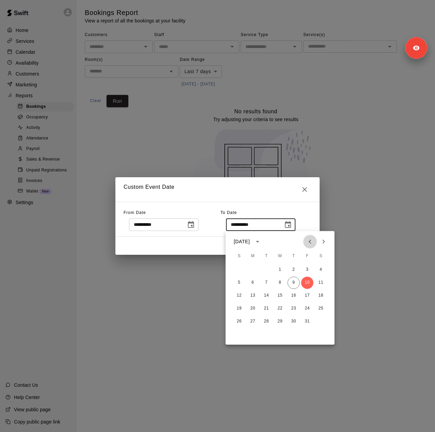
click at [309, 242] on icon "Previous month" at bounding box center [310, 242] width 8 height 8
click at [307, 309] on button "26" at bounding box center [307, 309] width 12 height 12
type input "**********"
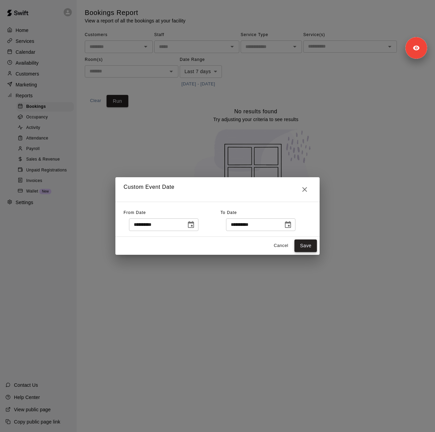
click at [309, 243] on button "Save" at bounding box center [305, 246] width 22 height 13
type input "******"
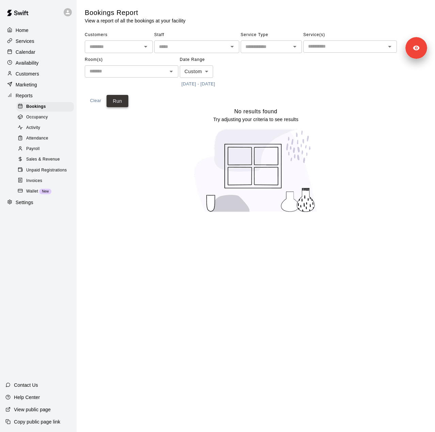
click at [125, 104] on button "Run" at bounding box center [118, 101] width 22 height 13
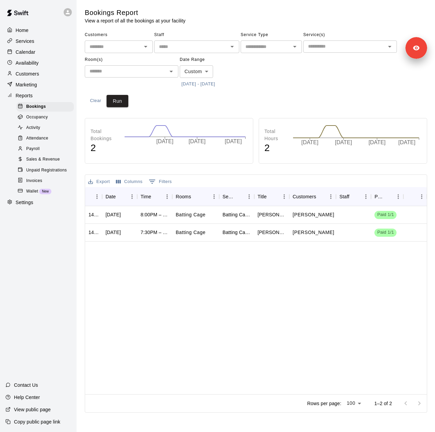
click at [37, 163] on span "Sales & Revenue" at bounding box center [43, 159] width 34 height 7
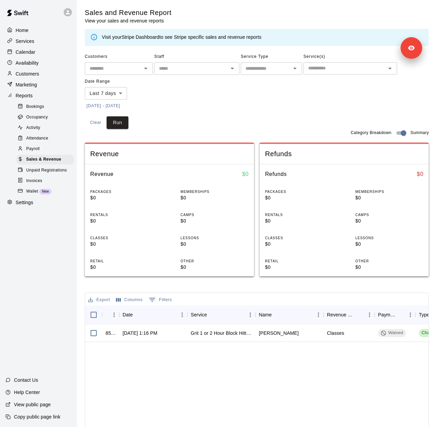
click at [122, 107] on button "10/2/2025 - 10/10/2025" at bounding box center [103, 106] width 37 height 11
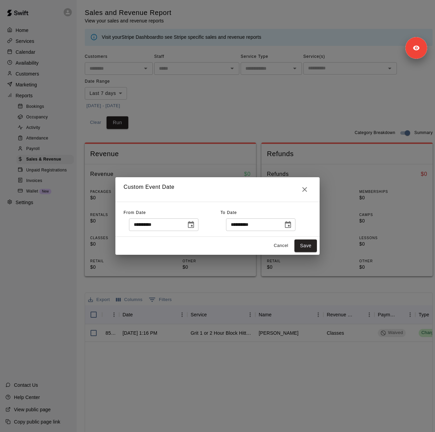
click at [198, 225] on button "Choose date, selected date is Oct 2, 2025" at bounding box center [191, 225] width 14 height 14
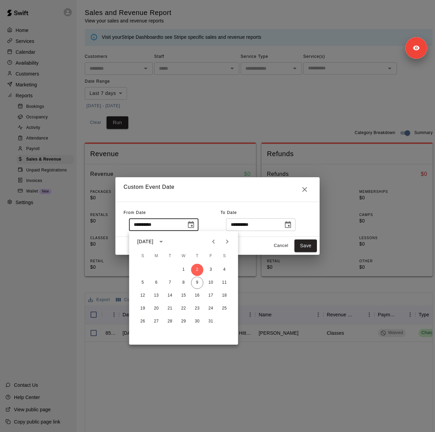
click at [216, 241] on icon "Previous month" at bounding box center [213, 242] width 8 height 8
click at [213, 283] on button "12" at bounding box center [211, 283] width 12 height 12
type input "**********"
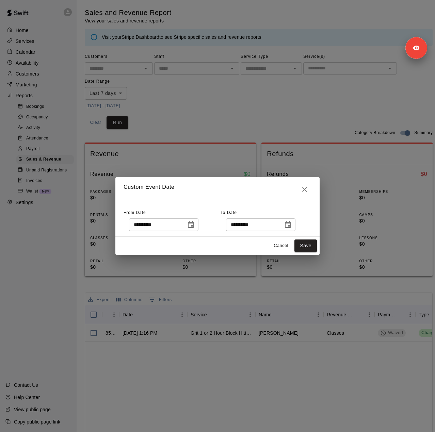
click at [291, 223] on icon "Choose date, selected date is Oct 10, 2025" at bounding box center [288, 224] width 6 height 7
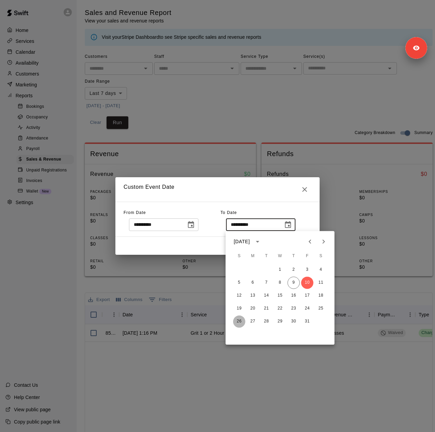
click at [238, 319] on button "26" at bounding box center [239, 322] width 12 height 12
type input "**********"
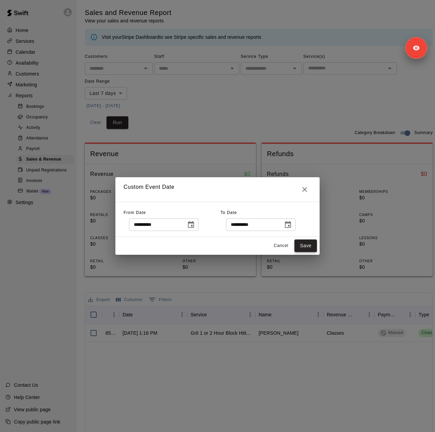
click at [306, 248] on button "Save" at bounding box center [305, 246] width 22 height 13
type input "******"
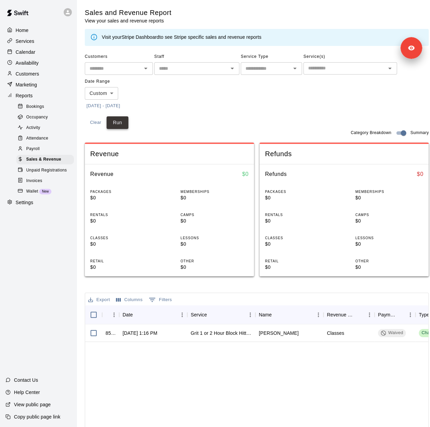
click at [127, 118] on div "Customers ​ Staff ​ Service Type ​ Service(s) ​ Date Range Custom ****** ​ 9/12…" at bounding box center [257, 90] width 344 height 78
click at [123, 122] on button "Run" at bounding box center [118, 122] width 22 height 13
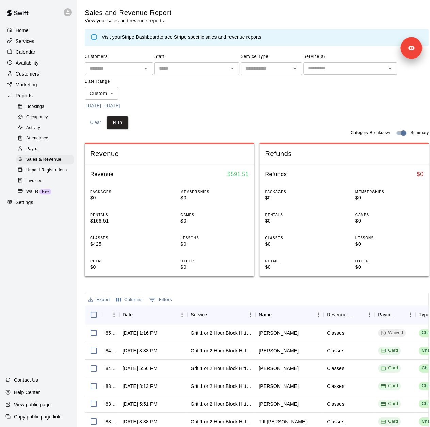
click at [41, 84] on div "Marketing" at bounding box center [38, 85] width 66 height 10
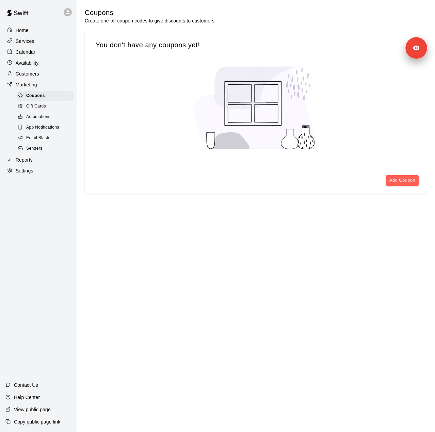
click at [38, 151] on span "Senders" at bounding box center [34, 148] width 16 height 7
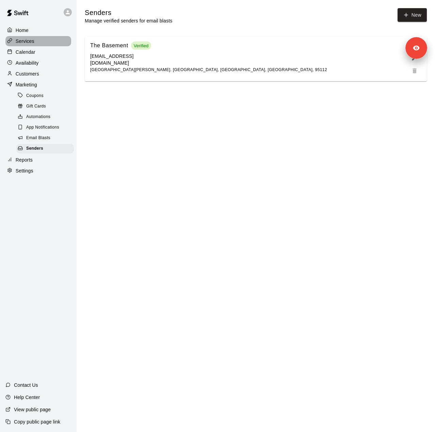
click at [43, 39] on div "Services" at bounding box center [38, 41] width 66 height 10
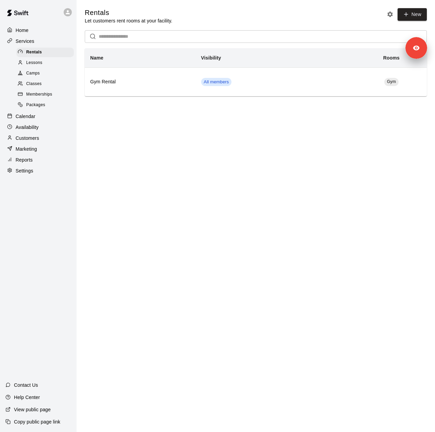
click at [38, 66] on span "Lessons" at bounding box center [34, 63] width 16 height 7
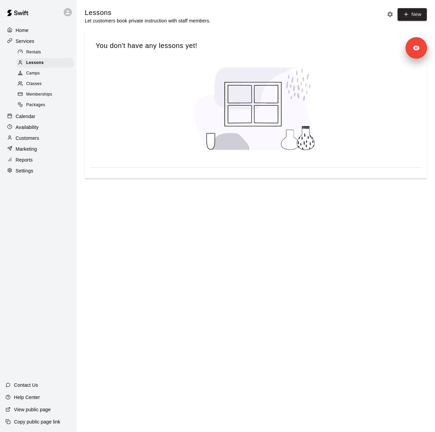
click at [41, 77] on div "Camps" at bounding box center [45, 74] width 58 height 10
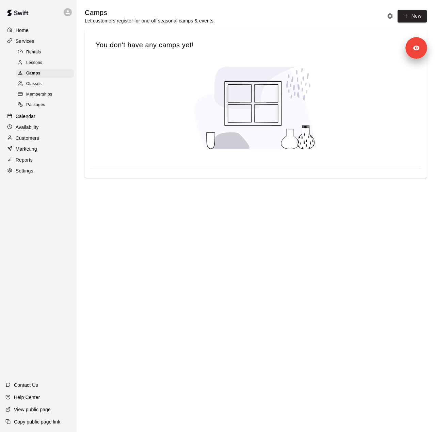
click at [42, 89] on div "Classes" at bounding box center [45, 84] width 58 height 10
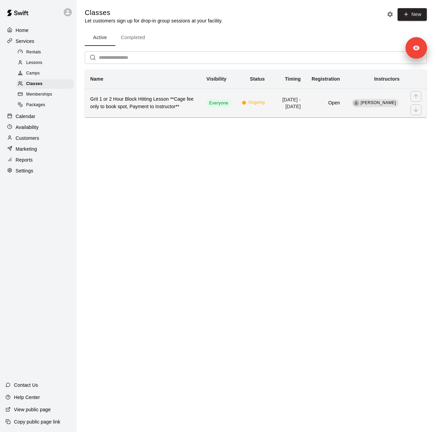
click at [146, 100] on h6 "Grit 1 or 2 Hour Block Hitting Lesson **Cage fee only to book spot, Payment to …" at bounding box center [143, 103] width 106 height 15
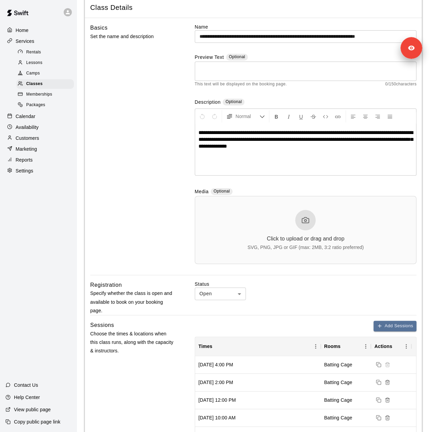
scroll to position [68, 0]
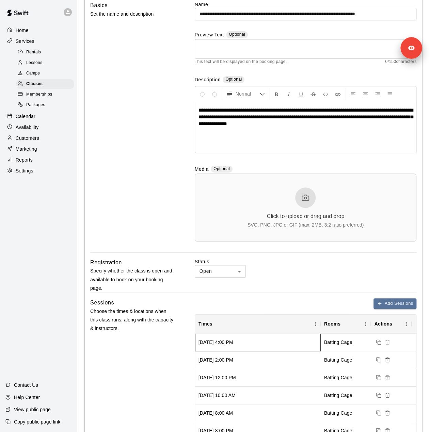
click at [255, 348] on div "Sunday, October 26, 2025 at 4:00 PM" at bounding box center [258, 343] width 126 height 18
click at [33, 120] on p "Calendar" at bounding box center [26, 116] width 20 height 7
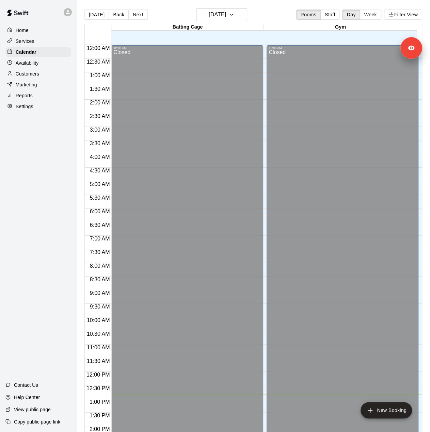
click at [34, 66] on p "Availability" at bounding box center [27, 63] width 23 height 7
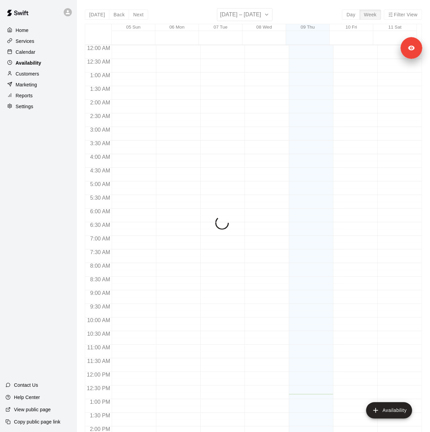
scroll to position [259, 0]
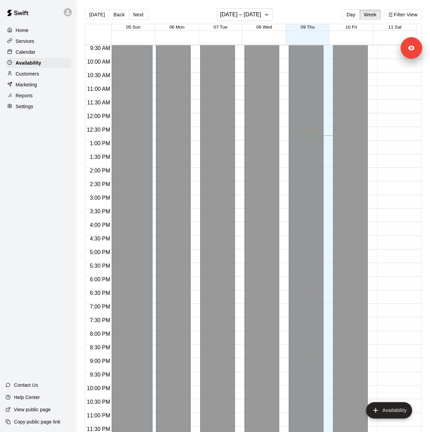
click at [33, 57] on div "Calendar" at bounding box center [38, 52] width 66 height 10
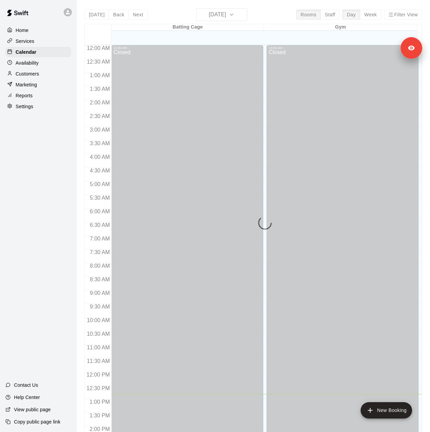
scroll to position [238, 0]
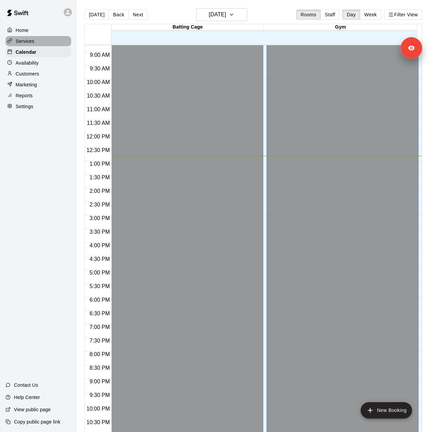
click at [27, 44] on p "Services" at bounding box center [25, 41] width 19 height 7
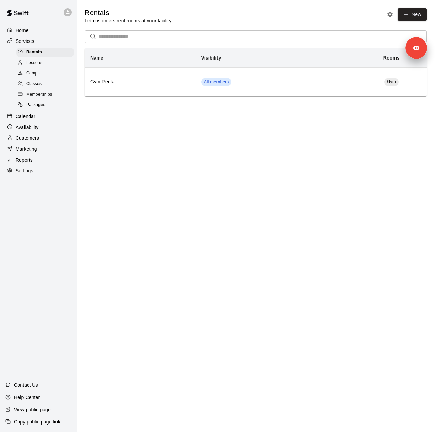
click at [52, 85] on div "Classes" at bounding box center [45, 84] width 58 height 10
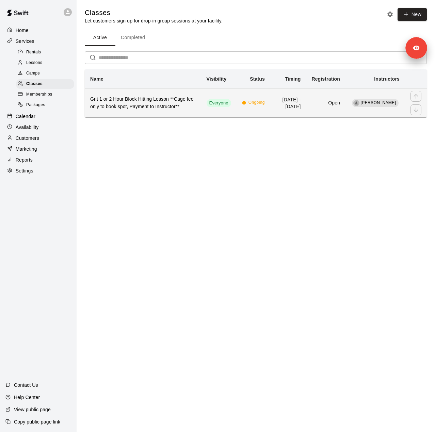
click at [151, 106] on h6 "Grit 1 or 2 Hour Block Hitting Lesson **Cage fee only to book spot, Payment to …" at bounding box center [143, 103] width 106 height 15
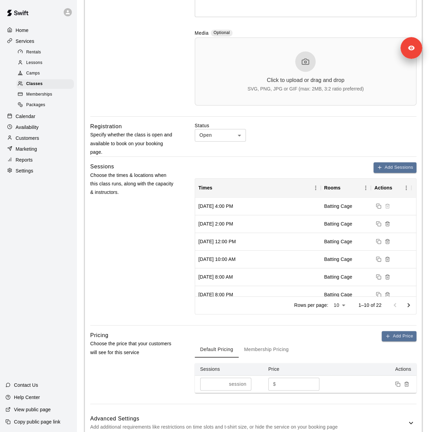
click at [35, 122] on div "Calendar" at bounding box center [38, 116] width 66 height 10
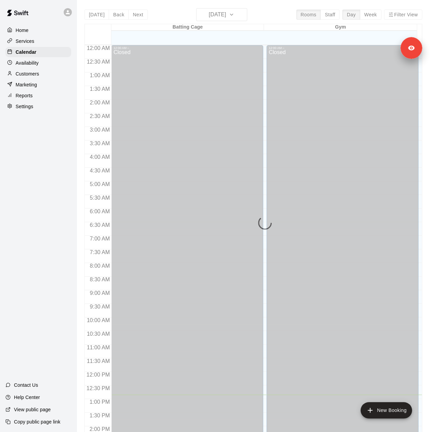
scroll to position [238, 0]
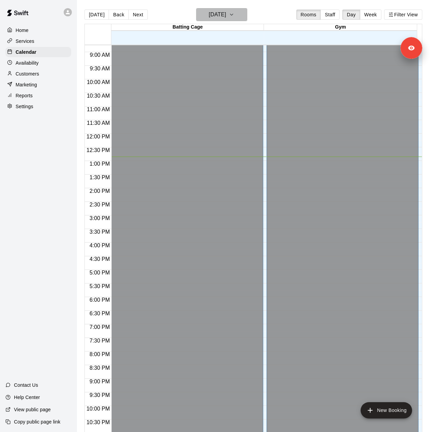
click at [209, 15] on h6 "Thursday Oct 09" at bounding box center [217, 15] width 17 height 10
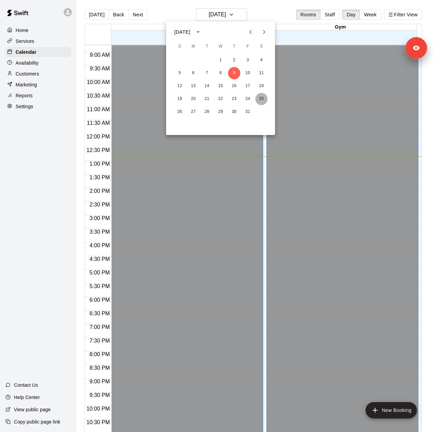
click at [261, 99] on button "25" at bounding box center [261, 99] width 12 height 12
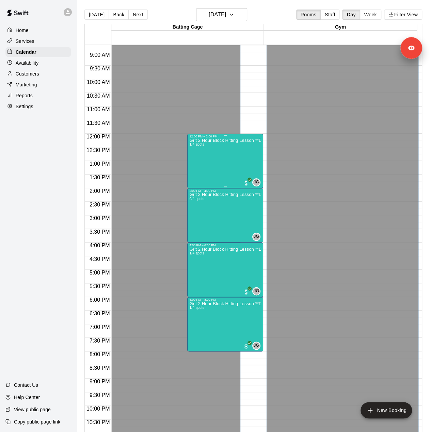
click at [204, 167] on div "Grit 2 Hour Block Hitting Lesson **Deposit only to book spot, Payment to Instru…" at bounding box center [225, 354] width 72 height 432
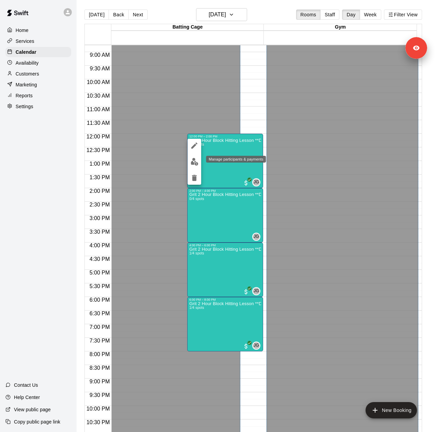
click at [197, 161] on img "edit" at bounding box center [195, 162] width 8 height 8
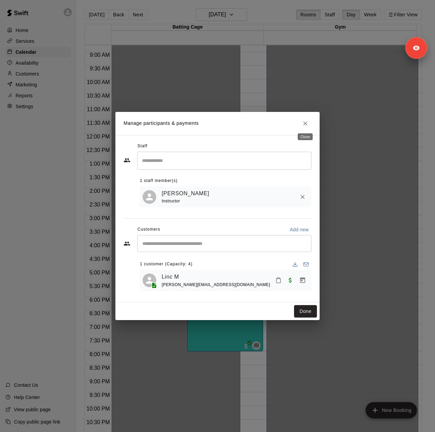
click at [306, 122] on icon "Close" at bounding box center [305, 124] width 4 height 4
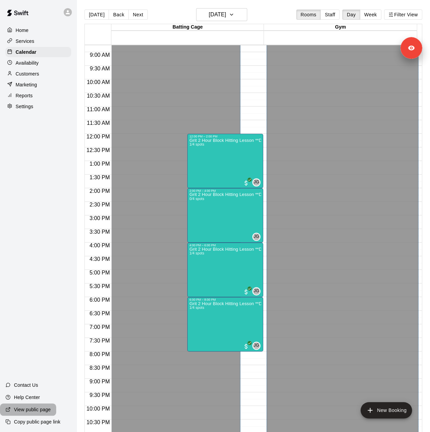
click at [52, 409] on div "View public page" at bounding box center [28, 410] width 56 height 12
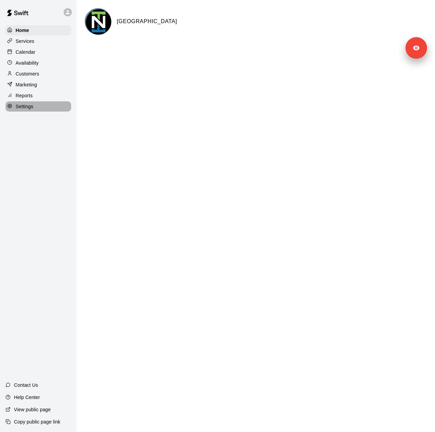
click at [40, 105] on div "Settings" at bounding box center [38, 106] width 66 height 10
click at [38, 106] on div "Settings" at bounding box center [38, 106] width 66 height 10
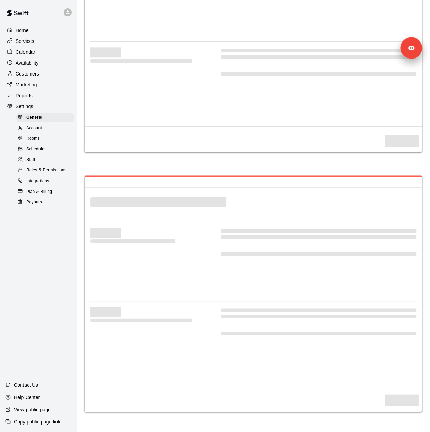
select select "**"
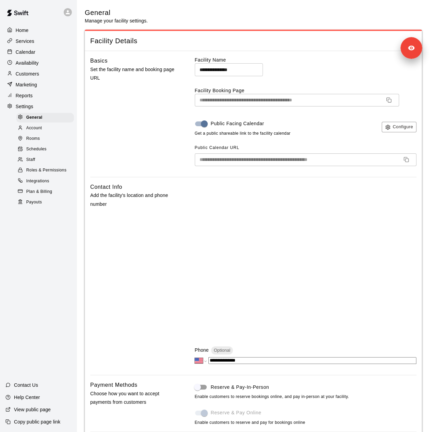
click at [48, 164] on div "Staff" at bounding box center [45, 160] width 58 height 10
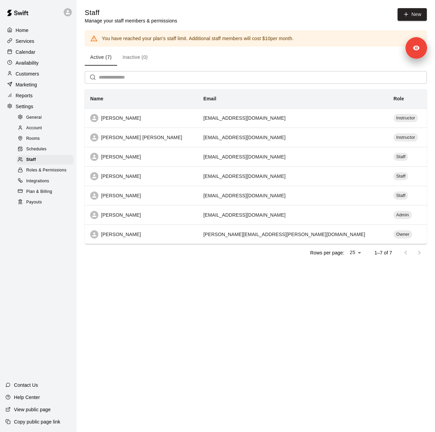
click at [35, 76] on p "Customers" at bounding box center [27, 73] width 23 height 7
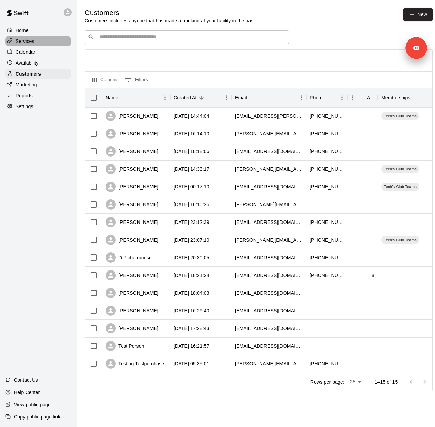
click at [31, 42] on p "Services" at bounding box center [25, 41] width 19 height 7
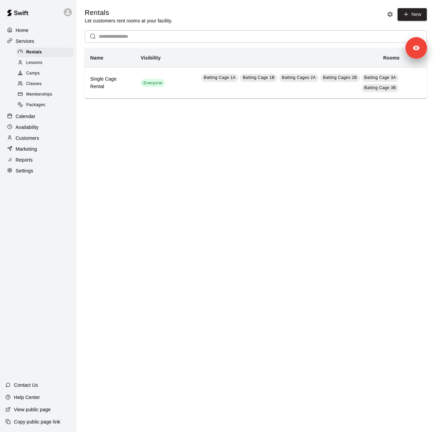
click at [29, 66] on span "Lessons" at bounding box center [34, 63] width 16 height 7
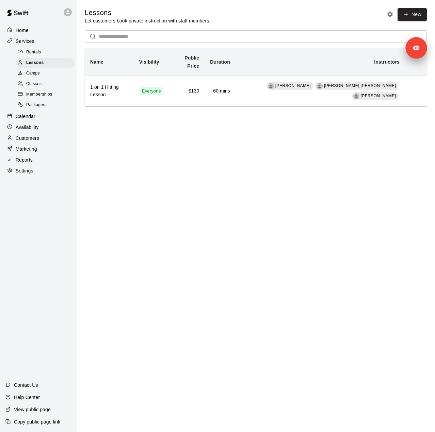
click at [30, 77] on span "Camps" at bounding box center [33, 73] width 14 height 7
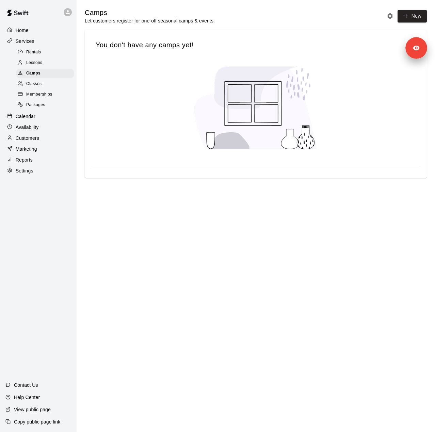
click at [32, 87] on span "Classes" at bounding box center [33, 84] width 15 height 7
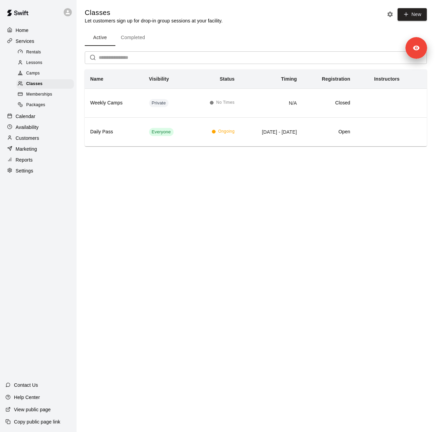
click at [39, 98] on span "Memberships" at bounding box center [39, 94] width 26 height 7
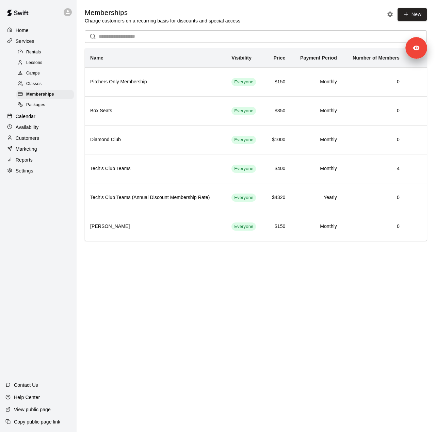
click at [34, 165] on div "Reports" at bounding box center [38, 160] width 66 height 10
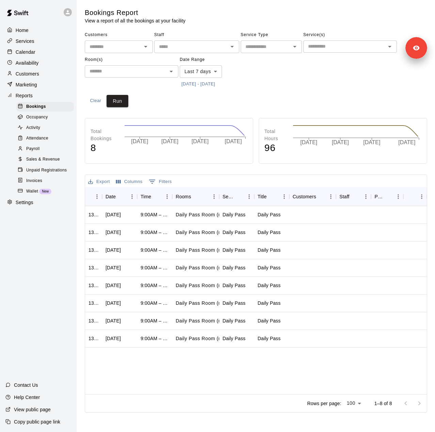
click at [203, 85] on button "10/2/2025 - 10/10/2025" at bounding box center [198, 84] width 37 height 11
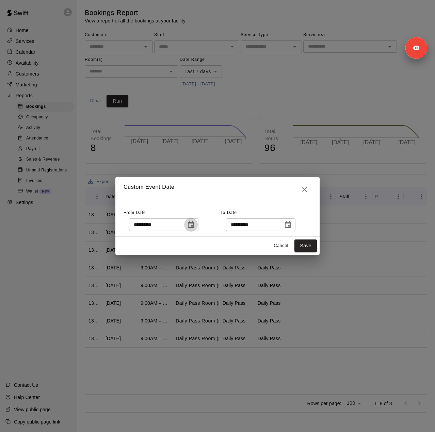
click at [195, 226] on icon "Choose date, selected date is Oct 2, 2025" at bounding box center [191, 225] width 8 height 8
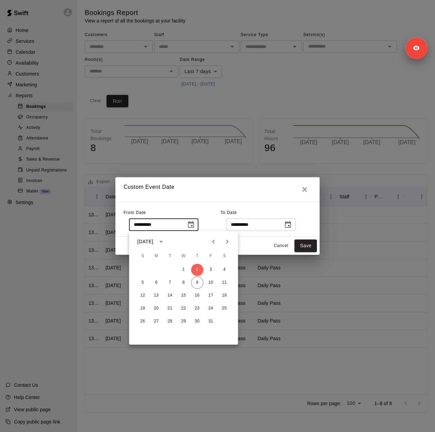
click at [212, 241] on icon "Previous month" at bounding box center [213, 242] width 8 height 8
click at [198, 309] on button "21" at bounding box center [197, 309] width 12 height 12
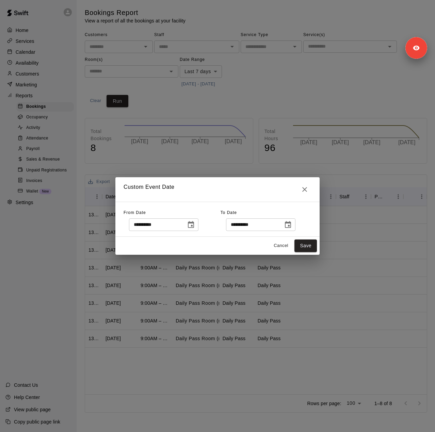
type input "**********"
click at [292, 224] on icon "Choose date, selected date is Oct 10, 2025" at bounding box center [288, 225] width 8 height 8
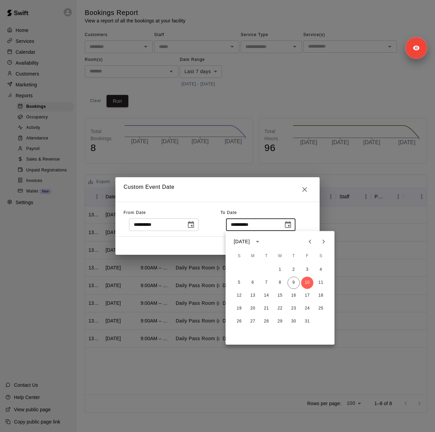
click at [310, 240] on icon "Previous month" at bounding box center [310, 242] width 2 height 4
click at [326, 295] on button "20" at bounding box center [321, 296] width 12 height 12
type input "**********"
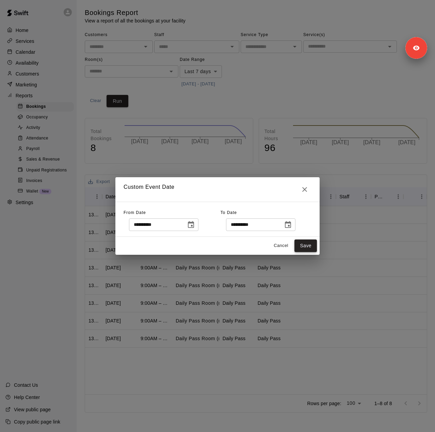
click at [309, 241] on button "Save" at bounding box center [305, 246] width 22 height 13
type input "******"
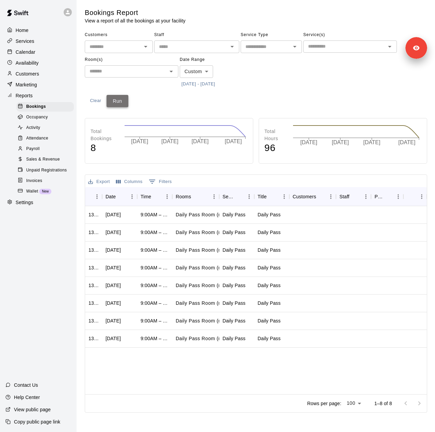
click at [121, 99] on button "Run" at bounding box center [118, 101] width 22 height 13
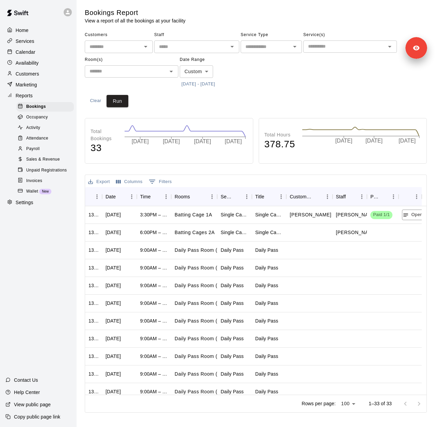
click at [49, 163] on span "Sales & Revenue" at bounding box center [43, 159] width 34 height 7
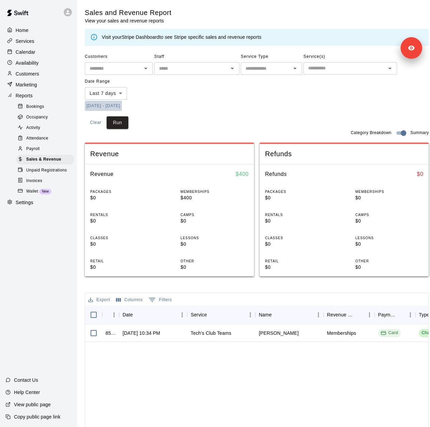
click at [122, 105] on button "10/2/2025 - 10/10/2025" at bounding box center [103, 106] width 37 height 11
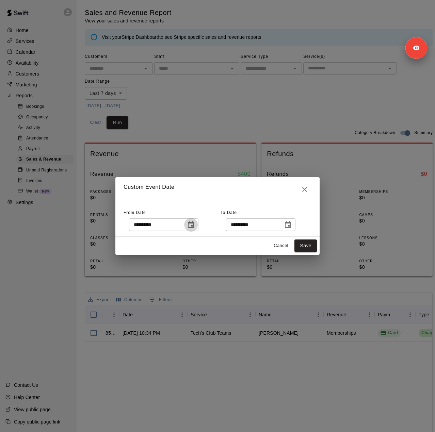
click at [194, 224] on icon "Choose date, selected date is Oct 2, 2025" at bounding box center [191, 224] width 6 height 7
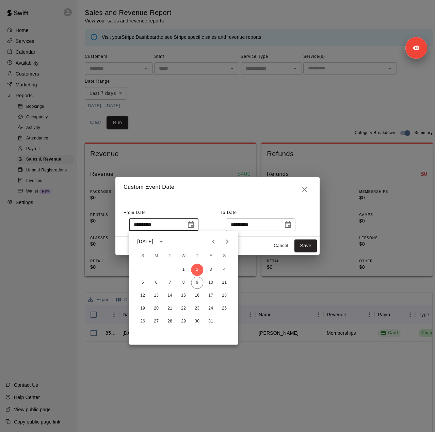
click at [215, 246] on button "Previous month" at bounding box center [214, 242] width 14 height 14
click at [198, 307] on button "21" at bounding box center [197, 309] width 12 height 12
type input "**********"
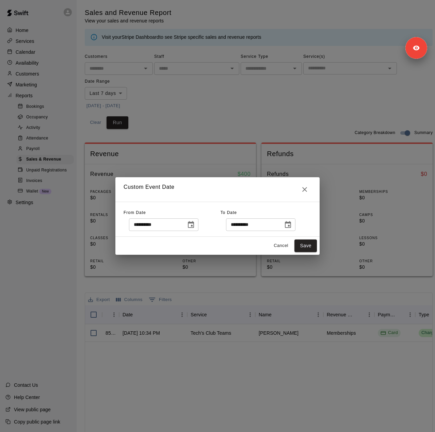
click at [292, 225] on icon "Choose date, selected date is Oct 10, 2025" at bounding box center [288, 225] width 8 height 8
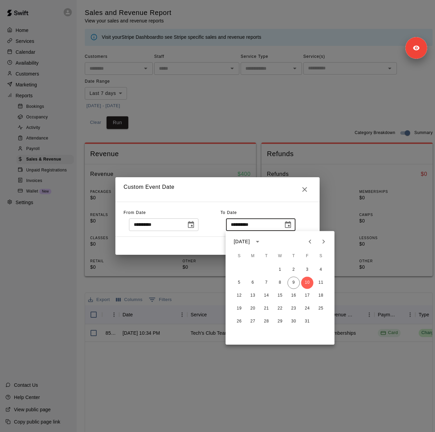
click at [310, 242] on icon "Previous month" at bounding box center [310, 242] width 2 height 4
click at [322, 295] on button "20" at bounding box center [321, 296] width 12 height 12
type input "**********"
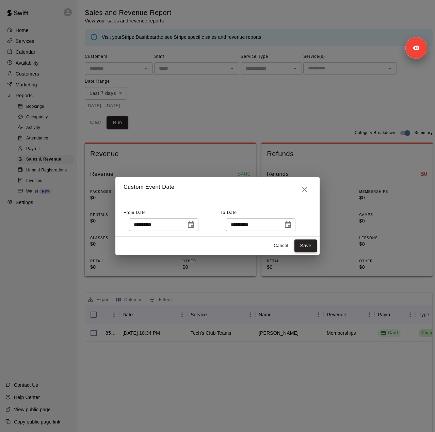
click at [308, 246] on button "Save" at bounding box center [305, 246] width 22 height 13
type input "******"
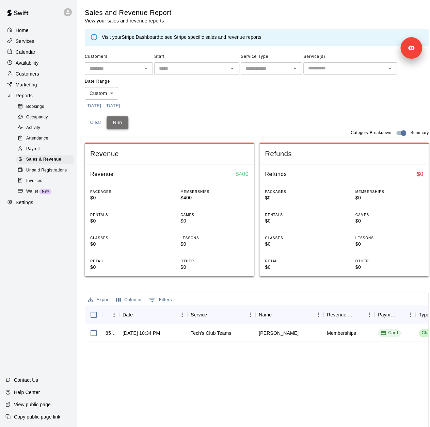
click at [116, 126] on button "Run" at bounding box center [118, 122] width 22 height 13
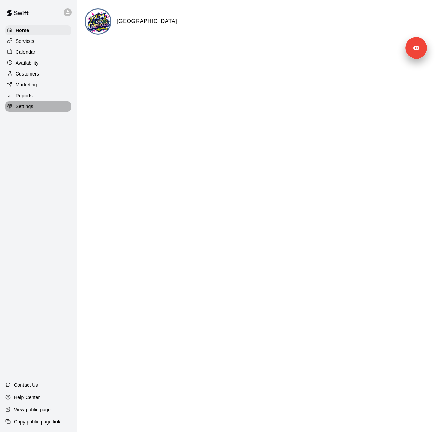
click at [39, 110] on div "Settings" at bounding box center [38, 106] width 66 height 10
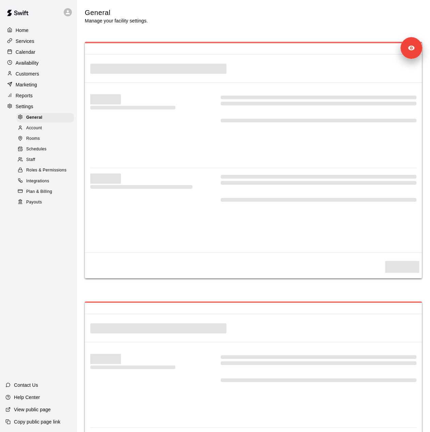
select select "**"
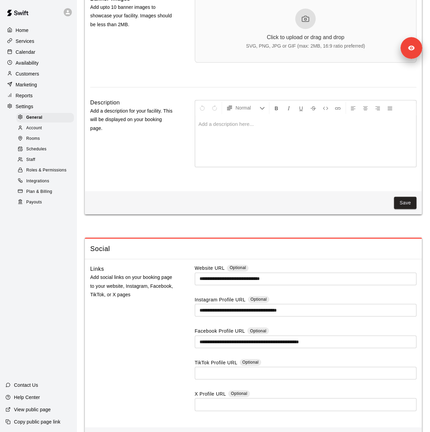
scroll to position [1634, 0]
click at [40, 160] on link "Staff" at bounding box center [46, 160] width 60 height 11
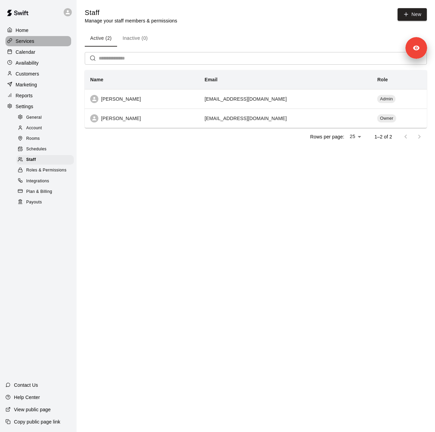
click at [43, 45] on div "Services" at bounding box center [38, 41] width 66 height 10
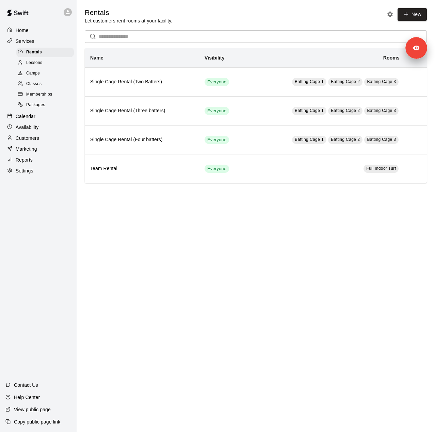
click at [39, 96] on span "Memberships" at bounding box center [39, 94] width 26 height 7
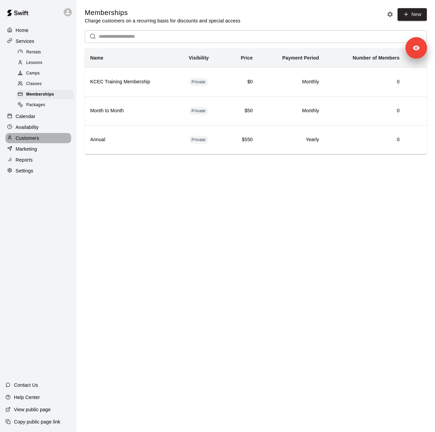
click at [38, 143] on div "Customers" at bounding box center [38, 138] width 66 height 10
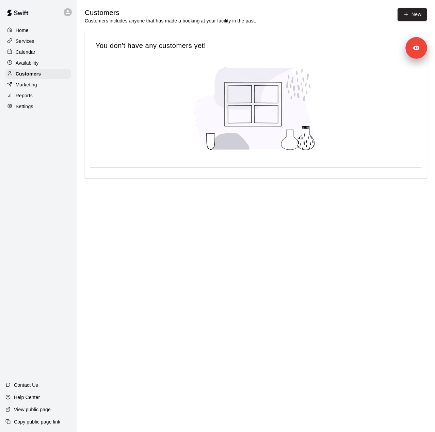
click at [32, 98] on p "Reports" at bounding box center [24, 95] width 17 height 7
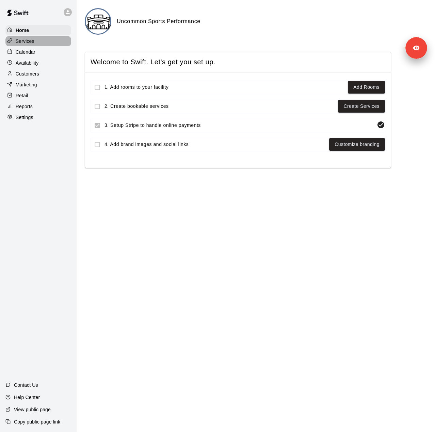
click at [45, 41] on div "Services" at bounding box center [38, 41] width 66 height 10
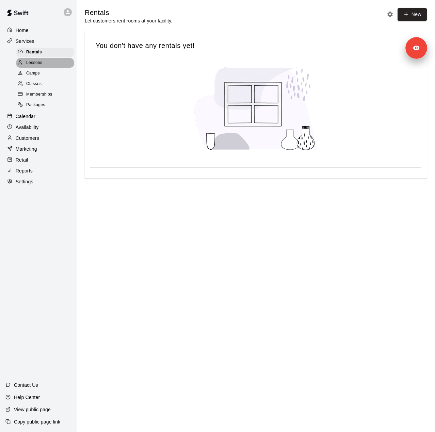
click at [44, 64] on div "Lessons" at bounding box center [45, 63] width 58 height 10
click at [43, 77] on div "Camps" at bounding box center [45, 74] width 58 height 10
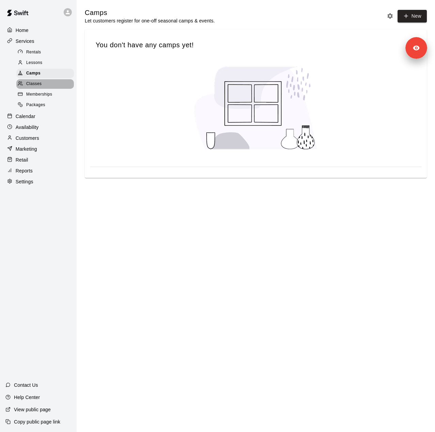
click at [41, 87] on span "Classes" at bounding box center [33, 84] width 15 height 7
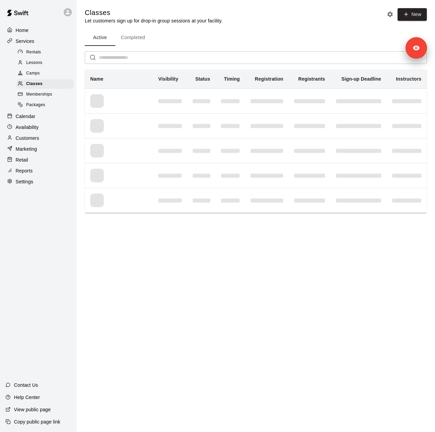
click at [41, 98] on span "Memberships" at bounding box center [39, 94] width 26 height 7
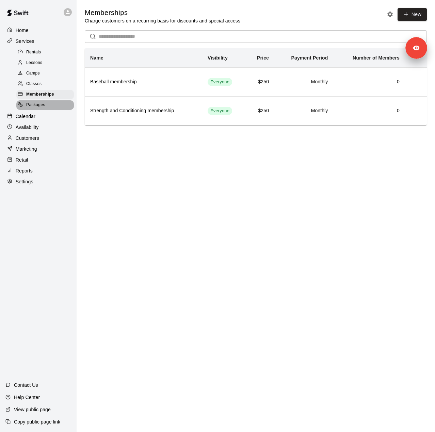
click at [42, 109] on span "Packages" at bounding box center [35, 105] width 19 height 7
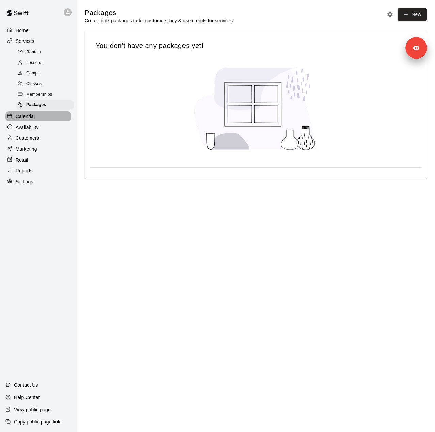
click at [22, 117] on p "Calendar" at bounding box center [26, 116] width 20 height 7
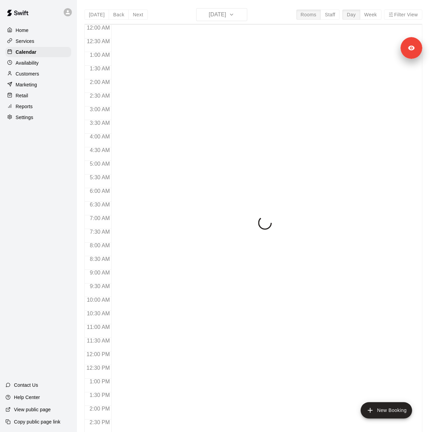
scroll to position [238, 0]
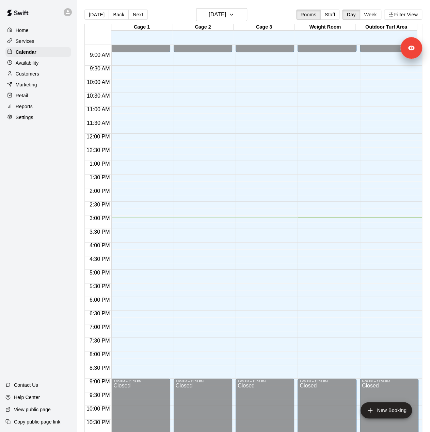
click at [37, 123] on div "Settings" at bounding box center [38, 117] width 66 height 10
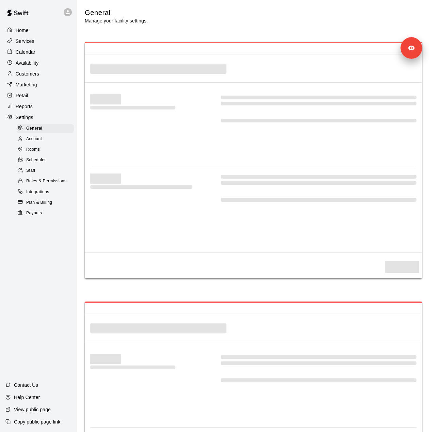
select select "**"
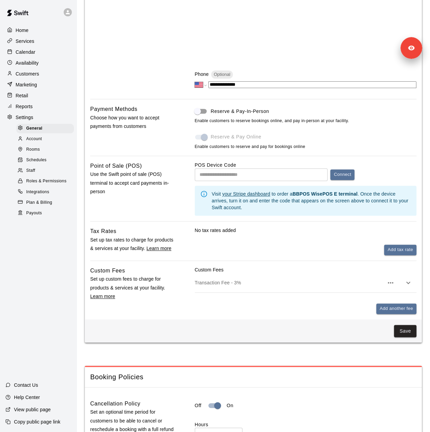
scroll to position [43, 0]
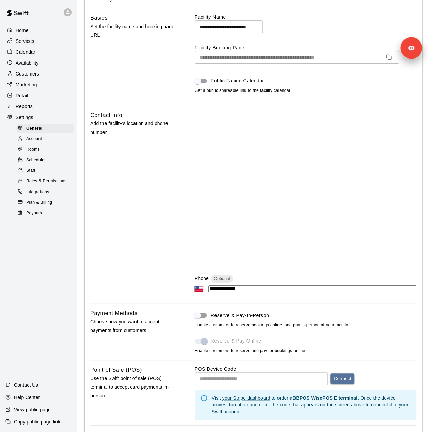
click at [48, 155] on div "Rooms" at bounding box center [45, 150] width 58 height 10
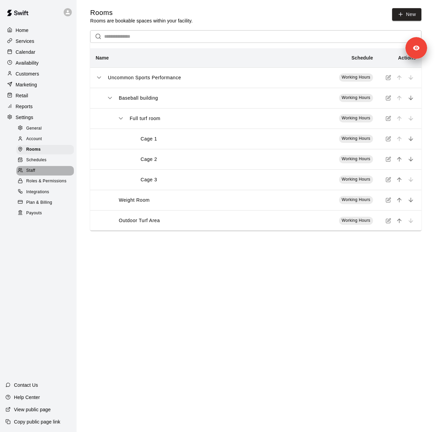
click at [32, 174] on span "Staff" at bounding box center [30, 170] width 9 height 7
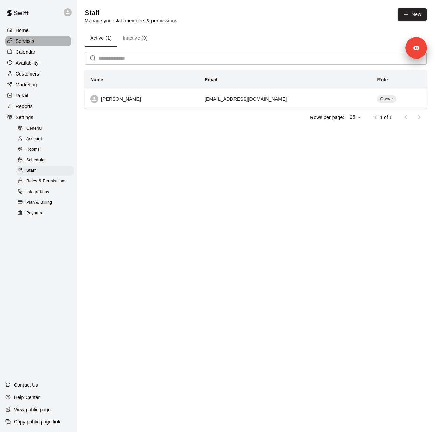
click at [33, 42] on p "Services" at bounding box center [25, 41] width 19 height 7
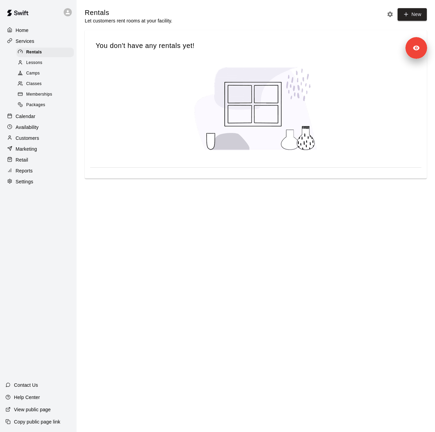
click at [30, 129] on p "Availability" at bounding box center [27, 127] width 23 height 7
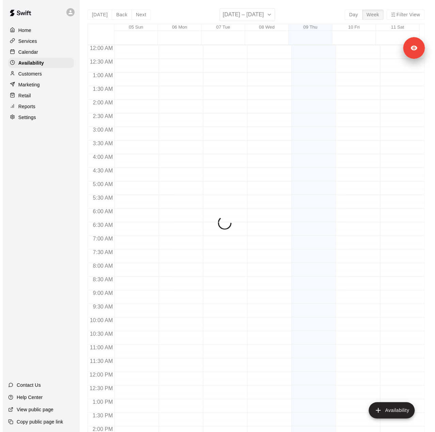
scroll to position [259, 0]
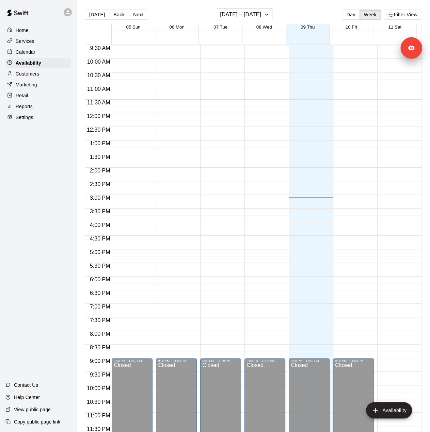
click at [31, 77] on p "Customers" at bounding box center [27, 73] width 23 height 7
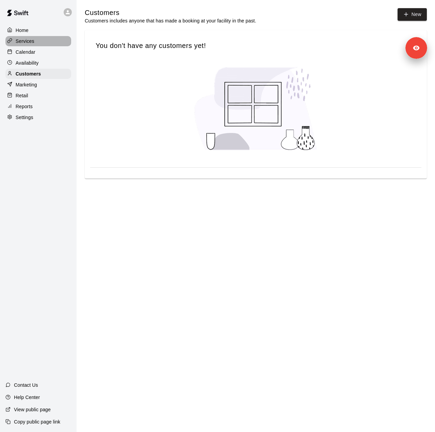
click at [44, 43] on div "Services" at bounding box center [38, 41] width 66 height 10
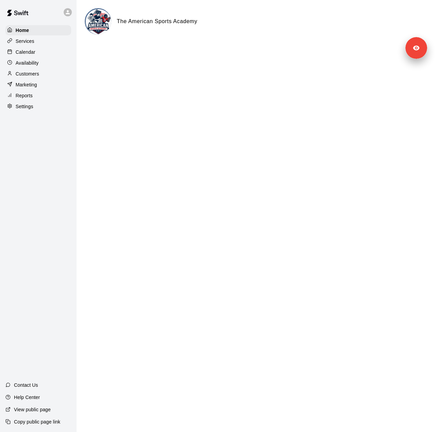
click at [55, 112] on div "Settings" at bounding box center [38, 106] width 66 height 10
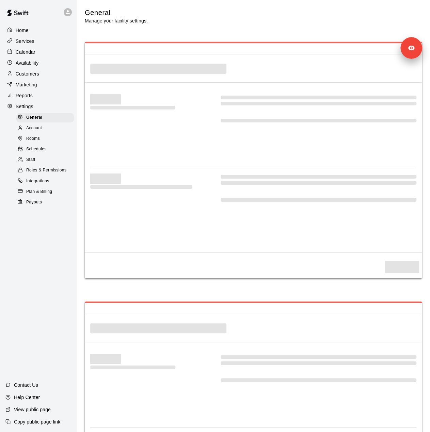
select select "**"
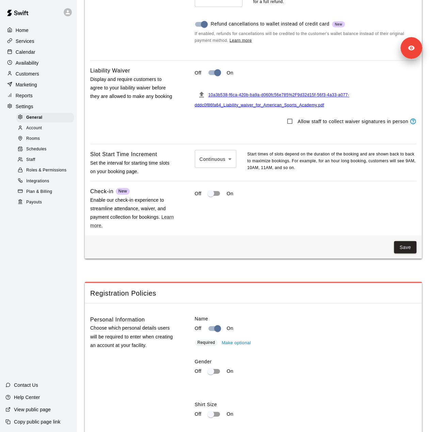
scroll to position [438, 0]
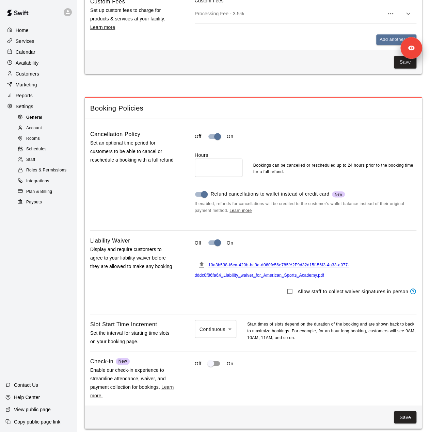
drag, startPoint x: 42, startPoint y: 92, endPoint x: 42, endPoint y: 125, distance: 33.0
click at [42, 90] on div "Marketing" at bounding box center [38, 85] width 66 height 10
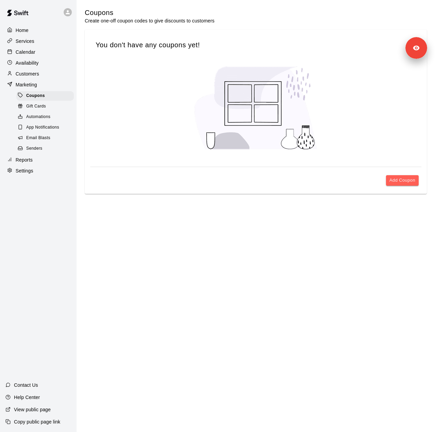
click at [43, 153] on div "Senders" at bounding box center [45, 149] width 58 height 10
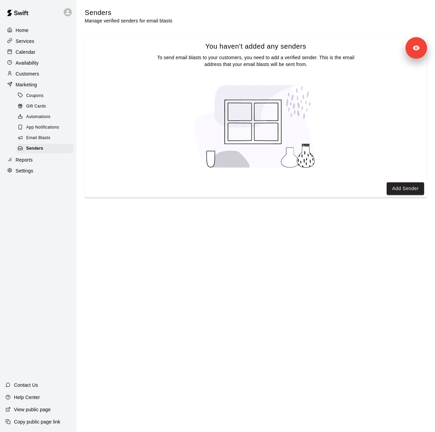
click at [20, 39] on p "Services" at bounding box center [25, 41] width 19 height 7
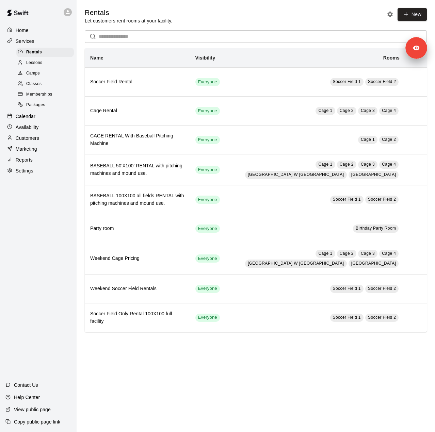
click at [50, 93] on div "Memberships" at bounding box center [45, 95] width 58 height 10
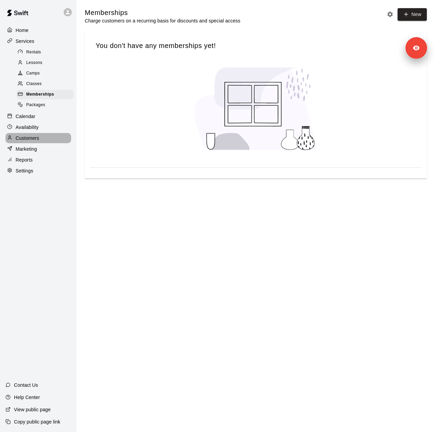
click at [38, 142] on p "Customers" at bounding box center [27, 138] width 23 height 7
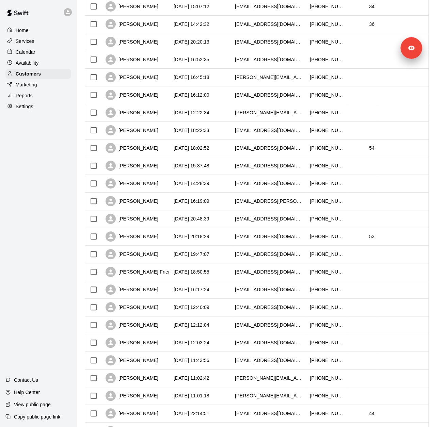
scroll to position [166, 0]
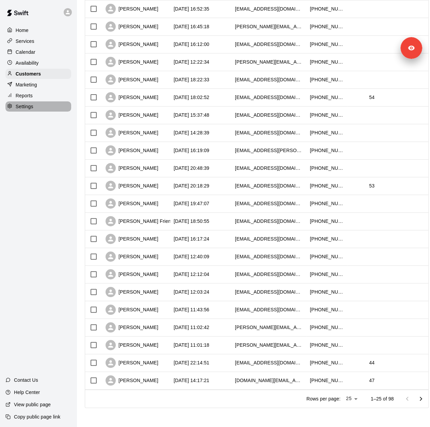
click at [37, 109] on div "Settings" at bounding box center [38, 106] width 66 height 10
select select "**"
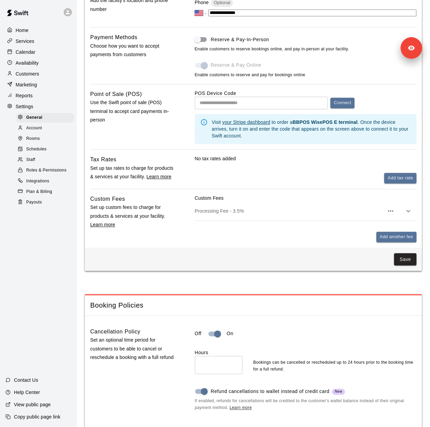
click at [55, 165] on div "Staff" at bounding box center [45, 160] width 58 height 10
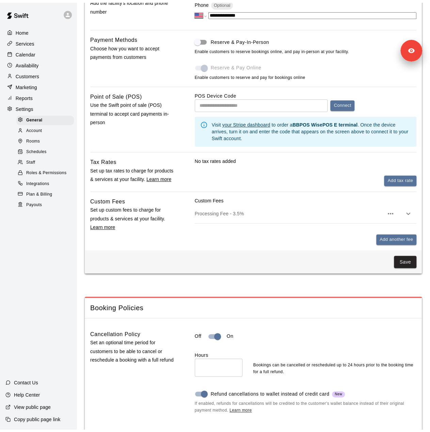
scroll to position [1458, 0]
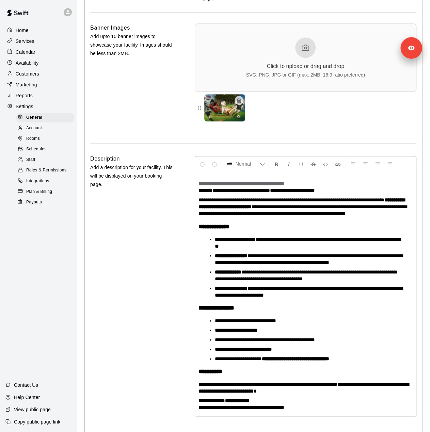
click at [55, 165] on div "Staff" at bounding box center [45, 160] width 58 height 10
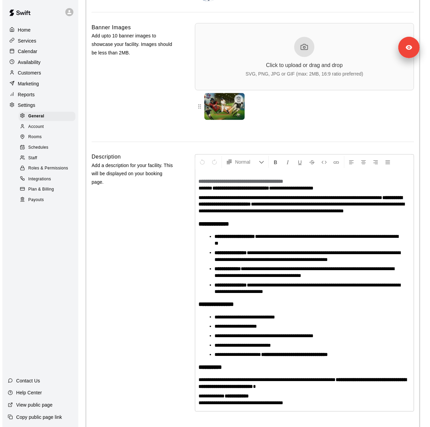
scroll to position [0, 0]
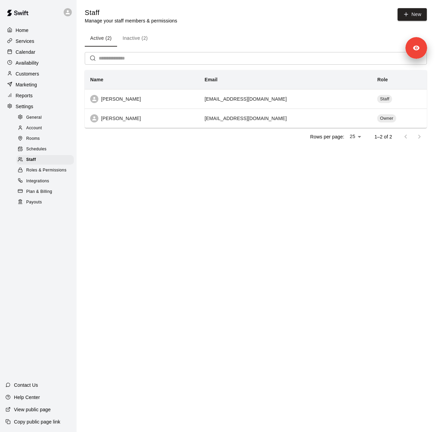
click at [35, 101] on div "Reports" at bounding box center [38, 96] width 66 height 10
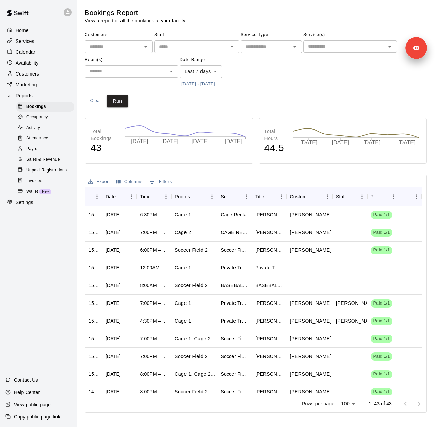
click at [204, 81] on button "[DATE] - [DATE]" at bounding box center [198, 84] width 37 height 11
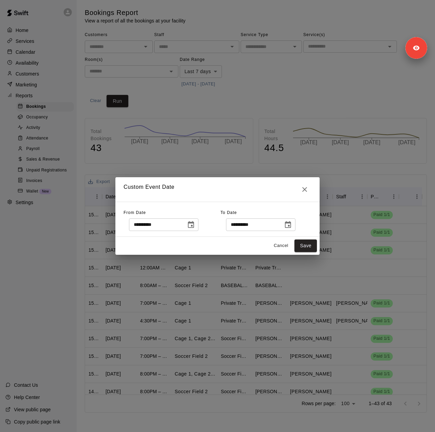
click at [194, 226] on icon "Choose date, selected date is Oct 2, 2025" at bounding box center [191, 224] width 6 height 7
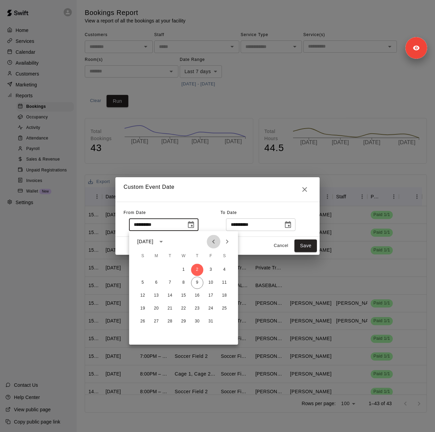
click at [214, 244] on icon "Previous month" at bounding box center [213, 242] width 8 height 8
click at [185, 309] on button "20" at bounding box center [183, 309] width 12 height 12
type input "**********"
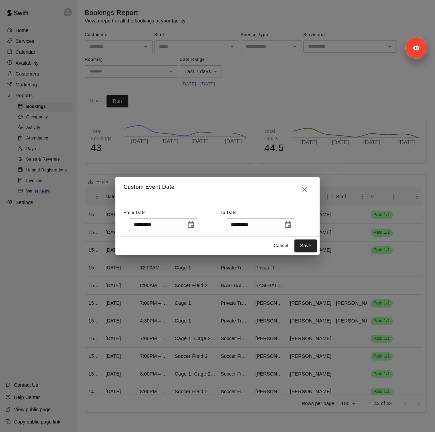
click at [292, 228] on icon "Choose date, selected date is Oct 9, 2025" at bounding box center [288, 225] width 8 height 8
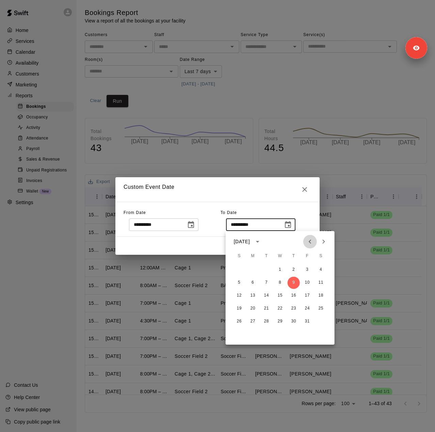
click at [309, 245] on icon "Previous month" at bounding box center [310, 242] width 8 height 8
click at [306, 295] on button "19" at bounding box center [307, 296] width 12 height 12
type input "**********"
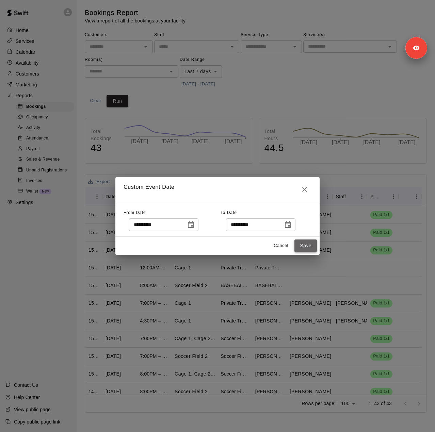
click at [310, 247] on button "Save" at bounding box center [305, 246] width 22 height 13
type input "******"
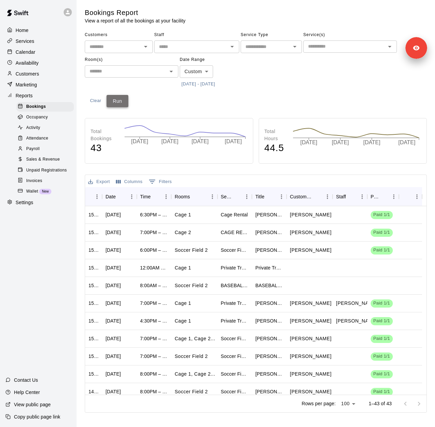
click at [117, 102] on button "Run" at bounding box center [118, 101] width 22 height 13
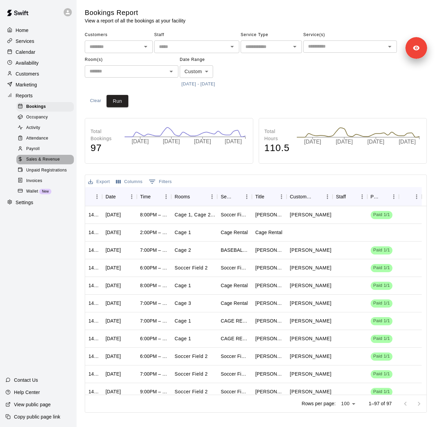
click at [47, 163] on span "Sales & Revenue" at bounding box center [43, 159] width 34 height 7
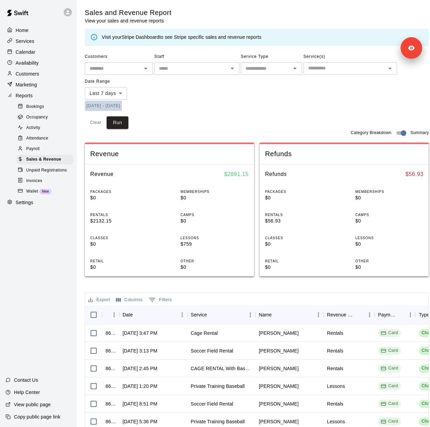
click at [122, 107] on button "[DATE] - [DATE]" at bounding box center [103, 106] width 37 height 11
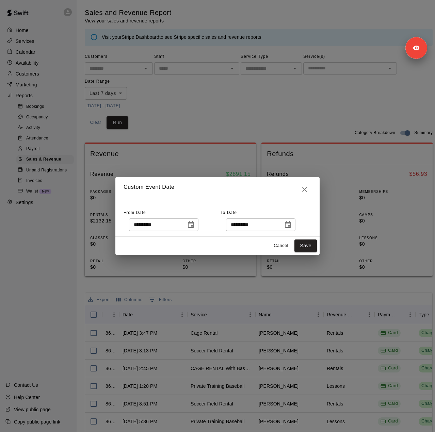
click at [195, 221] on icon "Choose date, selected date is Oct 2, 2025" at bounding box center [191, 225] width 8 height 8
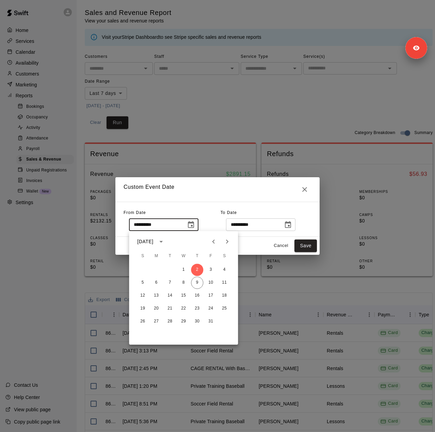
click at [212, 241] on icon "Previous month" at bounding box center [213, 242] width 8 height 8
click at [184, 307] on button "20" at bounding box center [183, 309] width 12 height 12
type input "**********"
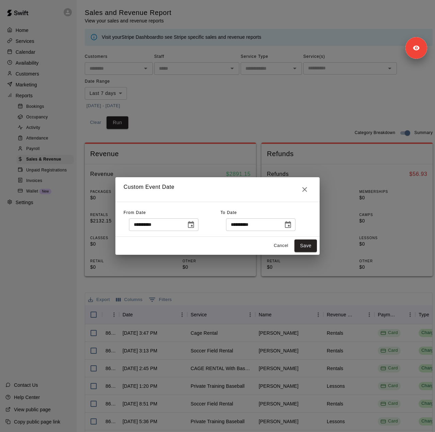
click at [292, 227] on icon "Choose date, selected date is Oct 9, 2025" at bounding box center [288, 225] width 8 height 8
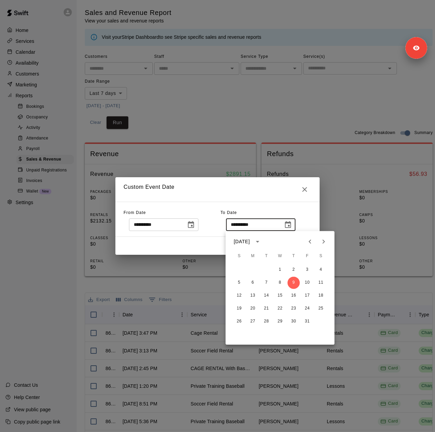
click at [311, 244] on icon "Previous month" at bounding box center [310, 242] width 8 height 8
click at [307, 293] on button "19" at bounding box center [307, 296] width 12 height 12
type input "**********"
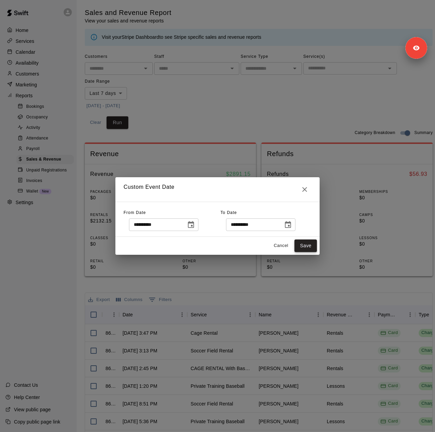
click at [302, 245] on button "Save" at bounding box center [305, 246] width 22 height 13
type input "******"
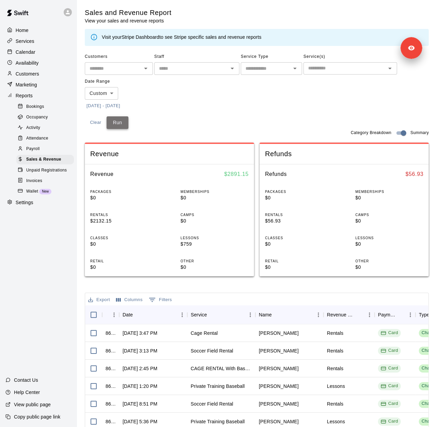
click at [122, 121] on button "Run" at bounding box center [118, 122] width 22 height 13
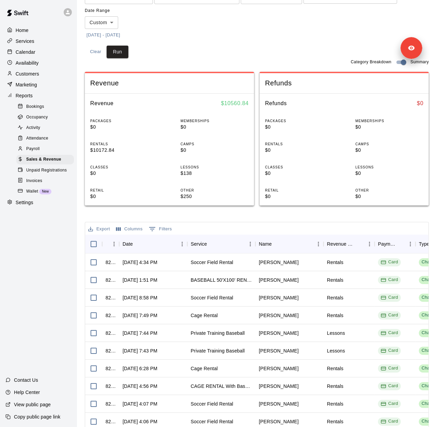
scroll to position [107, 0]
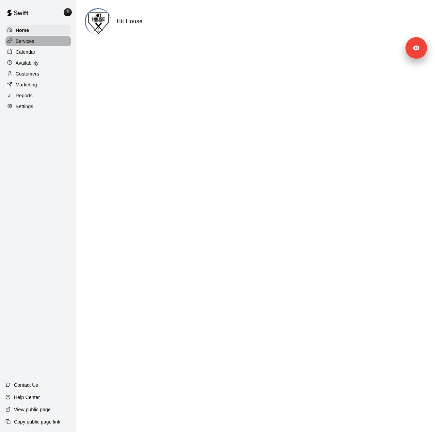
click at [38, 42] on div "Services" at bounding box center [38, 41] width 66 height 10
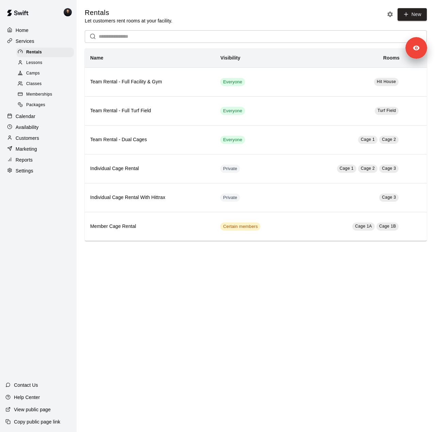
click at [38, 174] on div "Settings" at bounding box center [38, 171] width 66 height 10
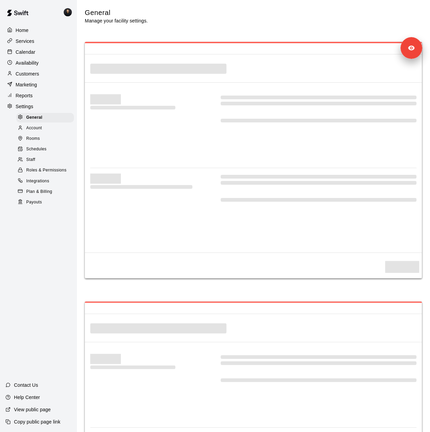
select select "**"
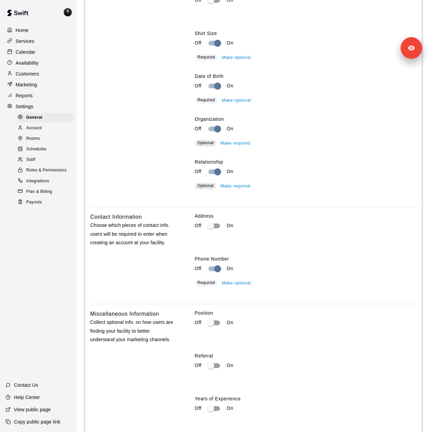
scroll to position [1013, 0]
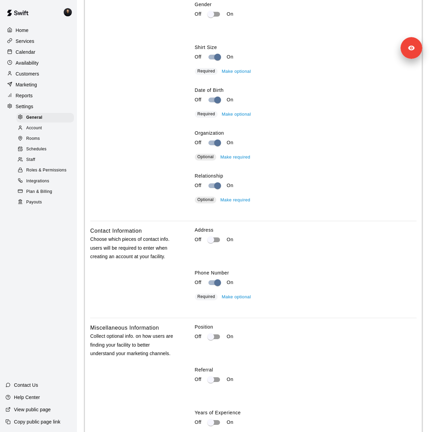
drag, startPoint x: 46, startPoint y: 164, endPoint x: 60, endPoint y: 163, distance: 14.7
click at [46, 164] on div "Staff" at bounding box center [45, 160] width 58 height 10
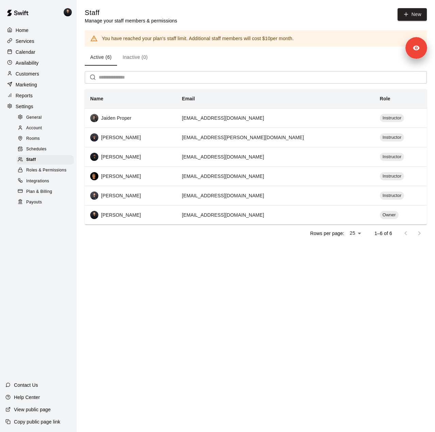
click at [35, 77] on p "Customers" at bounding box center [27, 73] width 23 height 7
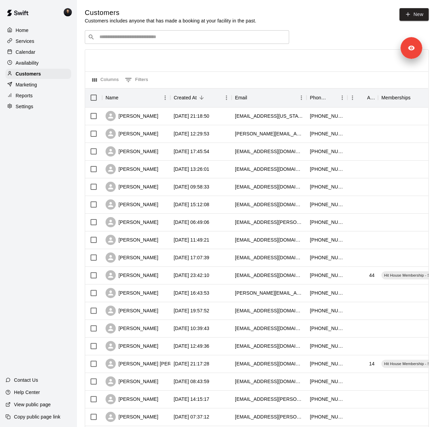
scroll to position [166, 0]
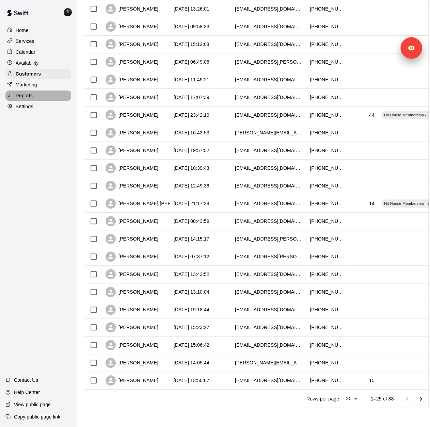
click at [21, 99] on p "Reports" at bounding box center [24, 95] width 17 height 7
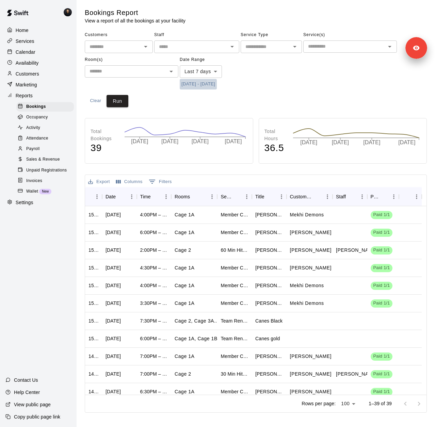
click at [215, 84] on button "[DATE] - [DATE]" at bounding box center [198, 84] width 37 height 11
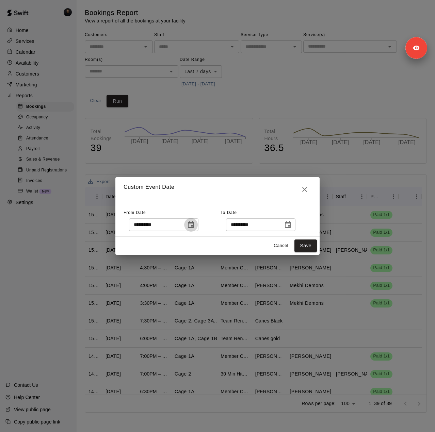
click at [194, 228] on icon "Choose date, selected date is Oct 2, 2025" at bounding box center [191, 224] width 6 height 7
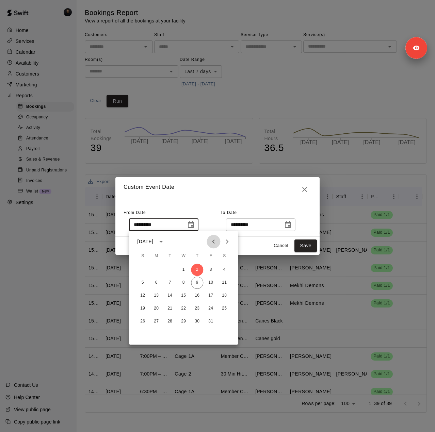
click at [216, 240] on icon "Previous month" at bounding box center [213, 242] width 8 height 8
click at [182, 322] on button "30" at bounding box center [183, 322] width 12 height 12
type input "**********"
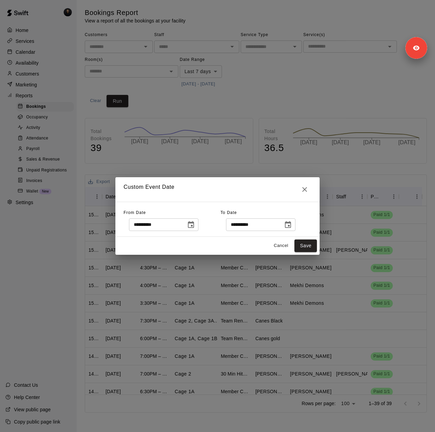
click at [292, 228] on icon "Choose date, selected date is Oct 9, 2025" at bounding box center [288, 225] width 8 height 8
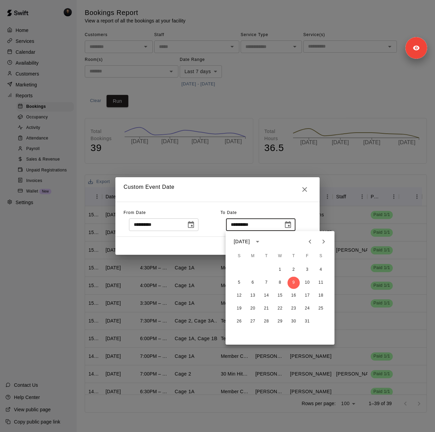
click at [314, 242] on button "Previous month" at bounding box center [310, 242] width 14 height 14
click at [238, 322] on button "28" at bounding box center [239, 322] width 12 height 12
type input "**********"
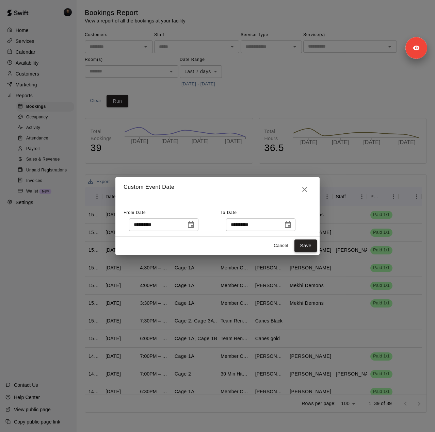
click at [310, 246] on button "Save" at bounding box center [305, 246] width 22 height 13
type input "******"
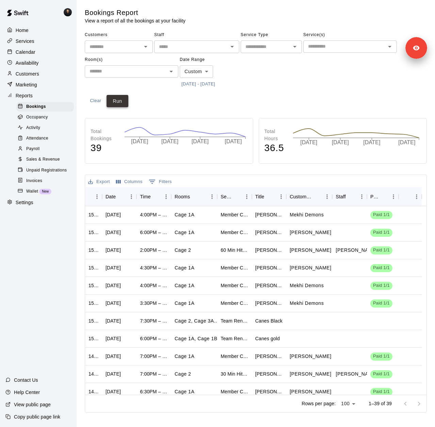
click at [120, 101] on button "Run" at bounding box center [118, 101] width 22 height 13
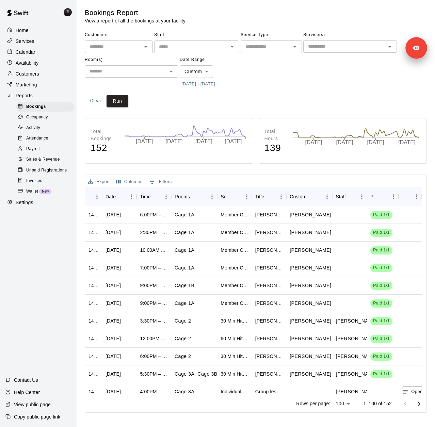
click at [213, 81] on button "[DATE] - [DATE]" at bounding box center [198, 84] width 37 height 11
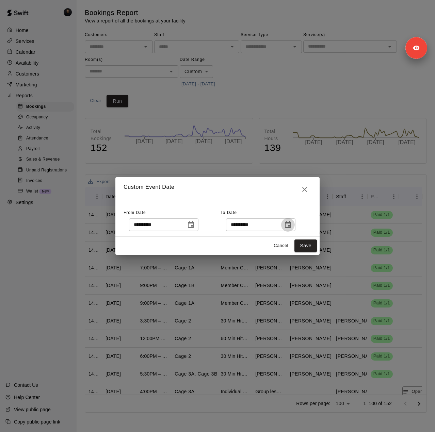
click at [292, 225] on icon "Choose date, selected date is Sep 28, 2025" at bounding box center [288, 225] width 8 height 8
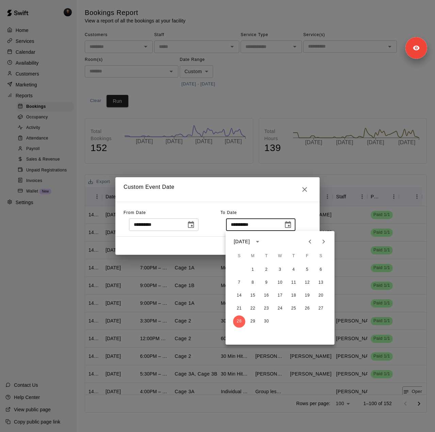
click at [322, 244] on icon "Next month" at bounding box center [324, 242] width 8 height 8
click at [293, 281] on button "9" at bounding box center [294, 283] width 12 height 12
type input "**********"
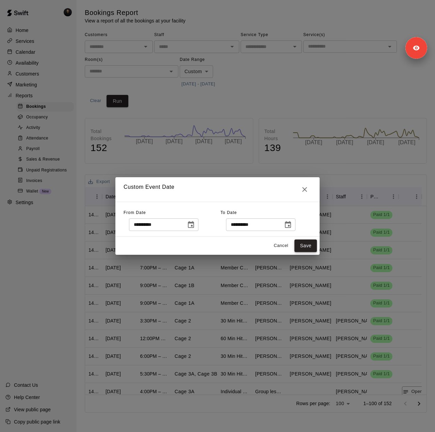
click at [305, 241] on button "Save" at bounding box center [305, 246] width 22 height 13
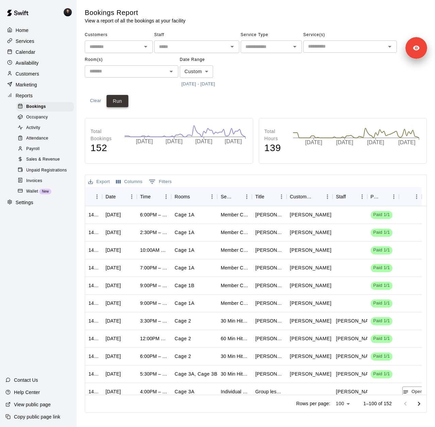
click at [122, 106] on button "Run" at bounding box center [118, 101] width 22 height 13
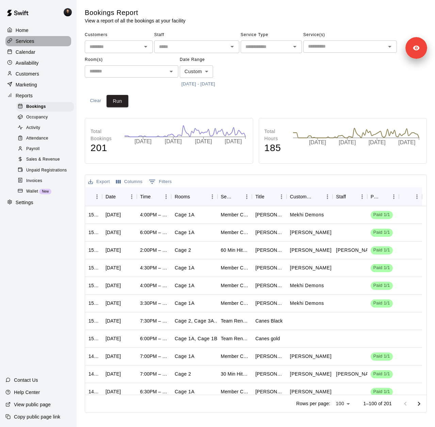
click at [27, 42] on p "Services" at bounding box center [25, 41] width 19 height 7
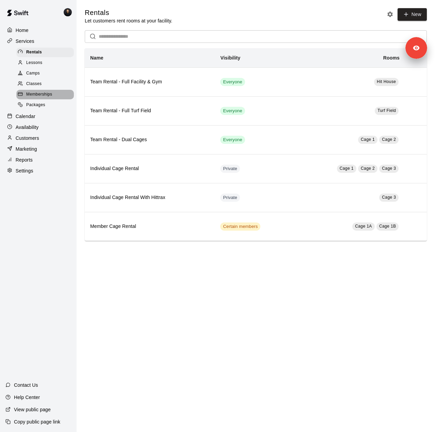
click at [50, 97] on span "Memberships" at bounding box center [39, 94] width 26 height 7
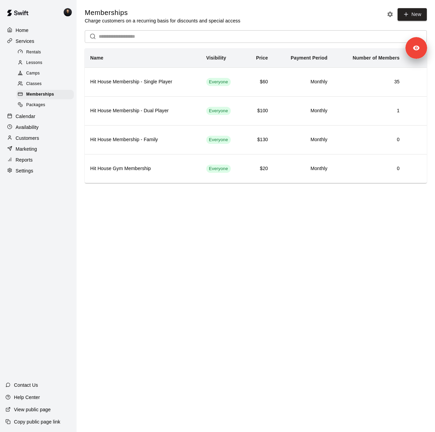
click at [38, 163] on div "Reports" at bounding box center [38, 160] width 66 height 10
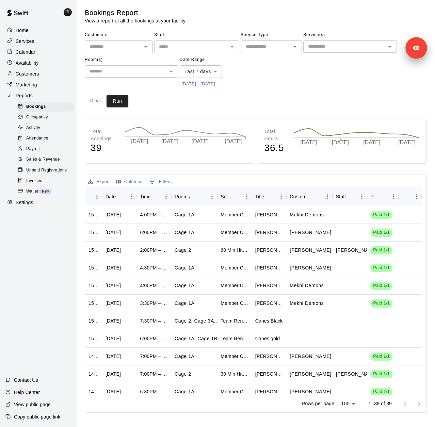
click at [50, 163] on span "Sales & Revenue" at bounding box center [43, 159] width 34 height 7
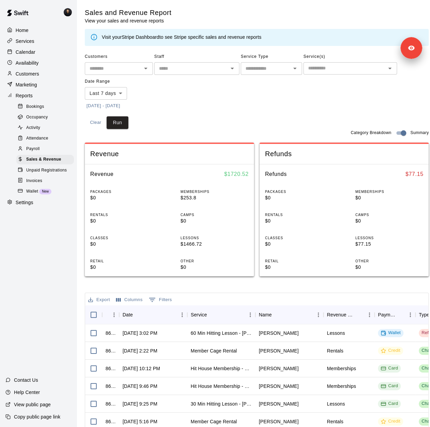
click at [120, 105] on button "[DATE] - [DATE]" at bounding box center [103, 106] width 37 height 11
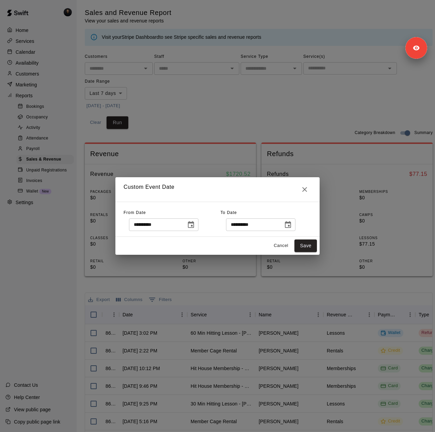
click at [195, 224] on icon "Choose date, selected date is Oct 2, 2025" at bounding box center [191, 225] width 8 height 8
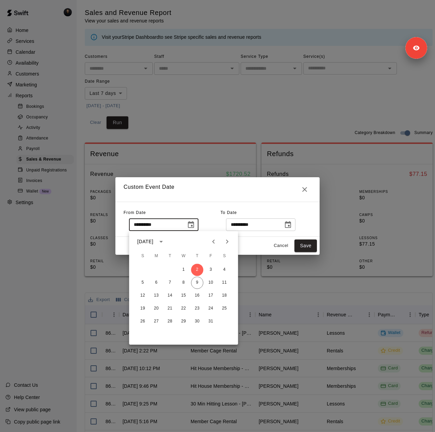
click at [214, 244] on icon "Previous month" at bounding box center [213, 242] width 8 height 8
click at [210, 239] on icon "Previous month" at bounding box center [213, 242] width 8 height 8
click at [182, 320] on button "30" at bounding box center [183, 322] width 12 height 12
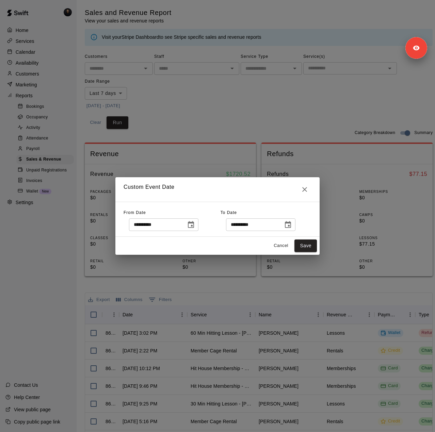
type input "**********"
click at [292, 225] on icon "Choose date, selected date is Oct 9, 2025" at bounding box center [288, 225] width 8 height 8
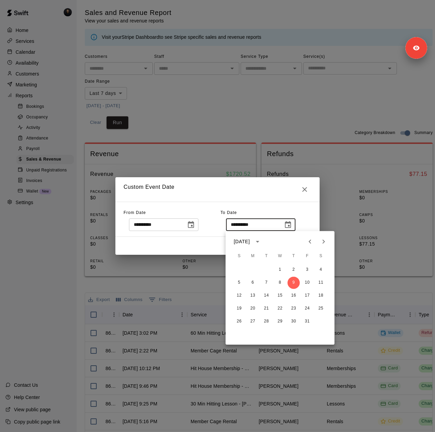
click at [309, 243] on icon "Previous month" at bounding box center [310, 242] width 8 height 8
click at [237, 321] on button "28" at bounding box center [239, 322] width 12 height 12
type input "**********"
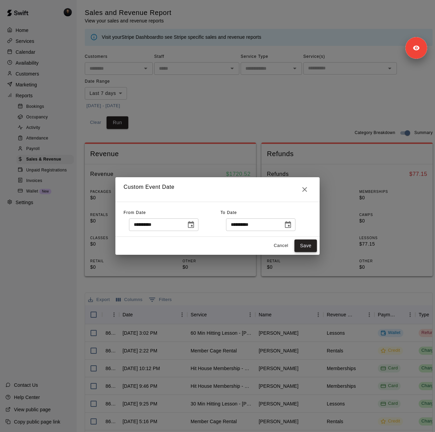
click at [308, 244] on button "Save" at bounding box center [305, 246] width 22 height 13
type input "******"
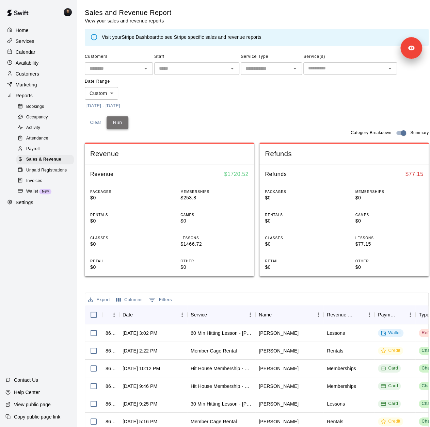
click at [114, 125] on button "Run" at bounding box center [118, 122] width 22 height 13
click at [119, 104] on button "7/30/2025 - 9/28/2025" at bounding box center [103, 106] width 37 height 11
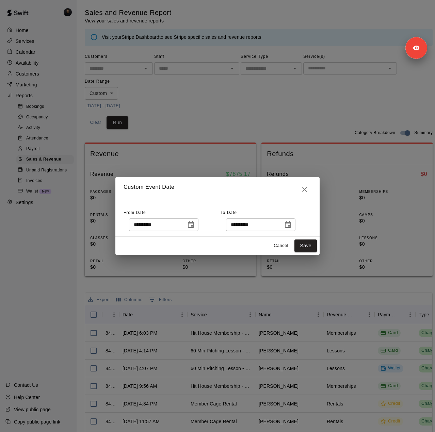
click at [291, 226] on icon "Choose date, selected date is Sep 28, 2025" at bounding box center [288, 224] width 6 height 7
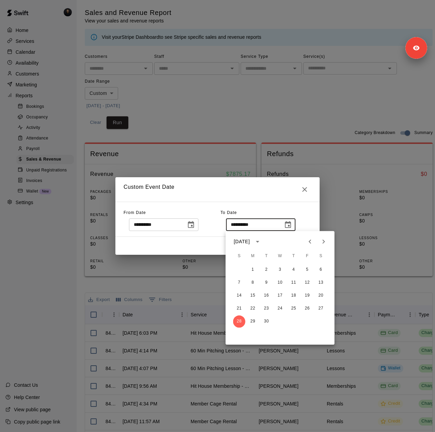
click at [326, 243] on icon "Next month" at bounding box center [324, 242] width 8 height 8
click at [293, 284] on button "9" at bounding box center [294, 283] width 12 height 12
type input "**********"
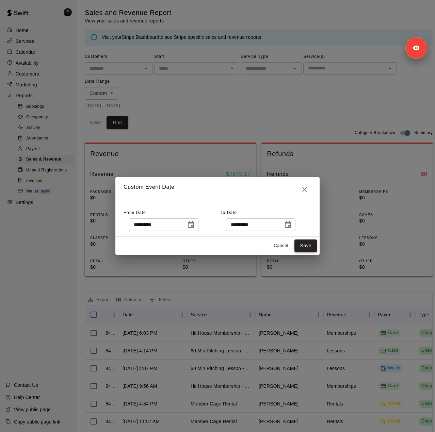
click at [304, 252] on button "Save" at bounding box center [305, 246] width 22 height 13
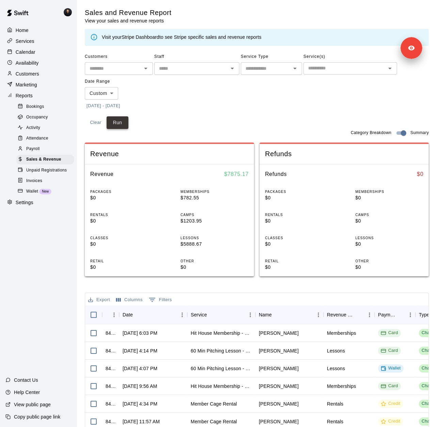
click at [120, 122] on button "Run" at bounding box center [118, 122] width 22 height 13
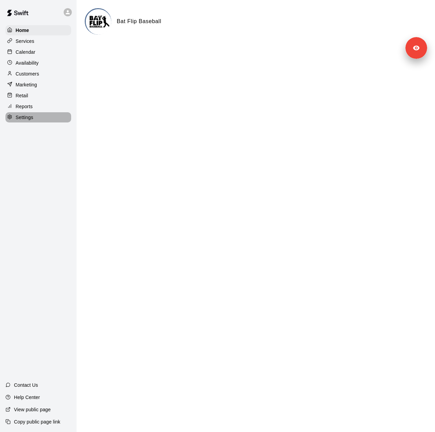
click at [48, 123] on div "Settings" at bounding box center [38, 117] width 66 height 10
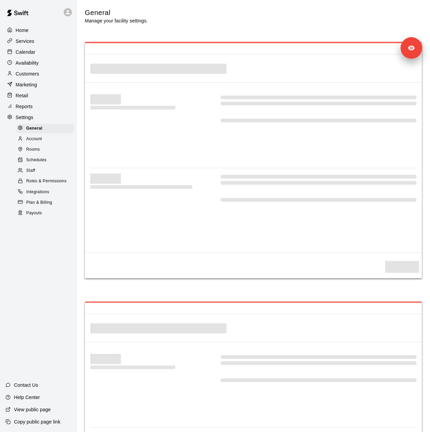
select select "**"
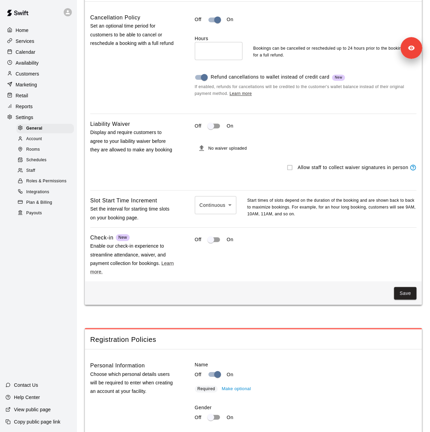
scroll to position [557, 0]
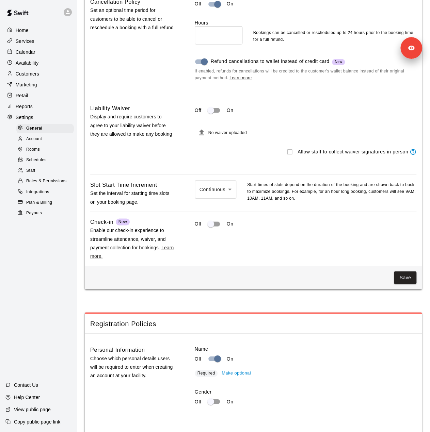
drag, startPoint x: 36, startPoint y: 179, endPoint x: 58, endPoint y: 175, distance: 21.6
click at [36, 176] on div "Staff" at bounding box center [45, 171] width 58 height 10
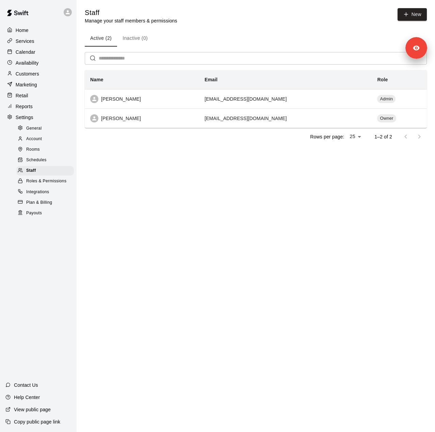
click at [27, 72] on div "Customers" at bounding box center [38, 74] width 66 height 10
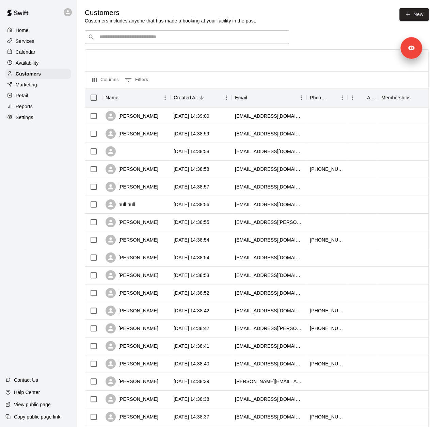
scroll to position [166, 0]
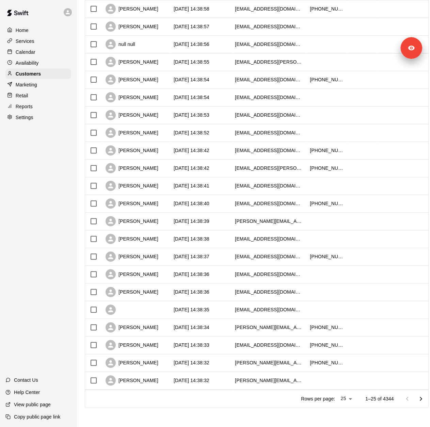
click at [27, 37] on div "Services" at bounding box center [38, 41] width 66 height 10
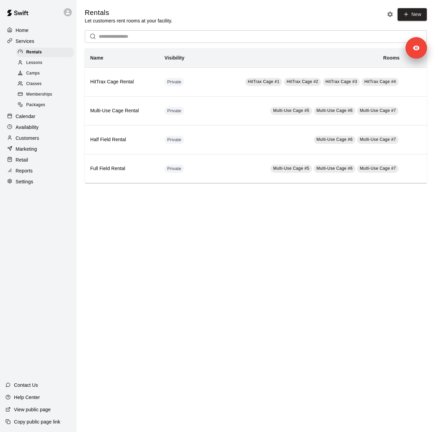
click at [47, 98] on span "Memberships" at bounding box center [39, 94] width 26 height 7
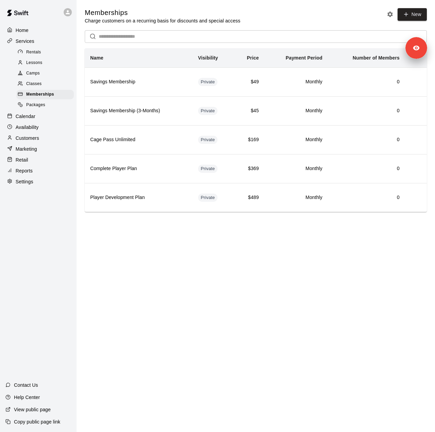
click at [37, 54] on span "Rentals" at bounding box center [33, 52] width 15 height 7
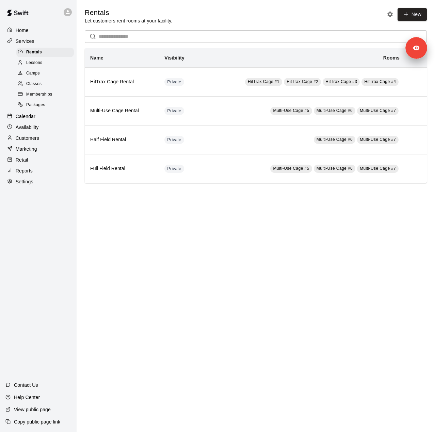
click at [37, 66] on span "Lessons" at bounding box center [34, 63] width 16 height 7
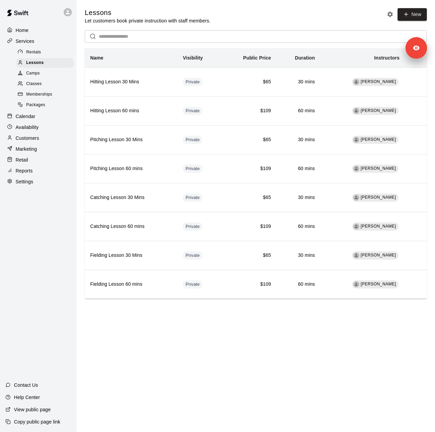
click at [39, 79] on link "Camps" at bounding box center [46, 73] width 60 height 11
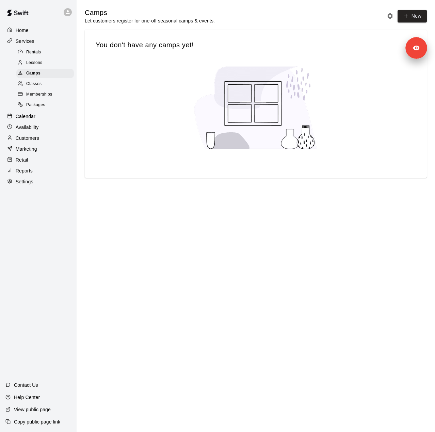
click at [37, 85] on span "Classes" at bounding box center [33, 84] width 15 height 7
click at [39, 98] on span "Memberships" at bounding box center [39, 94] width 26 height 7
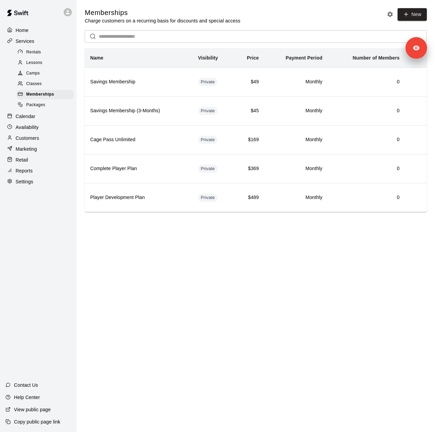
click at [39, 109] on span "Packages" at bounding box center [35, 105] width 19 height 7
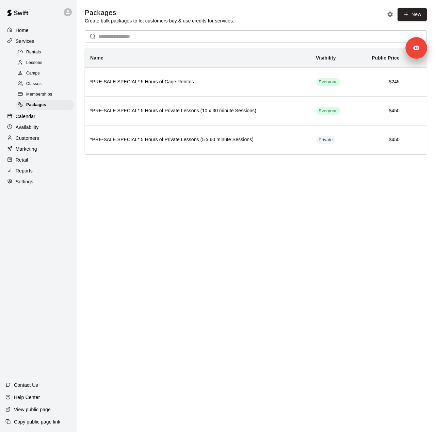
click at [29, 131] on p "Availability" at bounding box center [27, 127] width 23 height 7
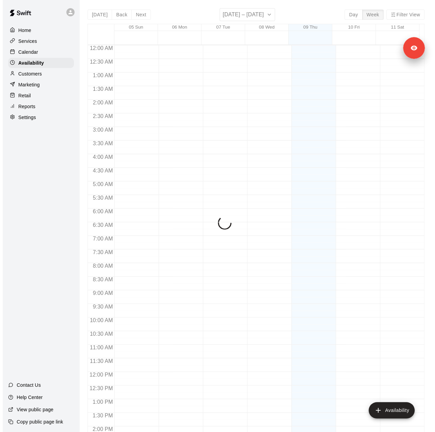
scroll to position [259, 0]
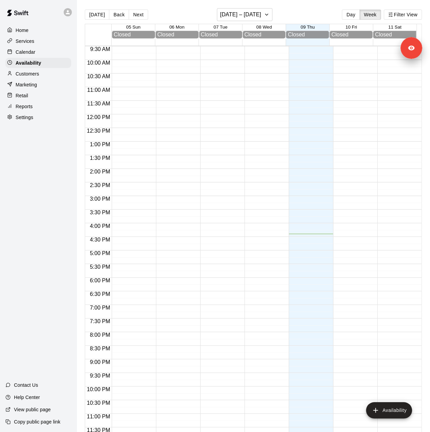
click at [22, 107] on p "Reports" at bounding box center [24, 106] width 17 height 7
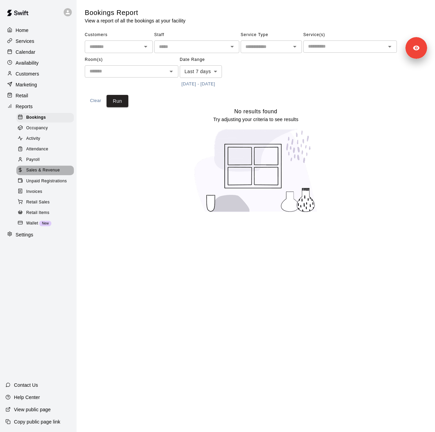
click at [48, 174] on span "Sales & Revenue" at bounding box center [43, 170] width 34 height 7
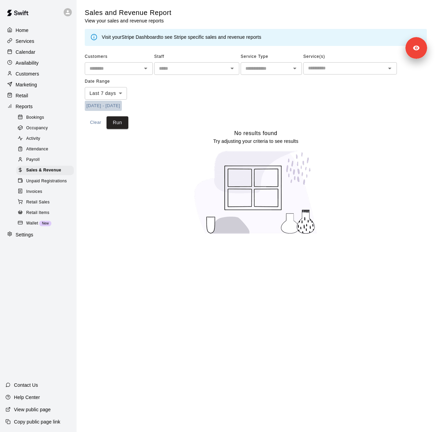
click at [122, 105] on button "[DATE] - [DATE]" at bounding box center [103, 106] width 37 height 11
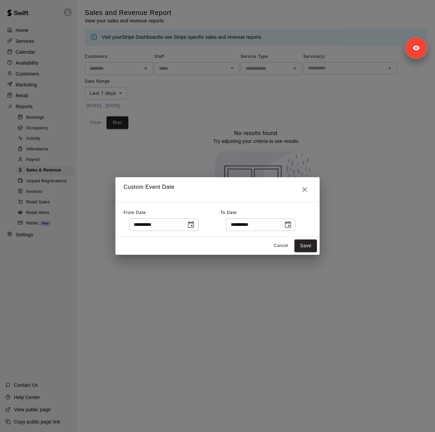
click at [194, 226] on icon "Choose date, selected date is Oct 2, 2025" at bounding box center [191, 224] width 6 height 7
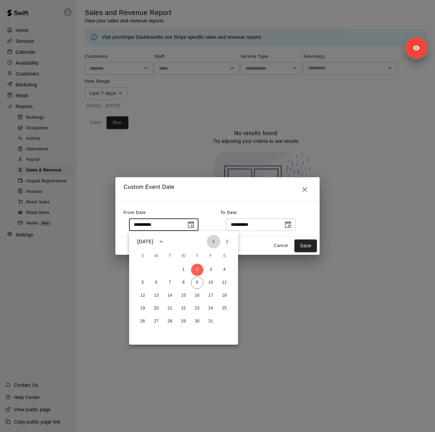
click at [212, 245] on icon "Previous month" at bounding box center [213, 242] width 8 height 8
click at [213, 321] on button "29" at bounding box center [211, 322] width 12 height 12
type input "**********"
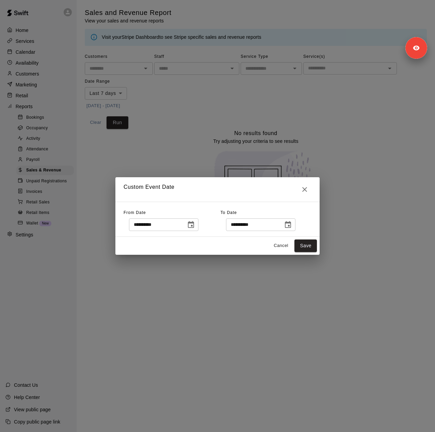
click at [291, 227] on icon "Choose date, selected date is Oct 9, 2025" at bounding box center [288, 224] width 6 height 7
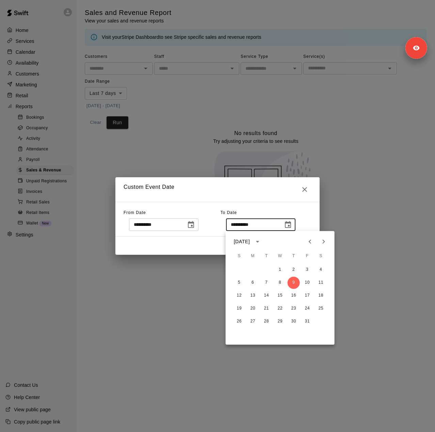
click at [310, 243] on icon "Previous month" at bounding box center [310, 242] width 8 height 8
click at [239, 321] on button "28" at bounding box center [239, 322] width 12 height 12
type input "**********"
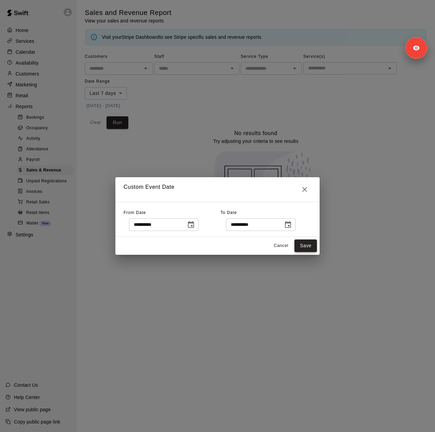
click at [306, 247] on button "Save" at bounding box center [305, 246] width 22 height 13
type input "******"
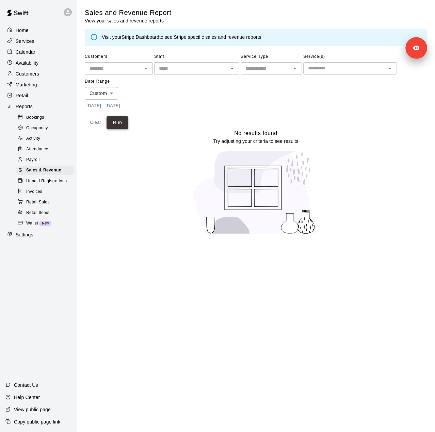
click at [124, 122] on button "Run" at bounding box center [118, 122] width 22 height 13
click at [118, 104] on button "[DATE] - [DATE]" at bounding box center [103, 106] width 37 height 11
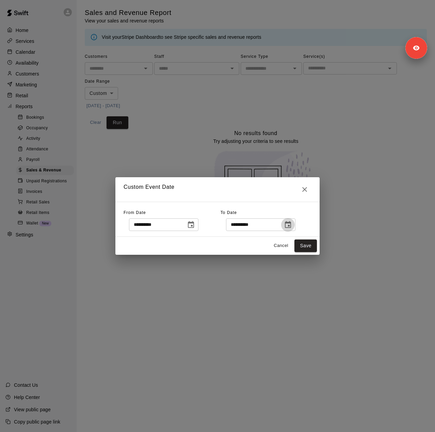
click at [295, 226] on button "Choose date, selected date is Sep 28, 2025" at bounding box center [288, 225] width 14 height 14
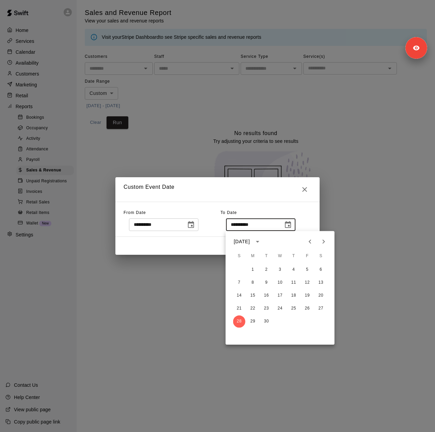
click at [323, 242] on icon "Next month" at bounding box center [324, 242] width 8 height 8
click at [293, 283] on button "9" at bounding box center [294, 283] width 12 height 12
type input "**********"
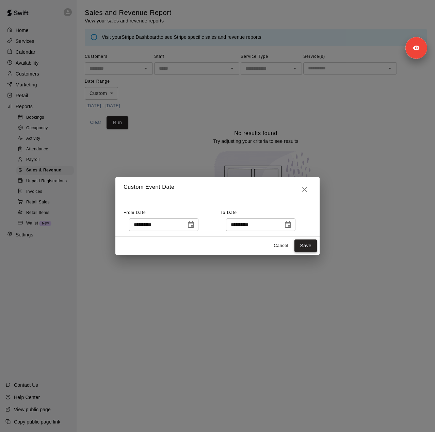
click at [301, 245] on button "Save" at bounding box center [305, 246] width 22 height 13
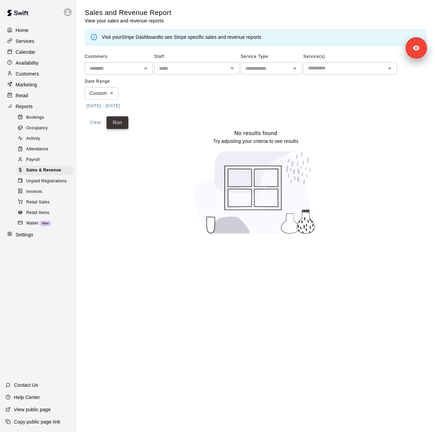
click at [119, 120] on button "Run" at bounding box center [118, 122] width 22 height 13
click at [38, 45] on div "Services" at bounding box center [38, 41] width 66 height 10
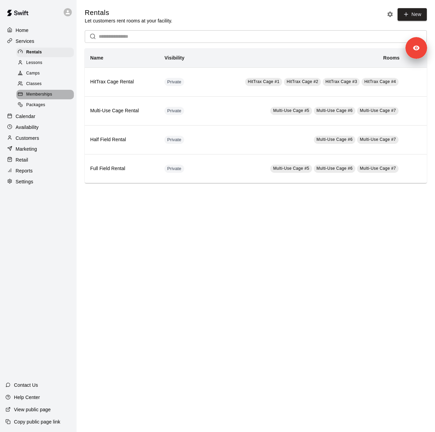
click at [44, 96] on span "Memberships" at bounding box center [39, 94] width 26 height 7
